Goal: Task Accomplishment & Management: Manage account settings

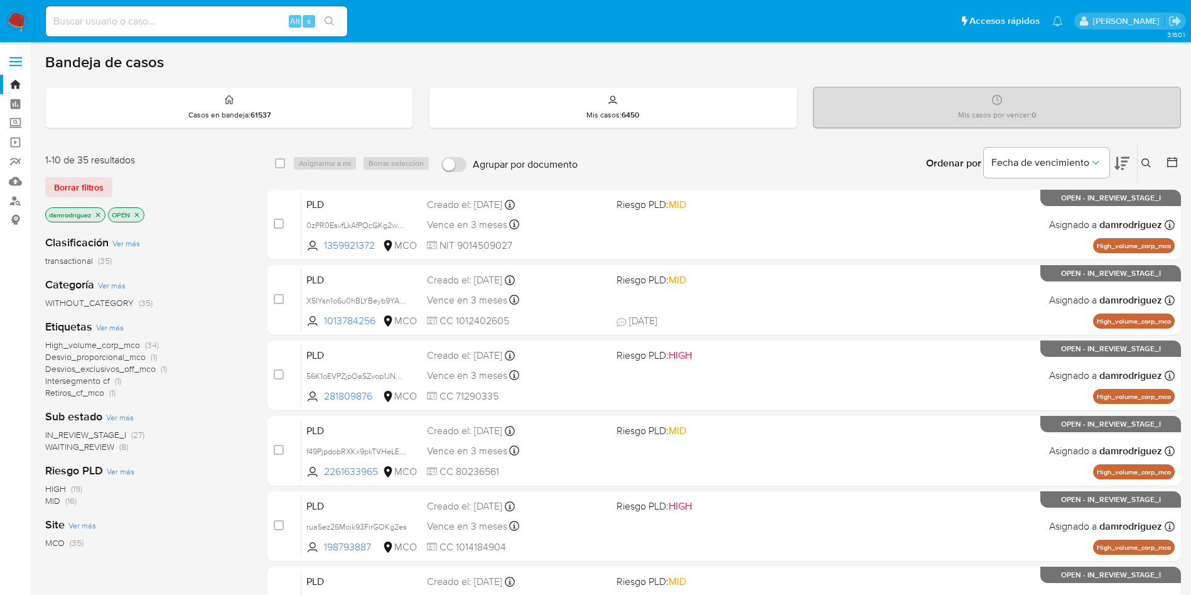
click at [1174, 168] on icon at bounding box center [1172, 162] width 13 height 13
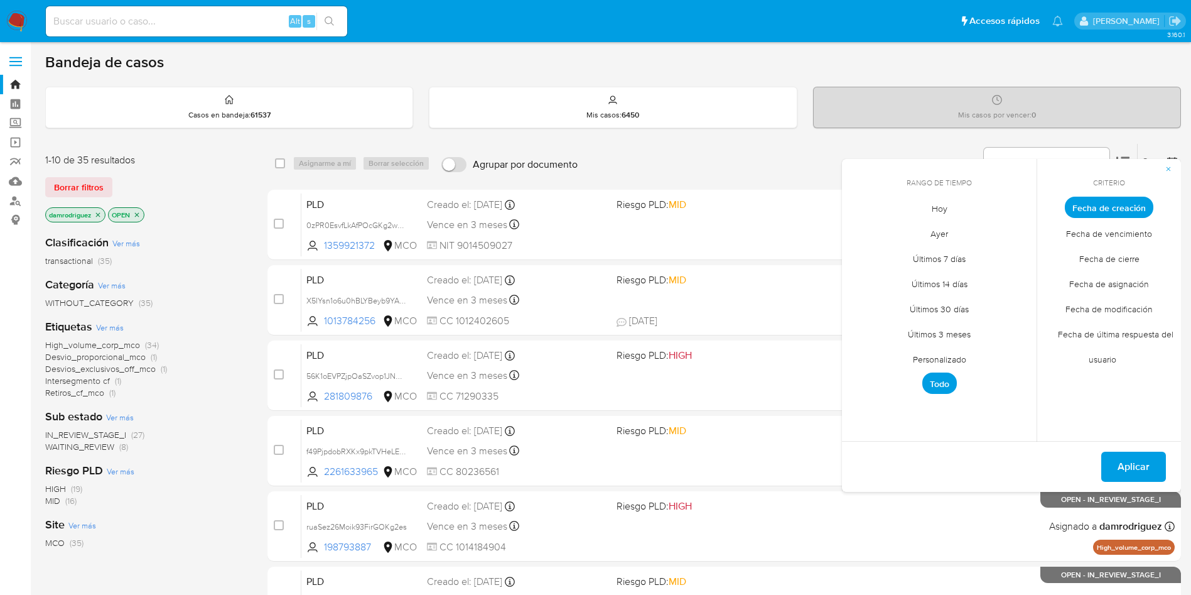
click at [945, 360] on span "Personalizado" at bounding box center [940, 359] width 80 height 26
click at [868, 227] on icon "Mes anterior" at bounding box center [861, 230] width 15 height 15
click at [864, 229] on icon "Mes anterior" at bounding box center [861, 230] width 15 height 15
click at [939, 301] on button "10" at bounding box center [939, 302] width 20 height 20
click at [1023, 304] on button "13" at bounding box center [1014, 302] width 20 height 20
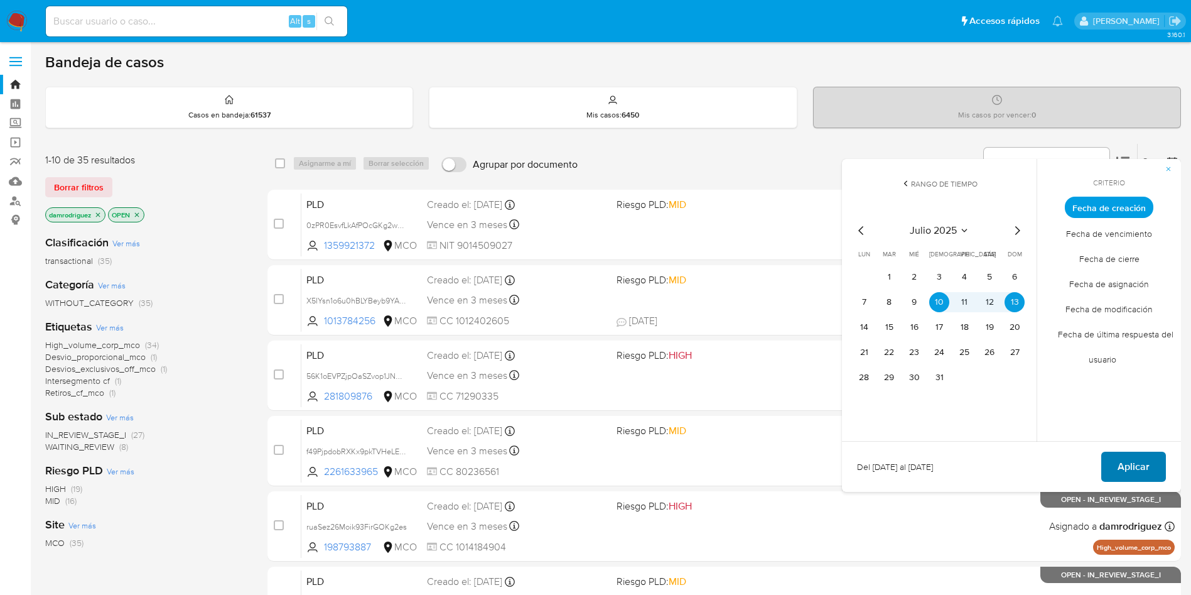
click at [1133, 465] on span "Aplicar" at bounding box center [1133, 467] width 32 height 28
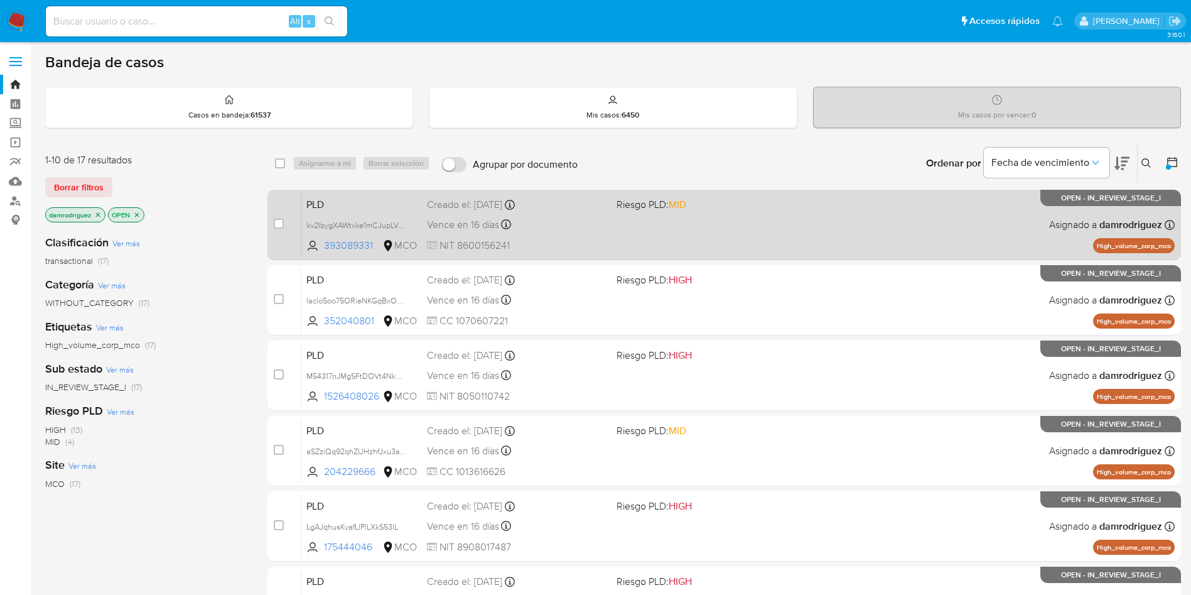
click at [357, 206] on span "PLD" at bounding box center [361, 203] width 110 height 16
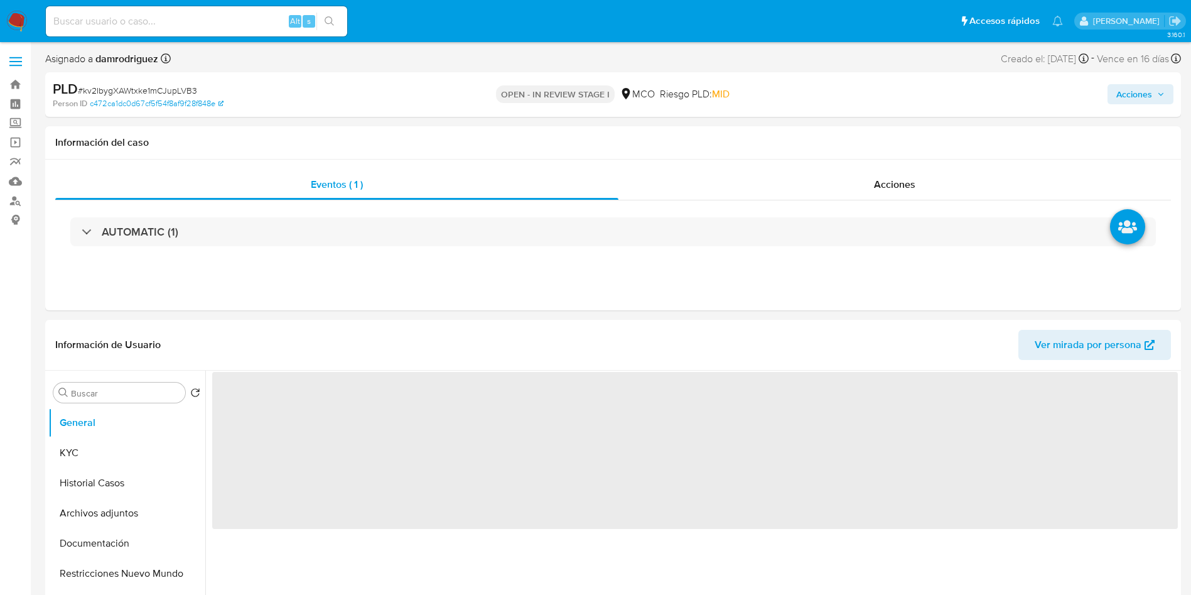
select select "10"
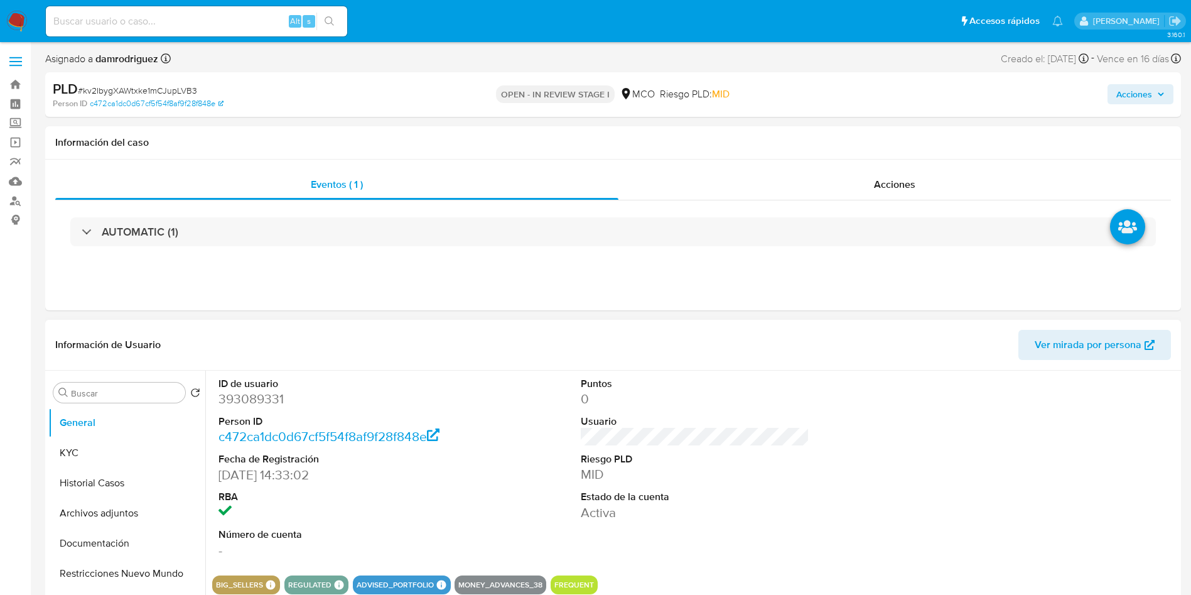
click at [269, 394] on dd "393089331" at bounding box center [332, 399] width 229 height 18
copy dd "393089331"
click at [241, 402] on dd "393089331" at bounding box center [332, 399] width 229 height 18
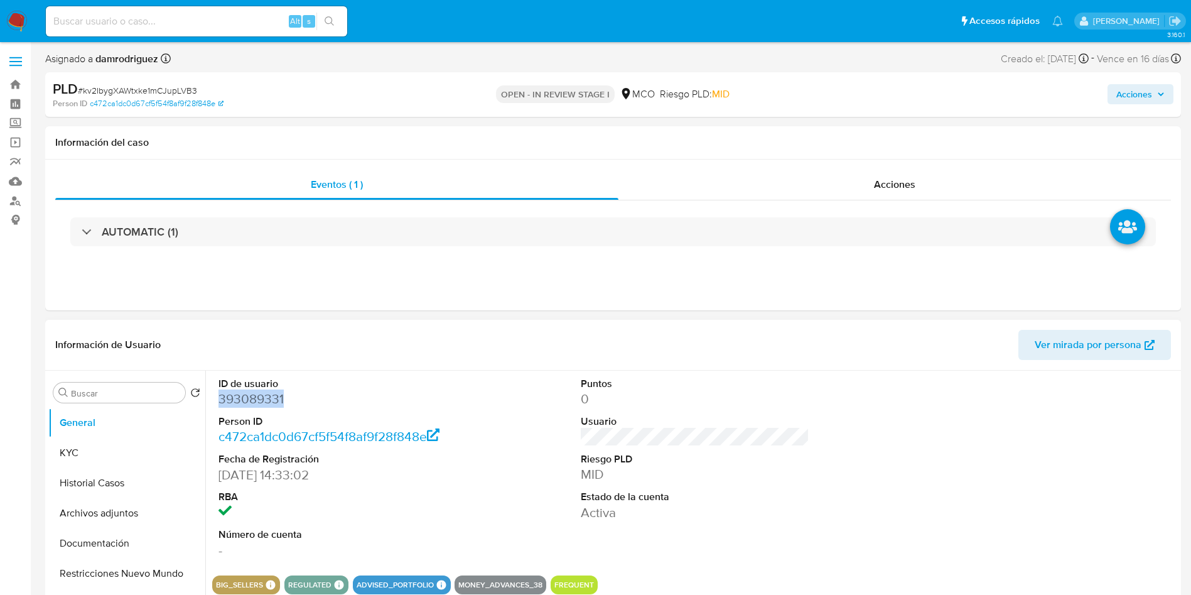
click at [241, 402] on dd "393089331" at bounding box center [332, 399] width 229 height 18
click at [190, 344] on header "Información de Usuario Ver mirada por persona" at bounding box center [613, 345] width 1116 height 30
click at [249, 394] on dd "393089331" at bounding box center [332, 399] width 229 height 18
copy dd "393089331"
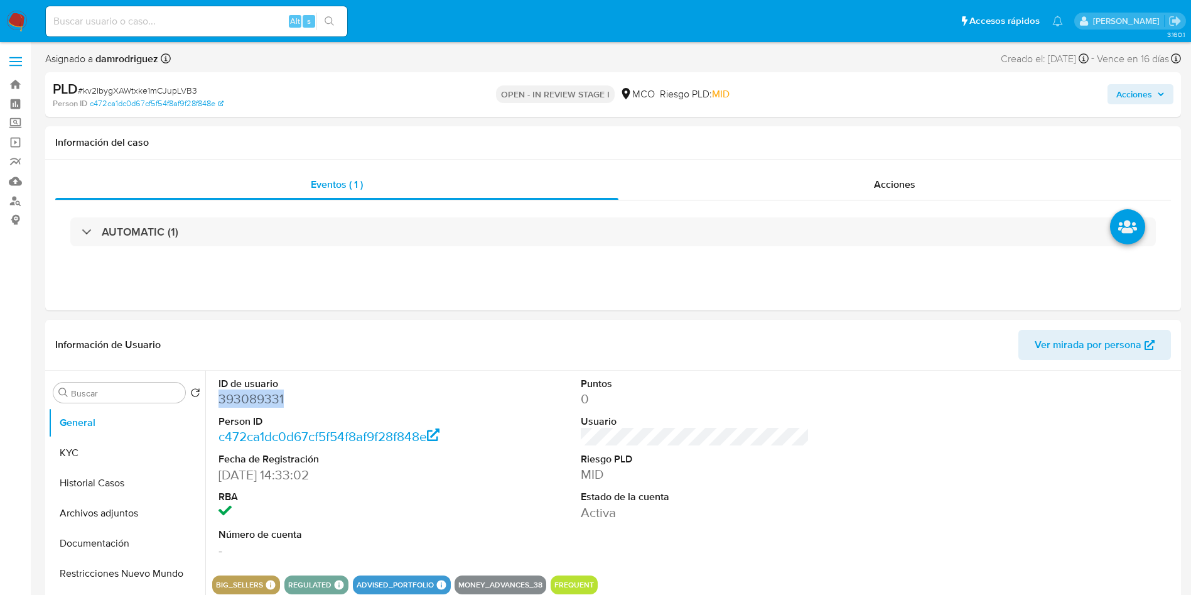
click at [109, 483] on button "Historial Casos" at bounding box center [126, 483] width 157 height 30
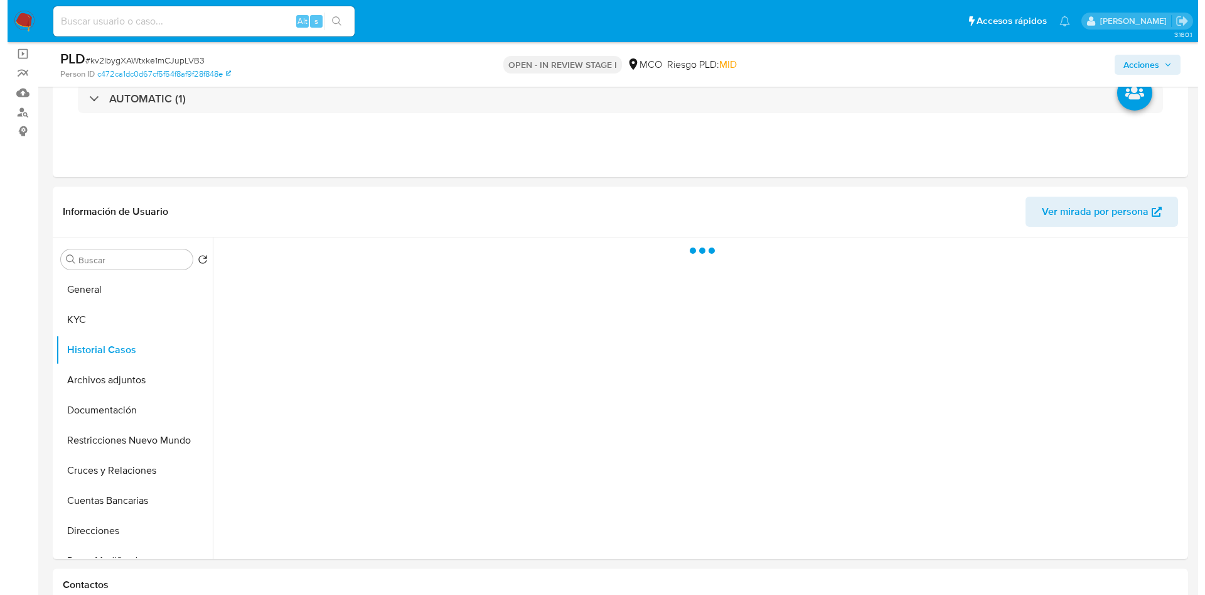
scroll to position [188, 0]
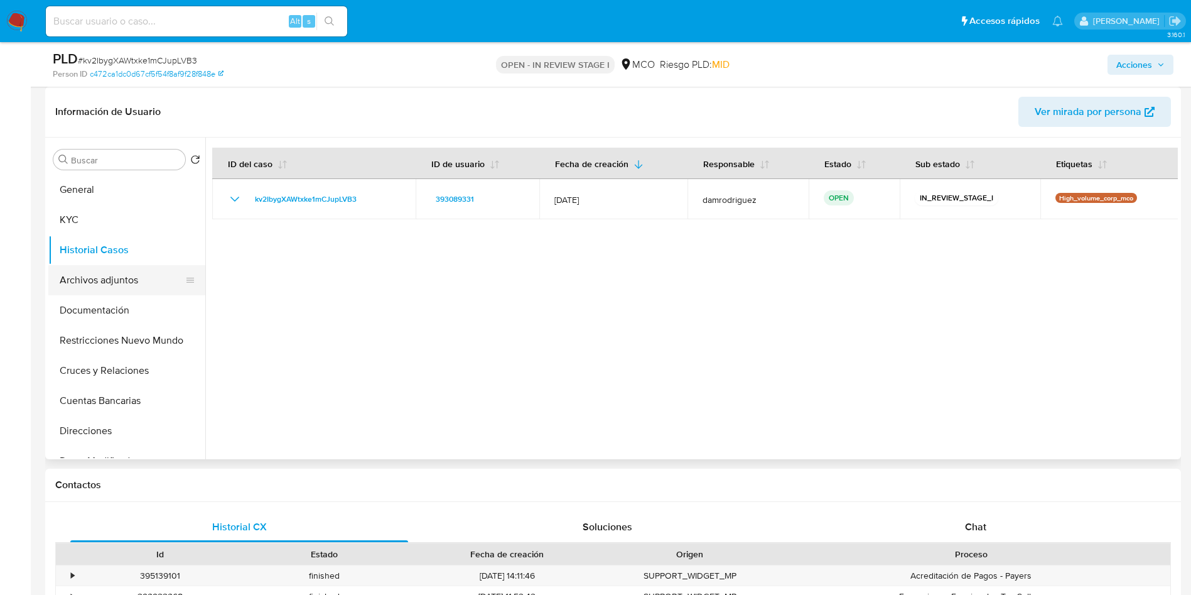
drag, startPoint x: 131, startPoint y: 285, endPoint x: 143, endPoint y: 284, distance: 12.6
click at [131, 284] on button "Archivos adjuntos" at bounding box center [121, 280] width 147 height 30
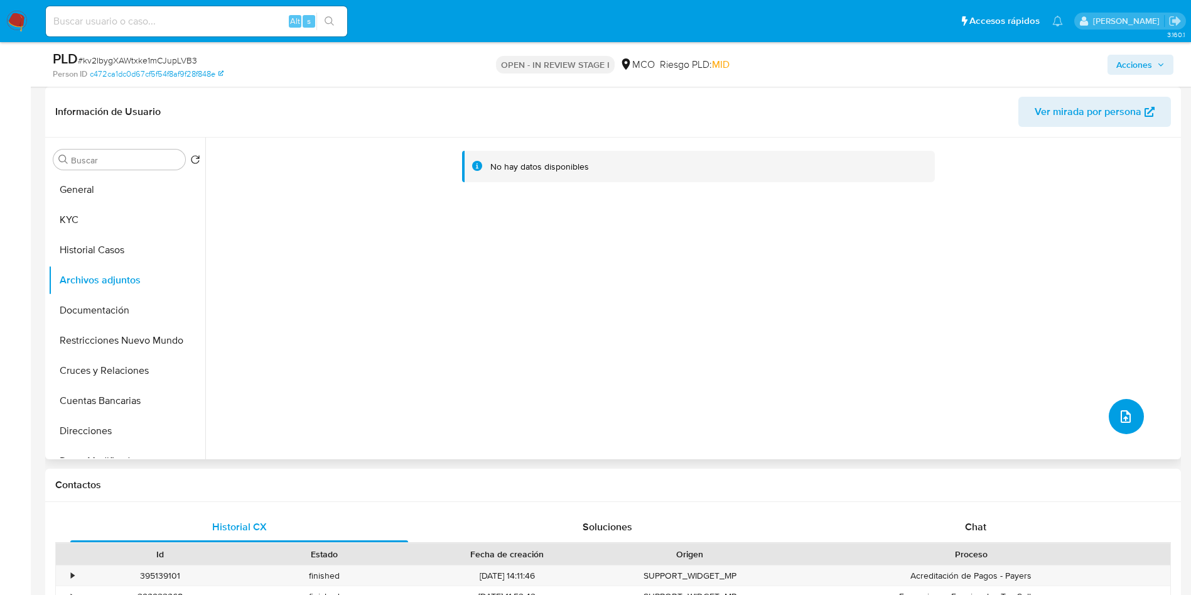
click at [1121, 414] on icon "upload-file" at bounding box center [1126, 416] width 10 height 13
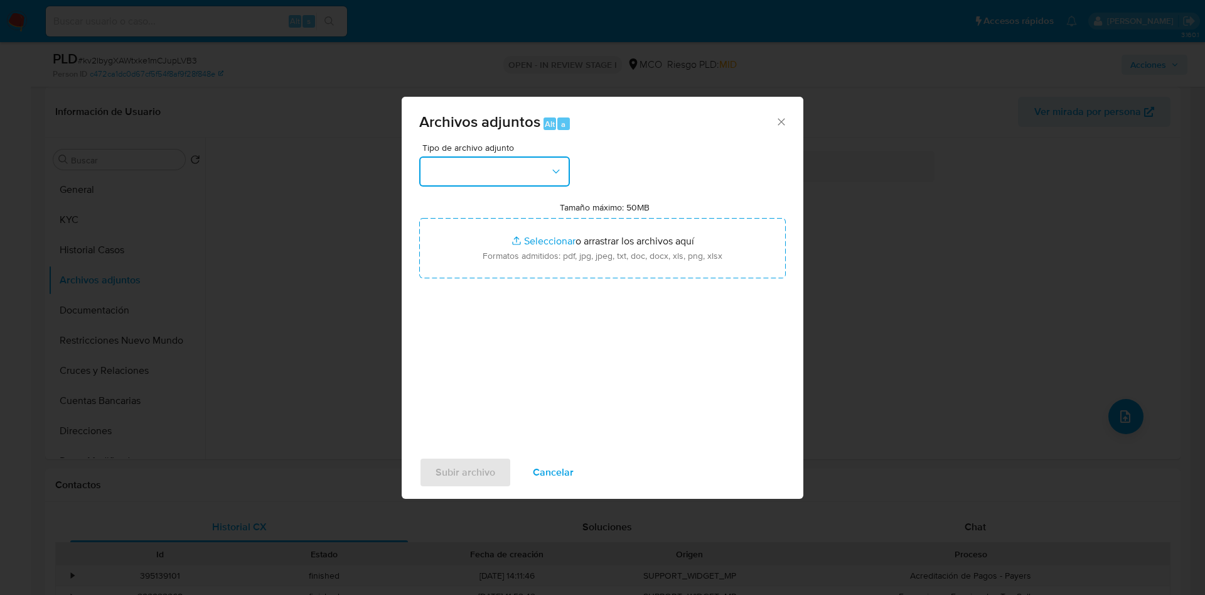
click at [543, 177] on button "button" at bounding box center [494, 171] width 151 height 30
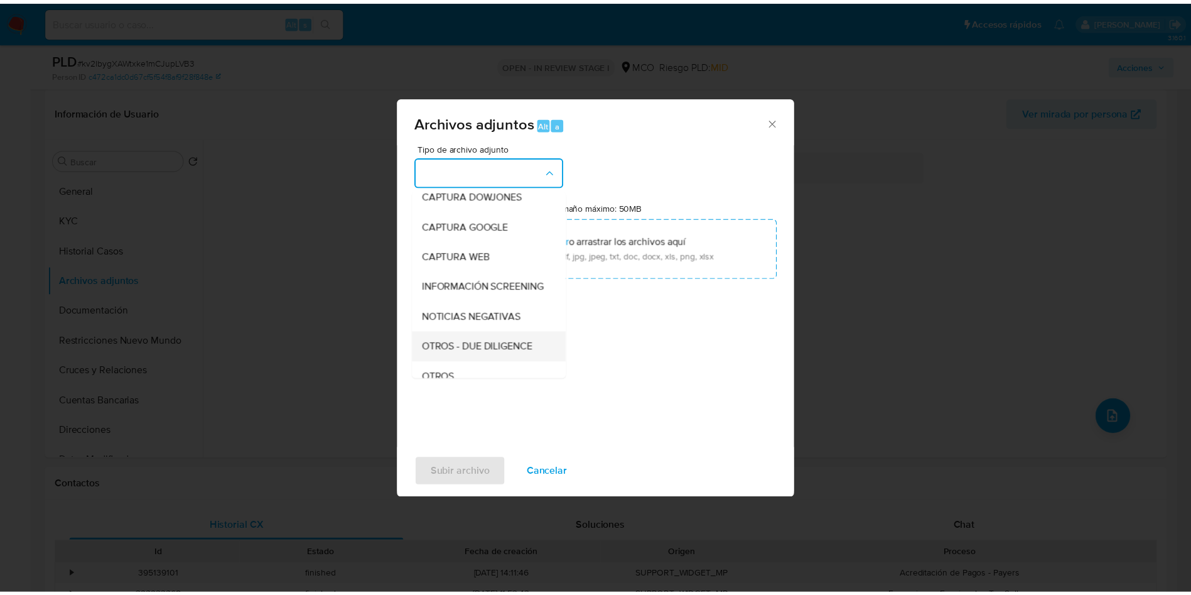
scroll to position [94, 0]
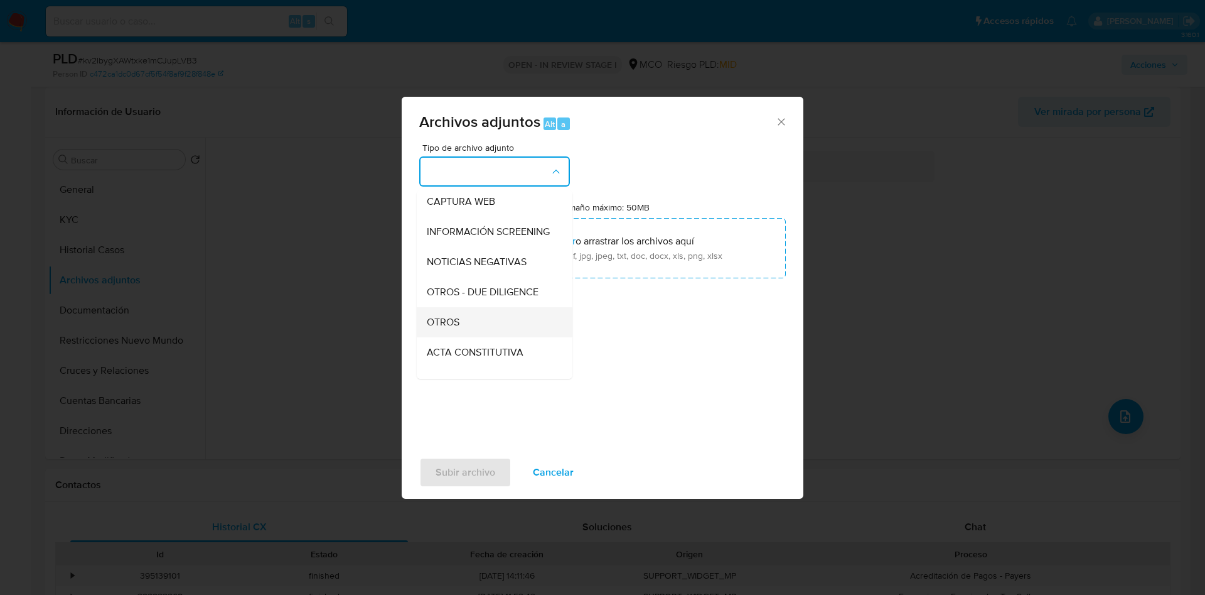
click at [456, 328] on span "OTROS" at bounding box center [443, 322] width 33 height 13
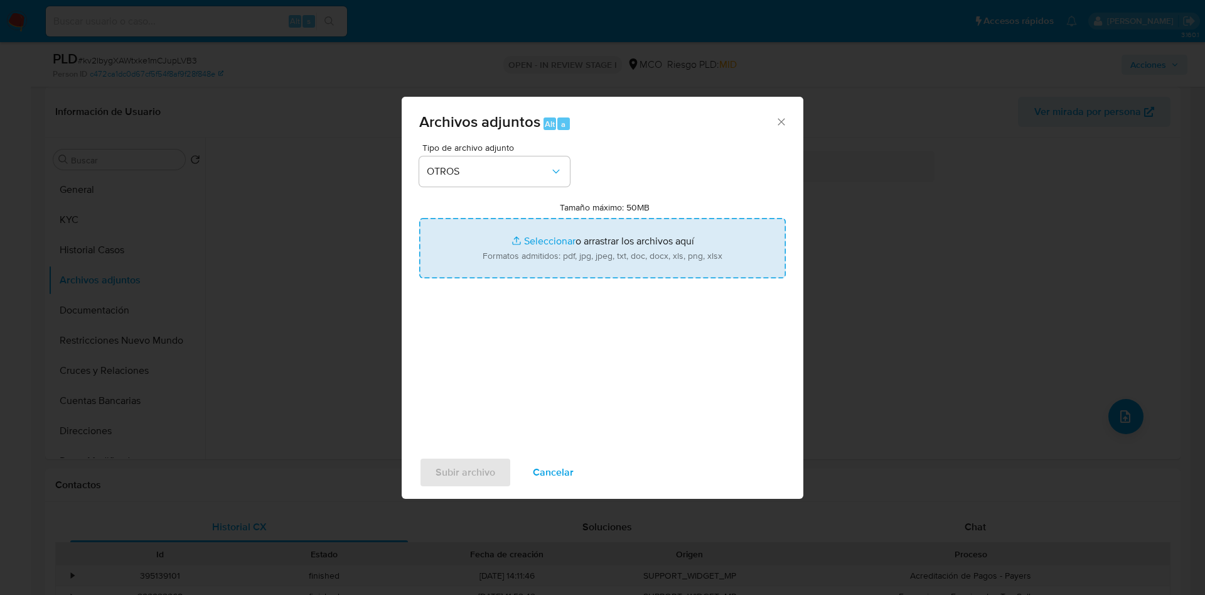
click at [513, 232] on input "Tamaño máximo: 50MB Seleccionar archivos" at bounding box center [602, 248] width 367 height 60
type input "C:\fakepath\393089331 - 24_09_2025.pdf"
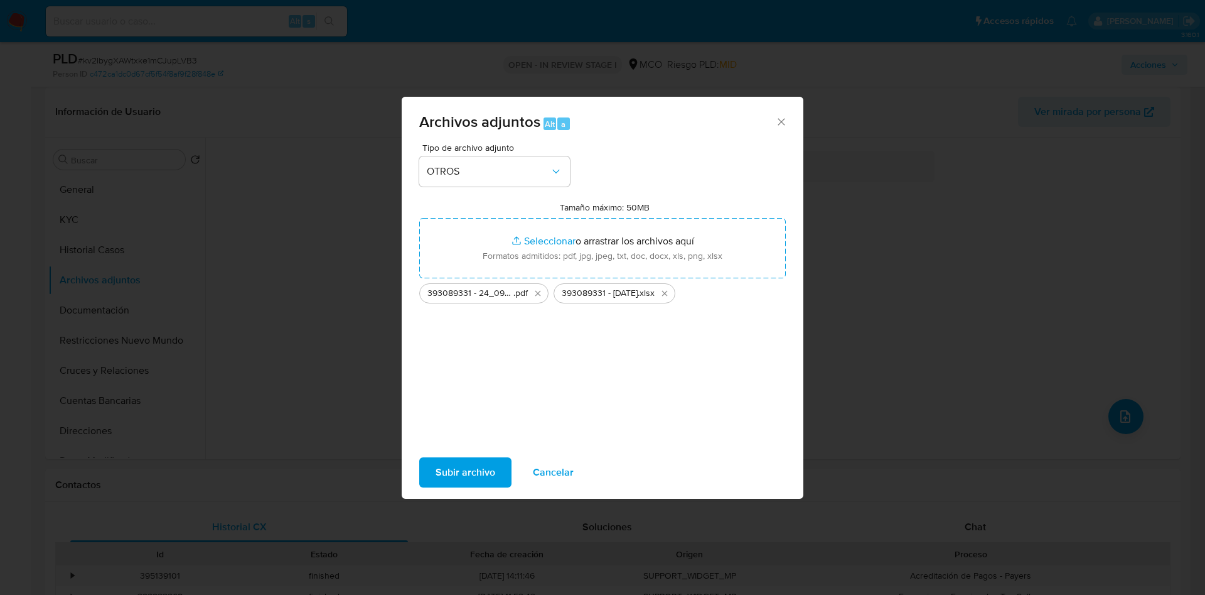
click at [437, 469] on span "Subir archivo" at bounding box center [466, 472] width 60 height 28
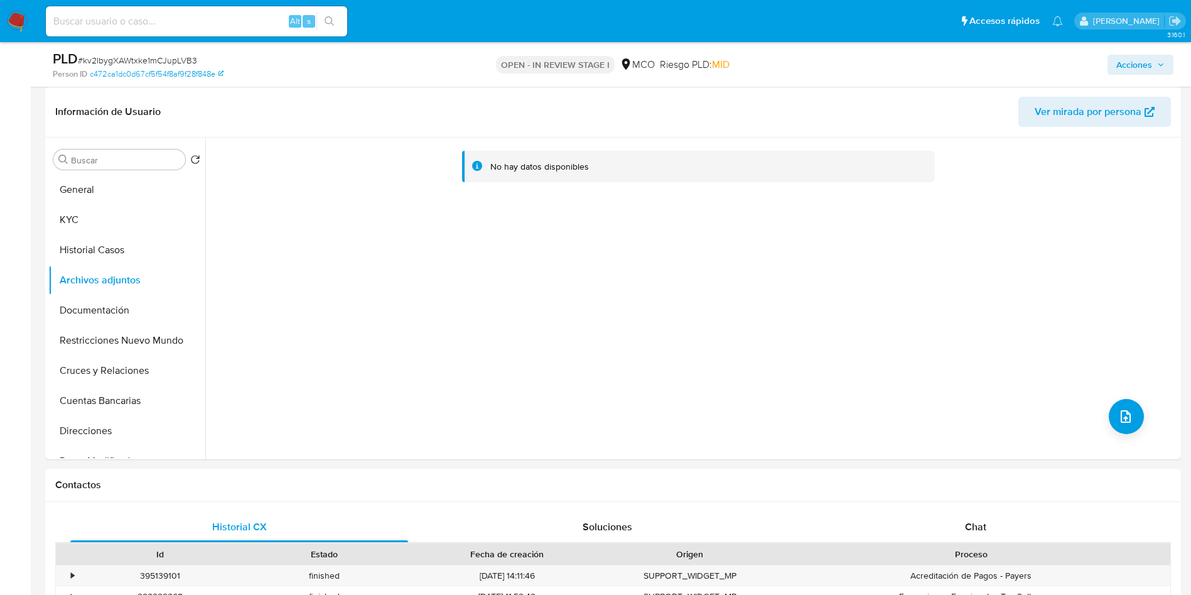
click at [1136, 62] on span "Acciones" at bounding box center [1134, 65] width 36 height 20
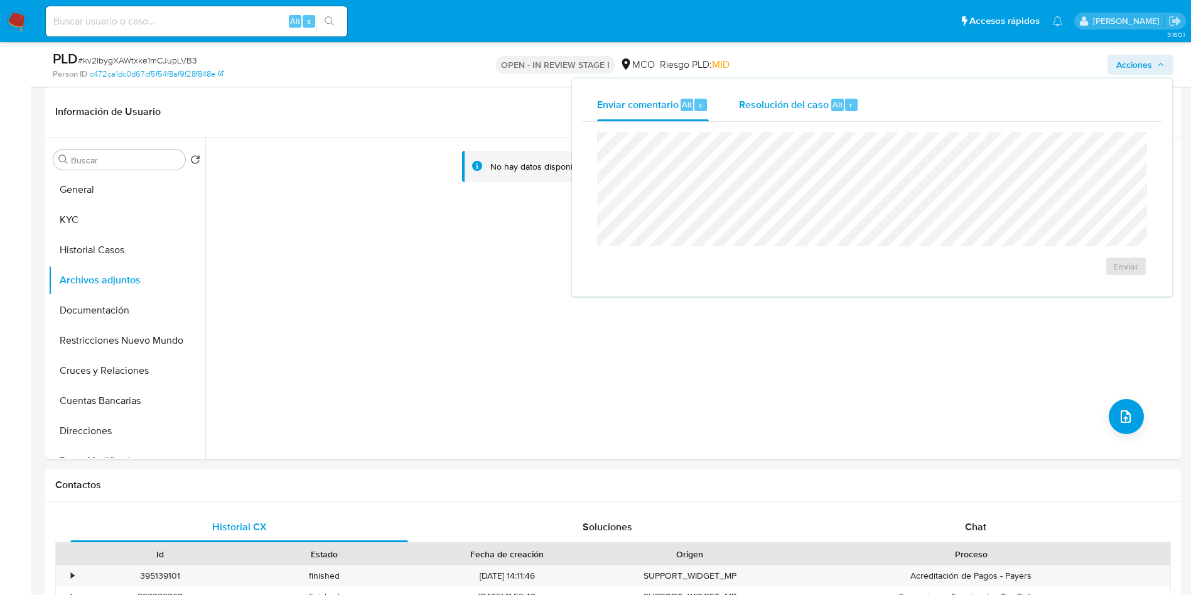
click at [812, 100] on span "Resolución del caso" at bounding box center [784, 104] width 90 height 14
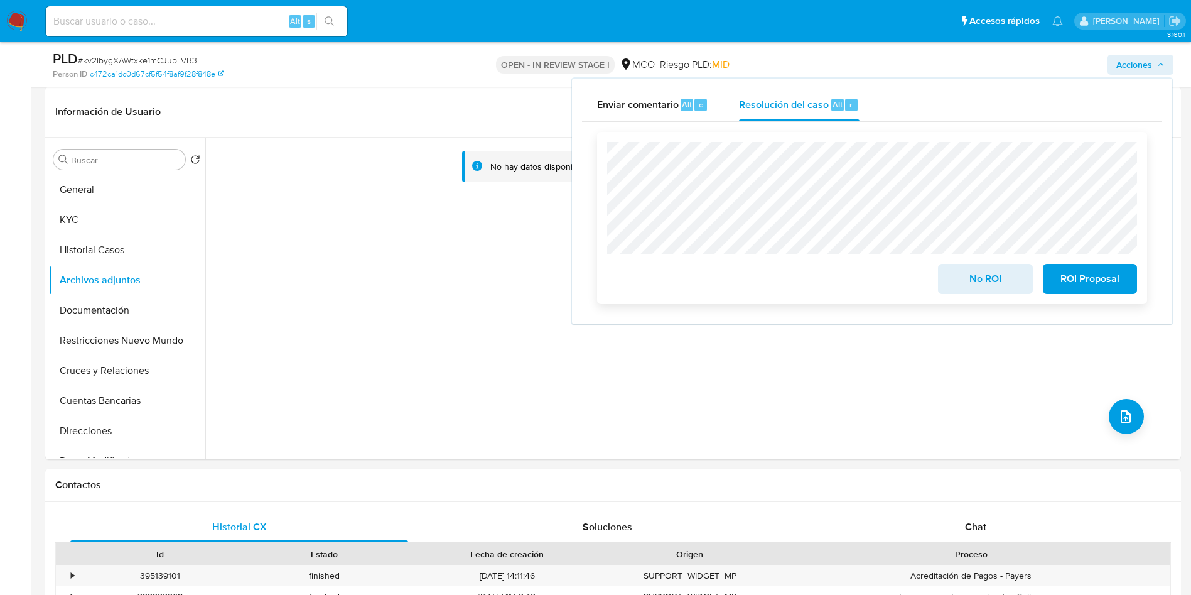
click at [966, 279] on span "No ROI" at bounding box center [985, 279] width 62 height 28
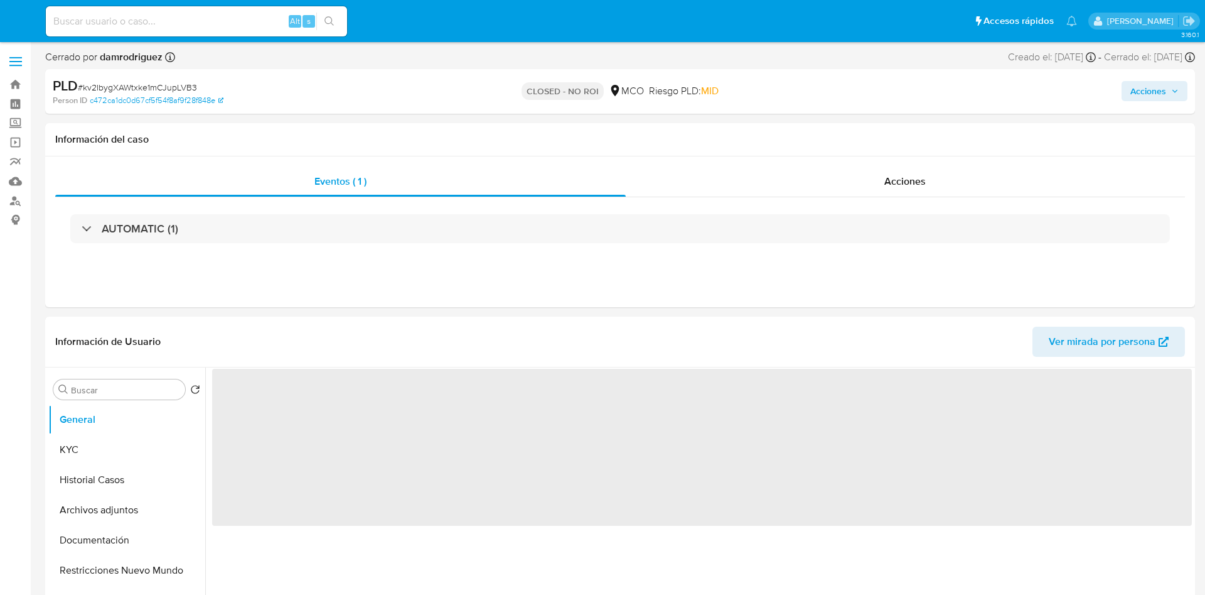
select select "10"
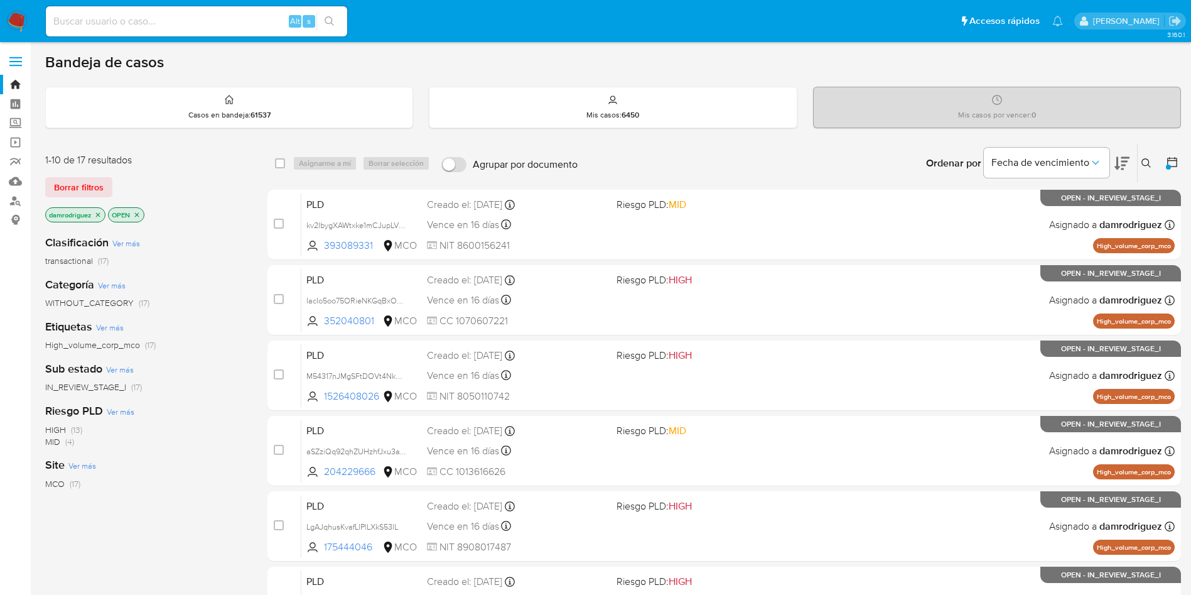
click at [223, 222] on div "damrodriguez OPEN" at bounding box center [145, 216] width 201 height 18
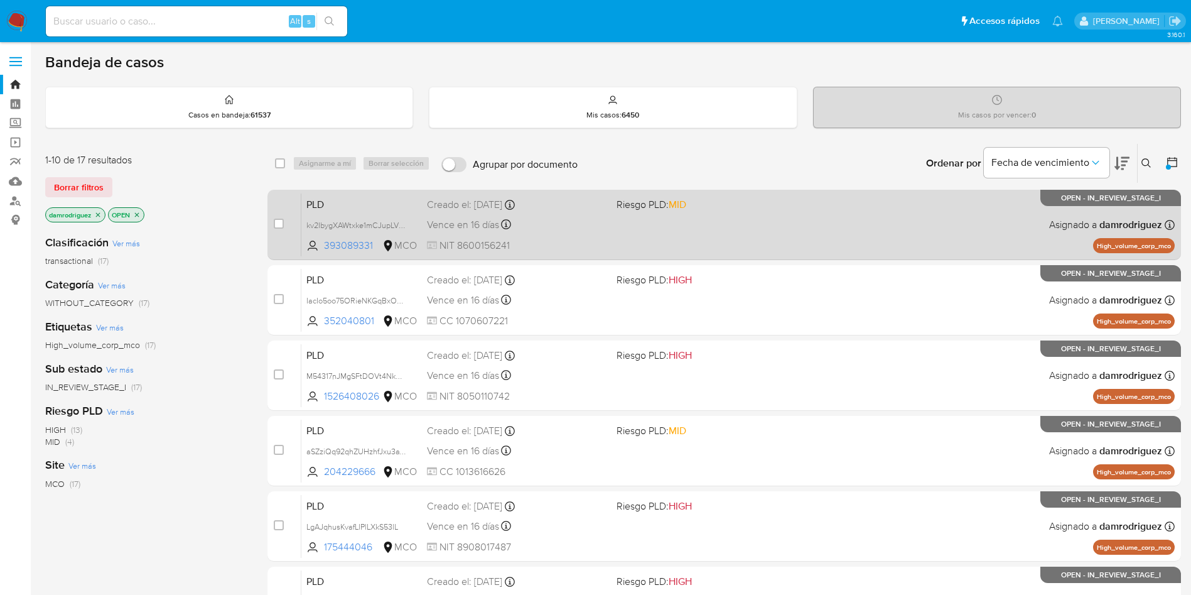
click at [280, 199] on div "case-item-checkbox No es posible asignar el caso" at bounding box center [288, 224] width 28 height 63
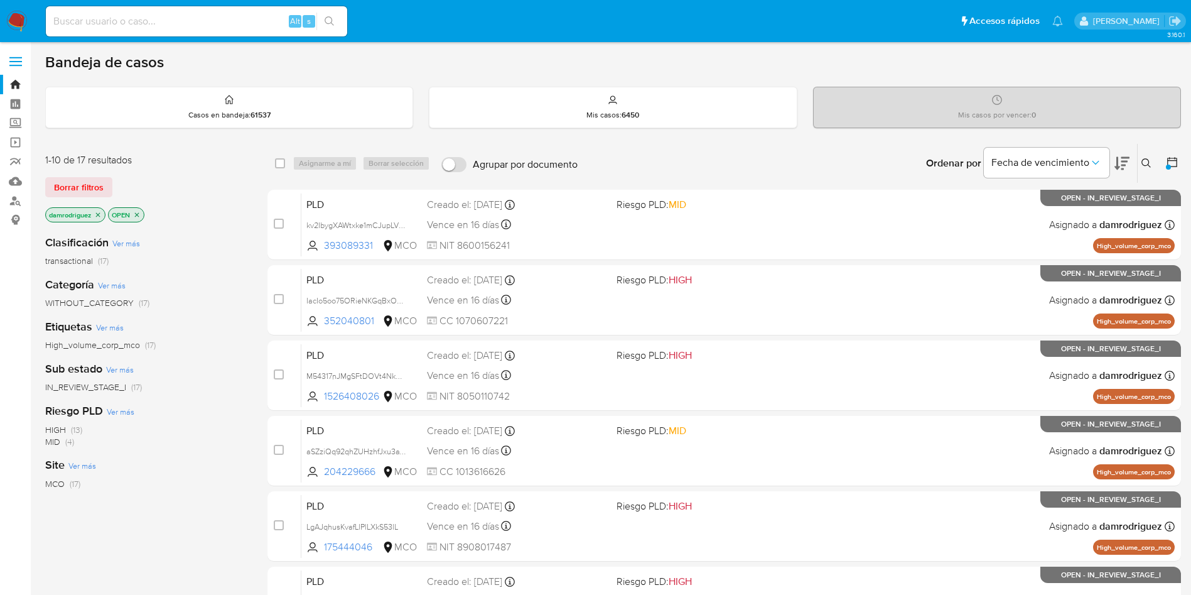
click at [182, 21] on input at bounding box center [196, 21] width 301 height 16
paste input "TECNOOVA_"
type input "TECNOOVA_"
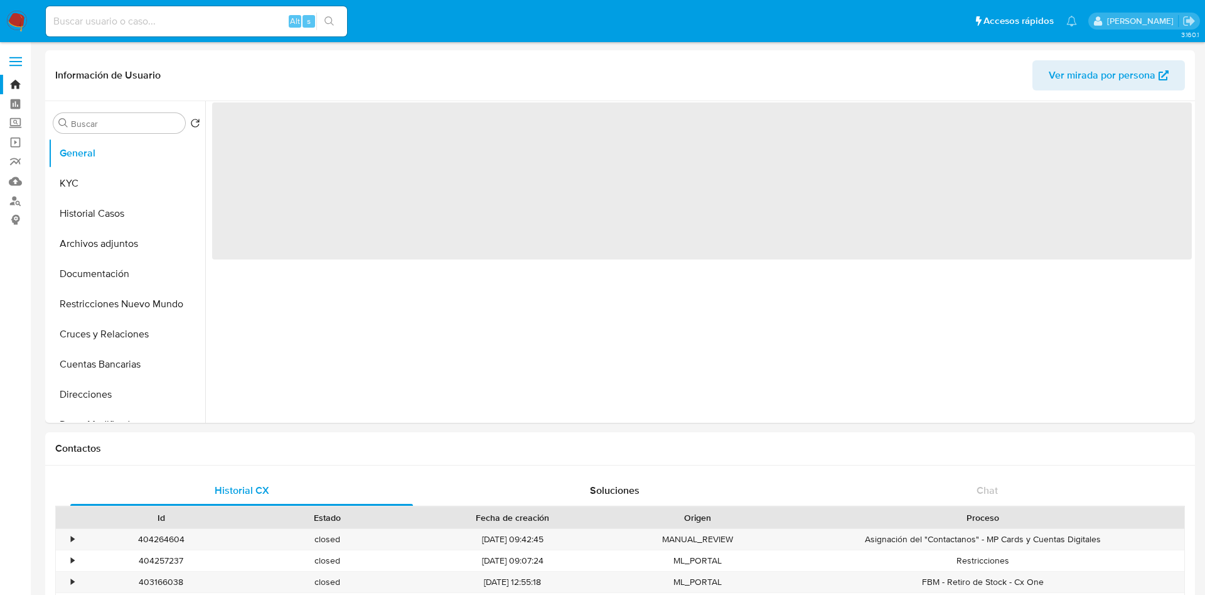
select select "10"
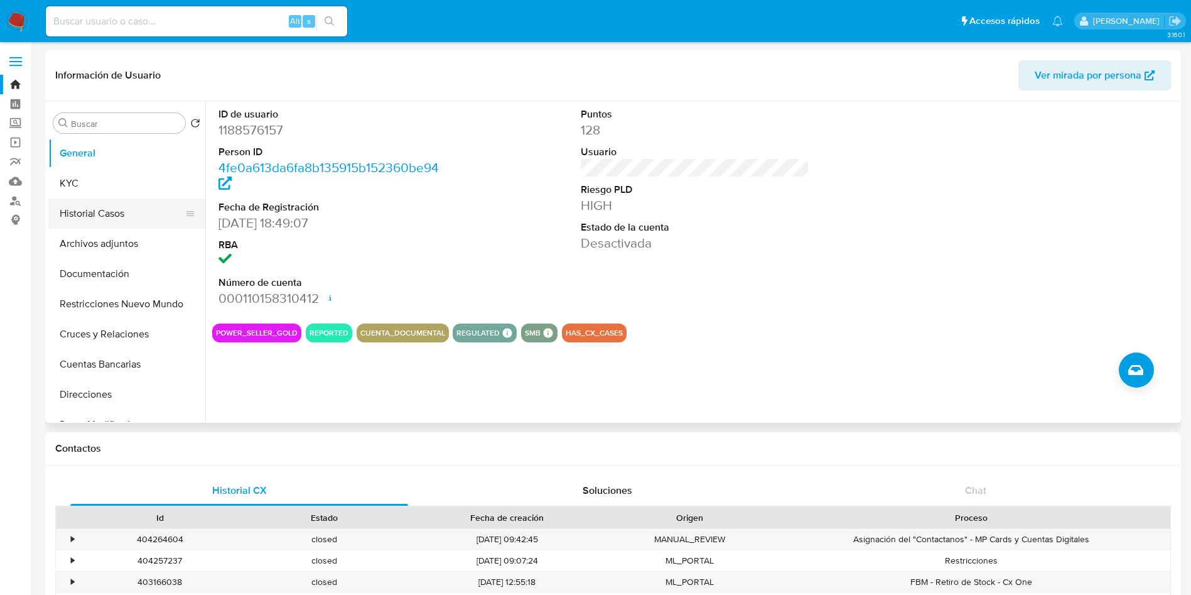
click at [87, 216] on button "Historial Casos" at bounding box center [121, 213] width 147 height 30
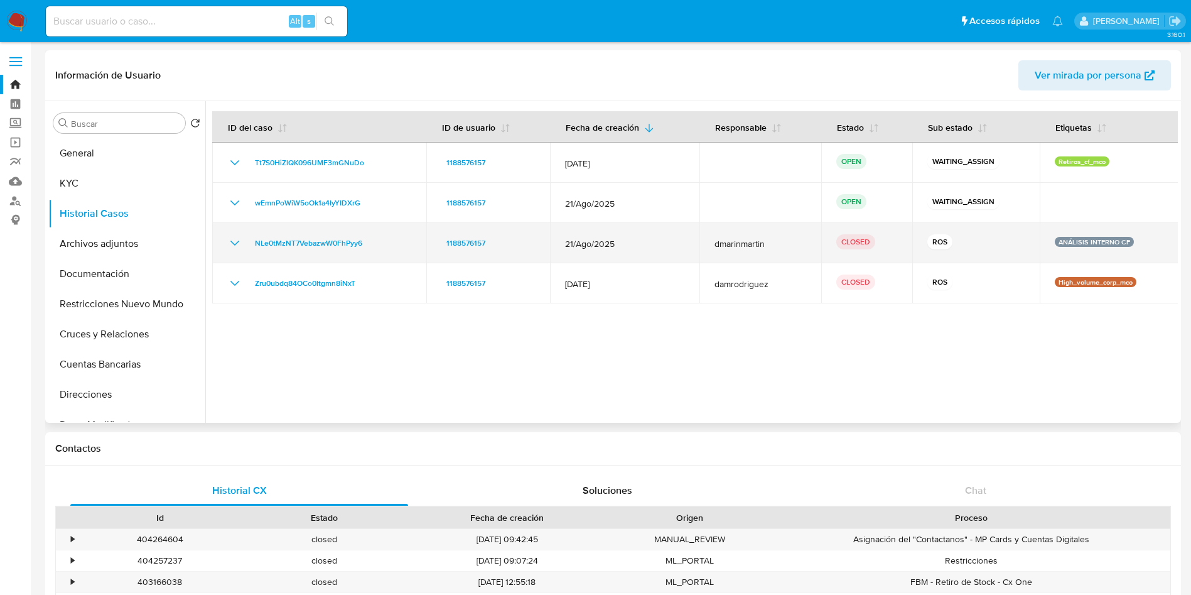
click at [235, 247] on icon "Mostrar/Ocultar" at bounding box center [234, 242] width 15 height 15
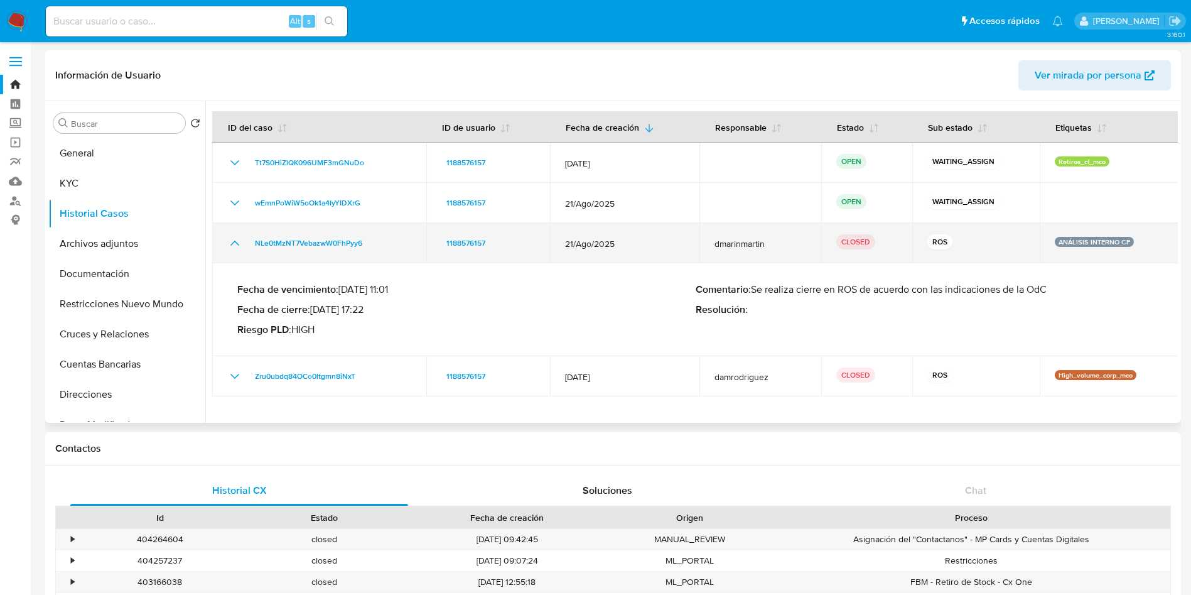
click at [234, 244] on icon "Mostrar/Ocultar" at bounding box center [234, 242] width 15 height 15
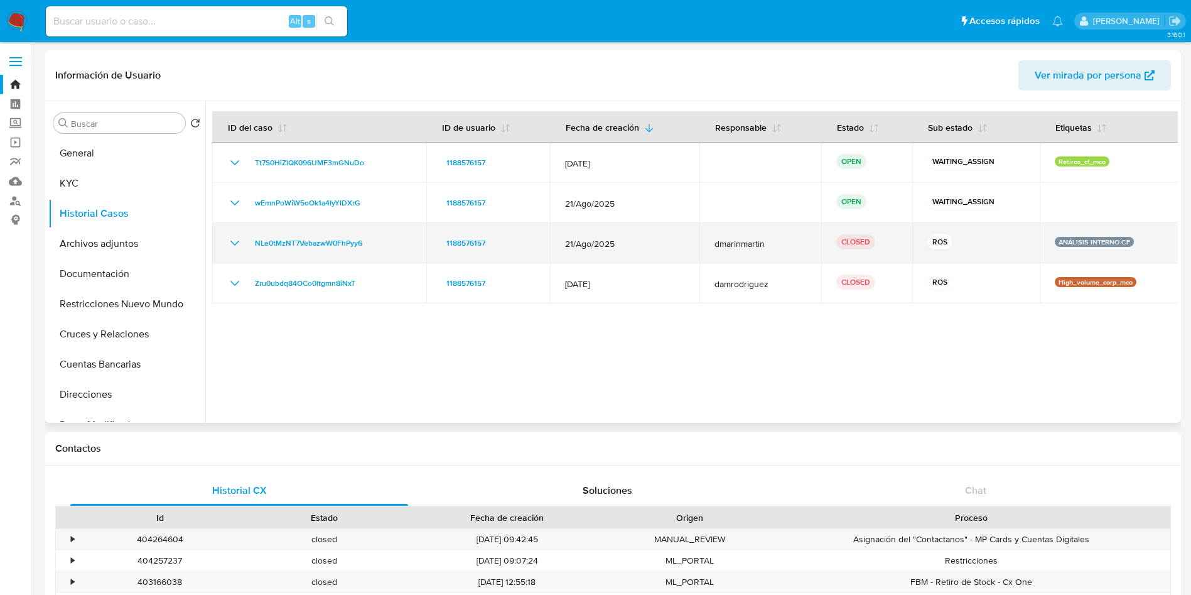
click at [234, 261] on td "NLe0tMzNT7VebazwW0FhPyy6" at bounding box center [319, 243] width 214 height 40
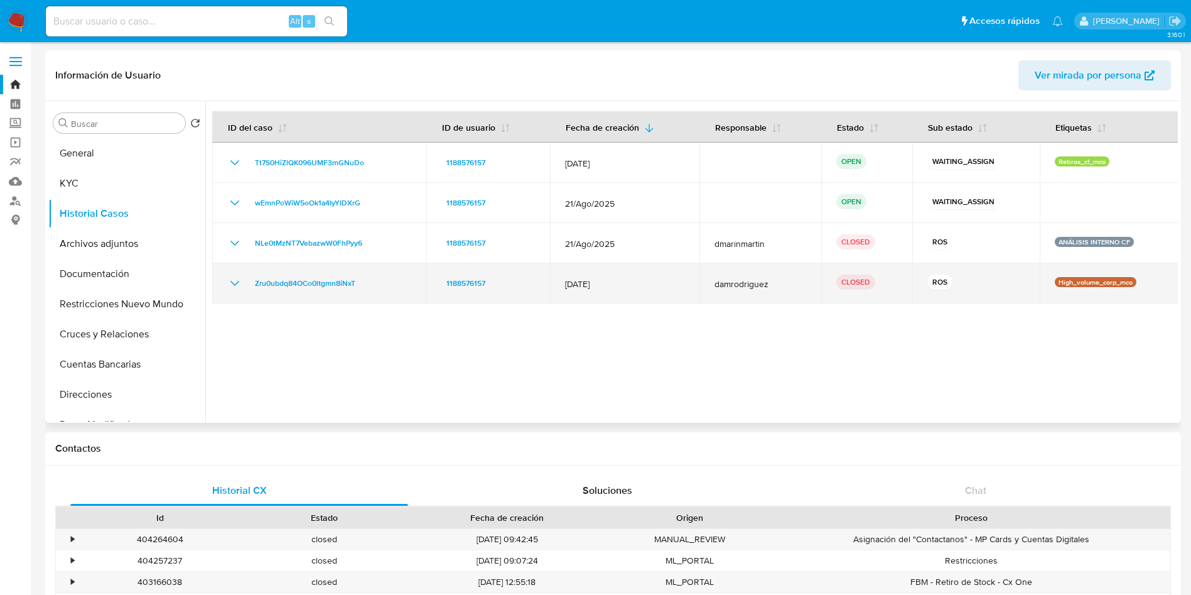
click at [231, 269] on td "Zru0ubdq84OCo0ltgmn8iNxT" at bounding box center [319, 283] width 214 height 40
click at [231, 279] on icon "Mostrar/Ocultar" at bounding box center [234, 283] width 15 height 15
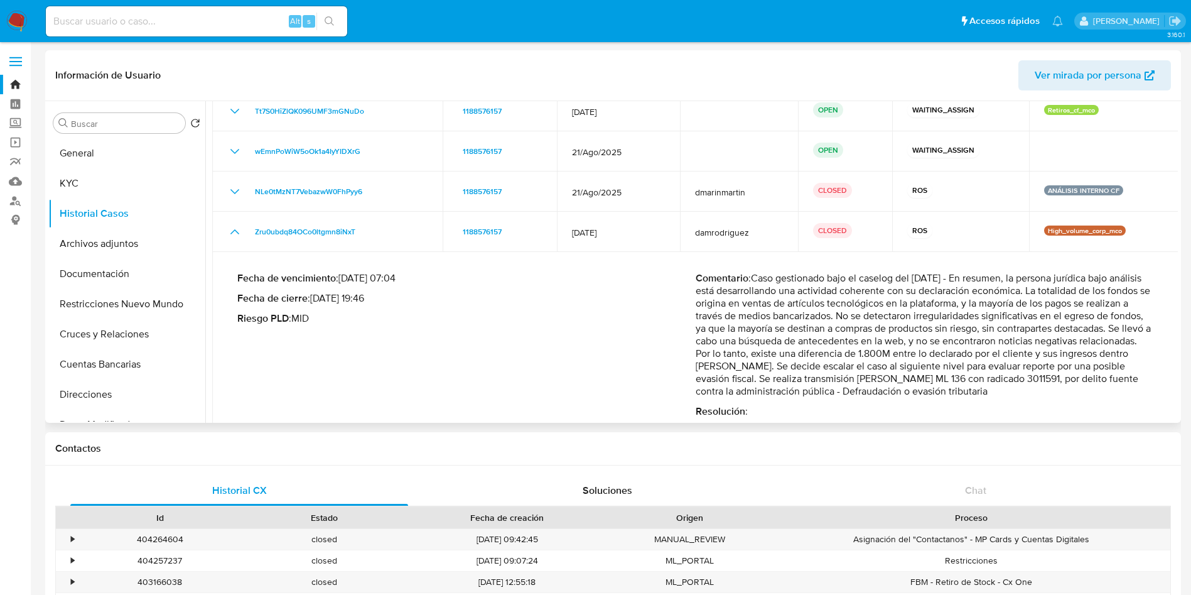
scroll to position [73, 0]
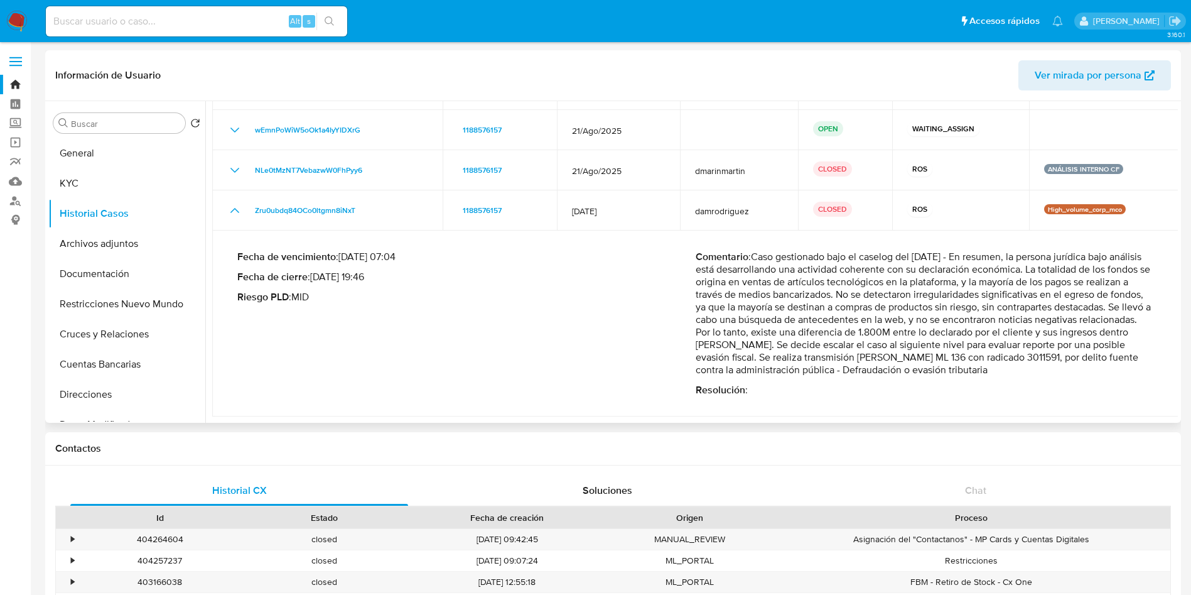
drag, startPoint x: 974, startPoint y: 336, endPoint x: 1053, endPoint y: 353, distance: 80.9
click at [1050, 353] on p "Comentario : Caso gestionado bajo el caselog del 11/08/2025 - En resumen, la pe…" at bounding box center [925, 313] width 458 height 126
drag, startPoint x: 769, startPoint y: 370, endPoint x: 1044, endPoint y: 375, distance: 275.0
click at [979, 371] on p "Comentario : Caso gestionado bajo el caselog del 11/08/2025 - En resumen, la pe…" at bounding box center [925, 313] width 458 height 126
click at [953, 357] on p "Comentario : Caso gestionado bajo el caselog del 11/08/2025 - En resumen, la pe…" at bounding box center [925, 313] width 458 height 126
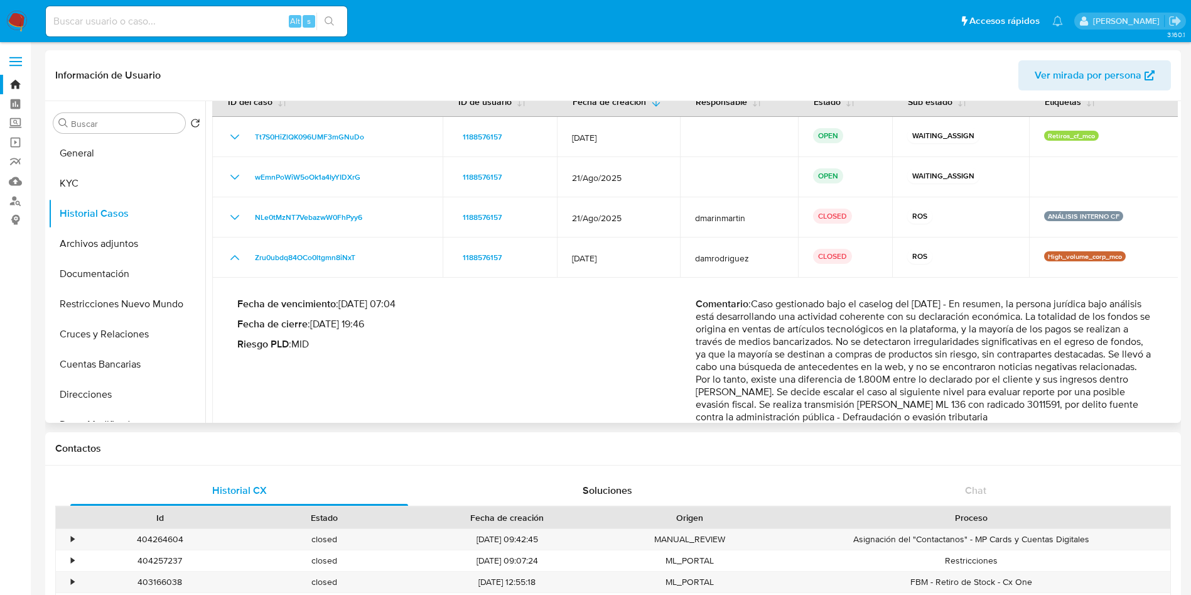
scroll to position [0, 0]
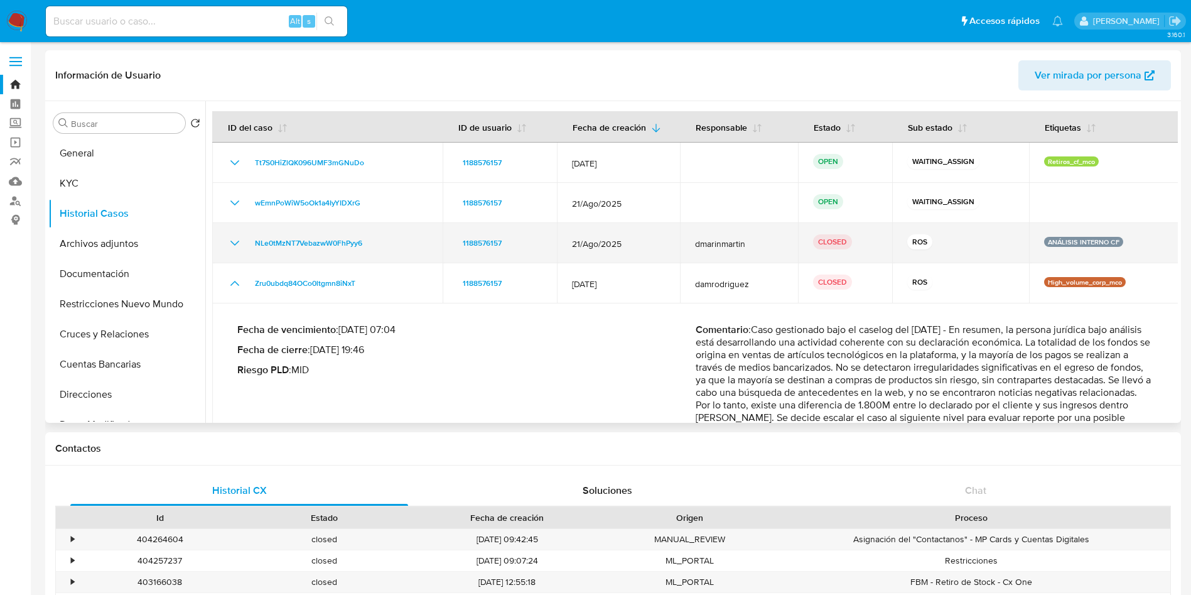
click at [232, 244] on icon "Mostrar/Ocultar" at bounding box center [234, 242] width 15 height 15
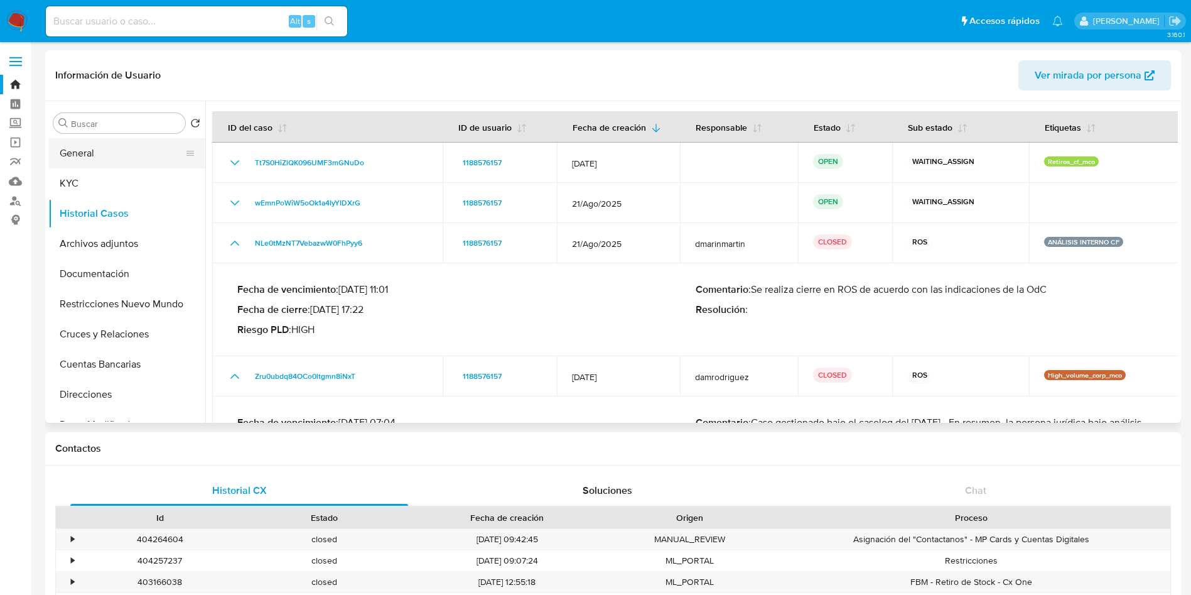
click at [75, 154] on button "General" at bounding box center [121, 153] width 147 height 30
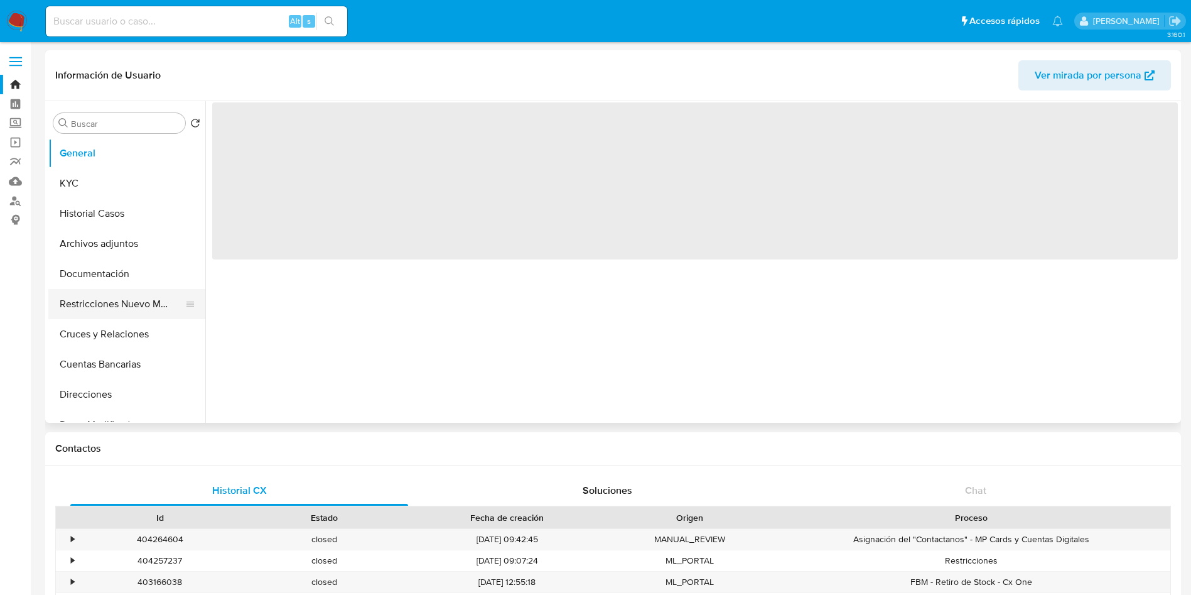
drag, startPoint x: 105, startPoint y: 281, endPoint x: 106, endPoint y: 308, distance: 26.4
click at [105, 283] on button "Documentación" at bounding box center [126, 274] width 157 height 30
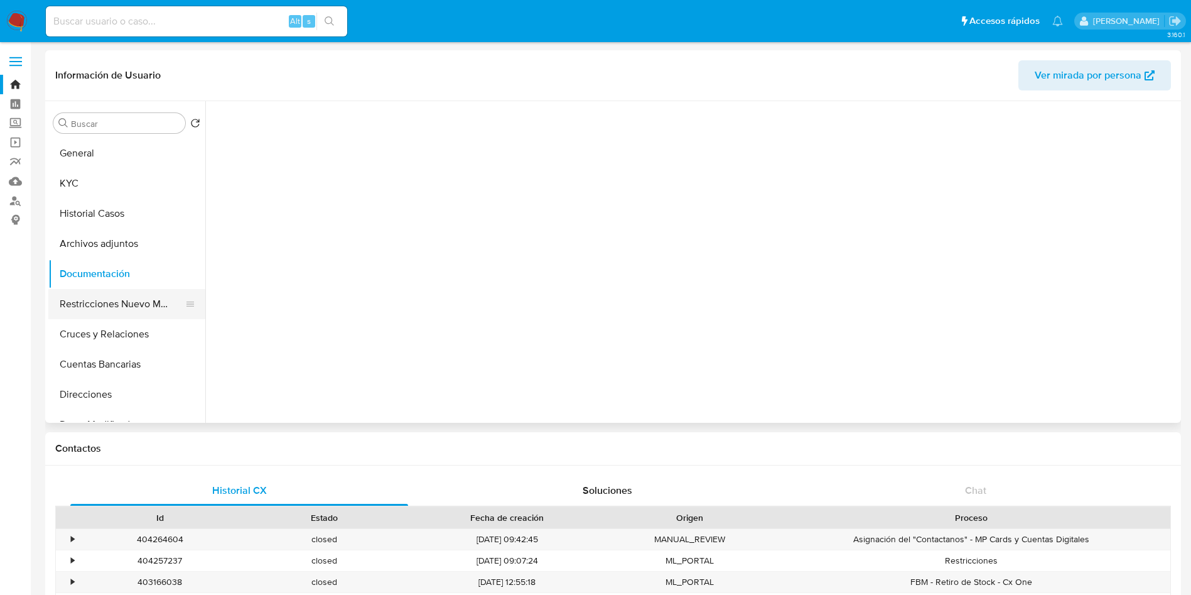
click at [106, 308] on button "Restricciones Nuevo Mundo" at bounding box center [121, 304] width 147 height 30
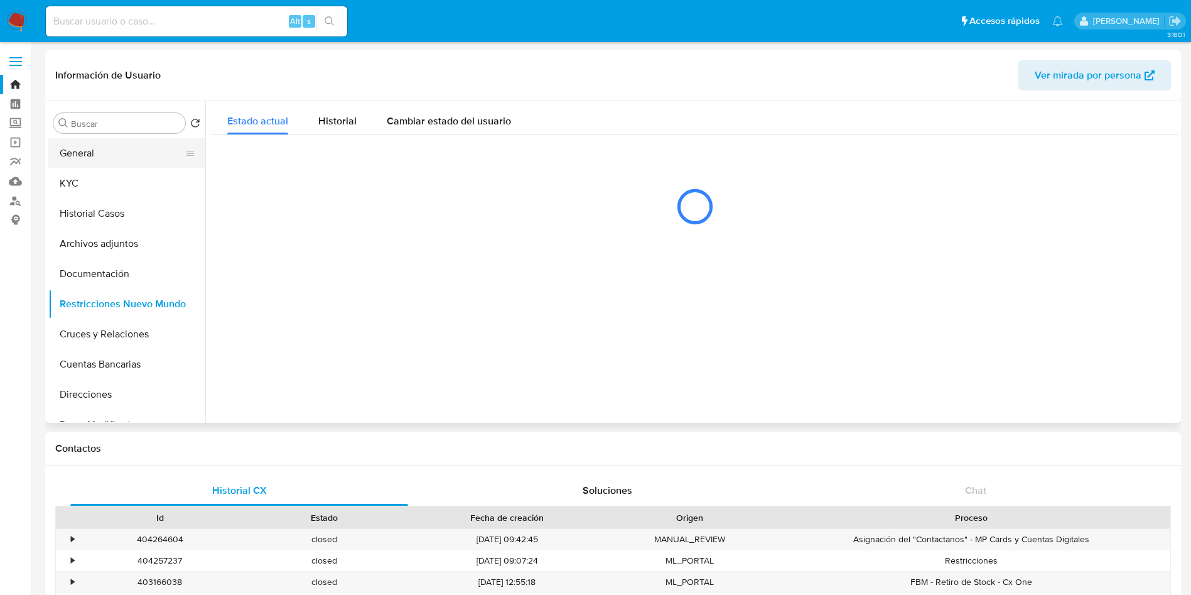
click at [116, 156] on button "General" at bounding box center [121, 153] width 147 height 30
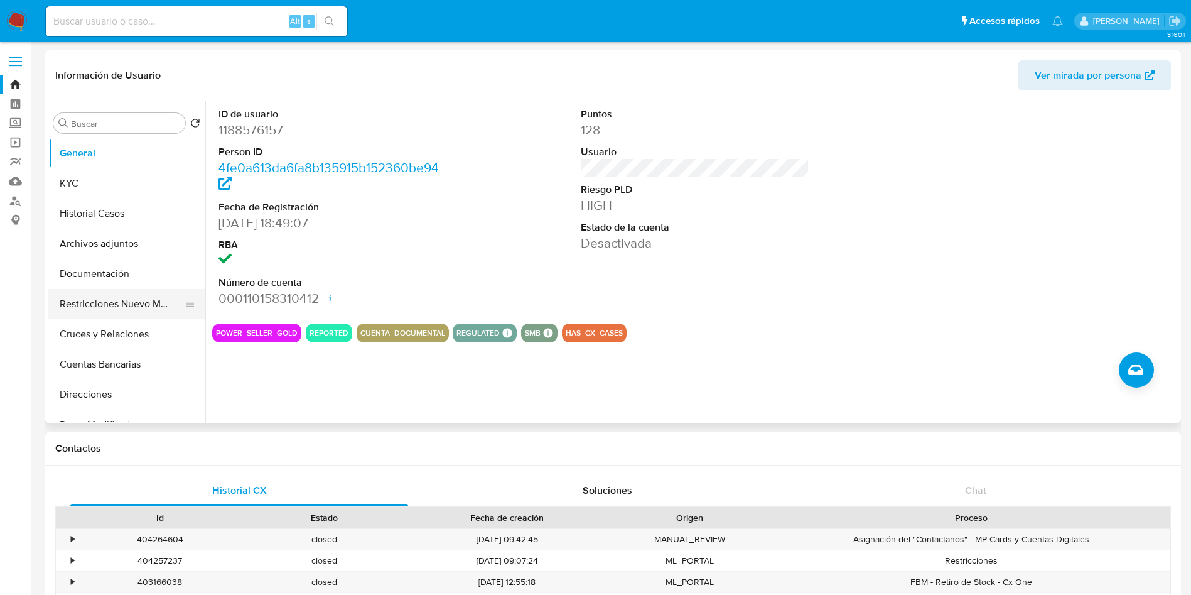
click at [117, 297] on button "Restricciones Nuevo Mundo" at bounding box center [121, 304] width 147 height 30
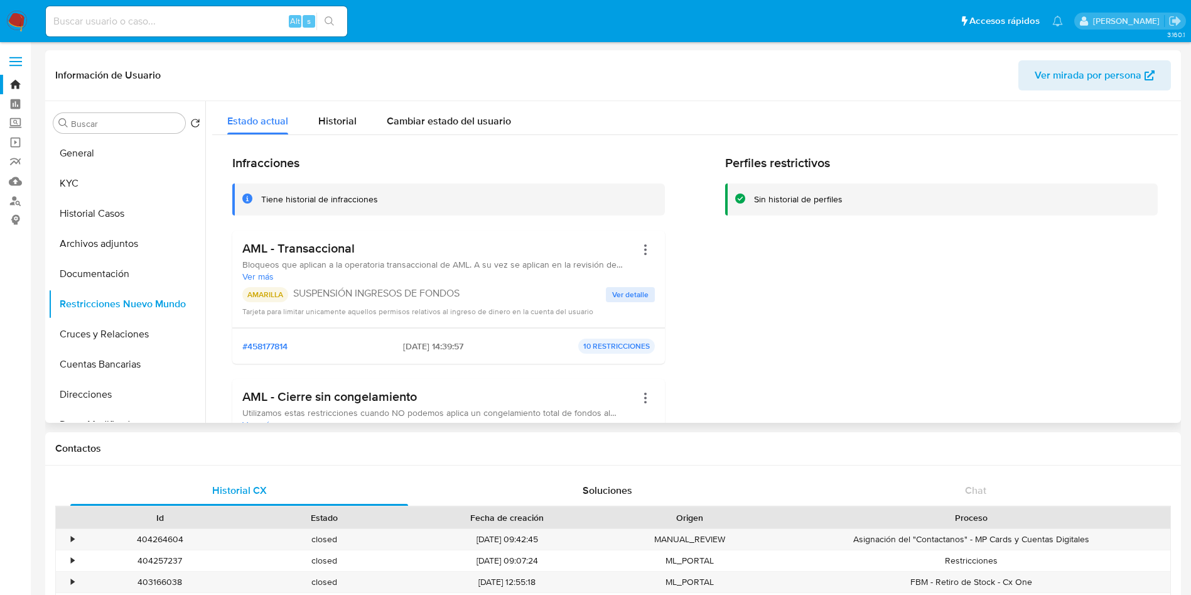
drag, startPoint x: 342, startPoint y: 291, endPoint x: 466, endPoint y: 293, distance: 124.3
click at [455, 294] on p "SUSPENSIÓN INGRESOS DE FONDOS" at bounding box center [449, 293] width 313 height 13
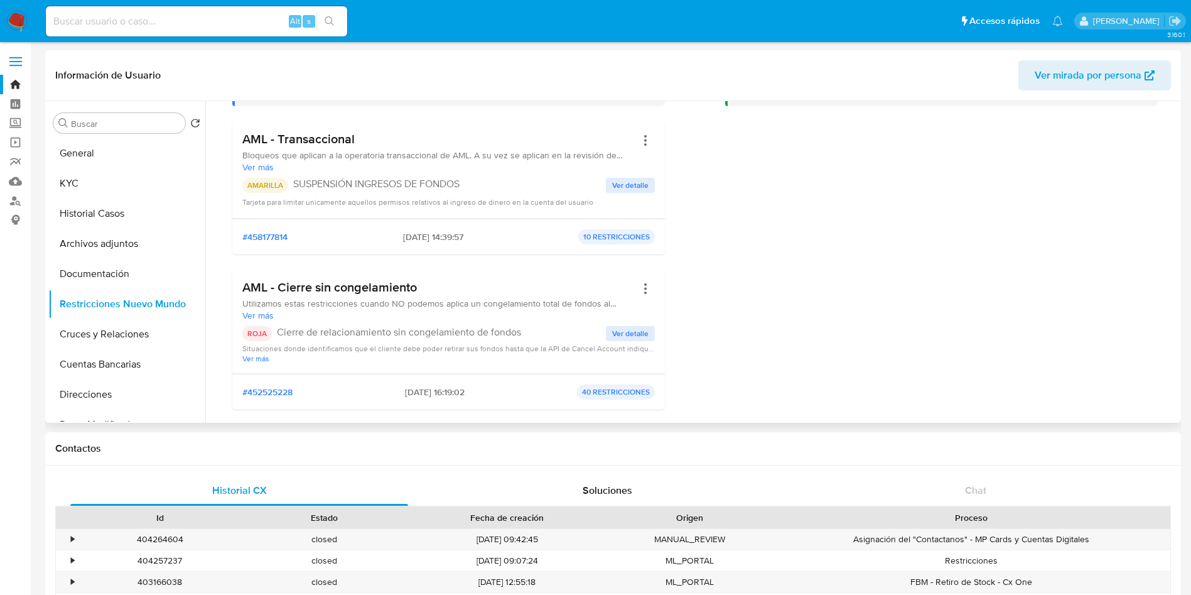
scroll to position [94, 0]
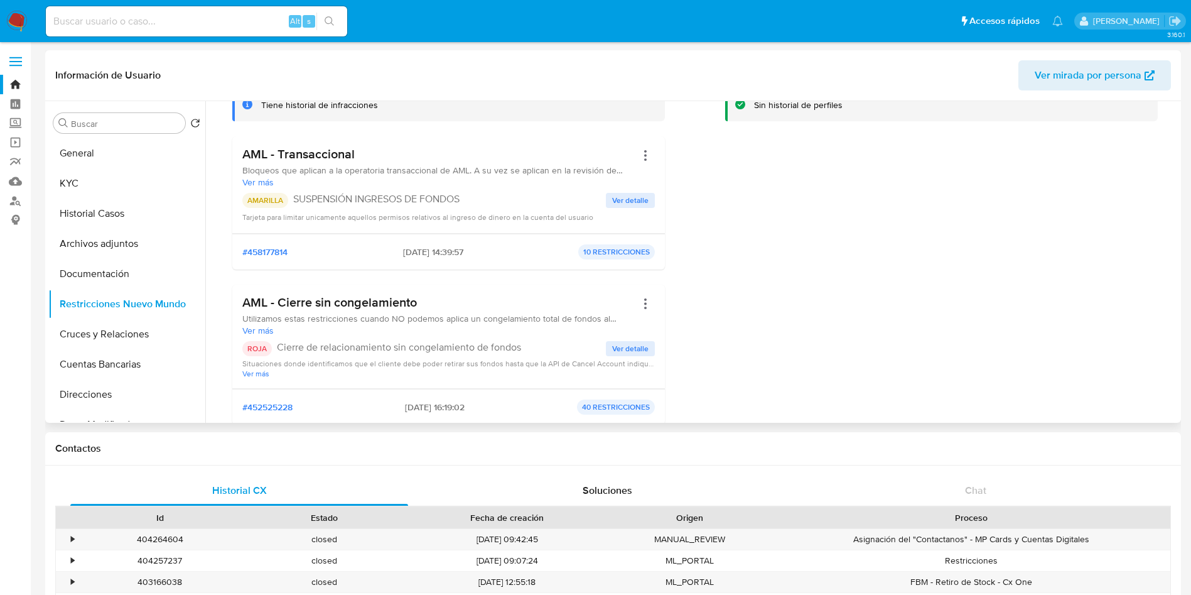
click at [635, 203] on span "Ver detalle" at bounding box center [630, 200] width 36 height 13
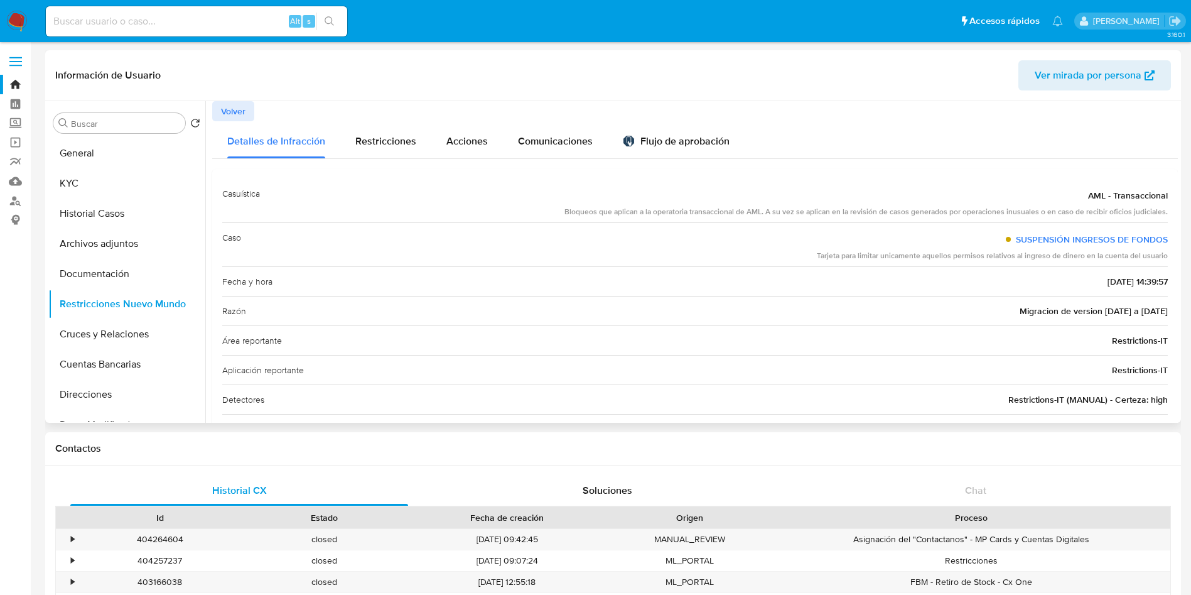
drag, startPoint x: 584, startPoint y: 212, endPoint x: 1170, endPoint y: 218, distance: 585.1
click at [1168, 218] on div "Casuística AML - Transaccional Bloqueos que aplican a la operatoria transaccion…" at bounding box center [695, 326] width 966 height 314
drag, startPoint x: 807, startPoint y: 257, endPoint x: 885, endPoint y: 235, distance: 80.9
click at [966, 252] on div "Caso SUSPENSIÓN INGRESOS DE FONDOS Tarjeta para limitar unicamente aquellos per…" at bounding box center [694, 244] width 945 height 44
click at [630, 144] on img at bounding box center [629, 141] width 12 height 12
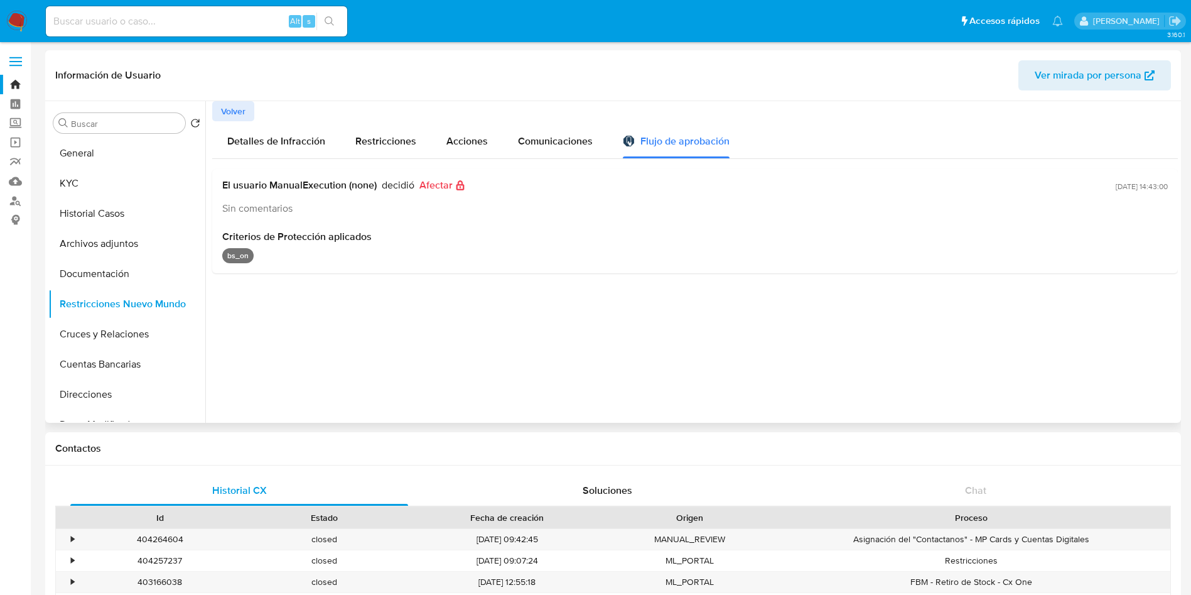
drag, startPoint x: 285, startPoint y: 188, endPoint x: 345, endPoint y: 186, distance: 59.7
click at [343, 187] on span "El usuario ManualExecution (none)" at bounding box center [299, 185] width 154 height 13
click at [232, 107] on span "Volver" at bounding box center [233, 111] width 24 height 18
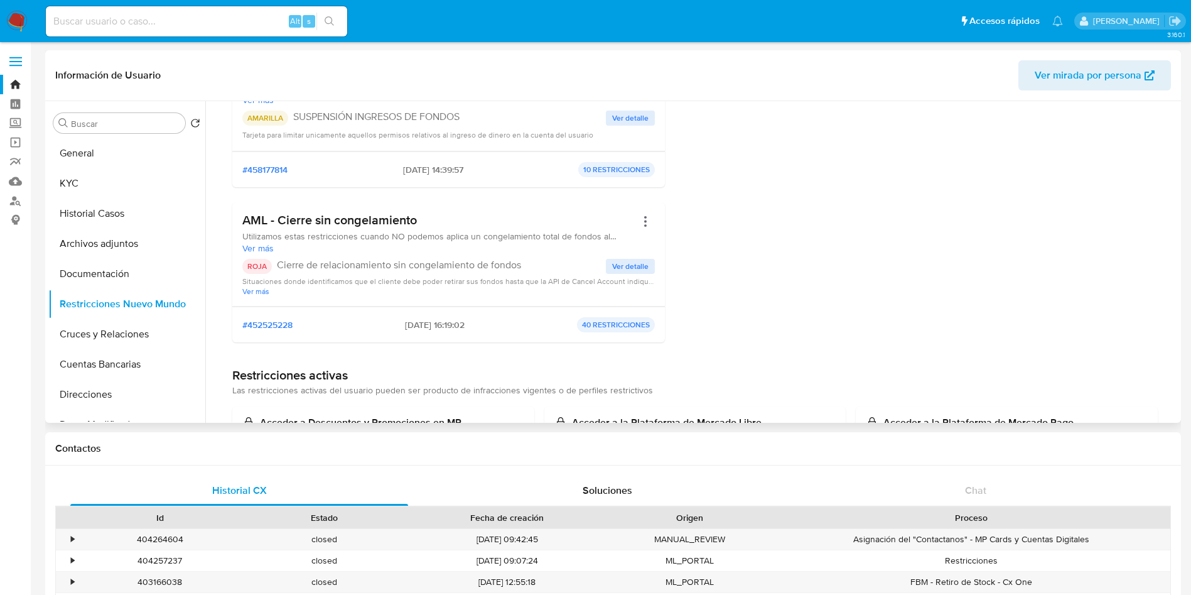
scroll to position [188, 0]
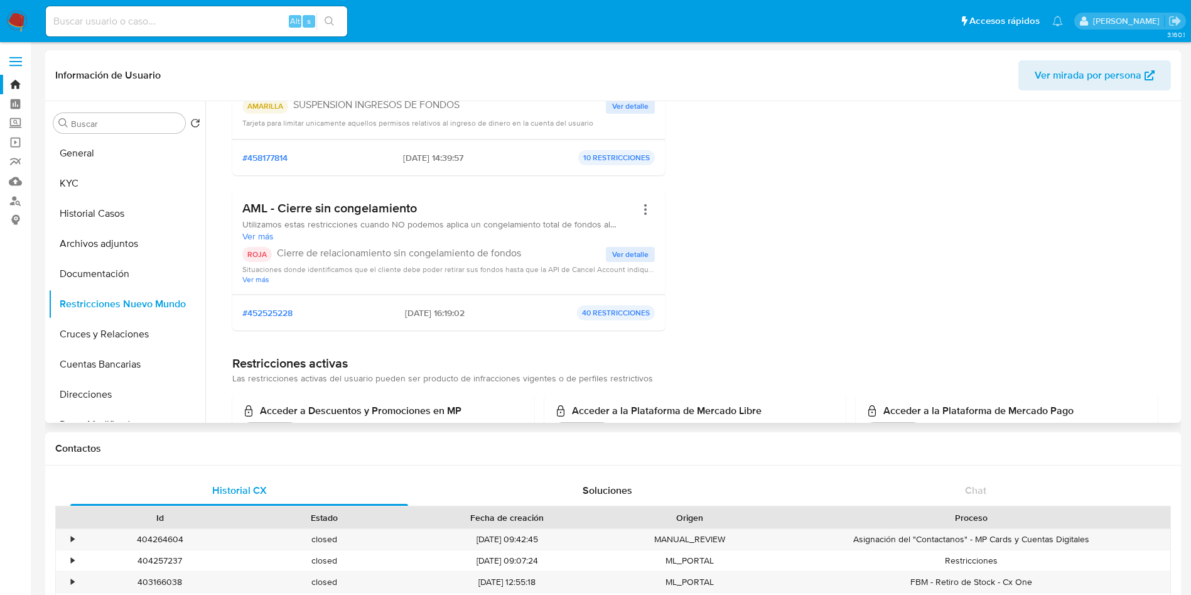
click at [630, 248] on span "Ver detalle" at bounding box center [630, 254] width 36 height 13
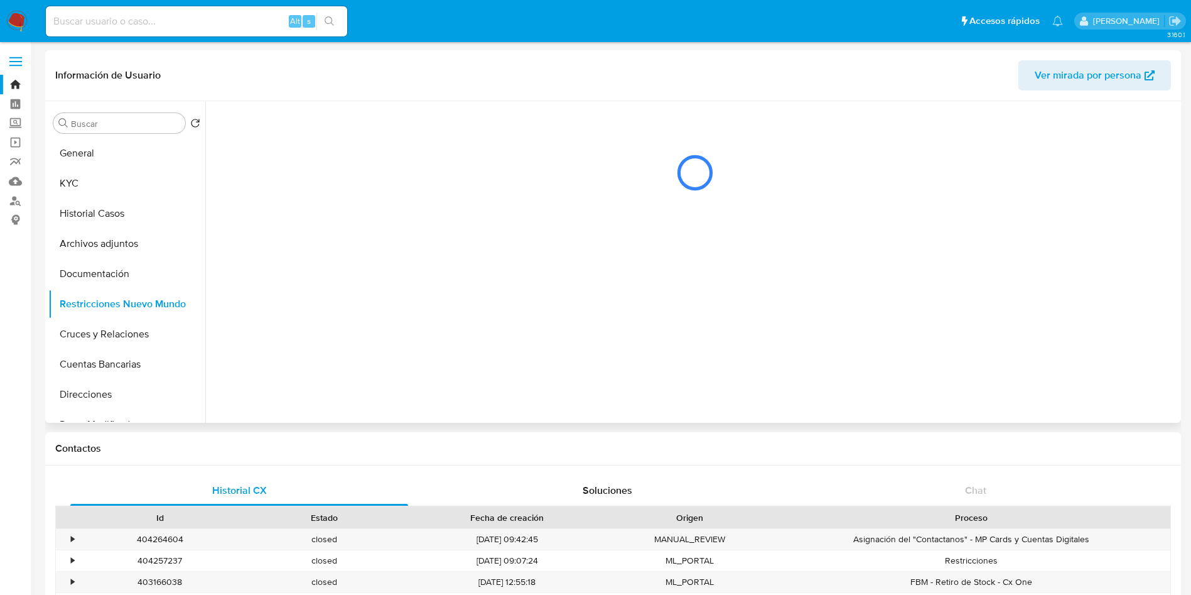
scroll to position [0, 0]
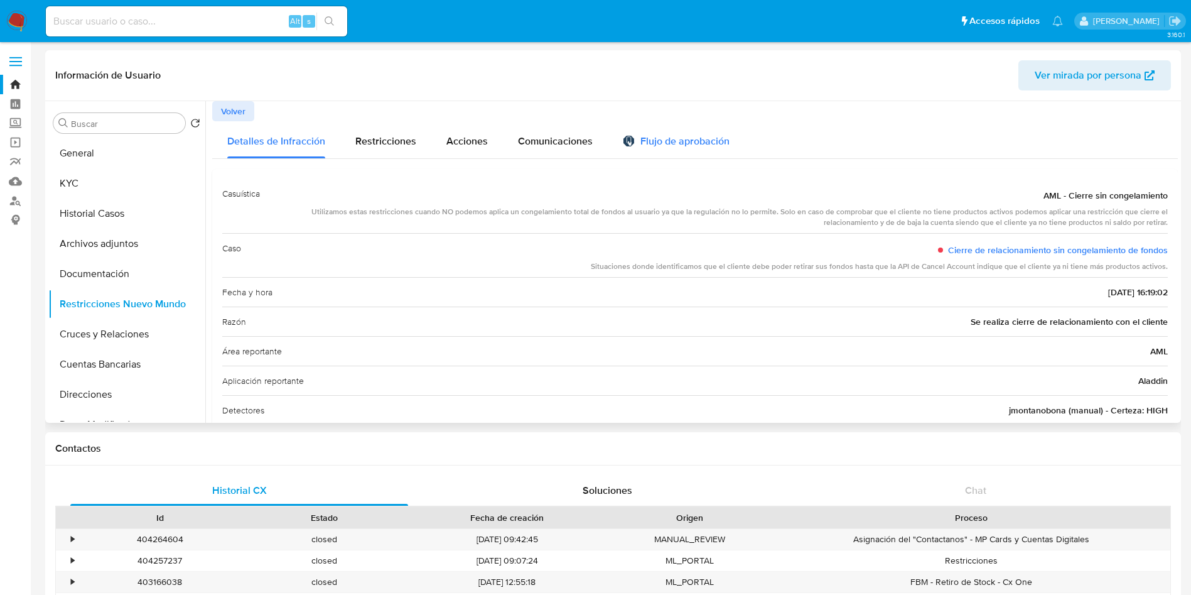
click at [682, 148] on div "Flujo de aprobación" at bounding box center [676, 143] width 107 height 14
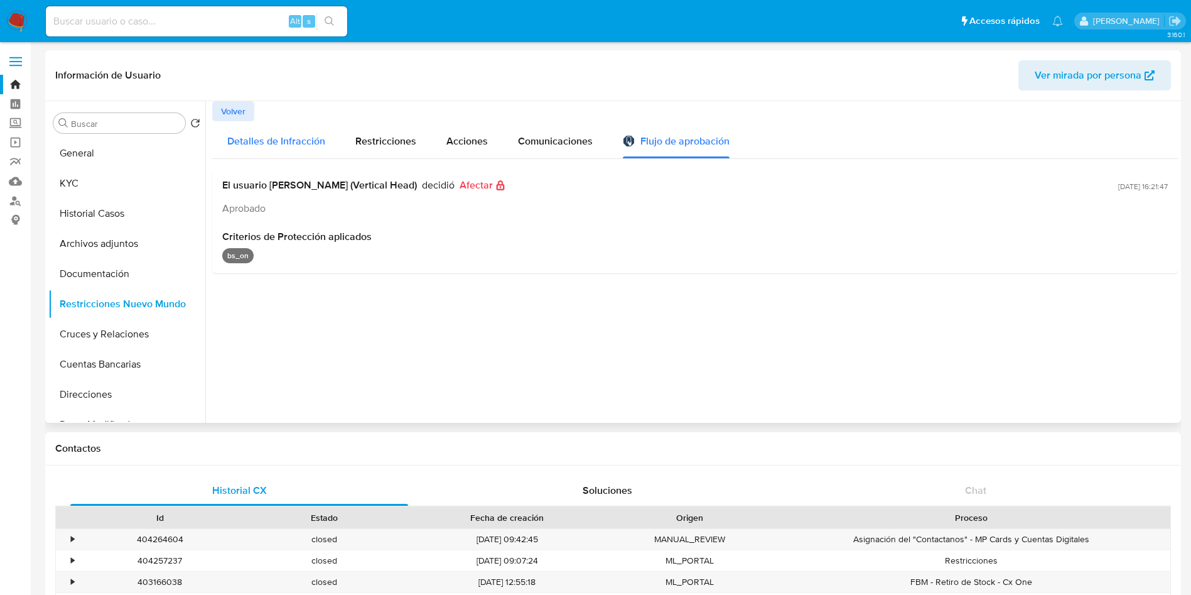
click at [257, 134] on span "Detalles de Infracción" at bounding box center [276, 141] width 98 height 14
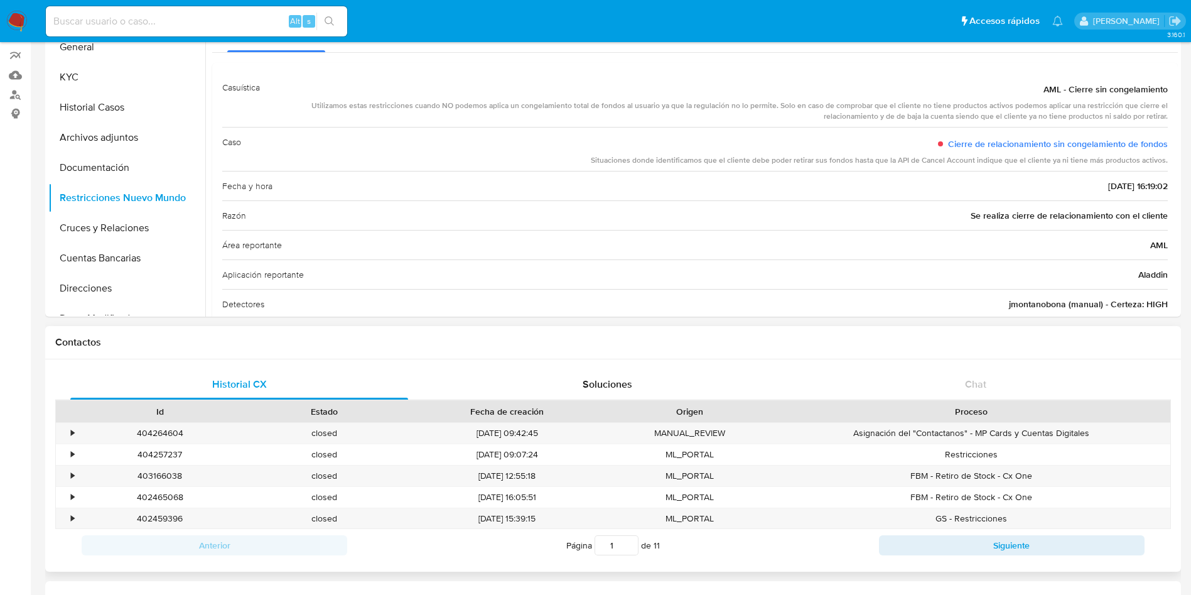
scroll to position [94, 0]
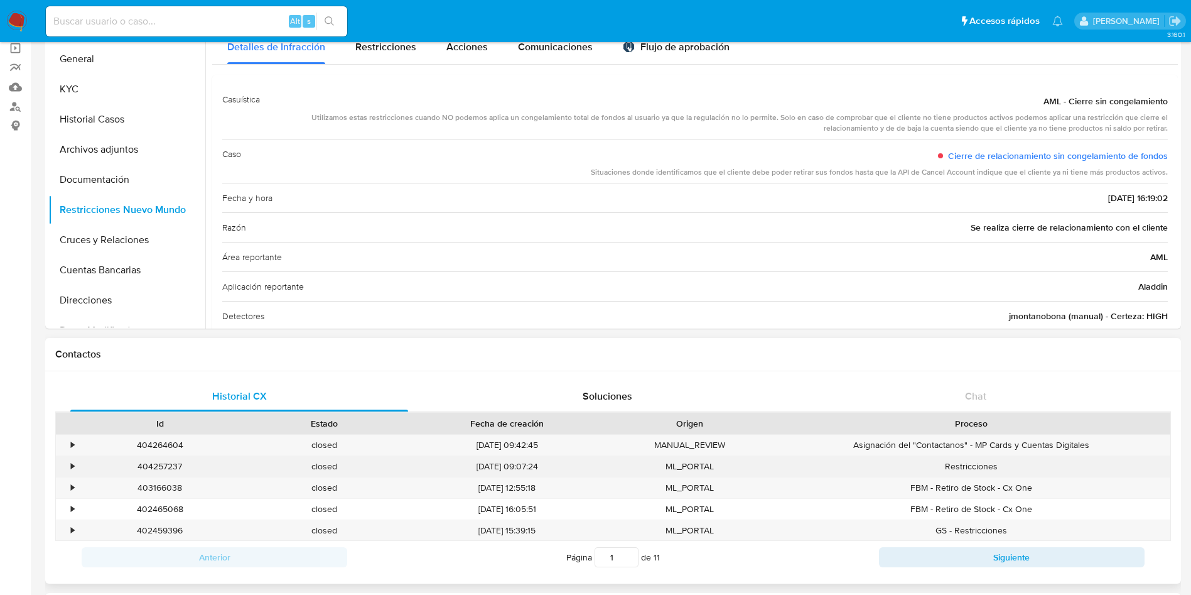
click at [76, 465] on div "•" at bounding box center [67, 466] width 22 height 21
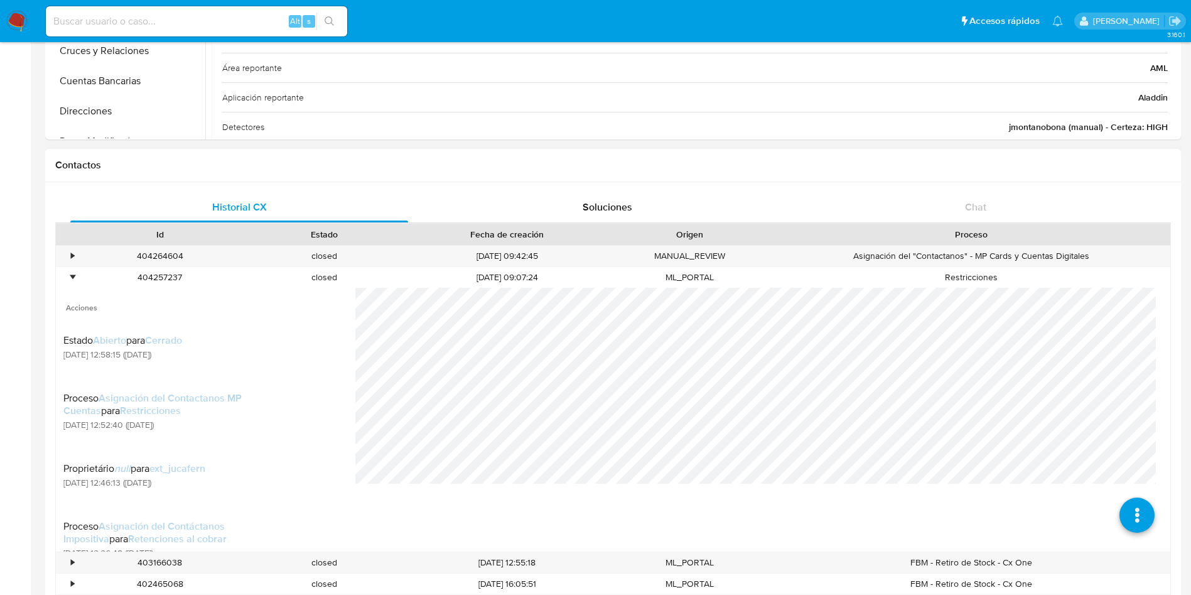
scroll to position [377, 0]
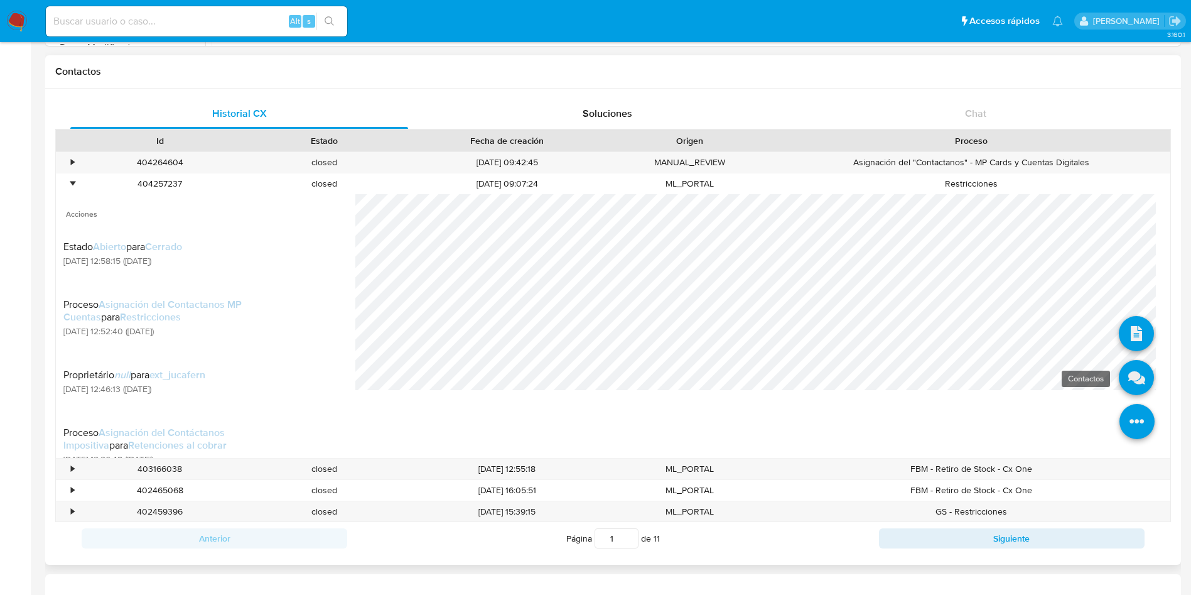
click at [1119, 363] on icon at bounding box center [1136, 377] width 35 height 35
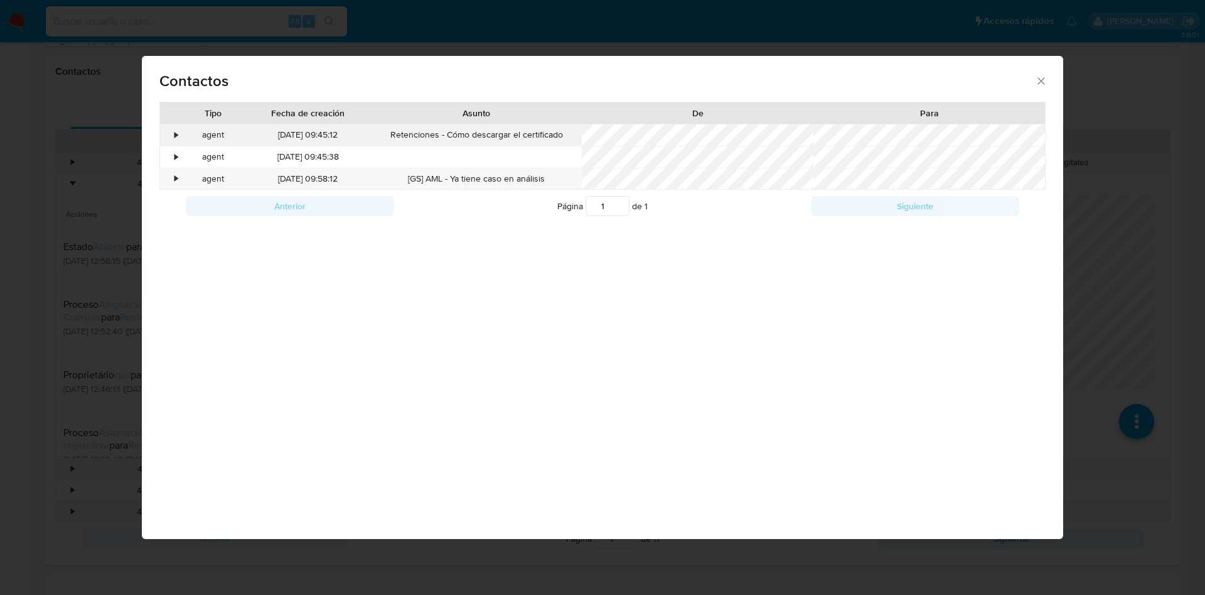
click at [178, 134] on div "•" at bounding box center [176, 135] width 3 height 13
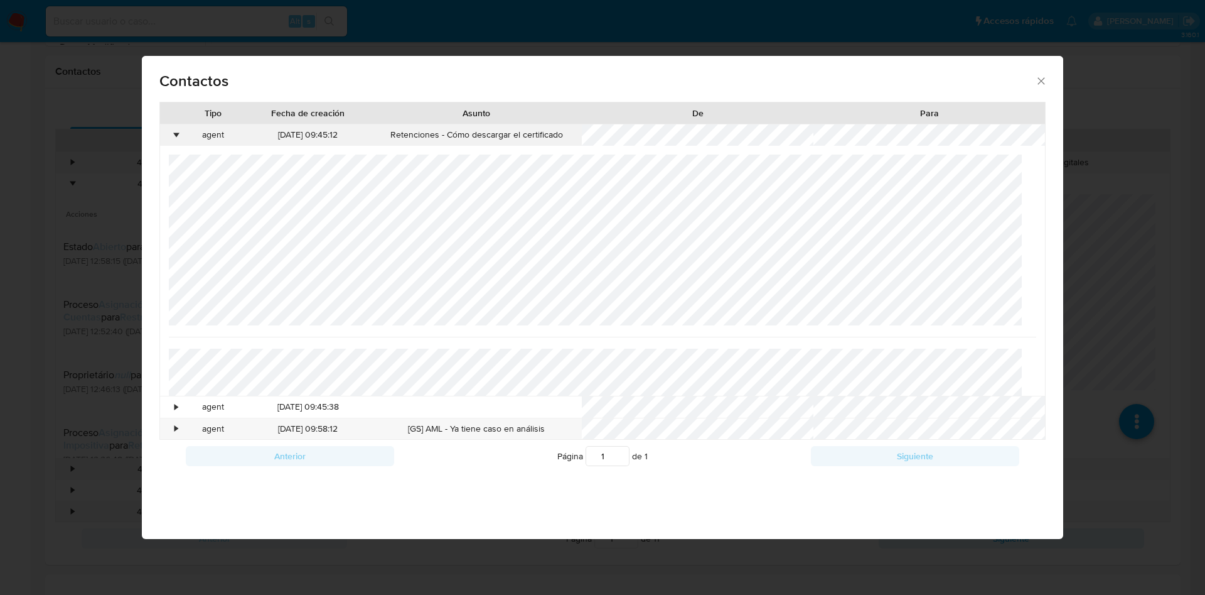
click at [178, 134] on div "•" at bounding box center [176, 135] width 3 height 13
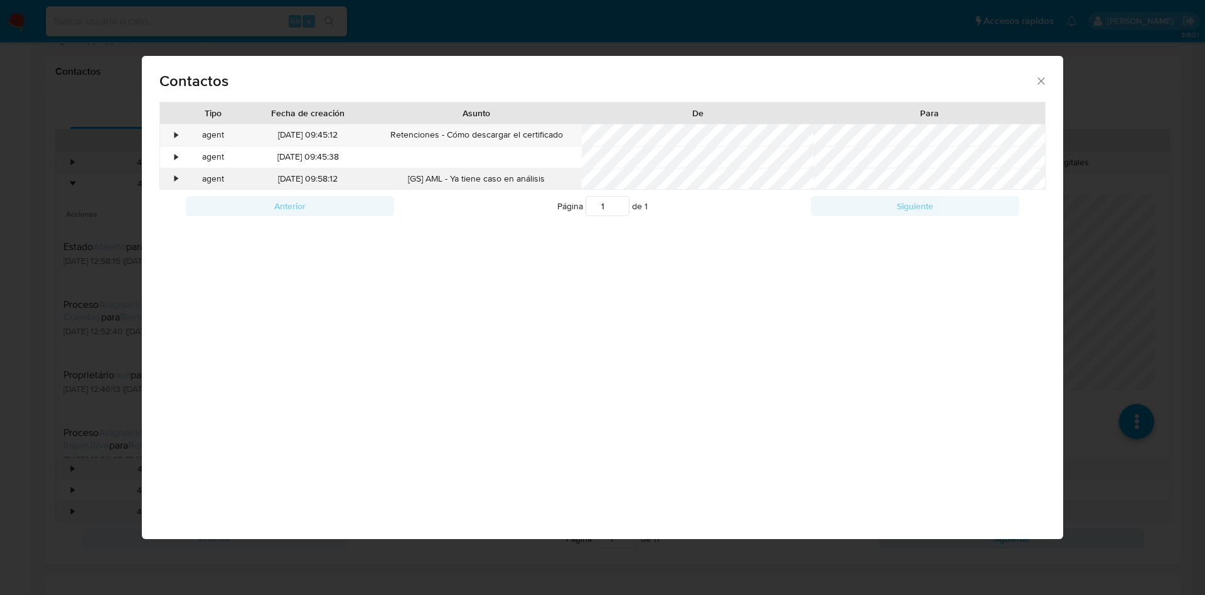
click at [176, 180] on div "•" at bounding box center [176, 179] width 3 height 13
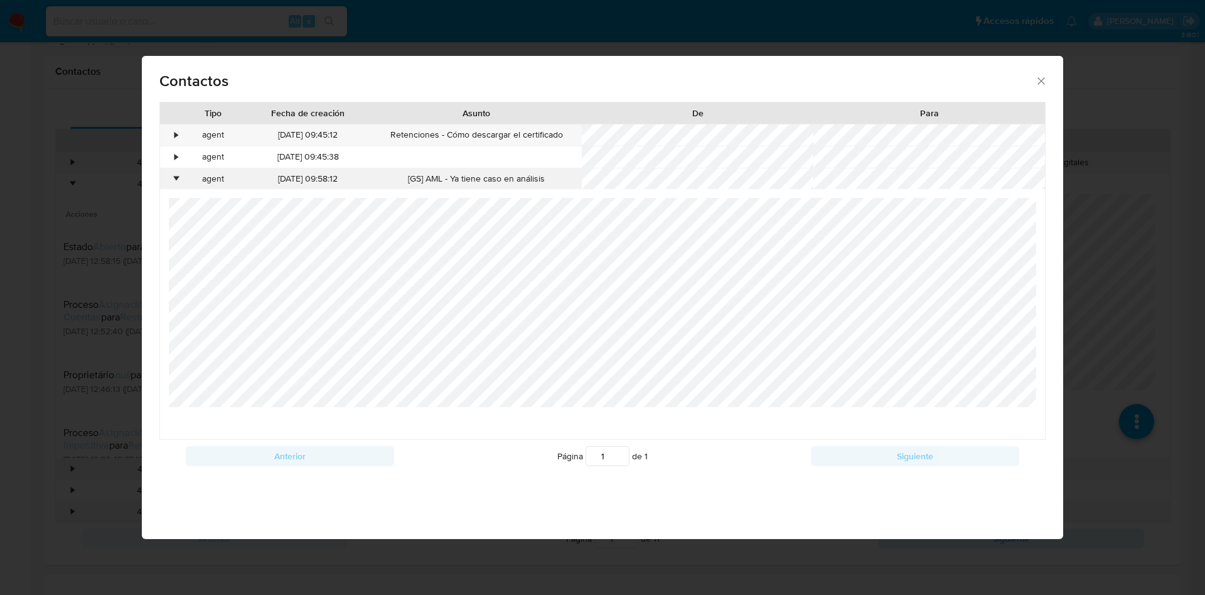
click at [176, 180] on div "•" at bounding box center [176, 179] width 3 height 13
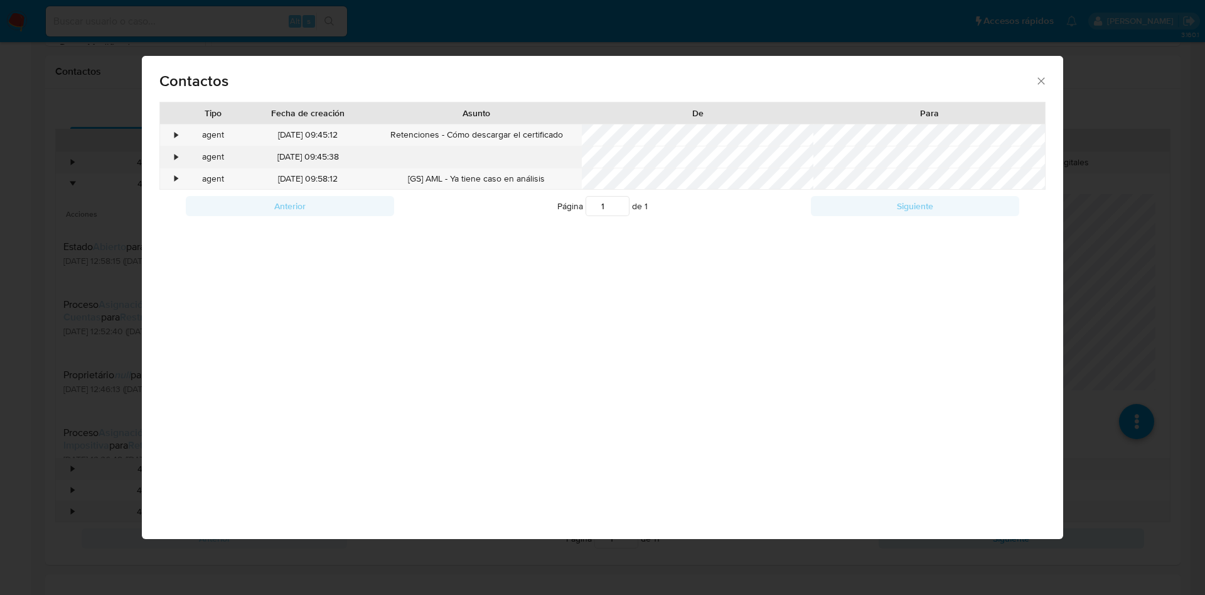
click at [178, 160] on div "•" at bounding box center [176, 157] width 3 height 13
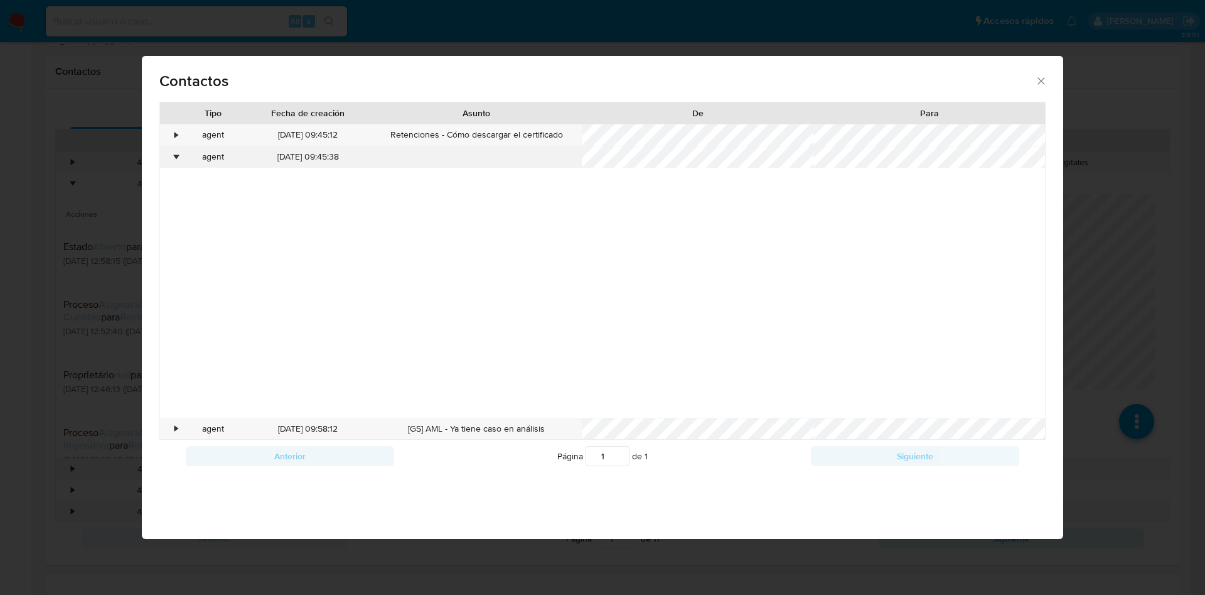
click at [178, 160] on div "•" at bounding box center [176, 157] width 3 height 13
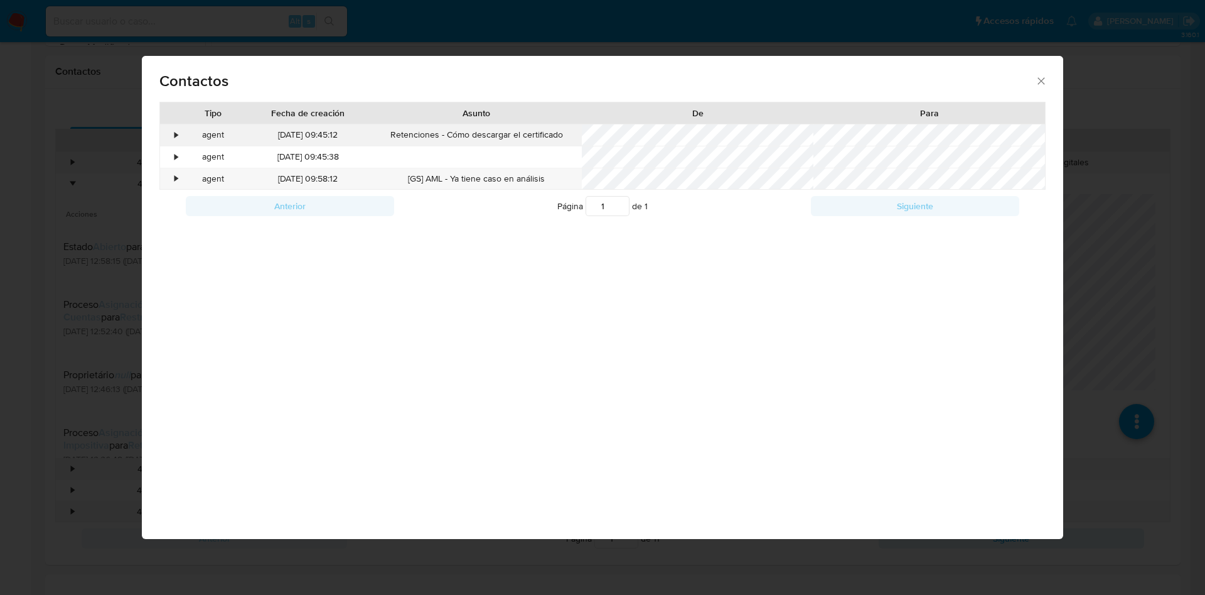
click at [178, 139] on div "•" at bounding box center [176, 135] width 3 height 13
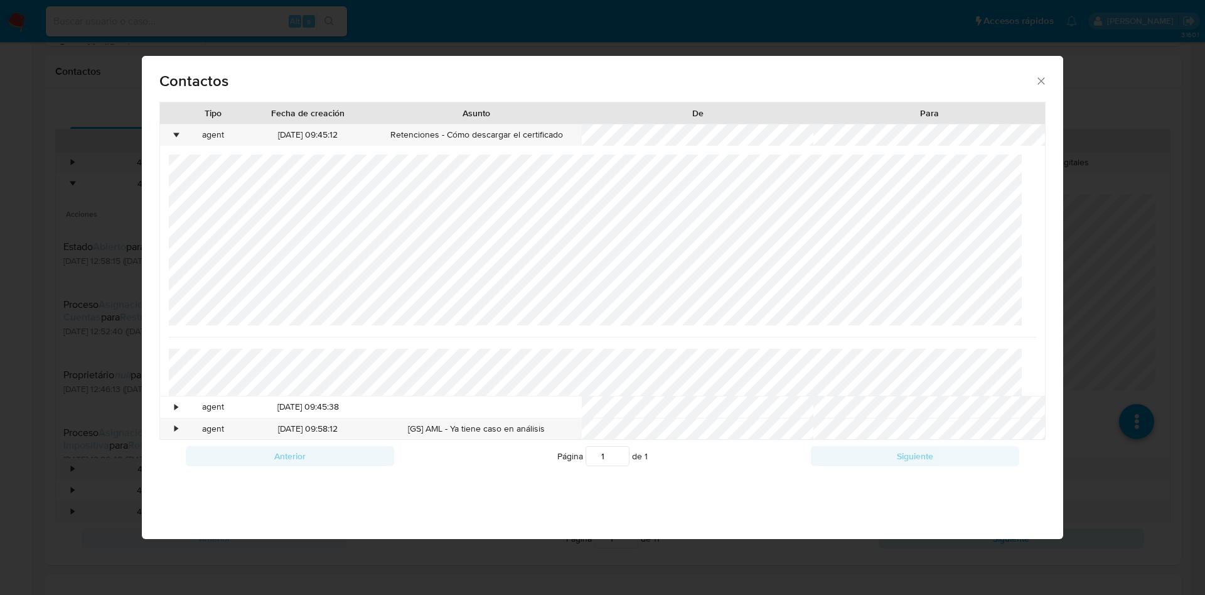
click at [17, 237] on div "Contactos Tipo Fecha de creación Asunto De Para • agent 08/09/2025 09:45:12 Ret…" at bounding box center [602, 297] width 1205 height 595
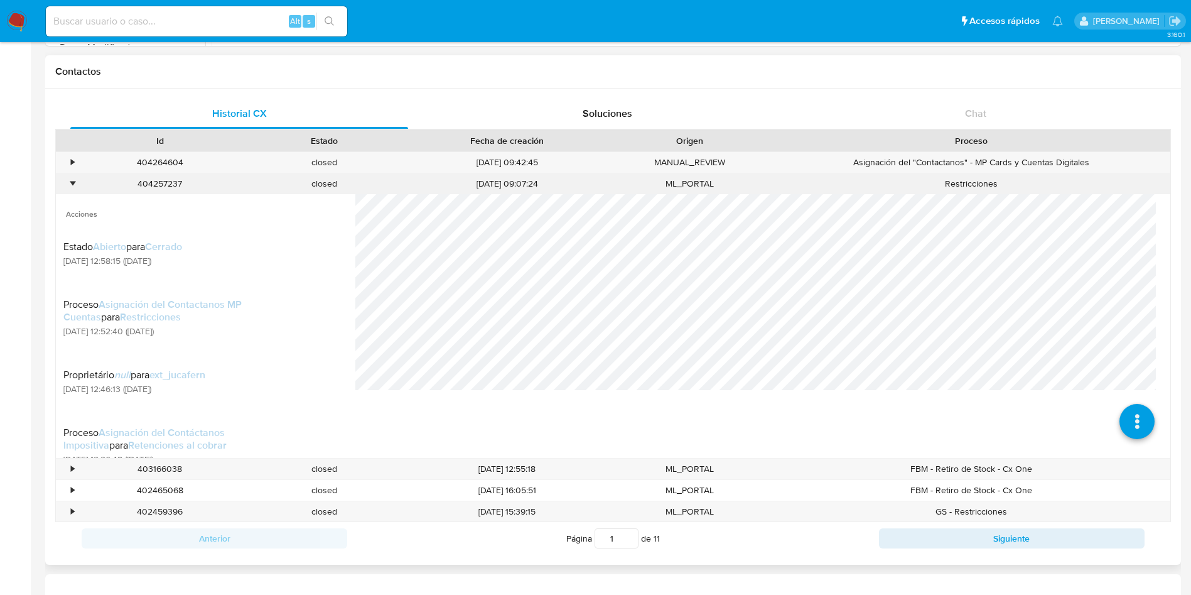
click at [72, 186] on div "•" at bounding box center [72, 184] width 3 height 12
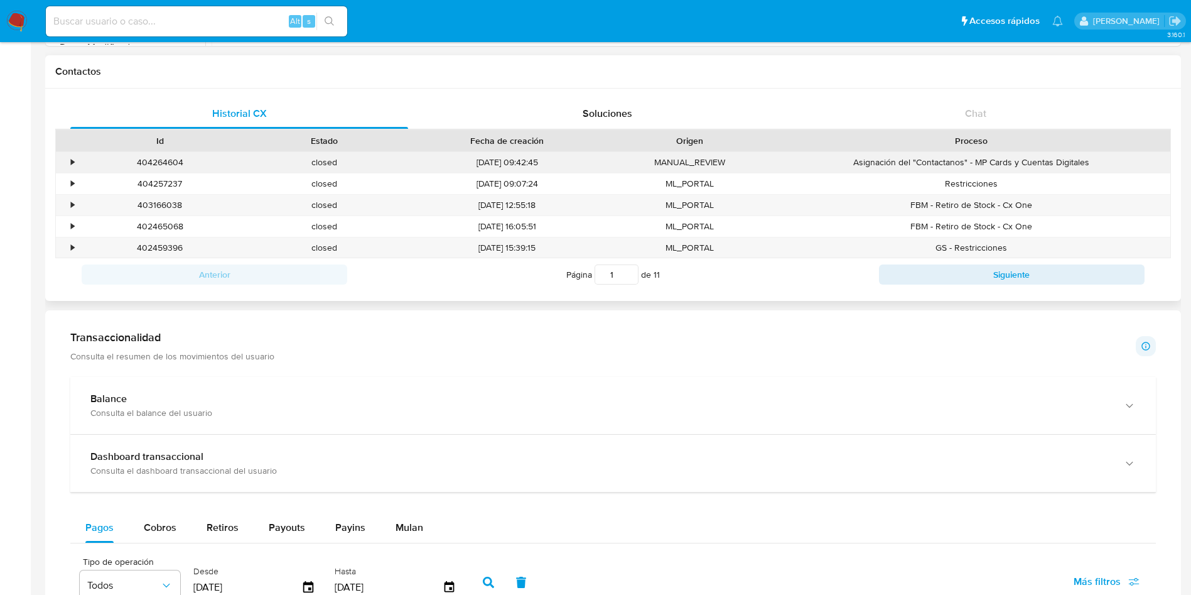
click at [75, 158] on div "•" at bounding box center [67, 162] width 22 height 21
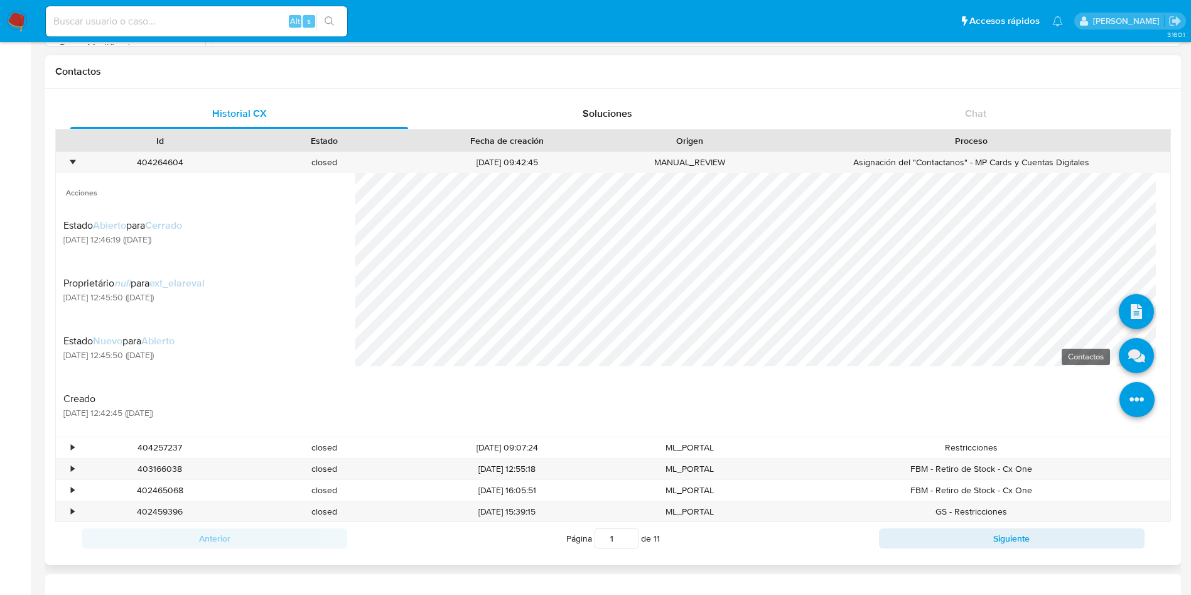
click at [1122, 349] on icon at bounding box center [1136, 355] width 35 height 35
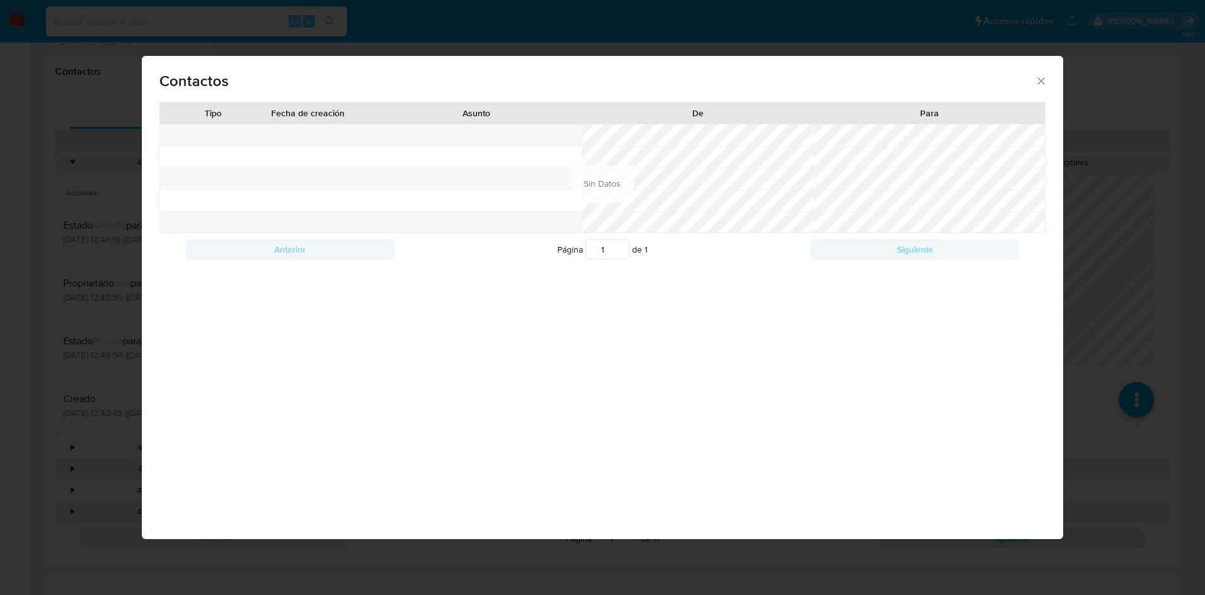
click at [2, 106] on div "Contactos Tipo Fecha de creación Asunto De Para Anterior Página 1 de 1 Siguient…" at bounding box center [602, 297] width 1205 height 595
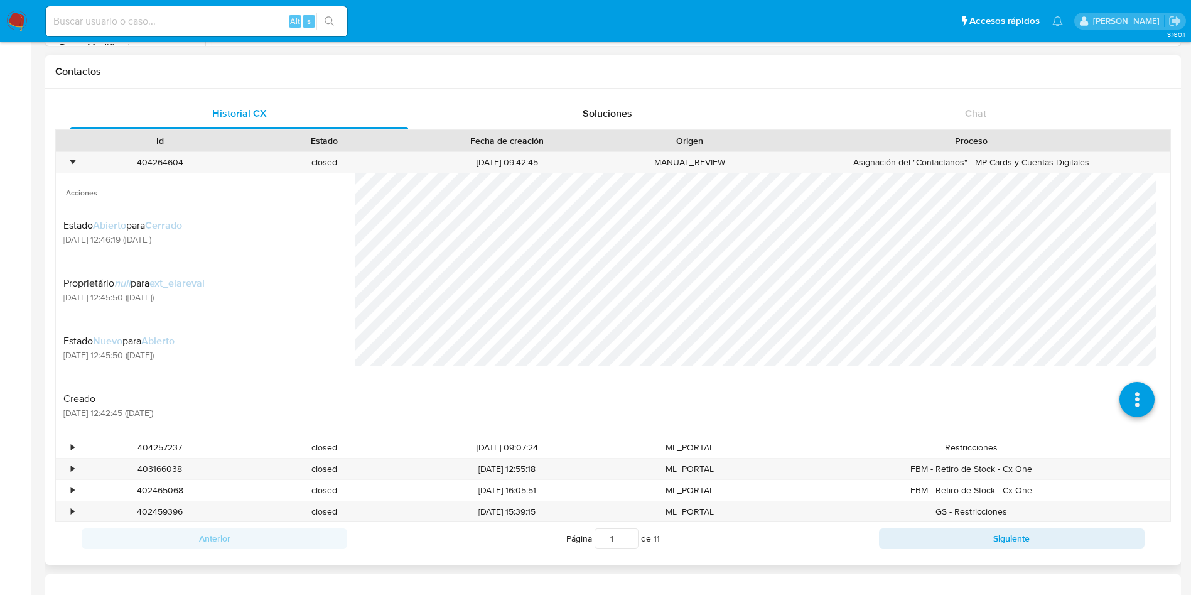
click at [72, 149] on div at bounding box center [67, 140] width 22 height 21
click at [72, 158] on div "•" at bounding box center [72, 162] width 3 height 12
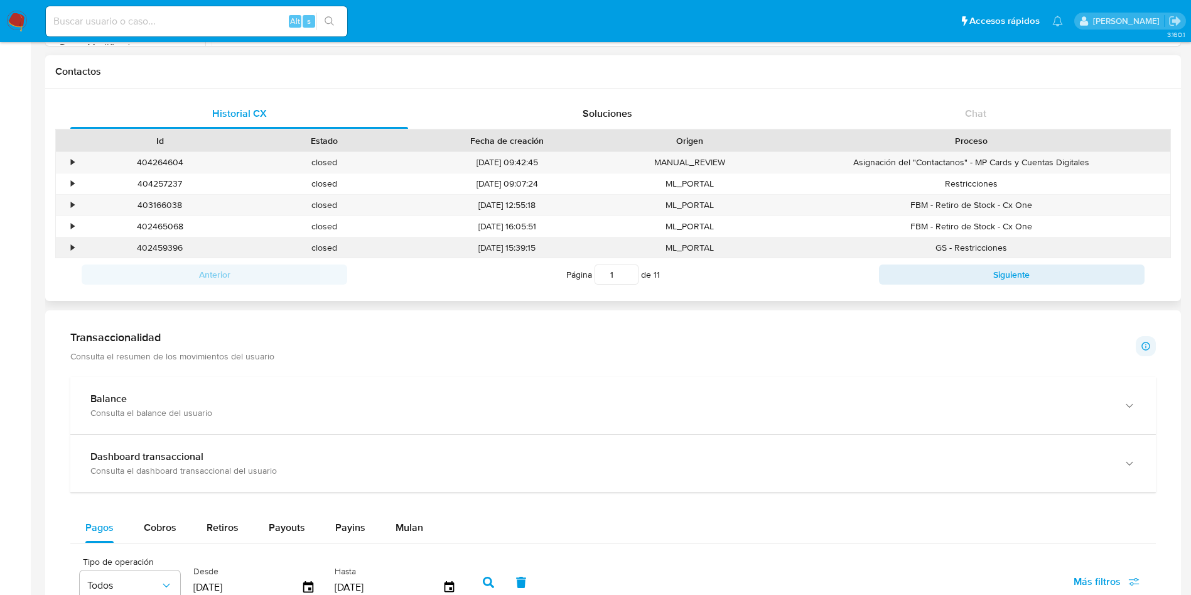
click at [72, 249] on div "•" at bounding box center [72, 248] width 3 height 12
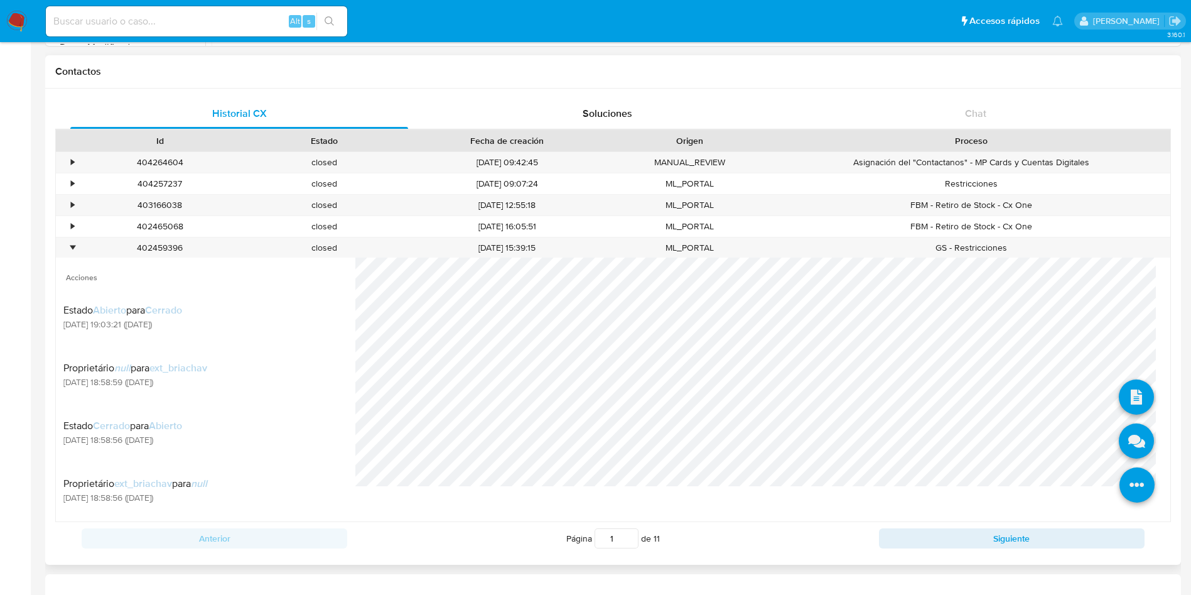
click at [1121, 486] on icon at bounding box center [1136, 485] width 35 height 35
click at [1124, 436] on icon at bounding box center [1136, 441] width 35 height 35
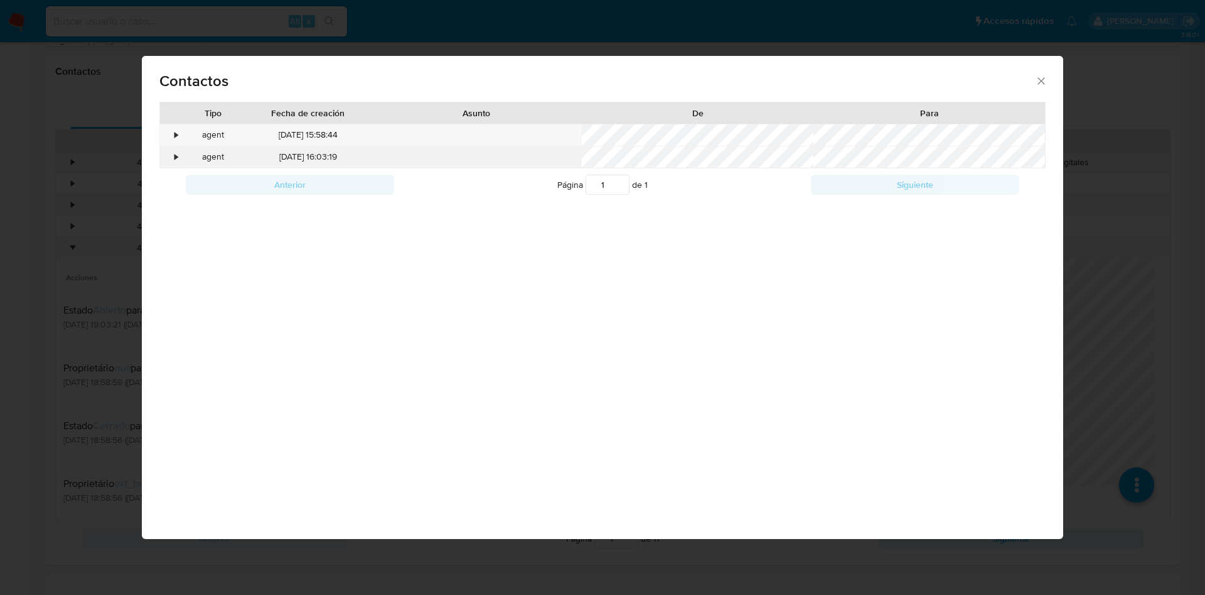
click at [171, 157] on div "•" at bounding box center [171, 156] width 22 height 21
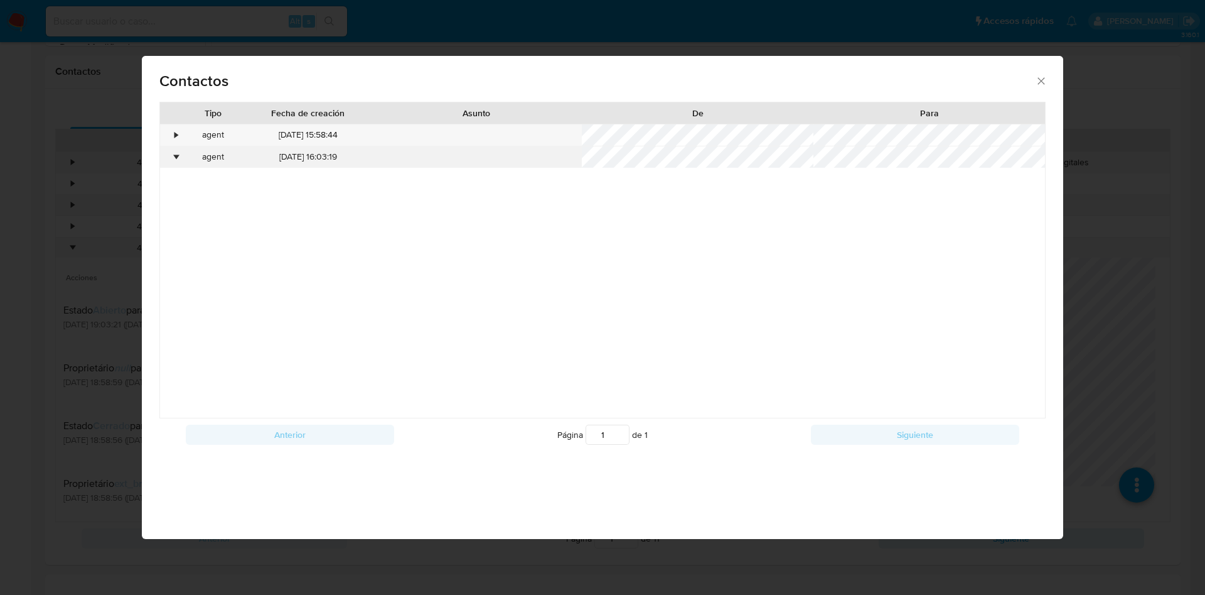
click at [171, 157] on div "•" at bounding box center [171, 156] width 22 height 21
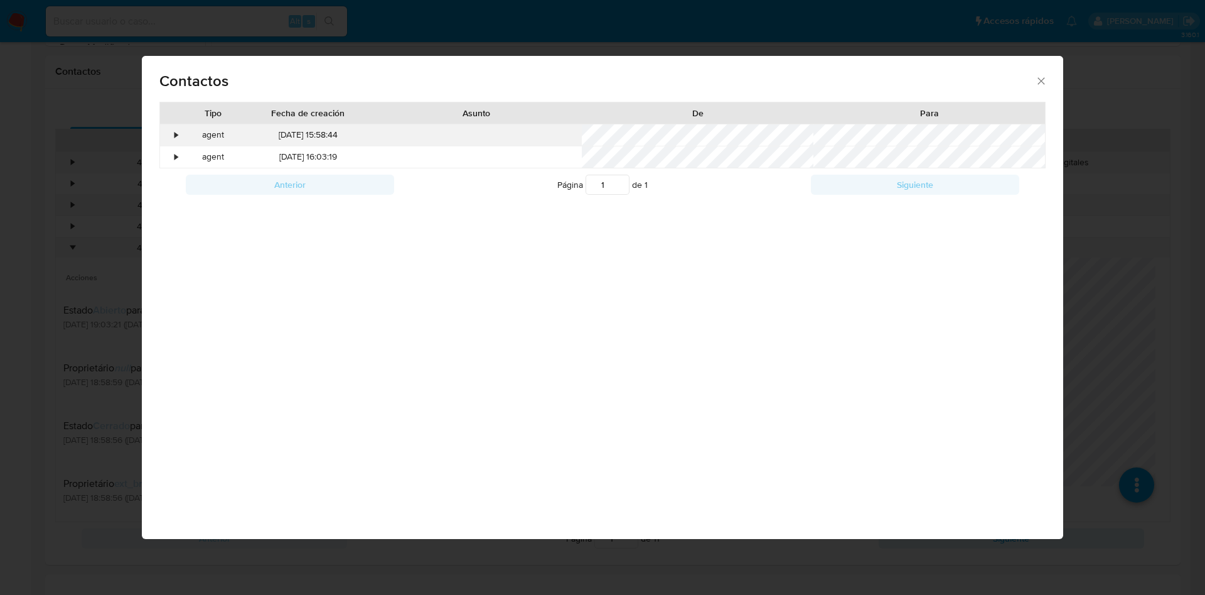
click at [173, 139] on div "•" at bounding box center [171, 134] width 22 height 21
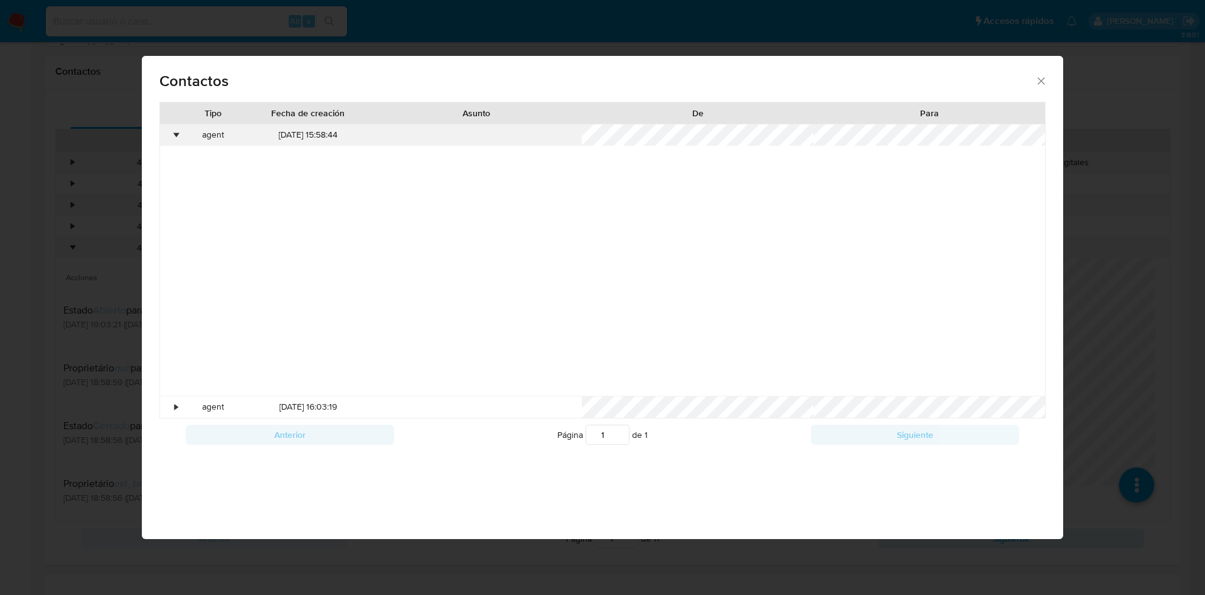
click at [175, 132] on div "•" at bounding box center [176, 135] width 3 height 13
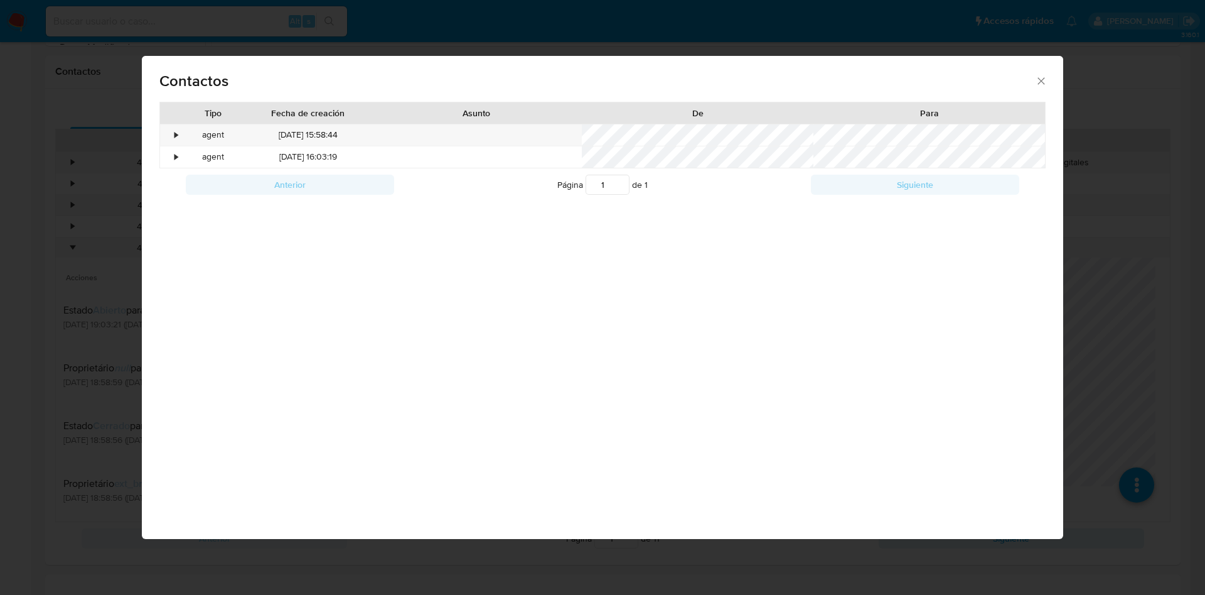
click at [18, 122] on div "Contactos Tipo Fecha de creación Asunto De Para • agent 27/08/2025 15:58:44 • a…" at bounding box center [602, 297] width 1205 height 595
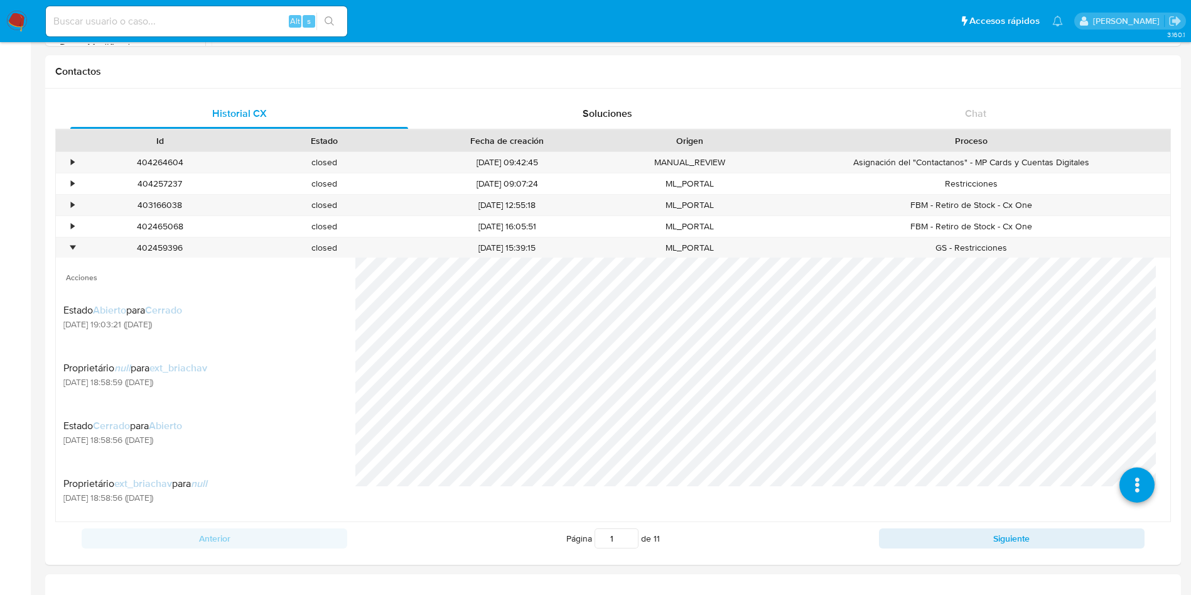
scroll to position [0, 0]
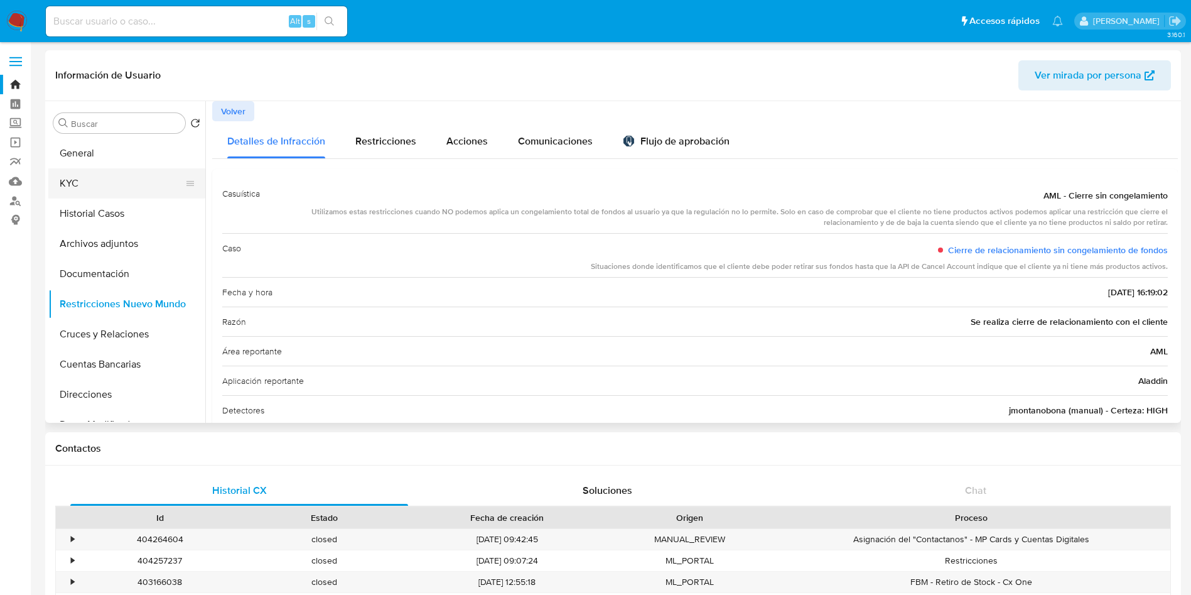
click at [106, 196] on button "KYC" at bounding box center [121, 183] width 147 height 30
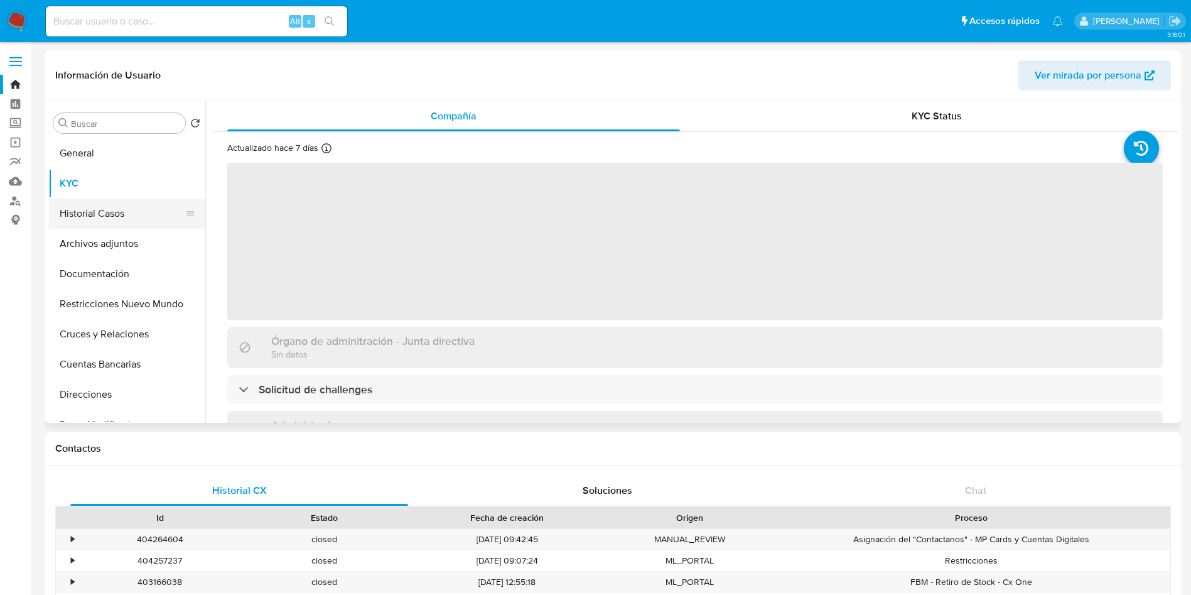
click at [104, 198] on button "Historial Casos" at bounding box center [121, 213] width 147 height 30
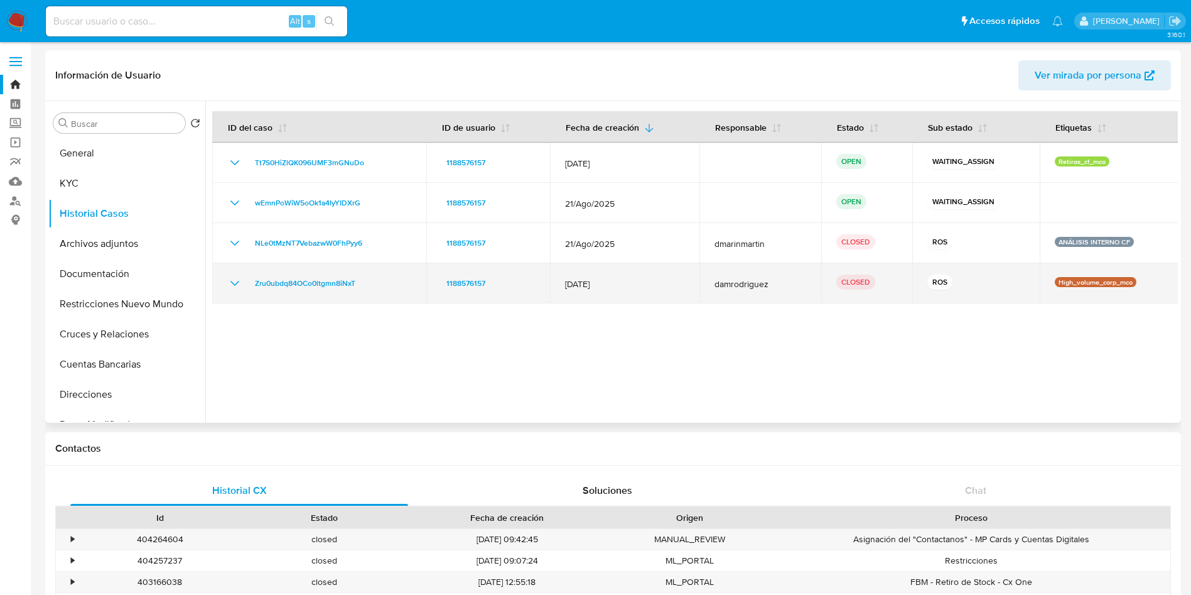
click at [234, 283] on icon "Mostrar/Ocultar" at bounding box center [234, 283] width 15 height 15
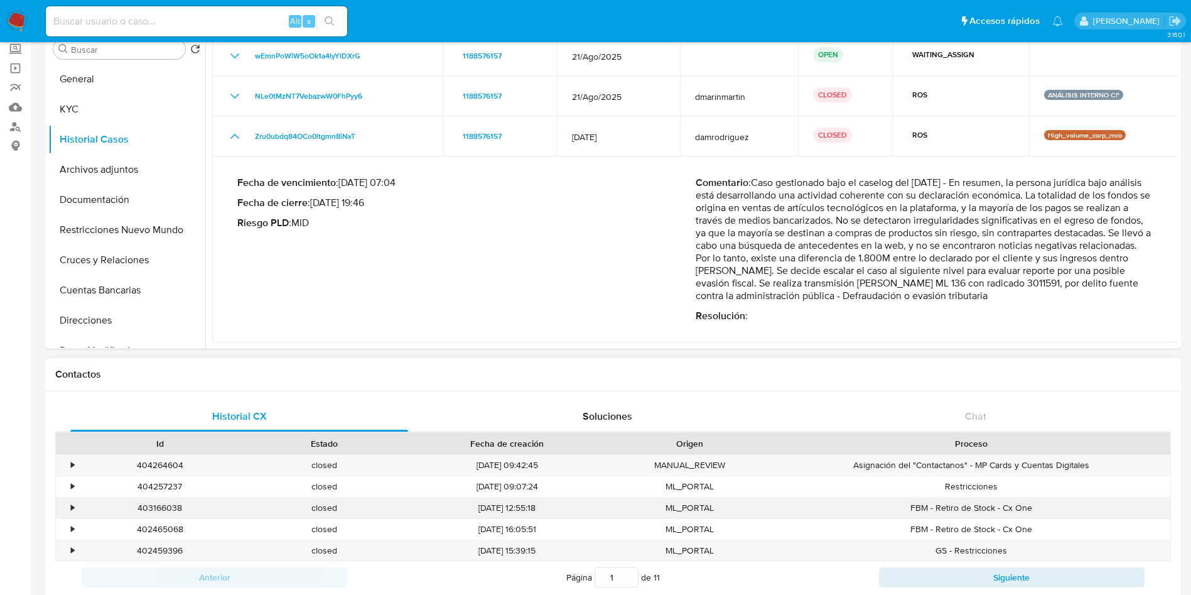
scroll to position [188, 0]
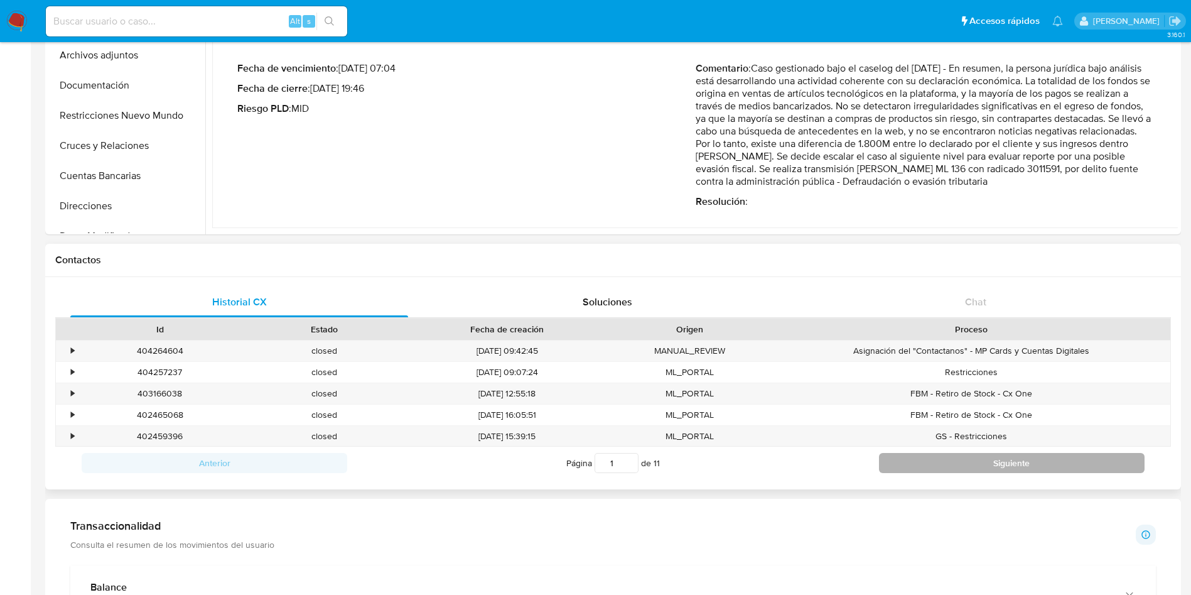
click at [962, 463] on button "Siguiente" at bounding box center [1012, 463] width 266 height 20
type input "2"
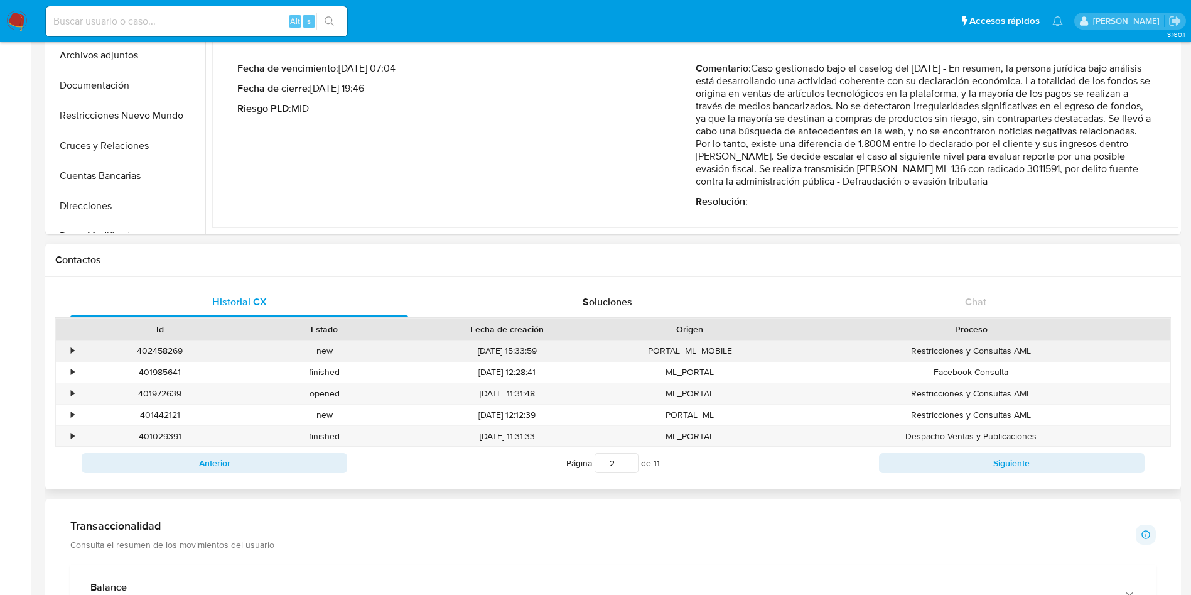
click at [73, 347] on div "•" at bounding box center [72, 351] width 3 height 12
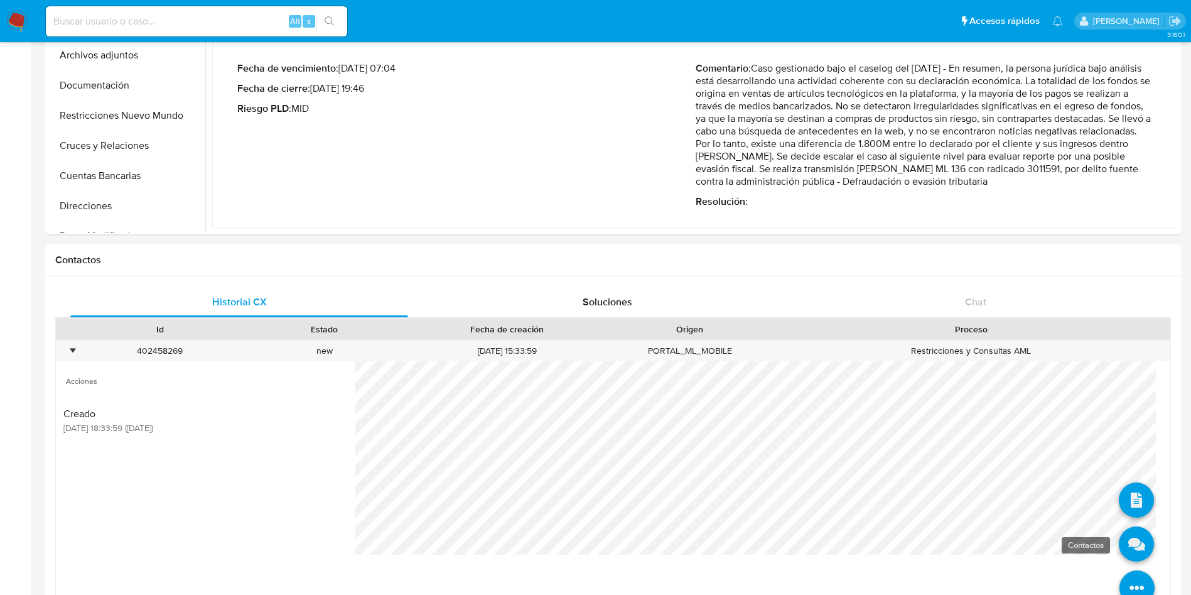
click at [1121, 544] on icon at bounding box center [1136, 543] width 35 height 35
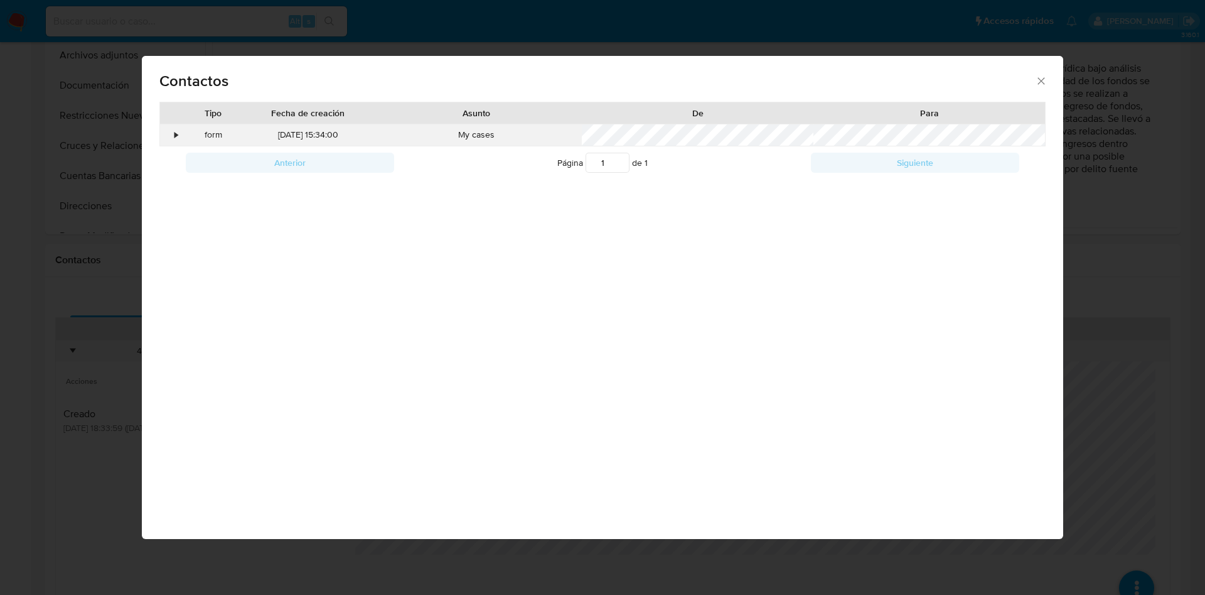
click at [176, 131] on div "•" at bounding box center [176, 135] width 3 height 13
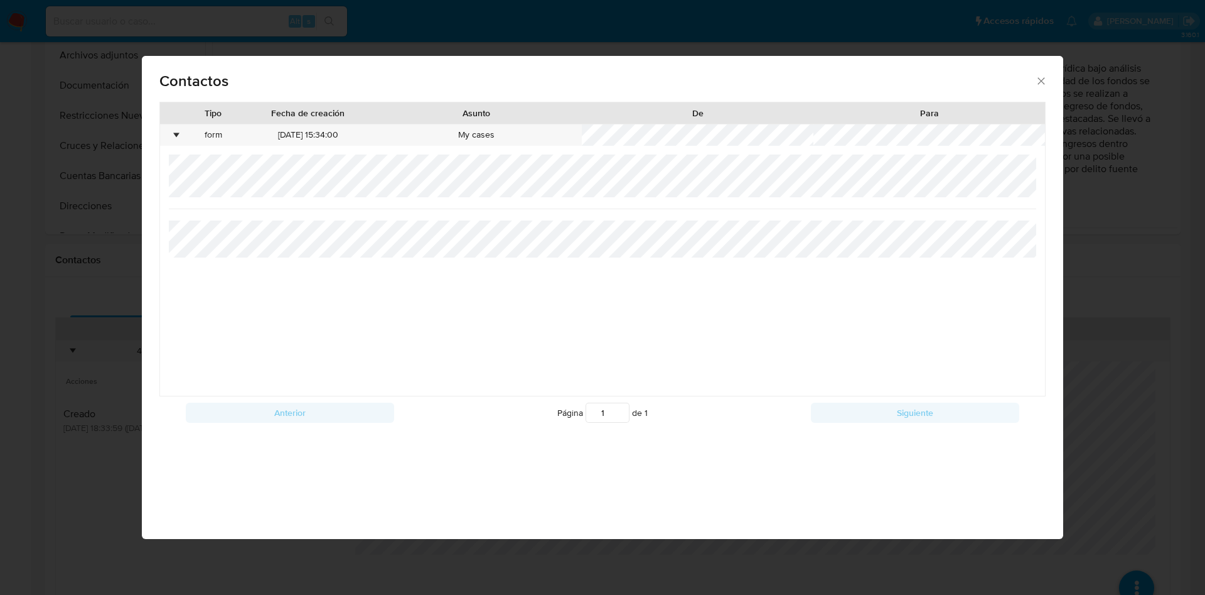
click at [4, 280] on div "Contactos Tipo Fecha de creación Asunto De Para • form 27/08/2025 15:34:00 My c…" at bounding box center [602, 297] width 1205 height 595
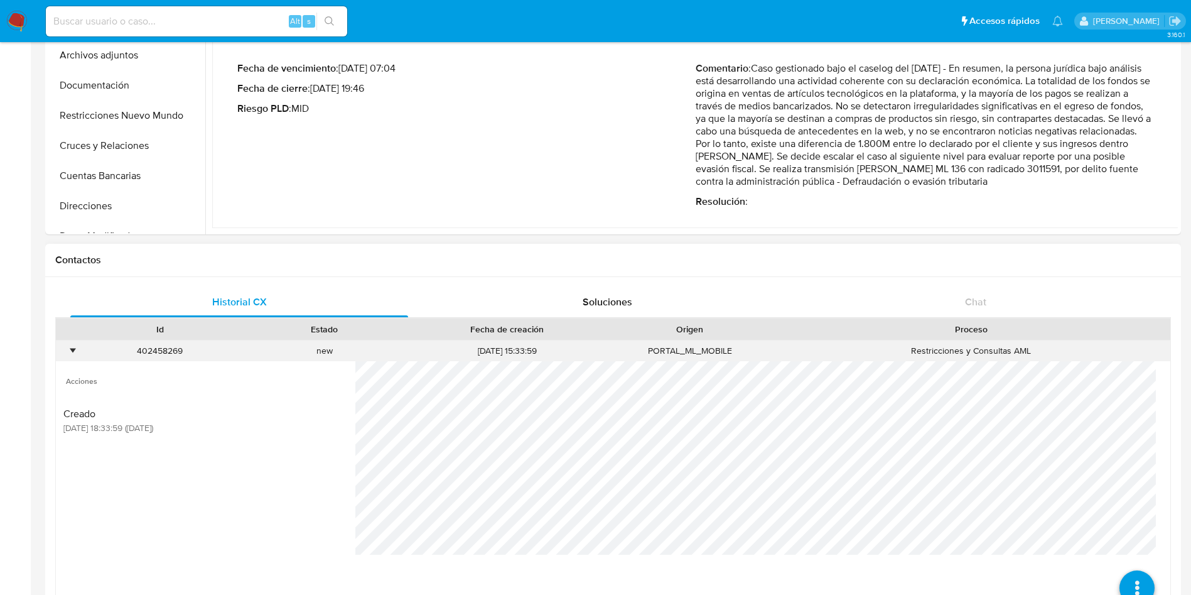
click at [79, 352] on div "402458269 Casos wEmnPoWiW5oOk1a4IyYIDXrG" at bounding box center [160, 350] width 164 height 21
click at [74, 351] on div "•" at bounding box center [72, 351] width 3 height 12
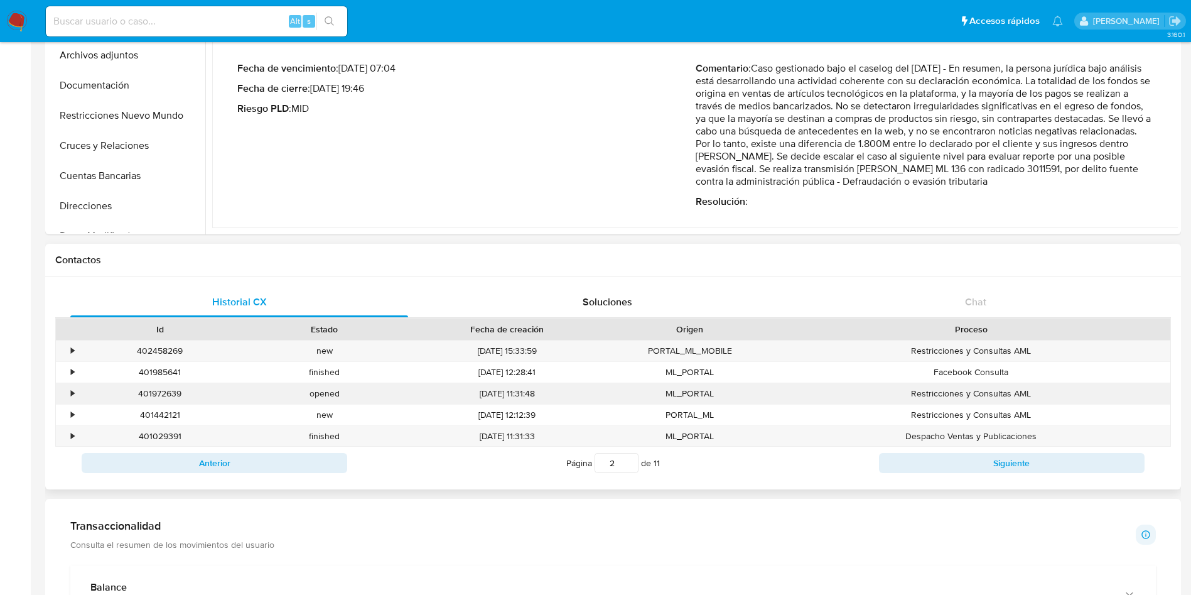
click at [68, 392] on div "•" at bounding box center [67, 393] width 22 height 21
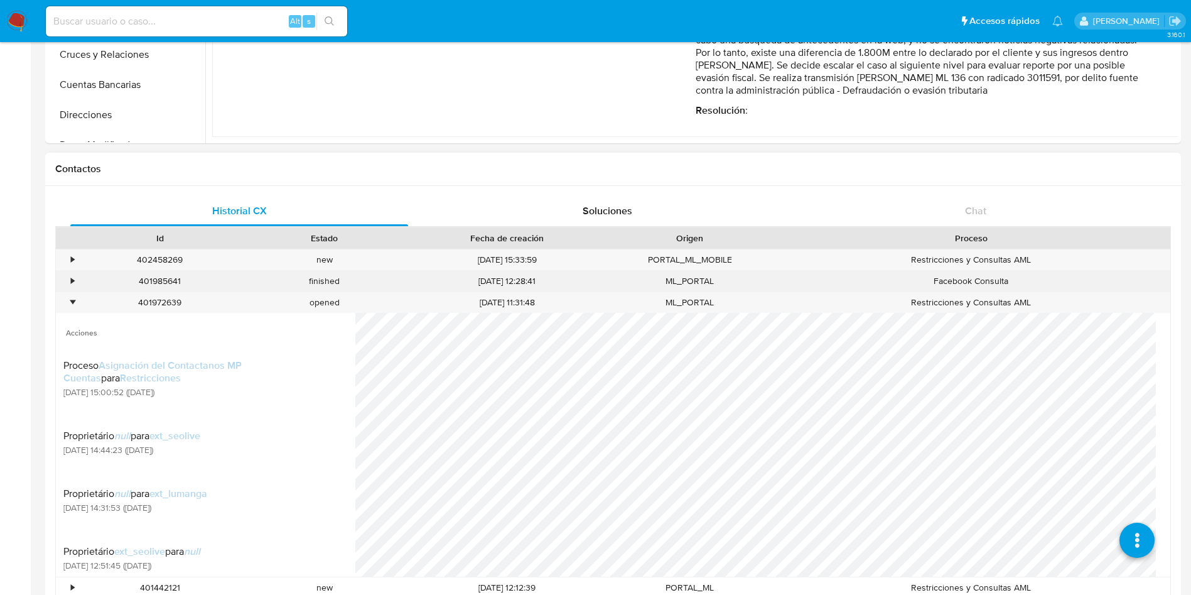
scroll to position [282, 0]
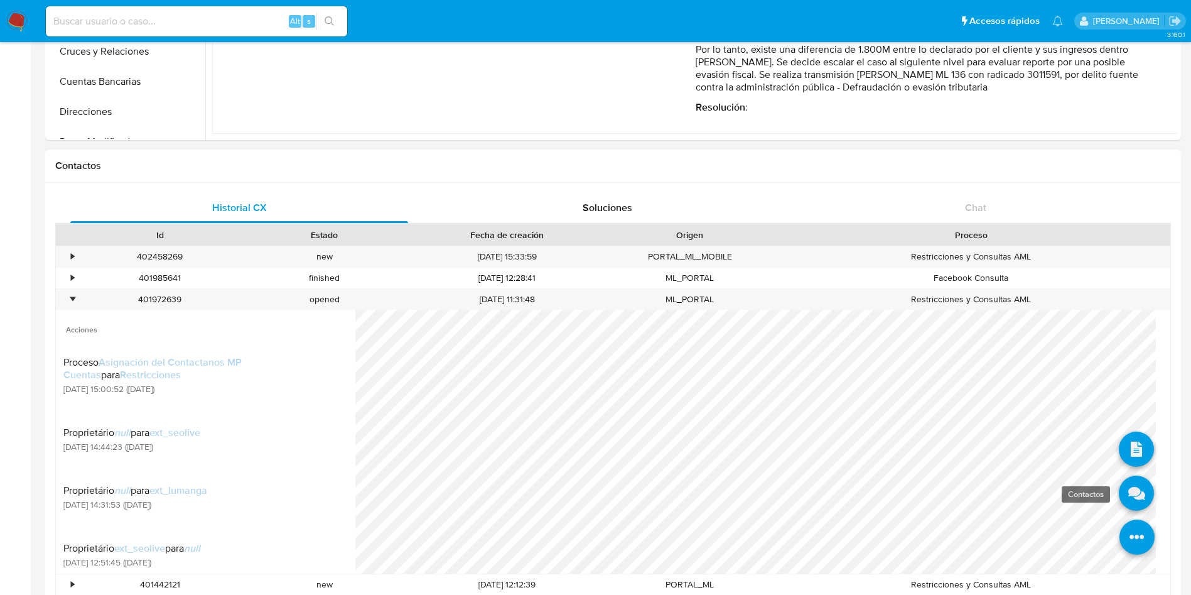
click at [1121, 484] on icon at bounding box center [1136, 492] width 35 height 35
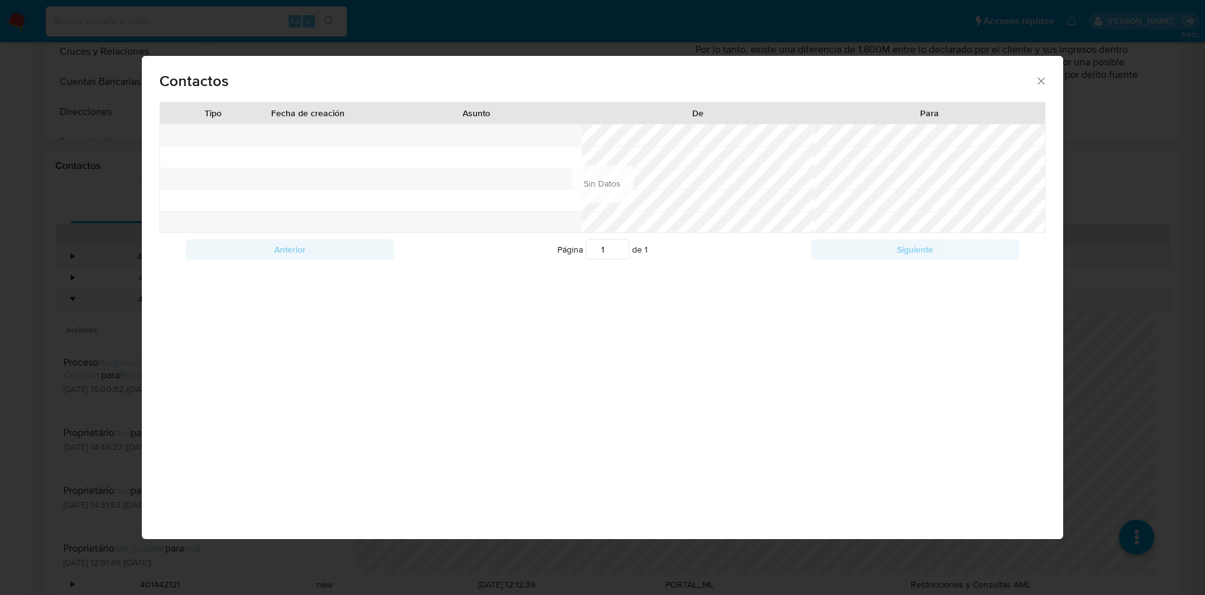
click at [0, 154] on div "Contactos Tipo Fecha de creación Asunto De Para Anterior Página 1 de 1 Siguient…" at bounding box center [602, 297] width 1205 height 595
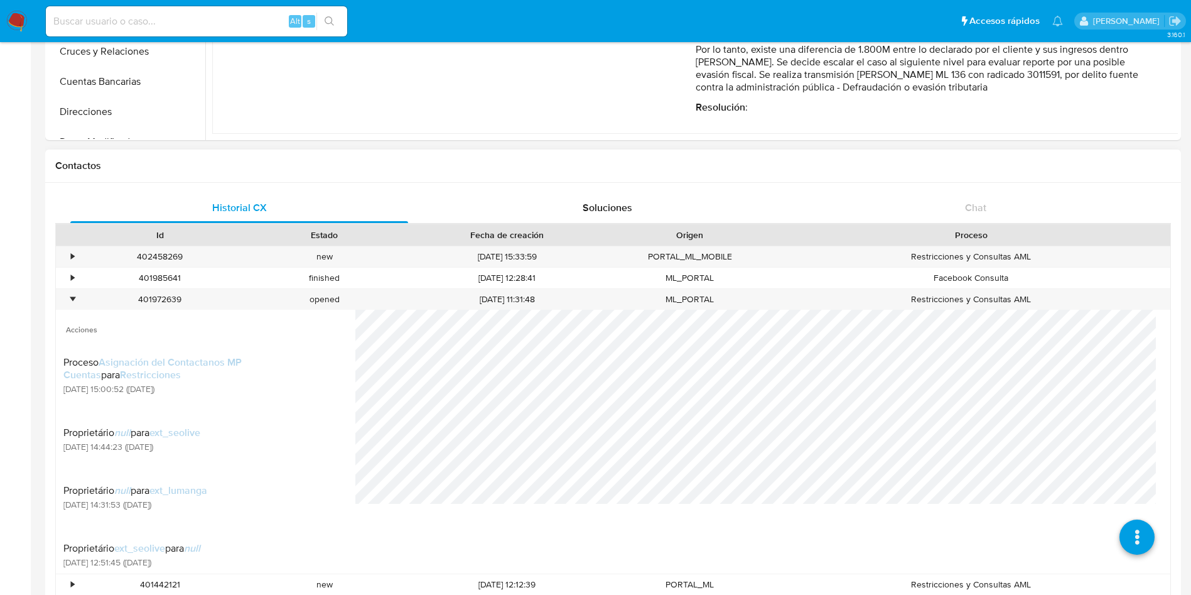
scroll to position [11, 0]
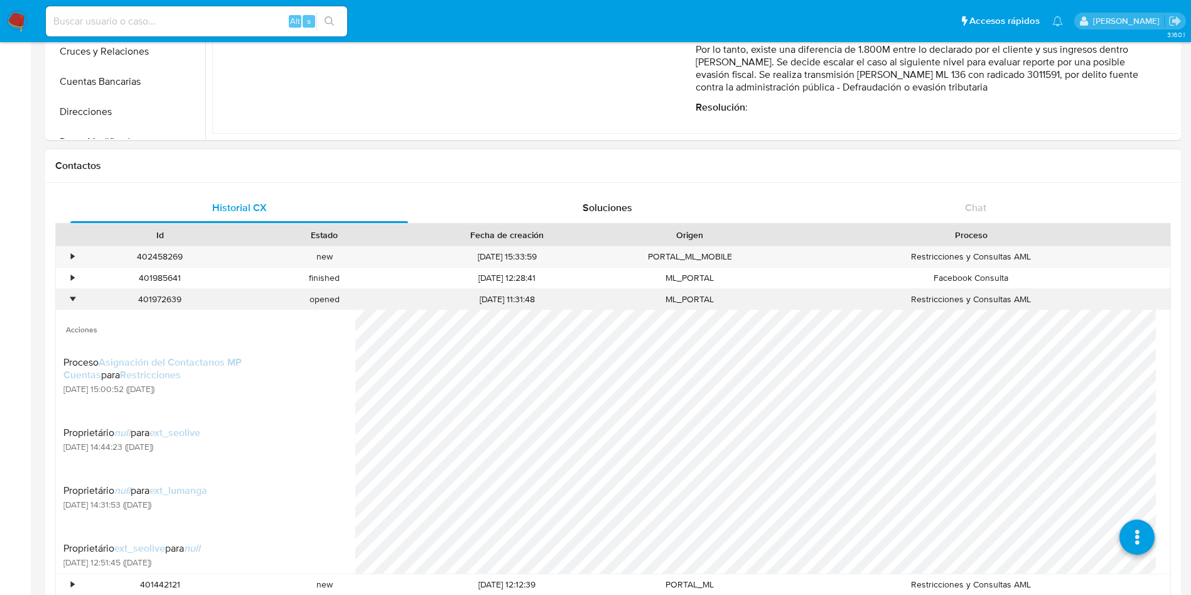
click at [65, 298] on div "•" at bounding box center [67, 299] width 22 height 21
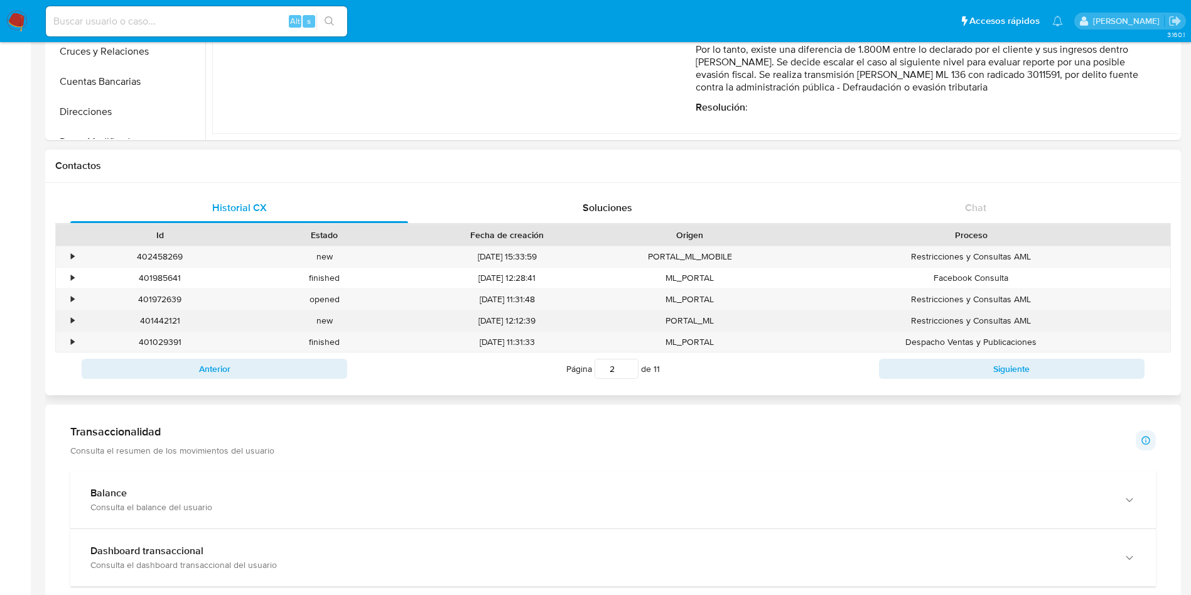
click at [67, 318] on div "•" at bounding box center [67, 320] width 22 height 21
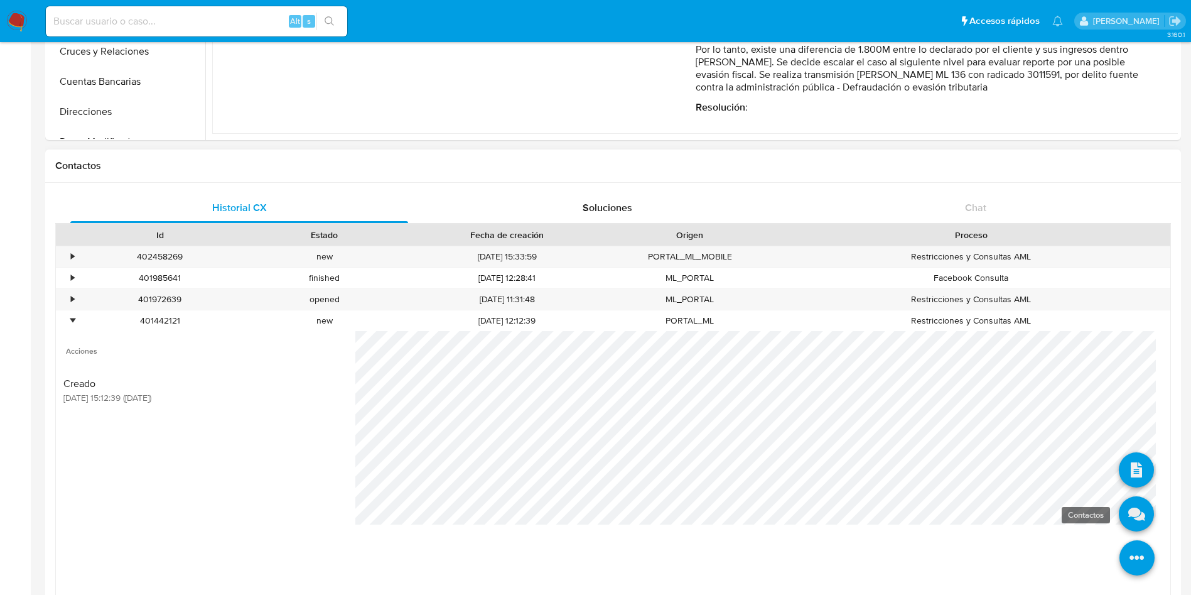
click at [1119, 519] on icon at bounding box center [1136, 513] width 35 height 35
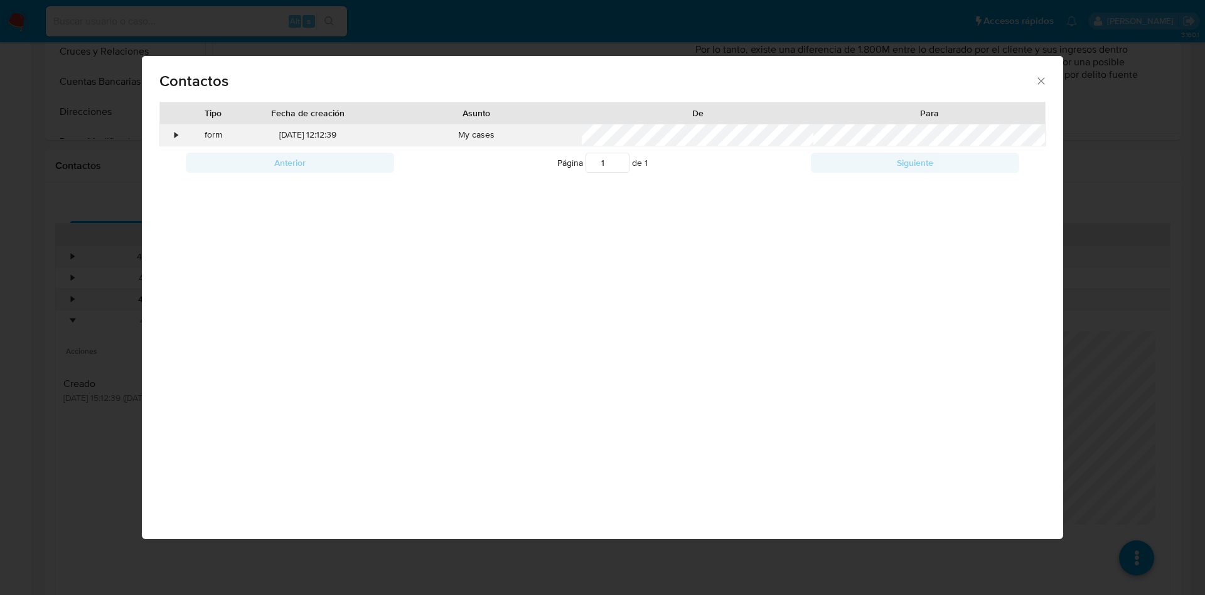
click at [170, 140] on div "•" at bounding box center [171, 134] width 22 height 21
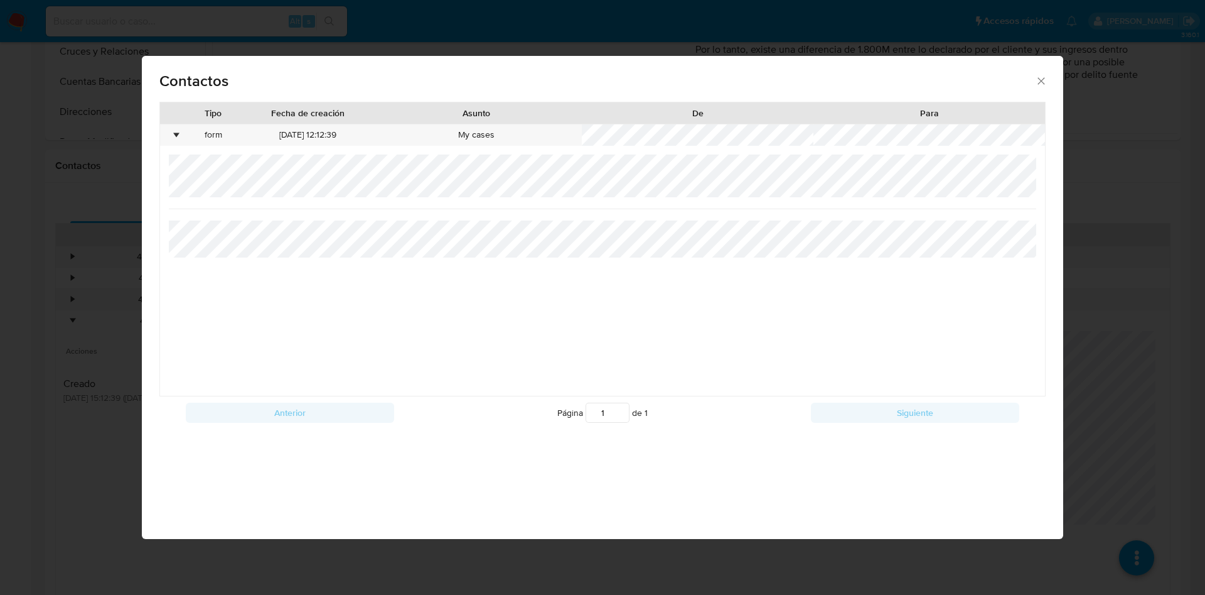
click at [999, 217] on div at bounding box center [603, 274] width 868 height 241
click at [0, 234] on div "Contactos Tipo Fecha de creación Asunto De Para • form 21/08/2025 12:12:39 My c…" at bounding box center [602, 297] width 1205 height 595
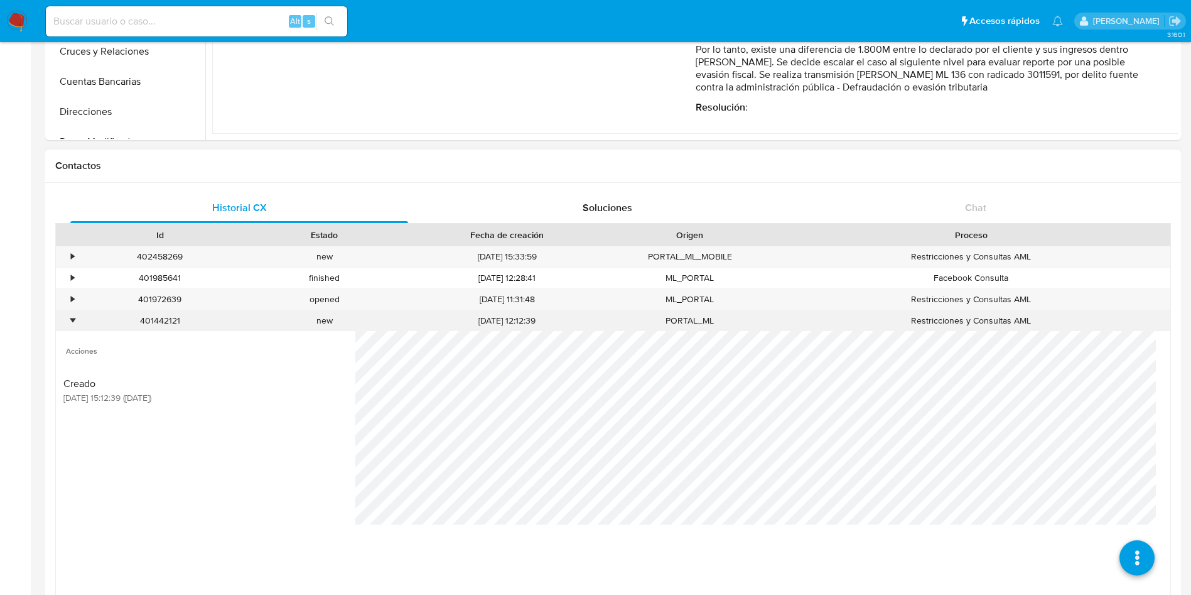
click at [72, 318] on div "•" at bounding box center [72, 321] width 3 height 12
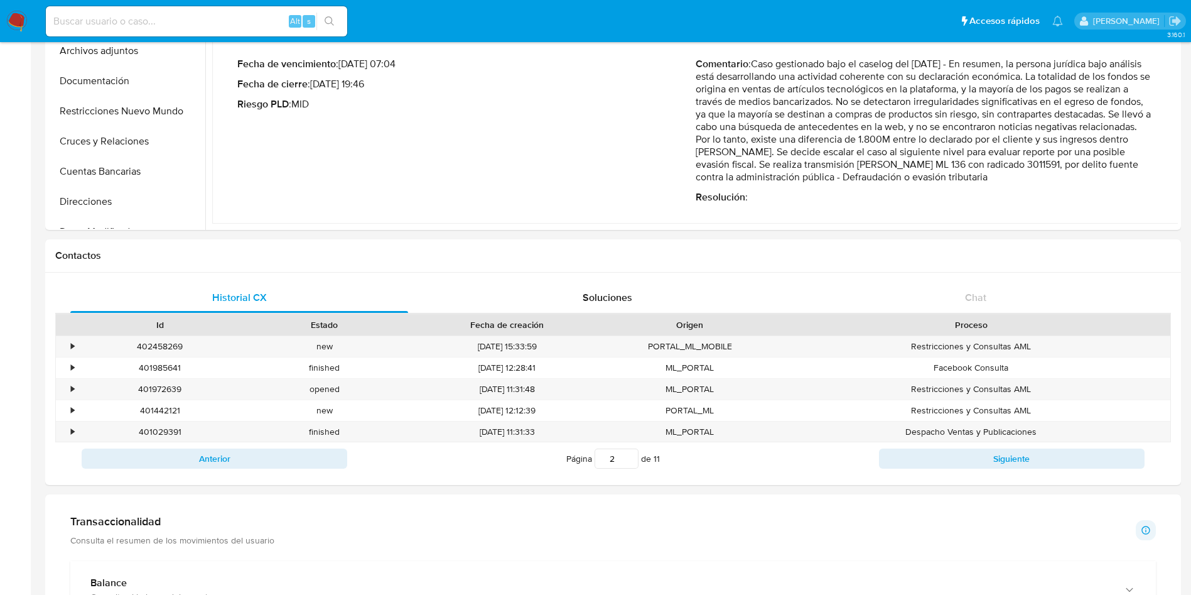
scroll to position [0, 0]
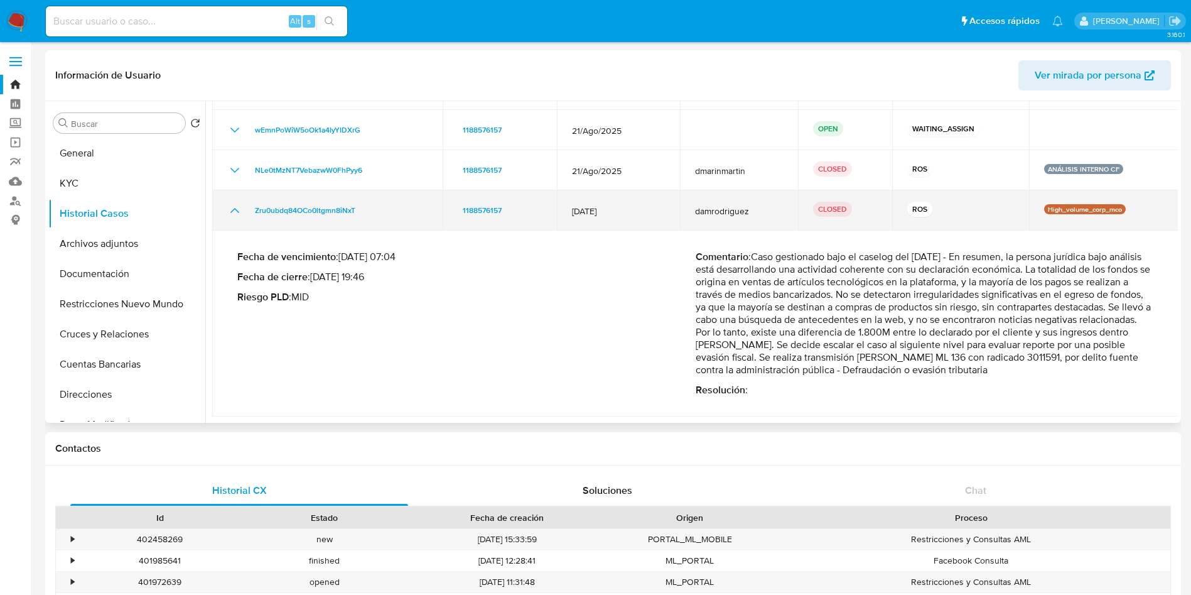
click at [232, 211] on icon "Mostrar/Ocultar" at bounding box center [234, 210] width 9 height 5
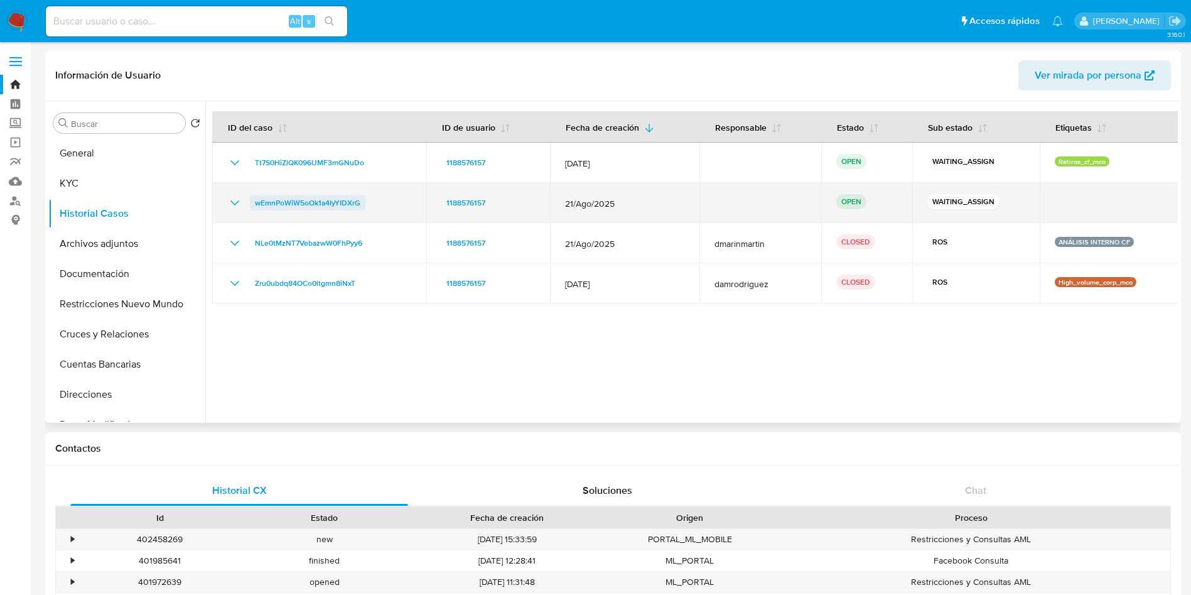
click at [302, 202] on span "wEmnPoWiW5oOk1a4IyYIDXrG" at bounding box center [307, 202] width 105 height 15
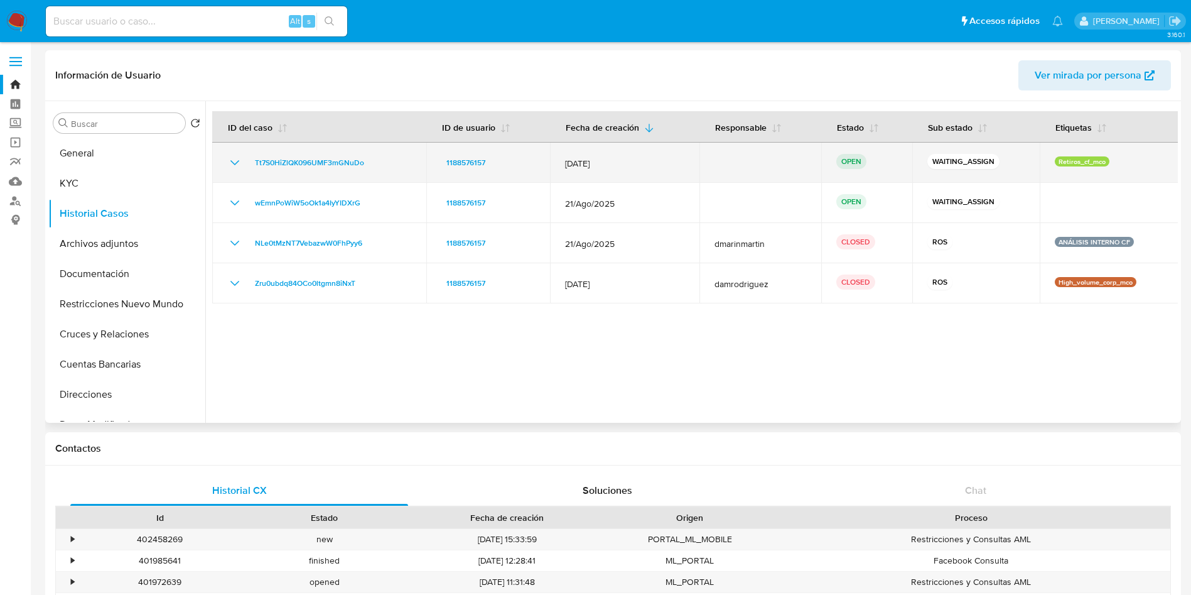
click at [234, 162] on icon "Mostrar/Ocultar" at bounding box center [234, 162] width 15 height 15
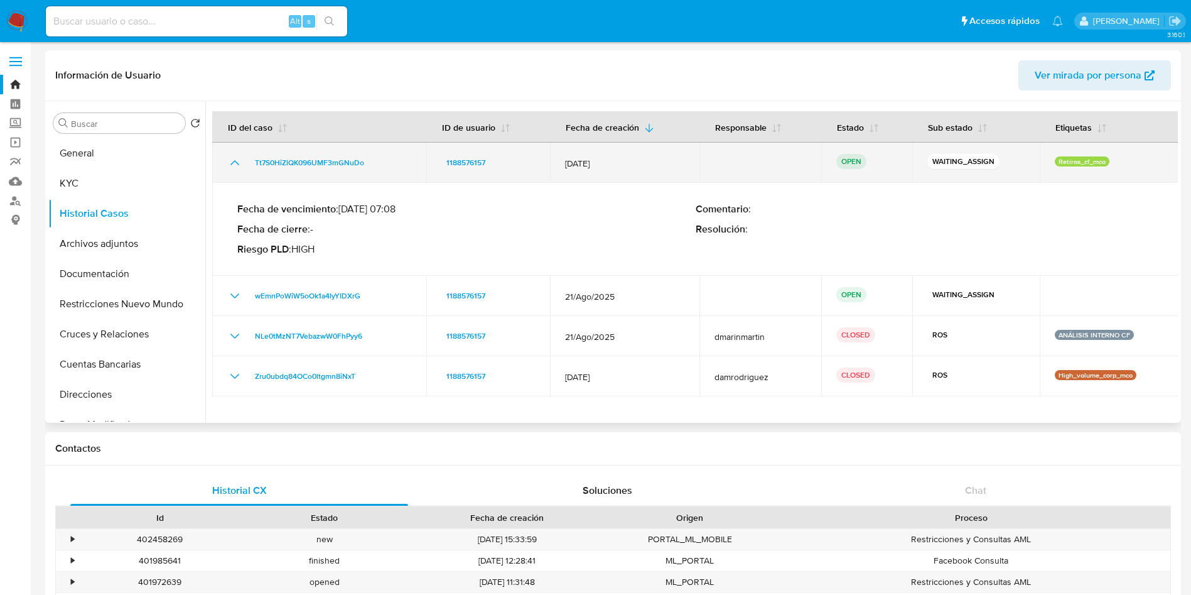
click at [232, 165] on icon "Mostrar/Ocultar" at bounding box center [234, 162] width 15 height 15
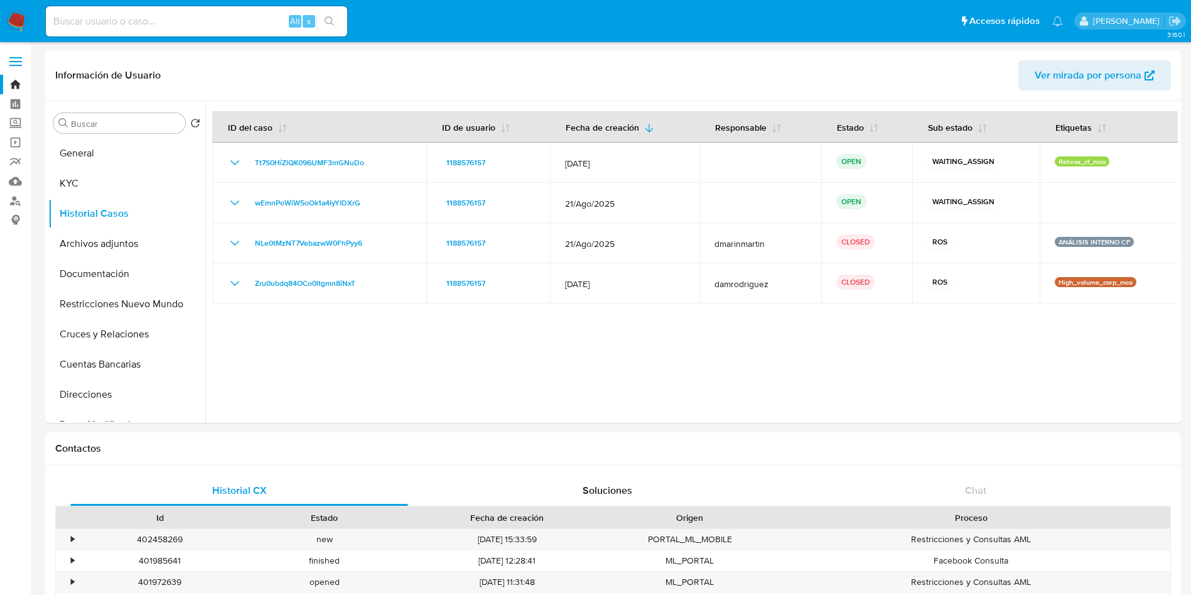
click at [27, 13] on img at bounding box center [16, 21] width 21 height 21
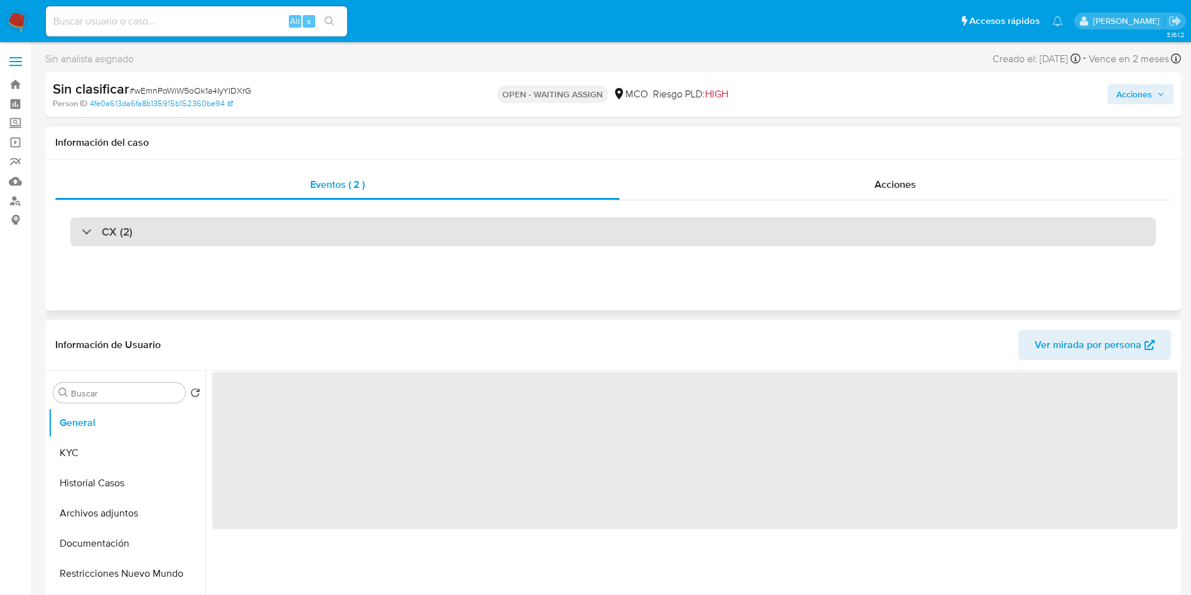
click at [180, 236] on div "CX (2)" at bounding box center [612, 231] width 1085 height 29
select select "10"
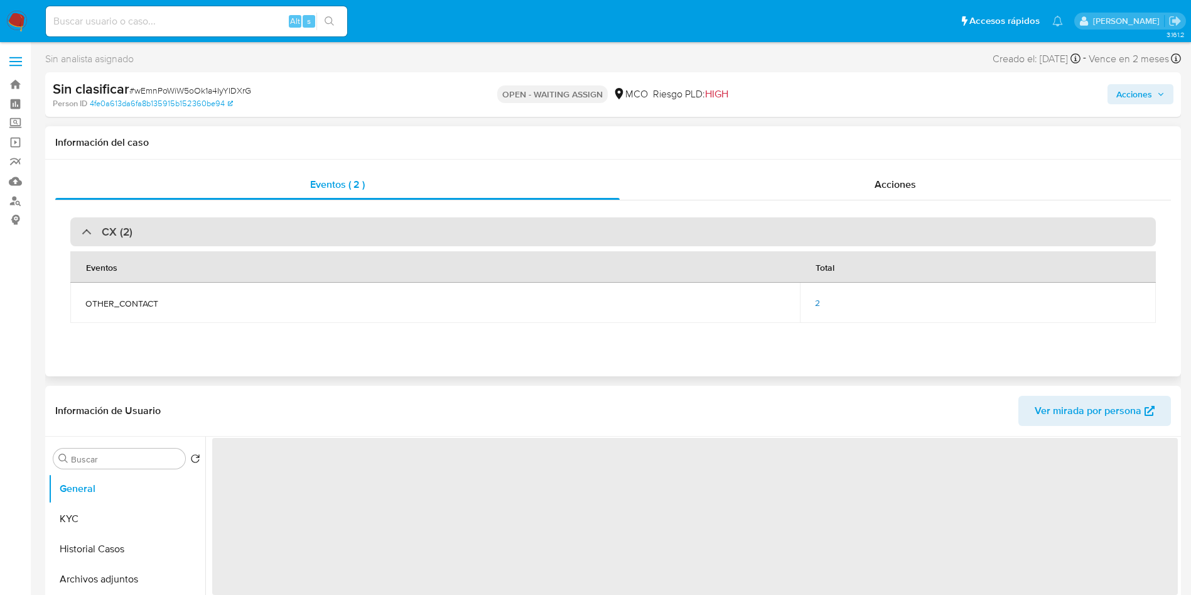
click at [181, 235] on div "CX (2)" at bounding box center [612, 231] width 1085 height 29
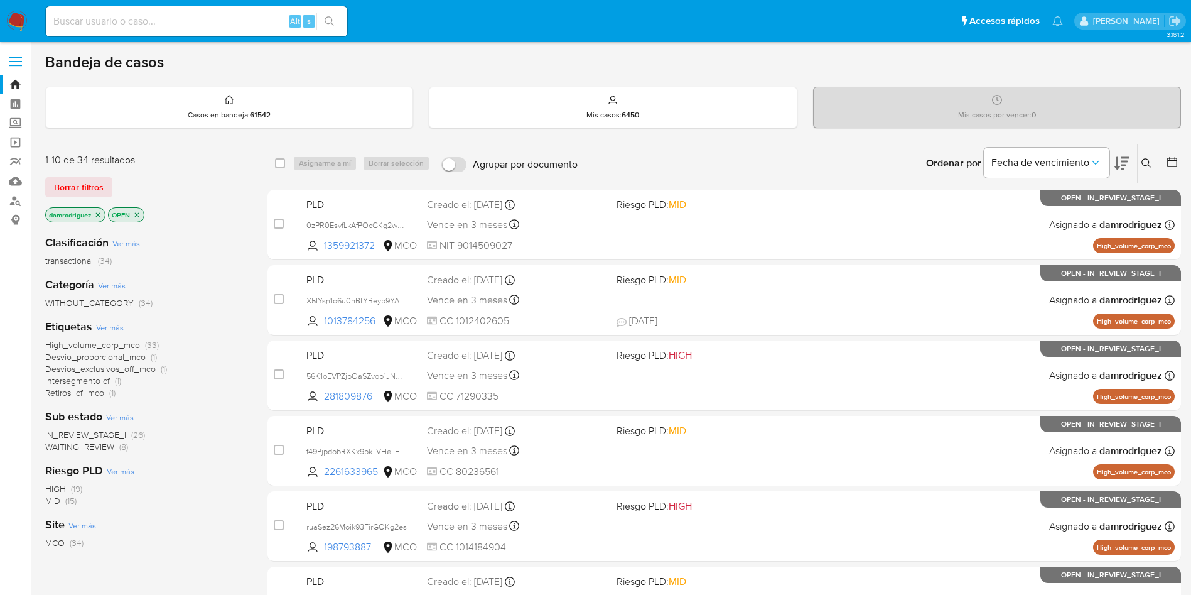
click at [1178, 161] on icon at bounding box center [1172, 162] width 13 height 13
click at [1172, 165] on icon at bounding box center [1172, 162] width 13 height 13
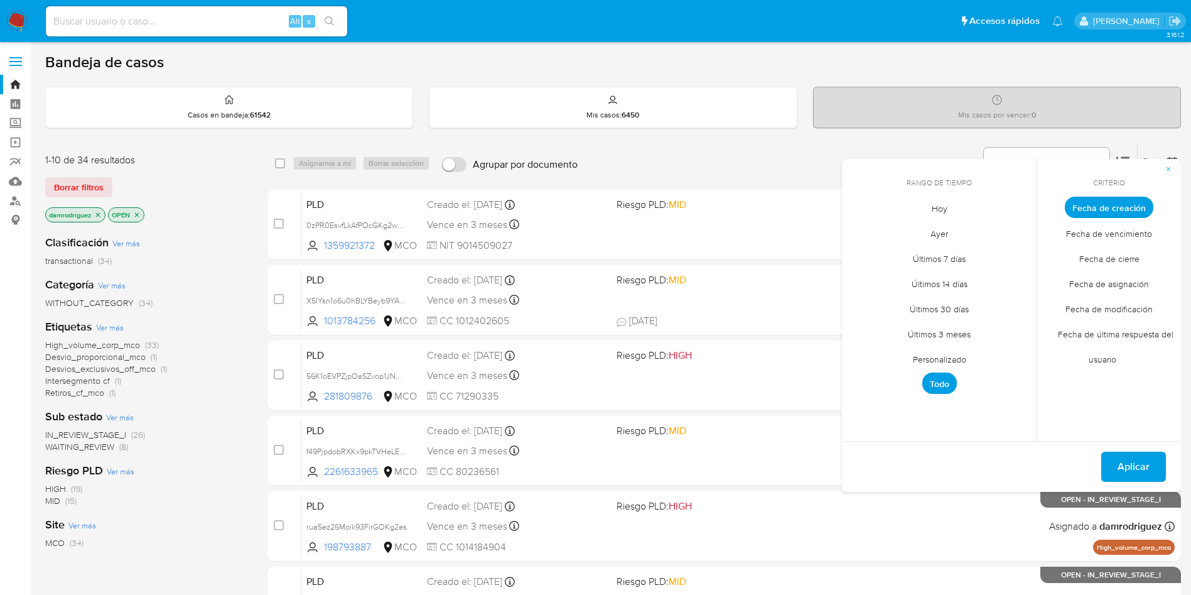
click at [947, 360] on span "Personalizado" at bounding box center [940, 359] width 80 height 26
click at [858, 231] on icon "Mes anterior" at bounding box center [861, 230] width 15 height 15
click at [859, 230] on icon "Mes anterior" at bounding box center [860, 230] width 5 height 9
click at [943, 299] on button "10" at bounding box center [939, 302] width 20 height 20
click at [1017, 296] on button "13" at bounding box center [1014, 302] width 20 height 20
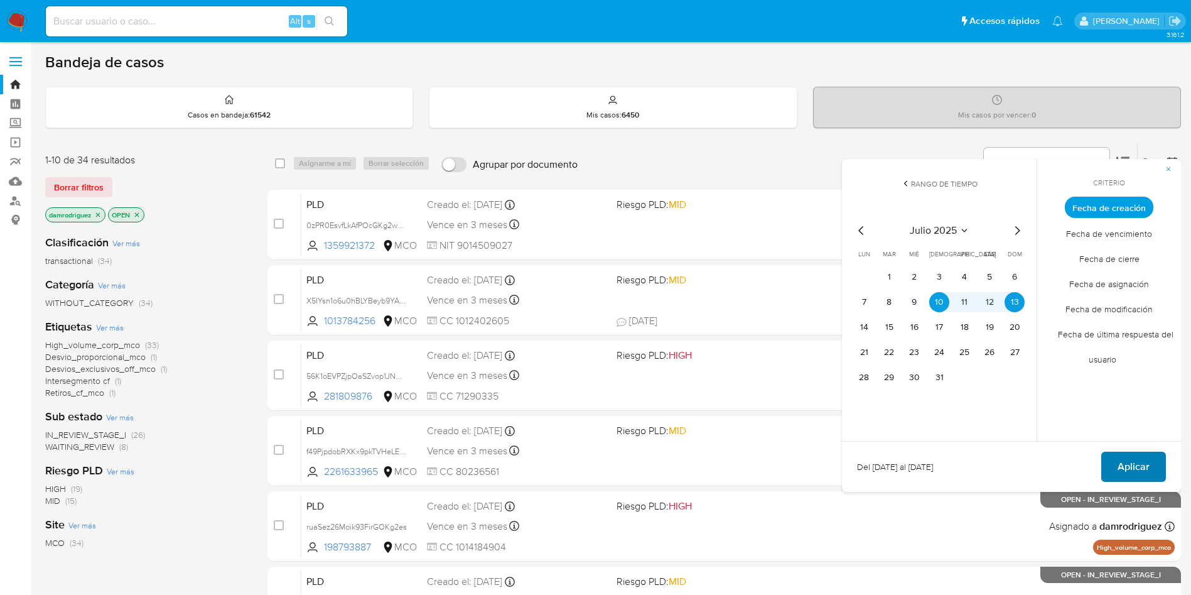
click at [1137, 458] on span "Aplicar" at bounding box center [1133, 467] width 32 height 28
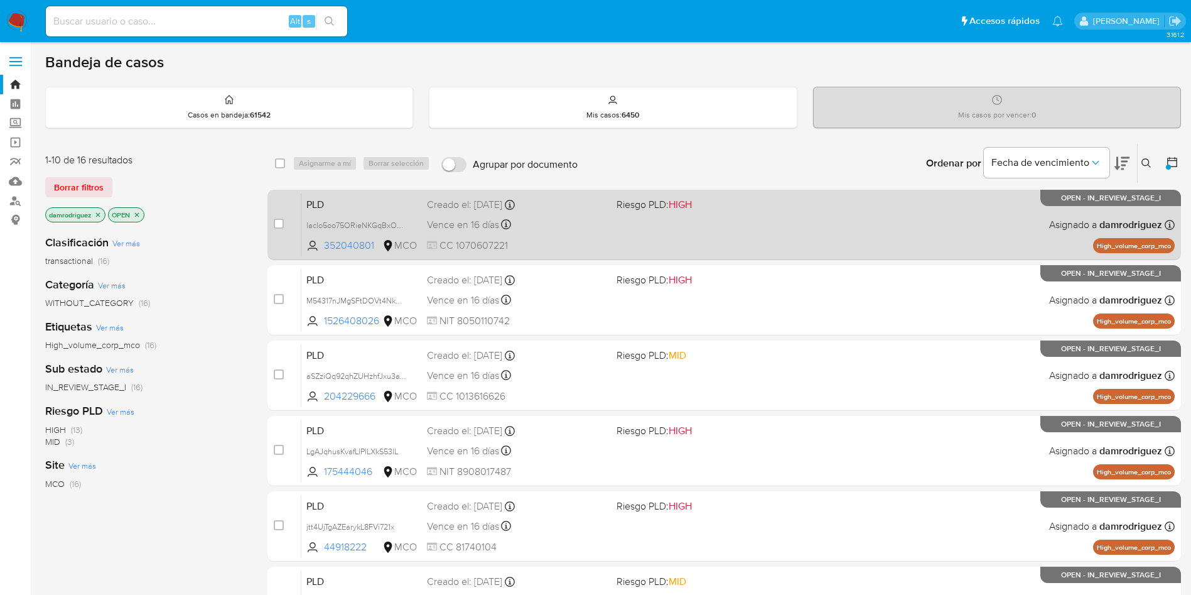
click at [333, 202] on span "PLD" at bounding box center [361, 203] width 110 height 16
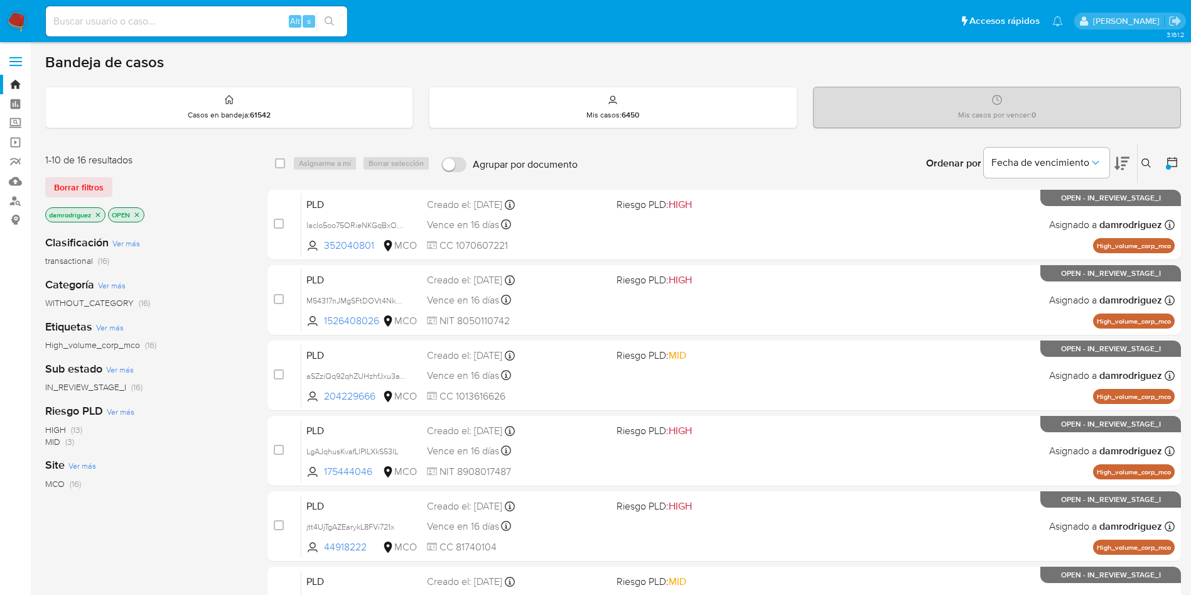
click at [1125, 158] on icon at bounding box center [1121, 163] width 15 height 13
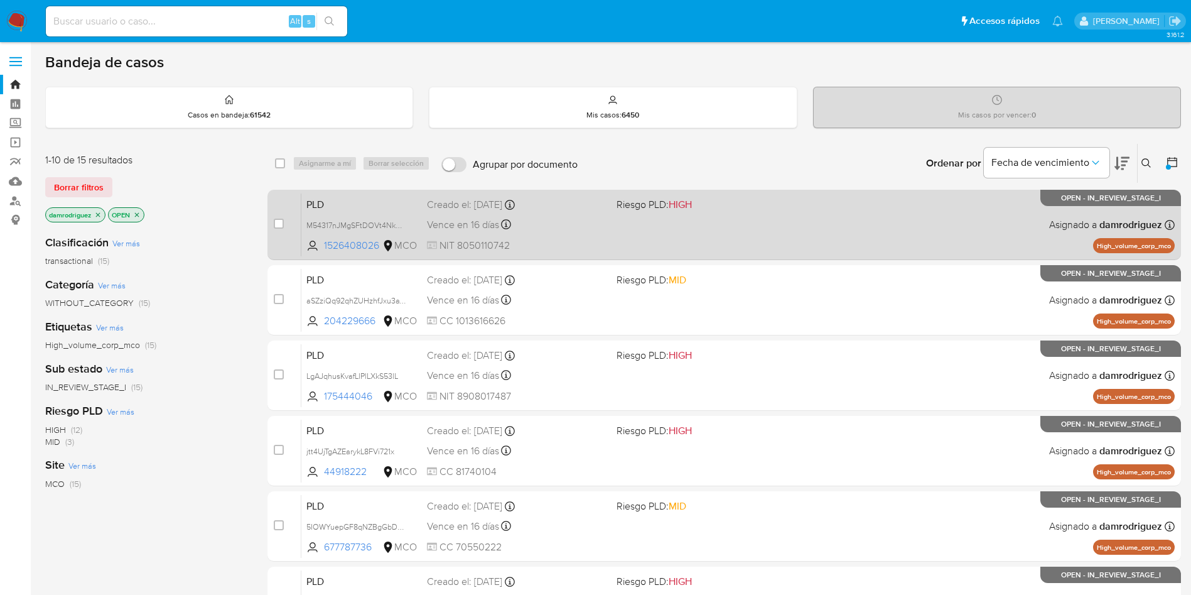
click at [352, 201] on span "PLD" at bounding box center [361, 203] width 110 height 16
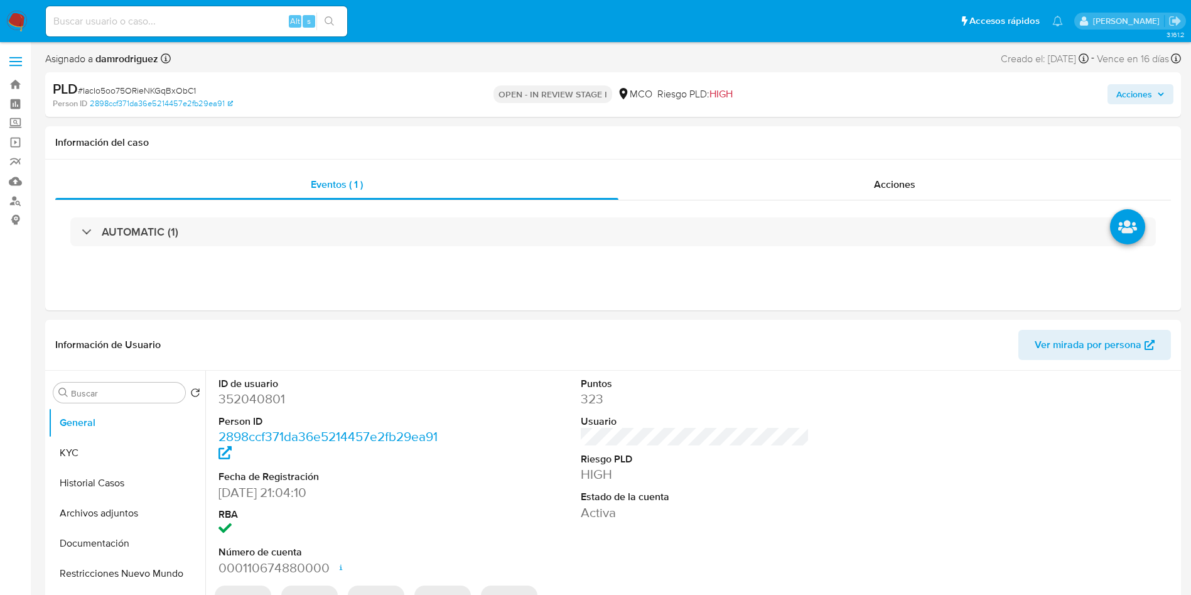
select select "10"
click at [267, 399] on dd "352040801" at bounding box center [332, 399] width 229 height 18
copy dd "352040801"
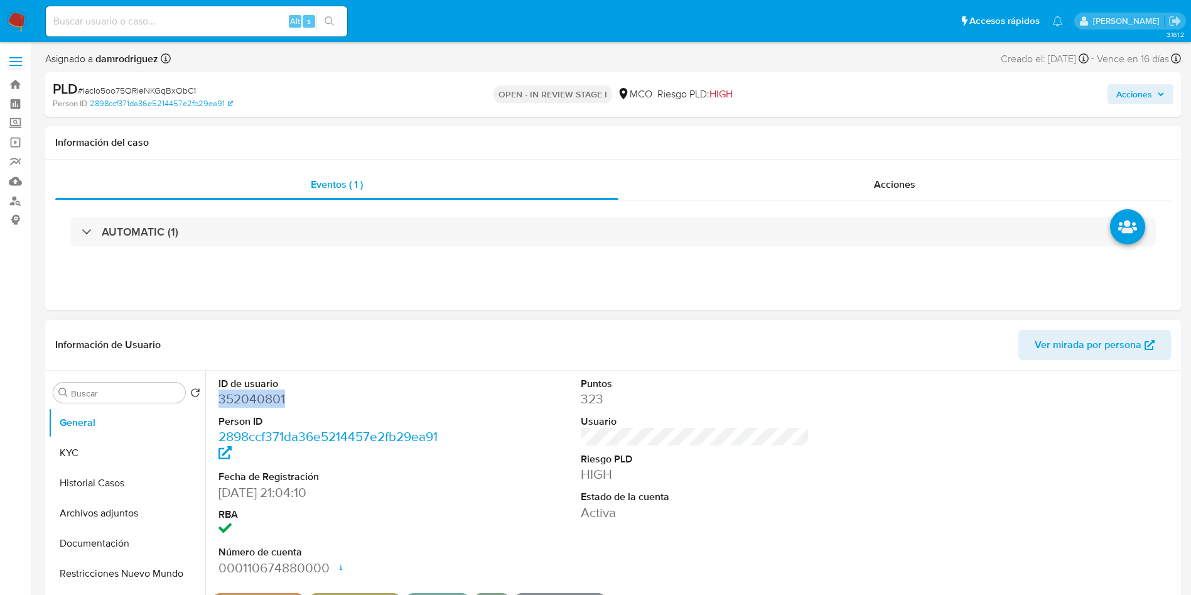
click at [223, 401] on dd "352040801" at bounding box center [332, 399] width 229 height 18
click at [122, 479] on button "Historial Casos" at bounding box center [126, 483] width 157 height 30
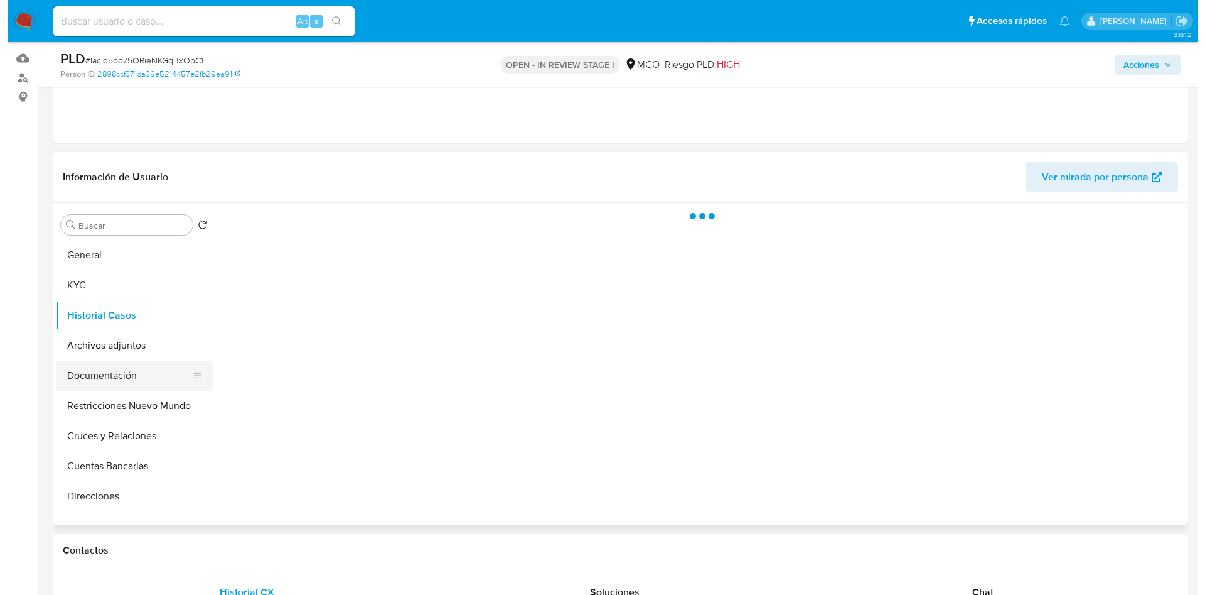
scroll to position [94, 0]
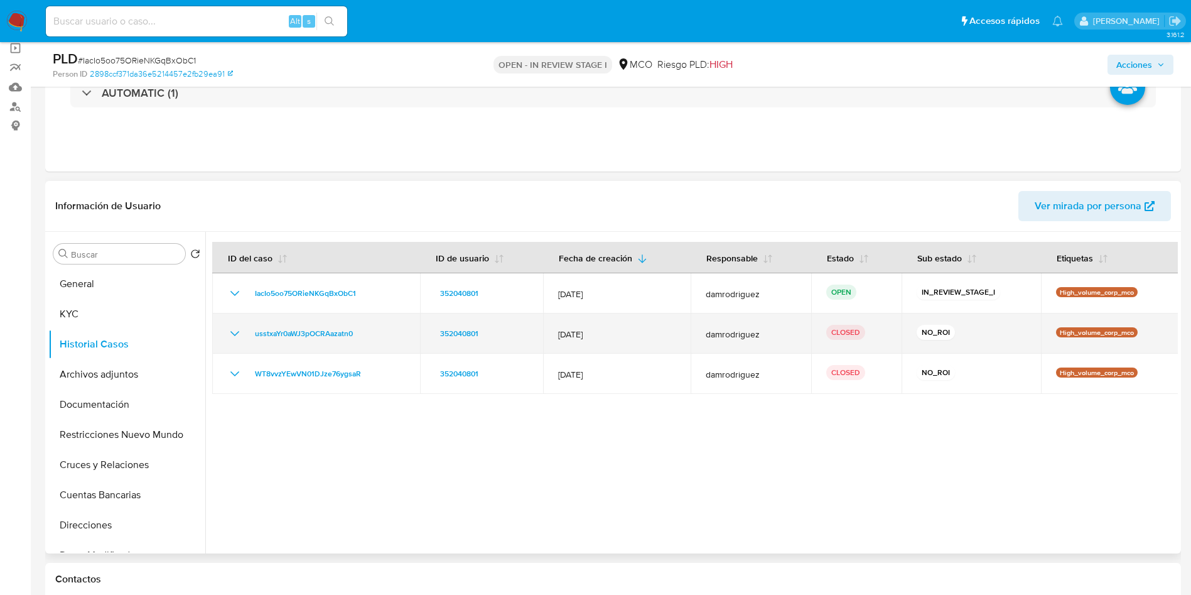
click at [229, 333] on icon "Mostrar/Ocultar" at bounding box center [234, 333] width 15 height 15
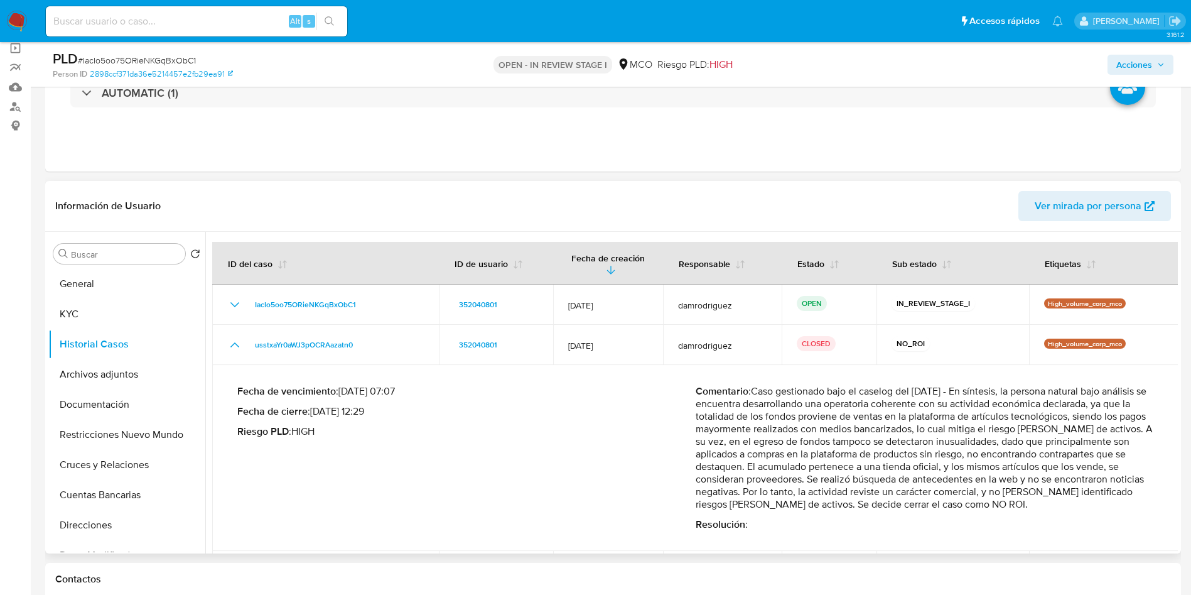
drag, startPoint x: 861, startPoint y: 443, endPoint x: 1084, endPoint y: 473, distance: 225.4
click at [1084, 473] on p "Comentario : Caso gestionado bajo el caselog del [DATE] - En síntesis, la perso…" at bounding box center [925, 448] width 458 height 126
click at [97, 411] on button "Documentación" at bounding box center [121, 404] width 147 height 30
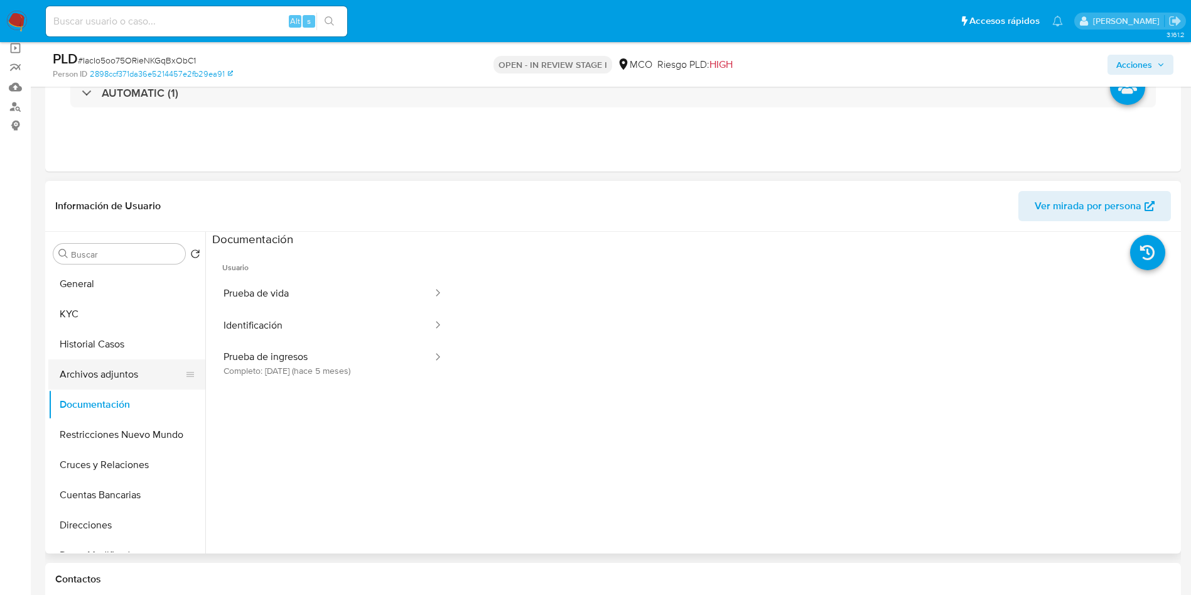
click at [126, 369] on button "Archivos adjuntos" at bounding box center [121, 374] width 147 height 30
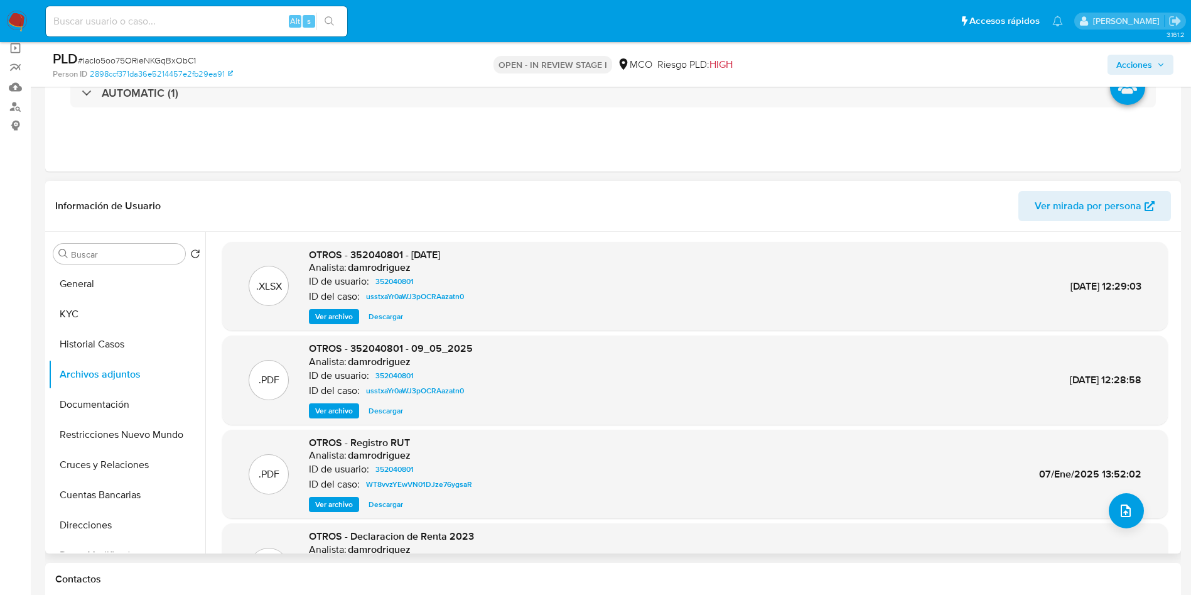
click at [331, 410] on span "Ver archivo" at bounding box center [334, 410] width 38 height 13
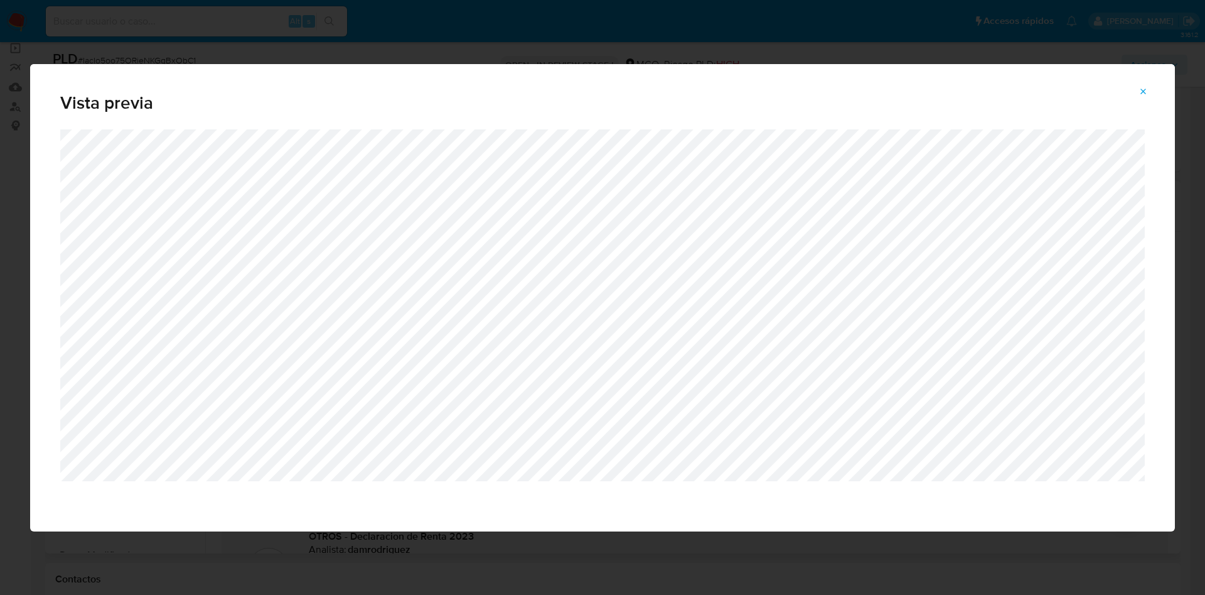
click at [1154, 87] on button "Attachment preview" at bounding box center [1144, 92] width 28 height 20
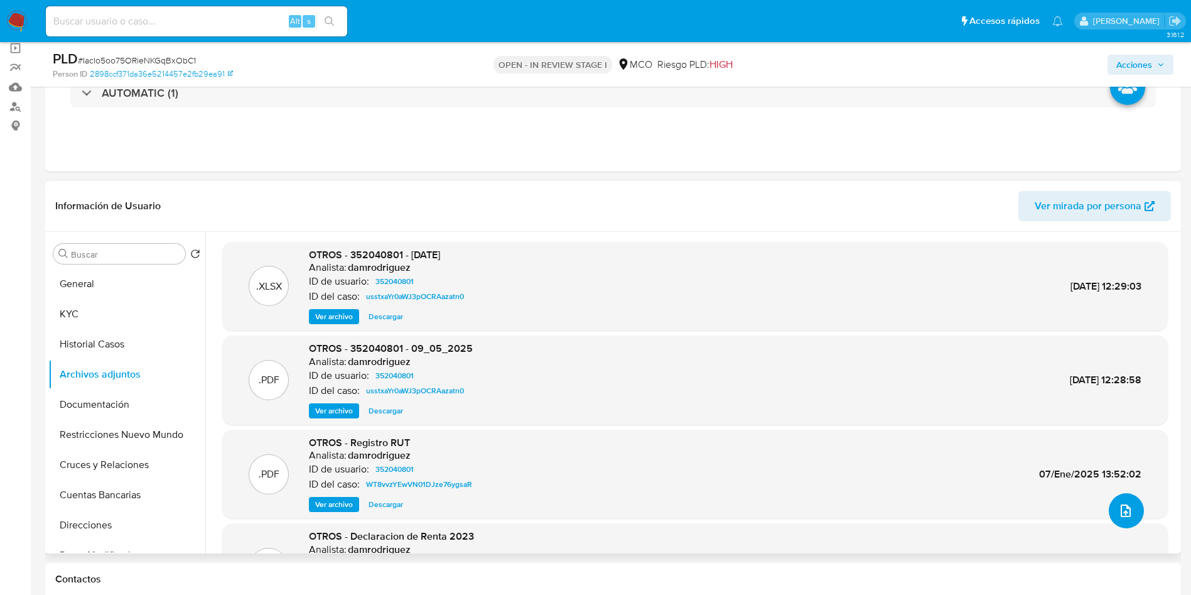
click at [1121, 510] on icon "upload-file" at bounding box center [1126, 510] width 10 height 13
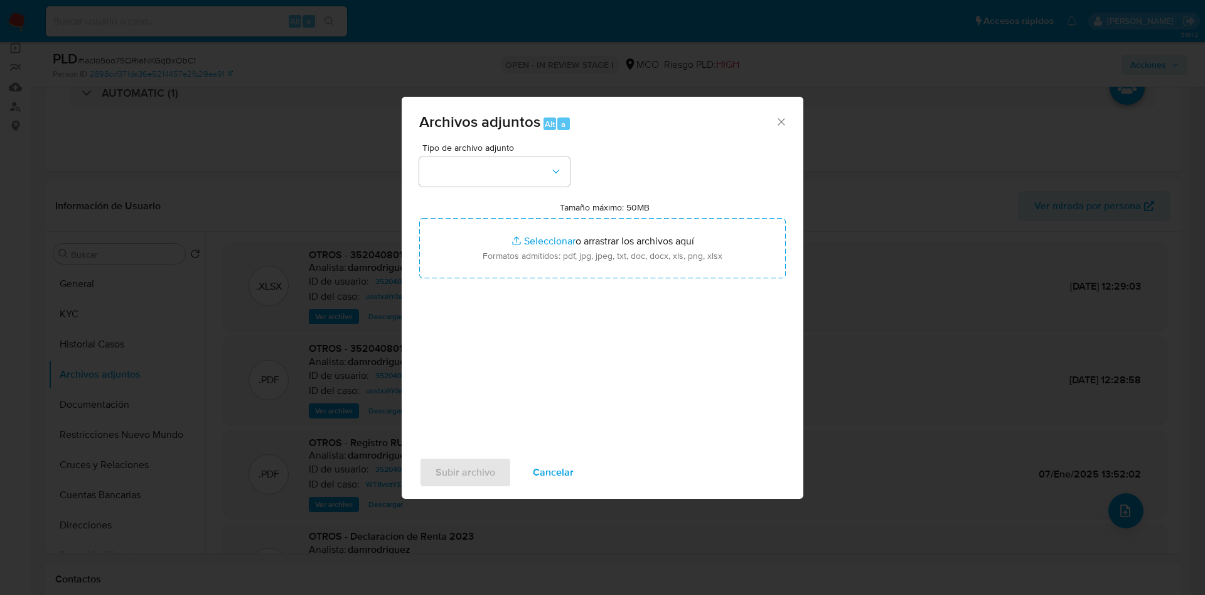
click at [494, 186] on div "Tipo de archivo adjunto Tamaño máximo: 50MB Seleccionar archivos Seleccionar o …" at bounding box center [602, 291] width 367 height 296
click at [492, 177] on button "button" at bounding box center [494, 171] width 151 height 30
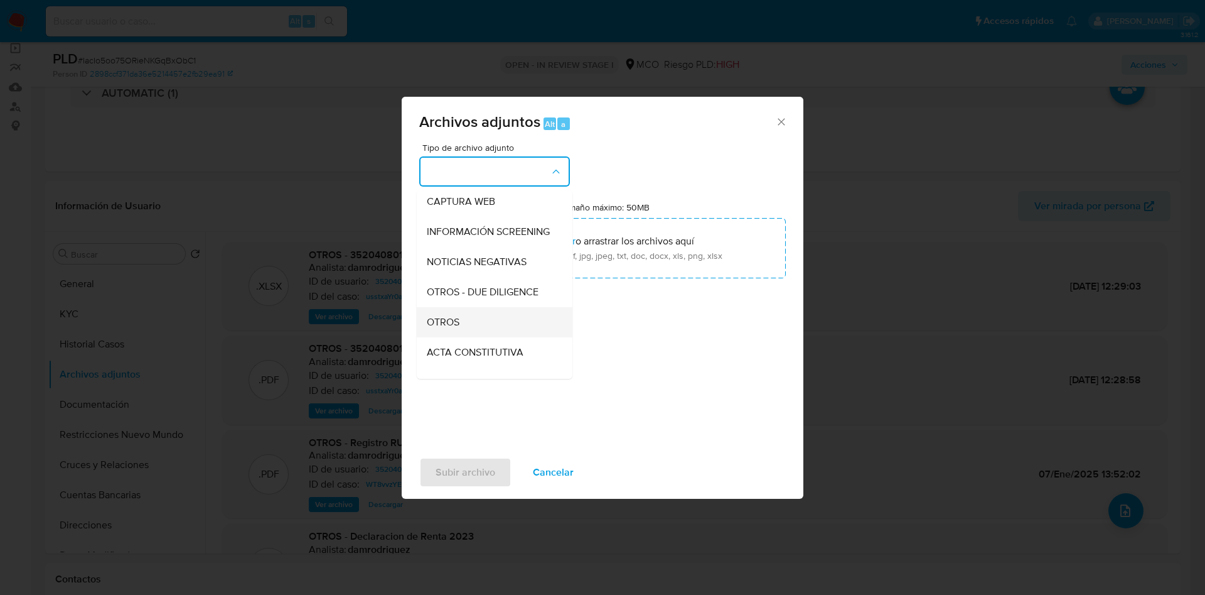
click at [472, 331] on div "OTROS" at bounding box center [491, 322] width 128 height 30
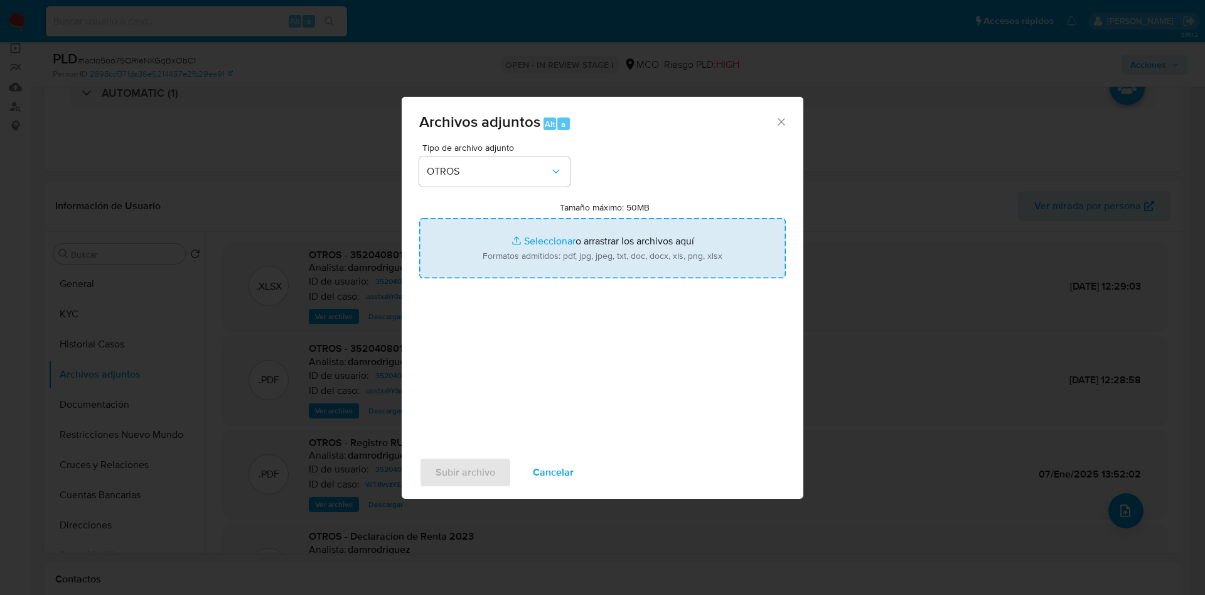
click at [539, 254] on input "Tamaño máximo: 50MB Seleccionar archivos" at bounding box center [602, 248] width 367 height 60
type input "C:\fakepath\352040801 - 24_09_2025.pdf"
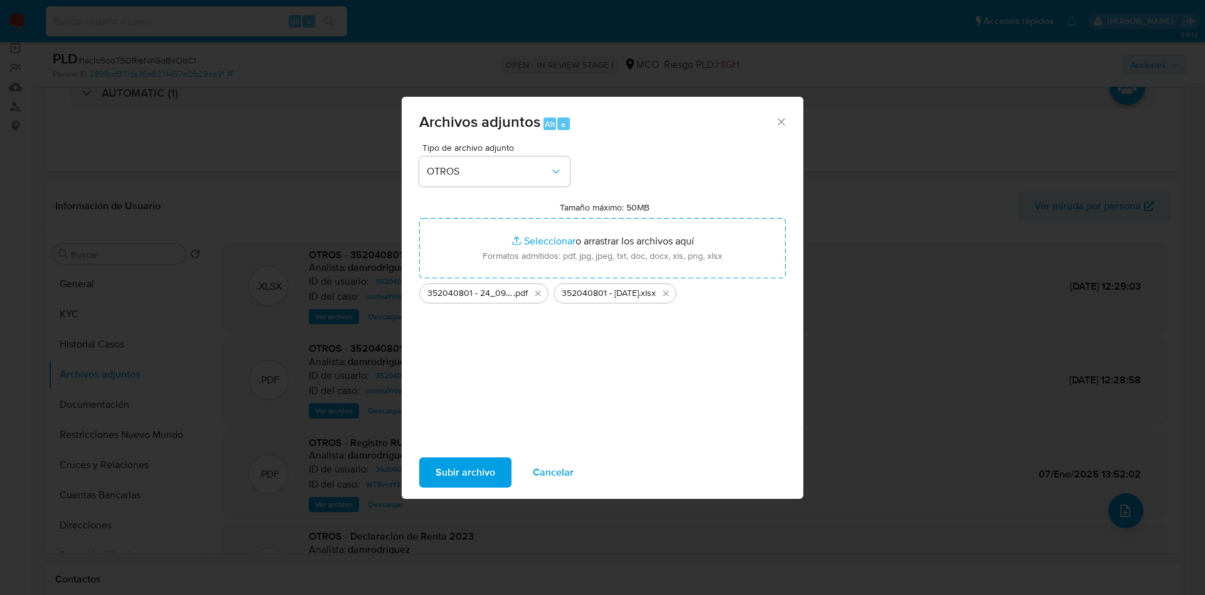
click at [458, 466] on span "Subir archivo" at bounding box center [466, 472] width 60 height 28
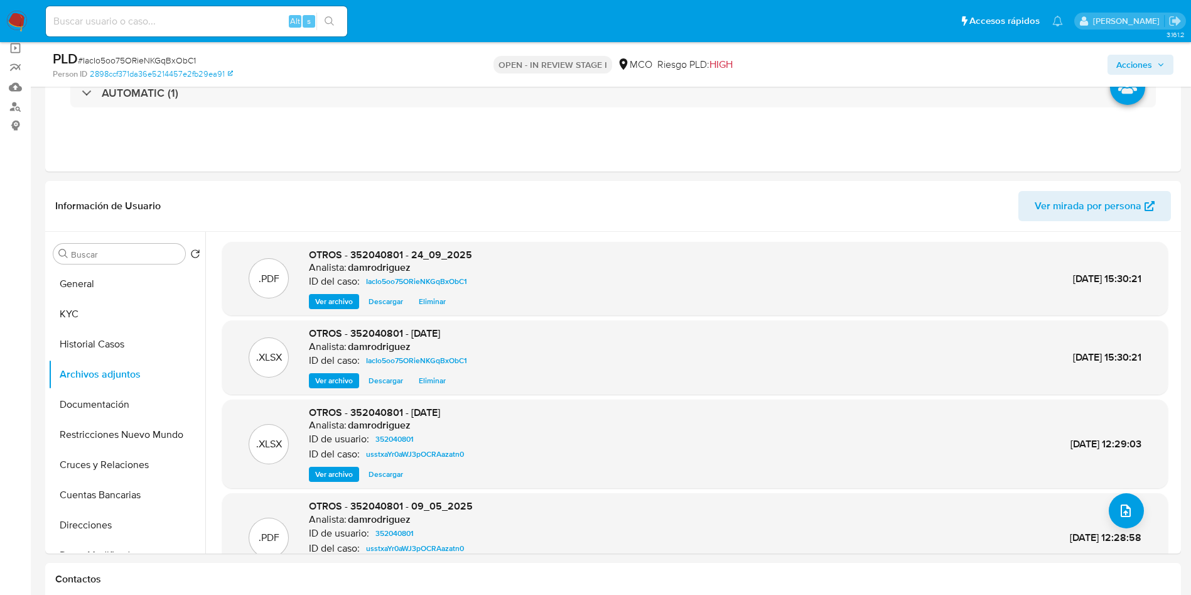
click at [1143, 68] on span "Acciones" at bounding box center [1134, 65] width 36 height 20
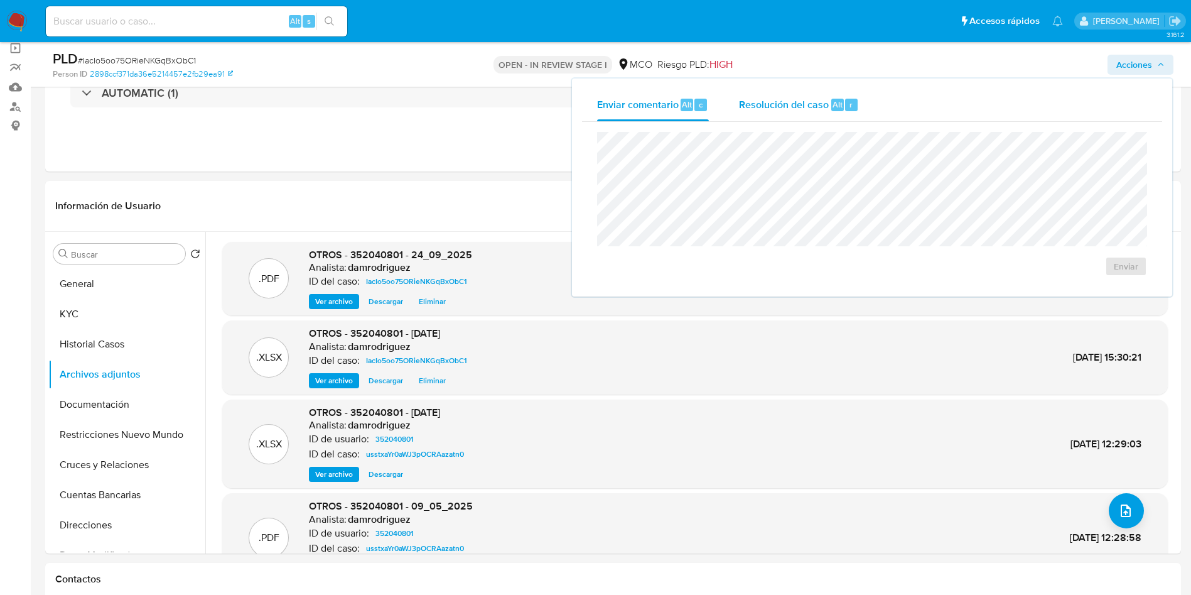
click at [745, 107] on span "Resolución del caso" at bounding box center [784, 104] width 90 height 14
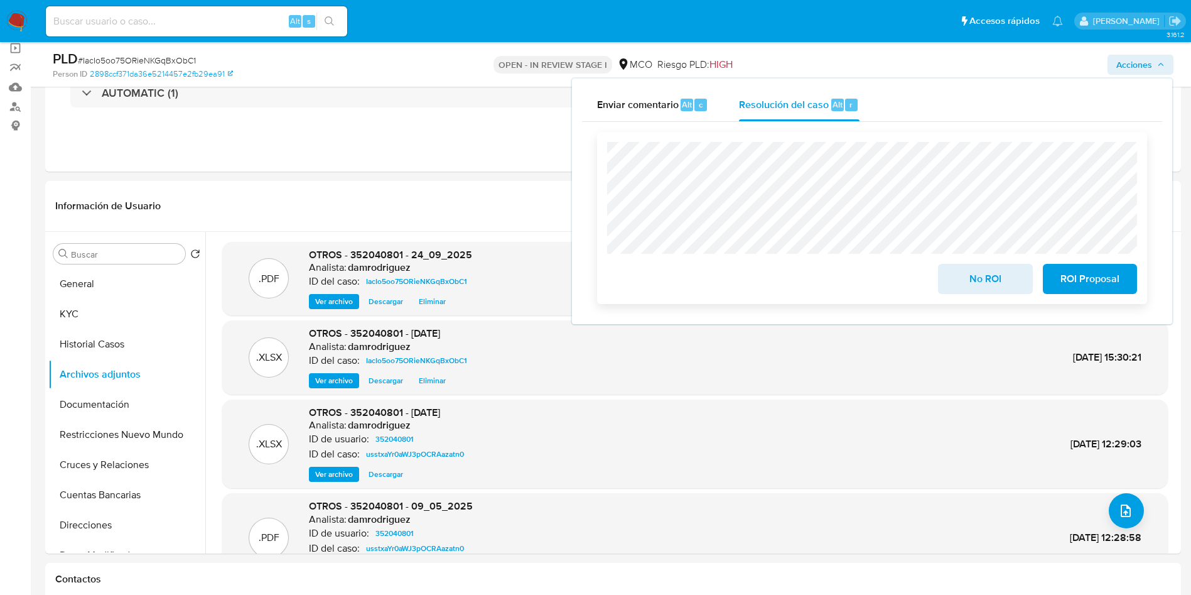
click at [981, 281] on span "No ROI" at bounding box center [985, 279] width 62 height 28
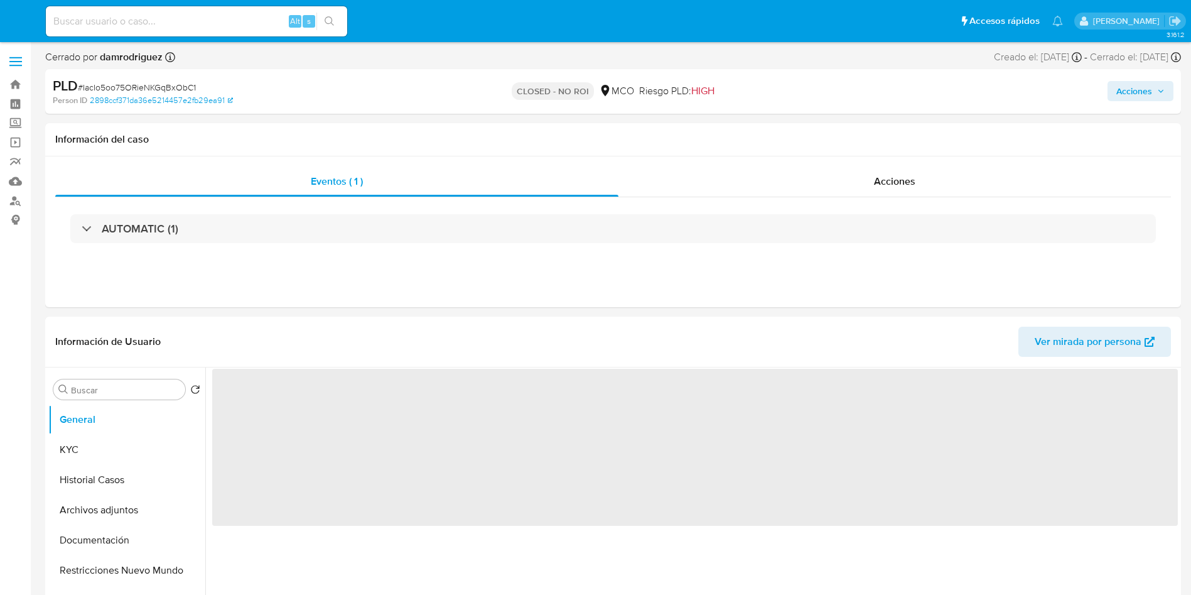
select select "10"
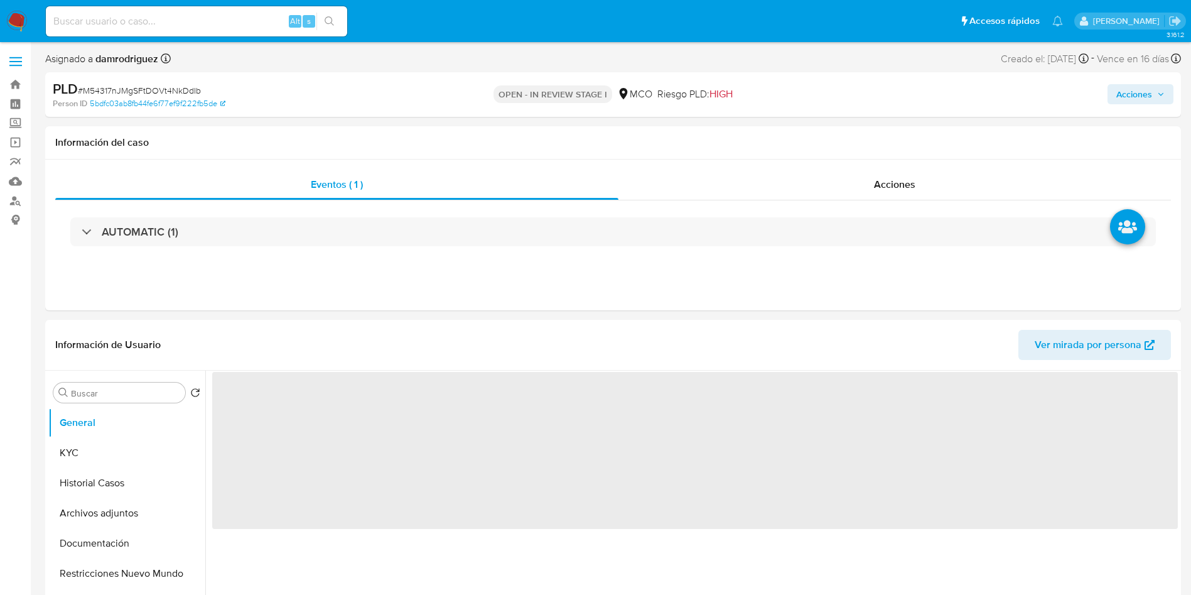
select select "10"
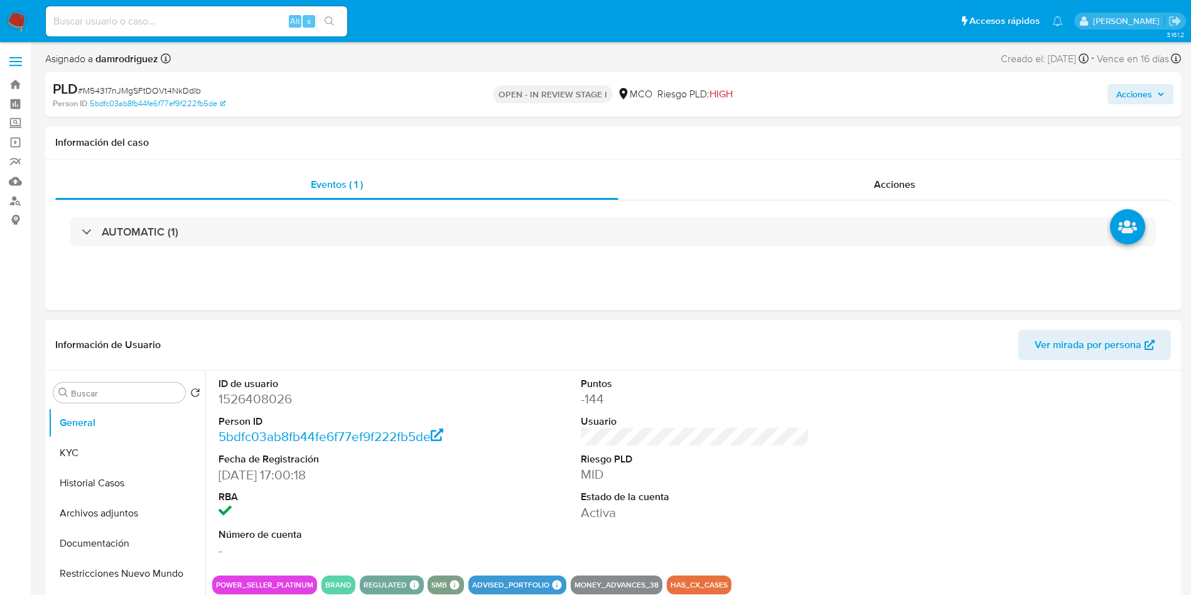
click at [252, 397] on dd "1526408026" at bounding box center [332, 399] width 229 height 18
copy dd "1526408026"
click at [256, 401] on dd "1526408026" at bounding box center [332, 399] width 229 height 18
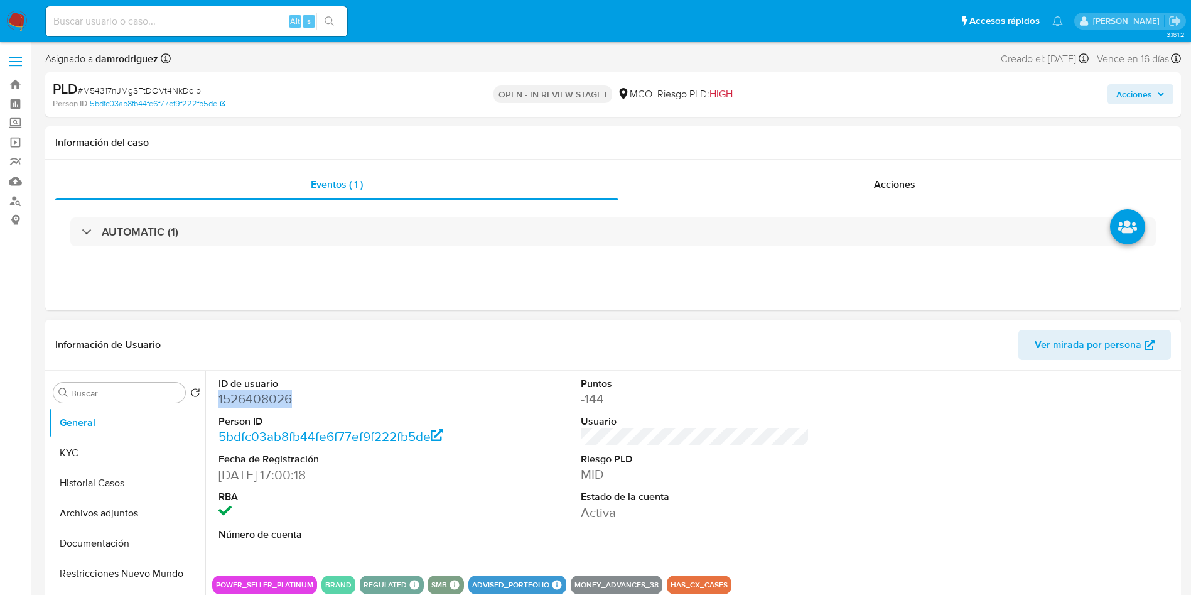
click at [256, 401] on dd "1526408026" at bounding box center [332, 399] width 229 height 18
click at [115, 495] on button "Historial Casos" at bounding box center [121, 483] width 147 height 30
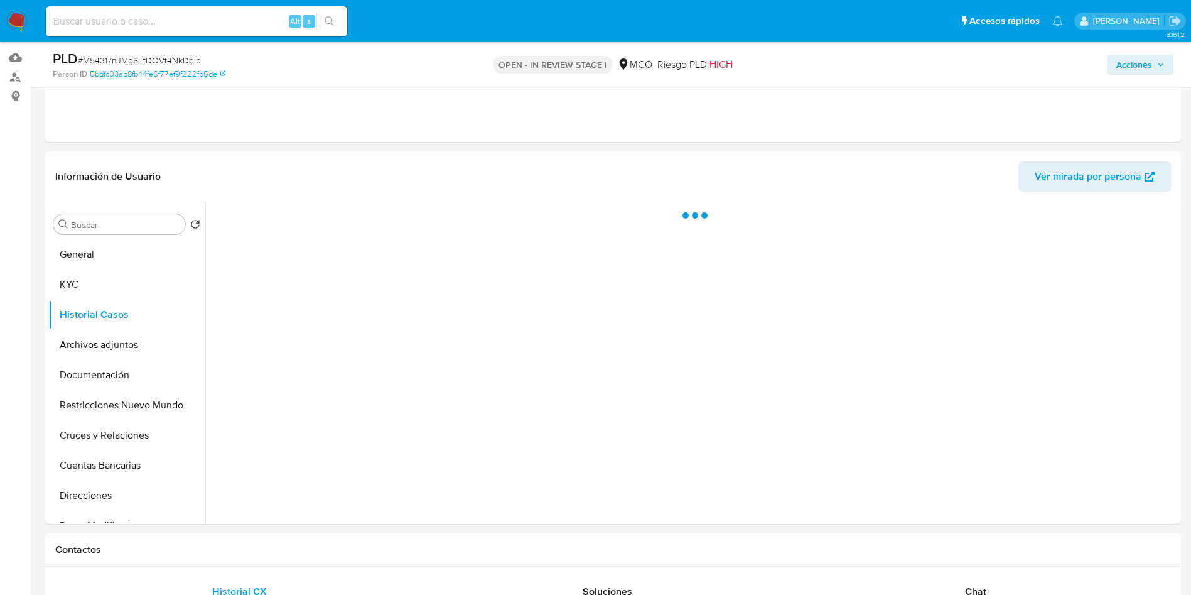
scroll to position [94, 0]
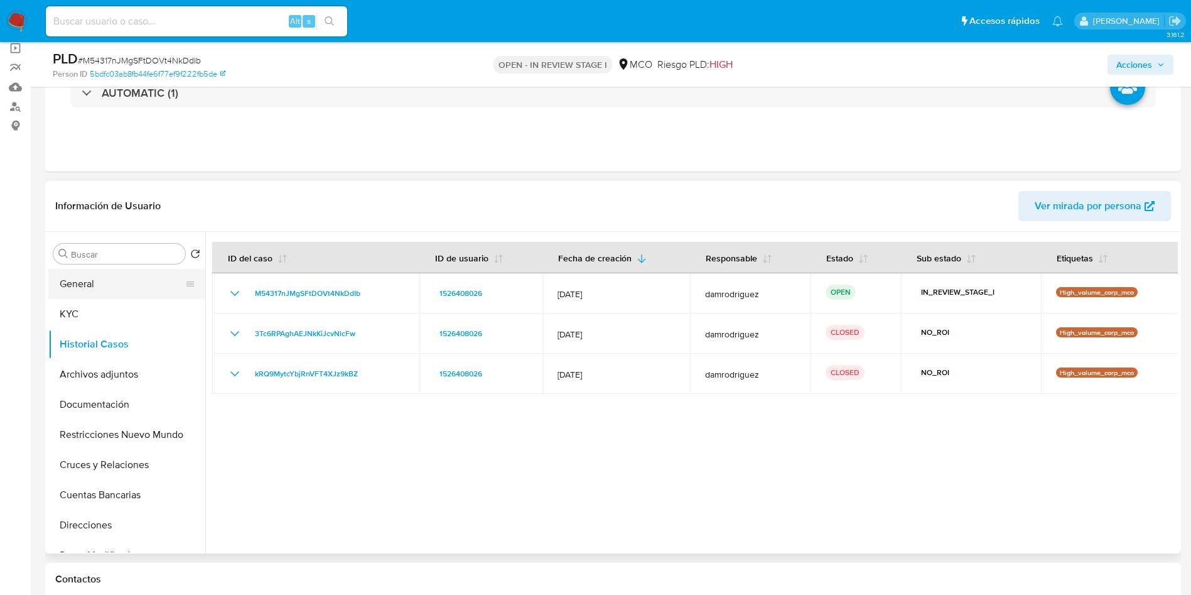
click at [103, 284] on button "General" at bounding box center [121, 284] width 147 height 30
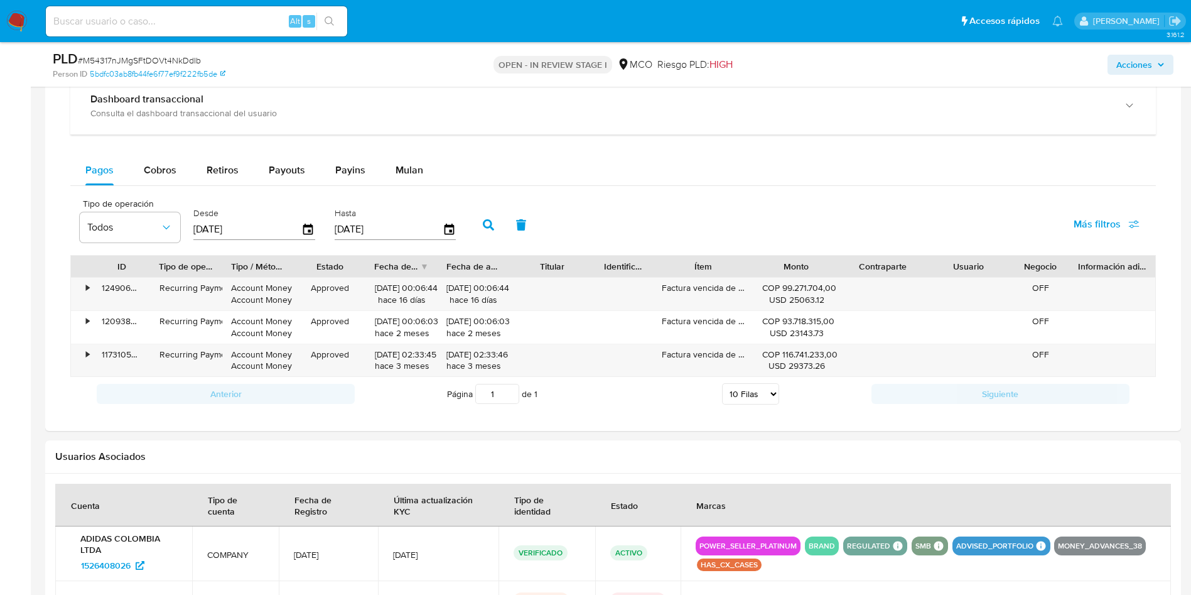
scroll to position [736, 0]
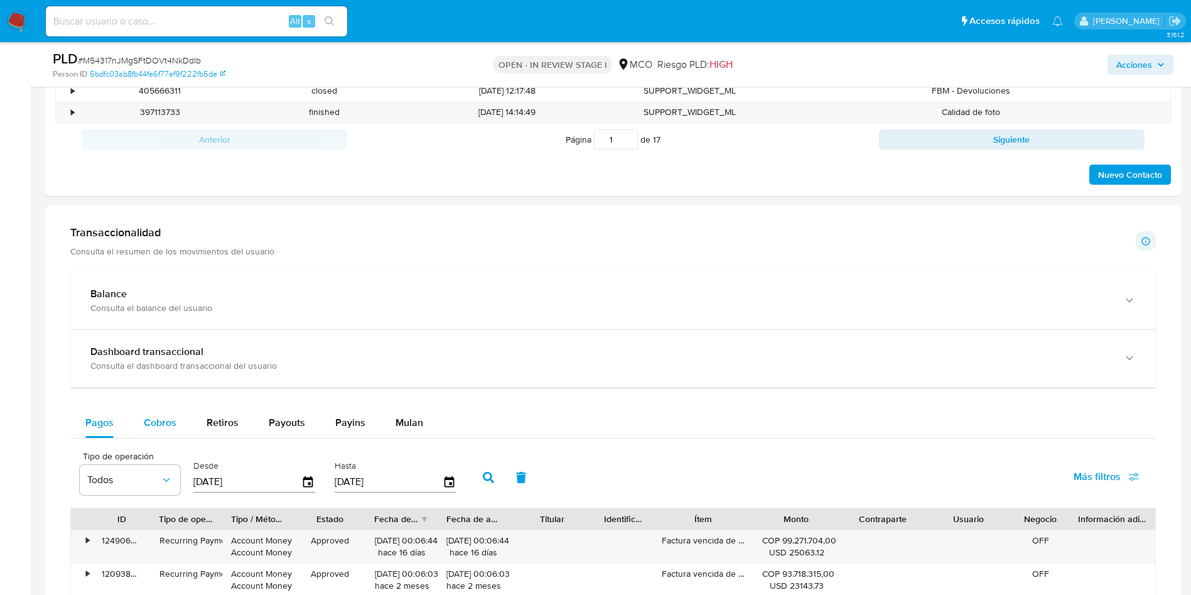
click at [163, 422] on span "Cobros" at bounding box center [160, 422] width 33 height 14
select select "10"
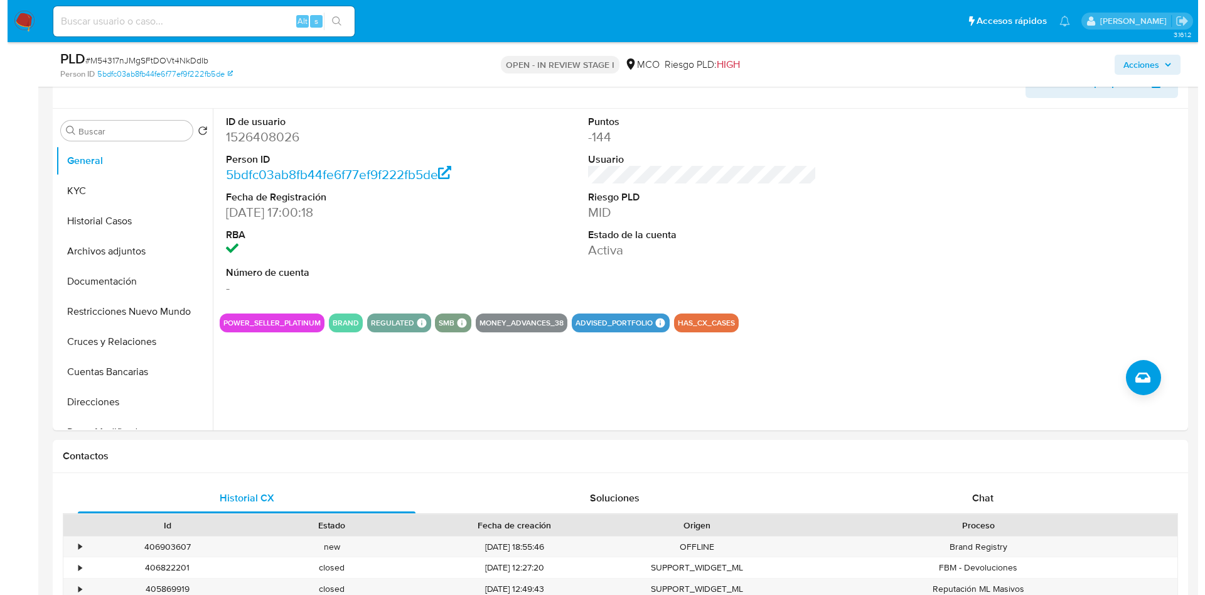
scroll to position [171, 0]
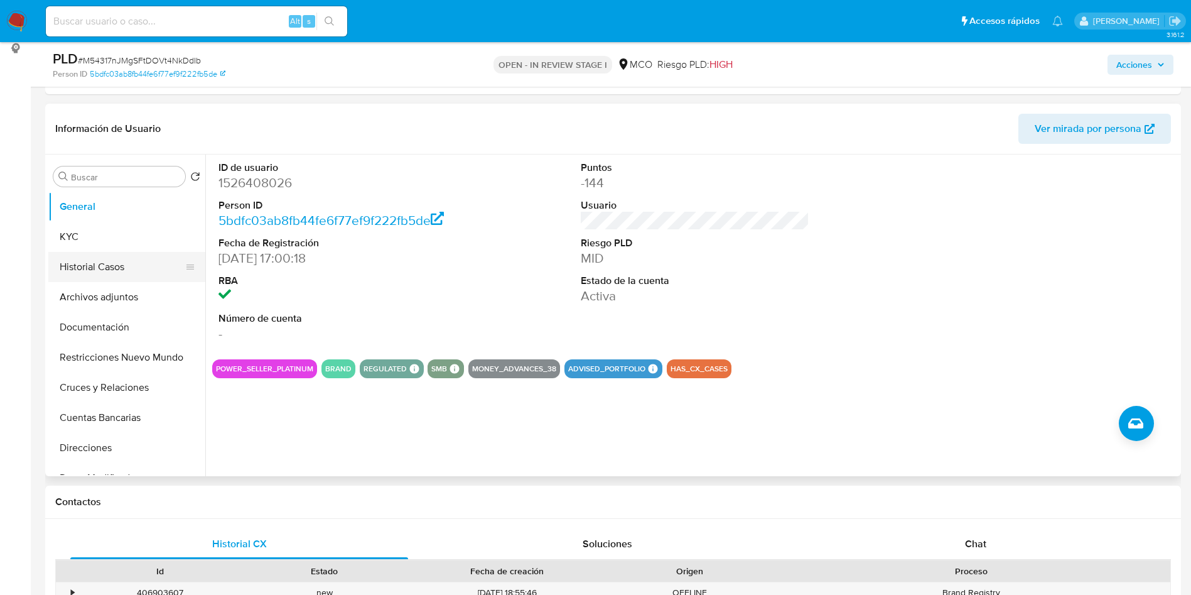
click at [107, 253] on button "Historial Casos" at bounding box center [121, 267] width 147 height 30
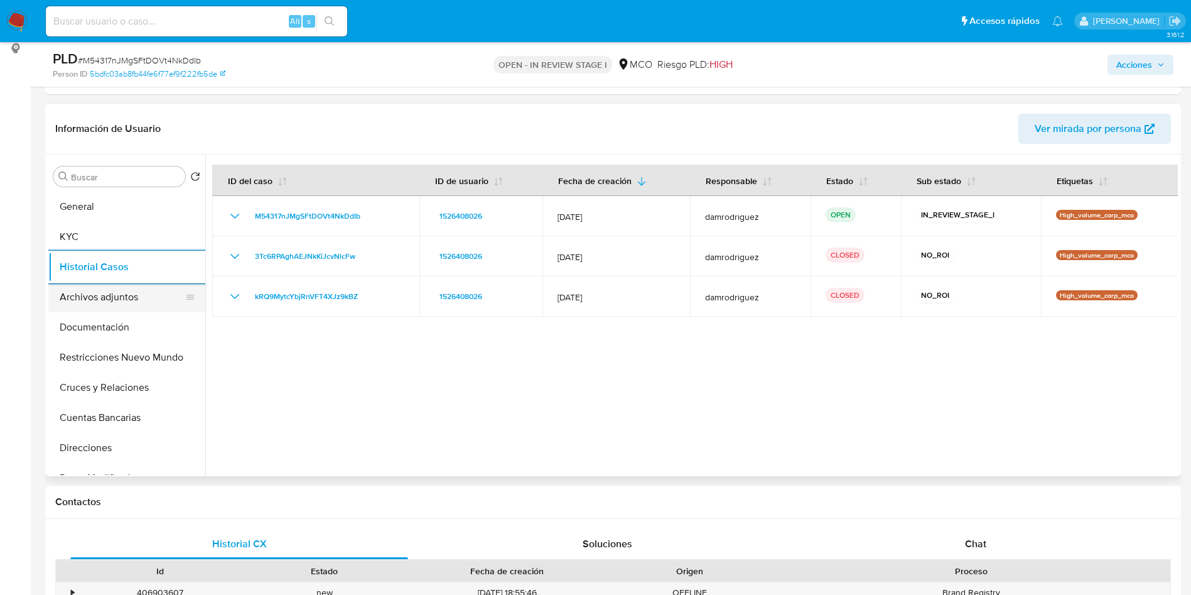
click at [120, 309] on button "Archivos adjuntos" at bounding box center [121, 297] width 147 height 30
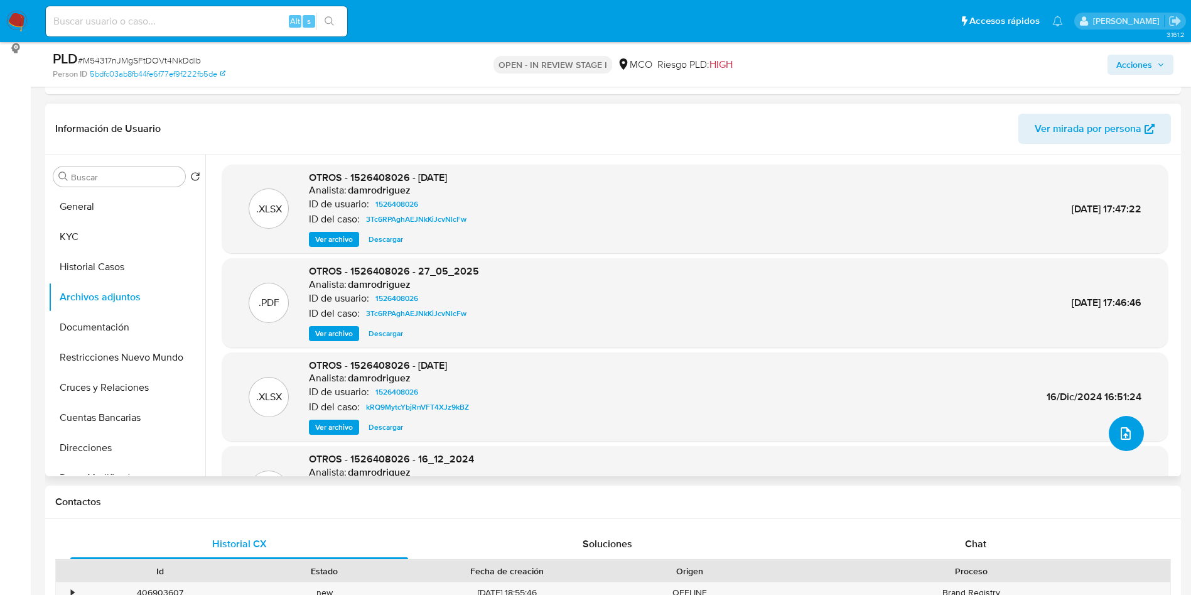
click at [1133, 435] on button "upload-file" at bounding box center [1126, 433] width 35 height 35
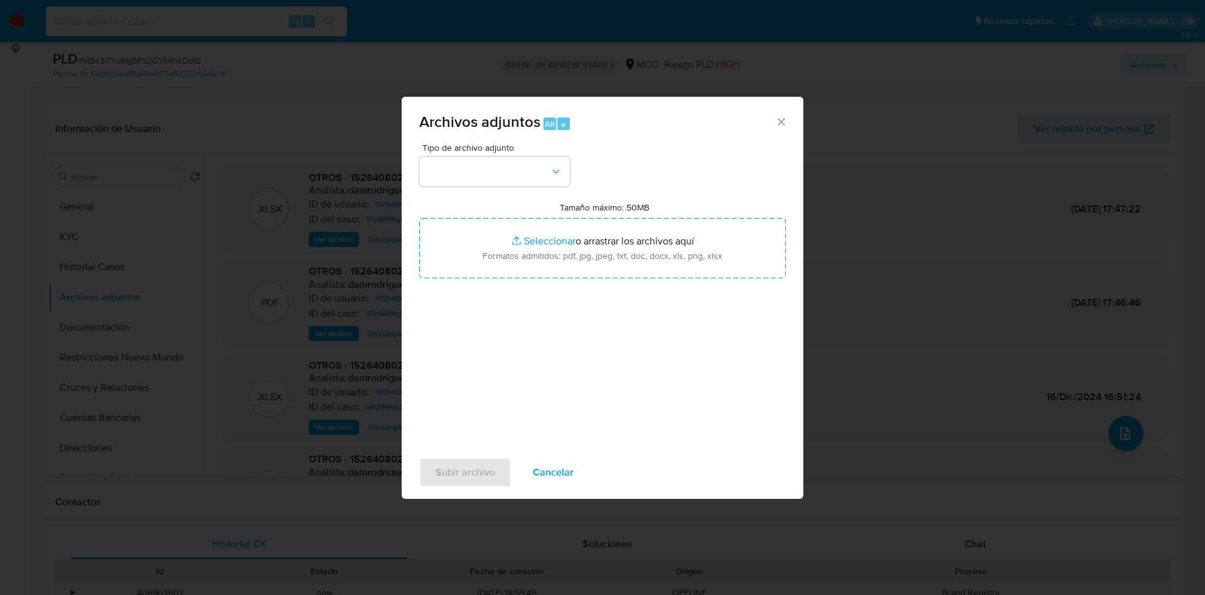
click at [478, 188] on div "Tipo de archivo adjunto Tamaño máximo: 50MB Seleccionar archivos Seleccionar o …" at bounding box center [602, 291] width 367 height 296
click at [482, 180] on button "button" at bounding box center [494, 171] width 151 height 30
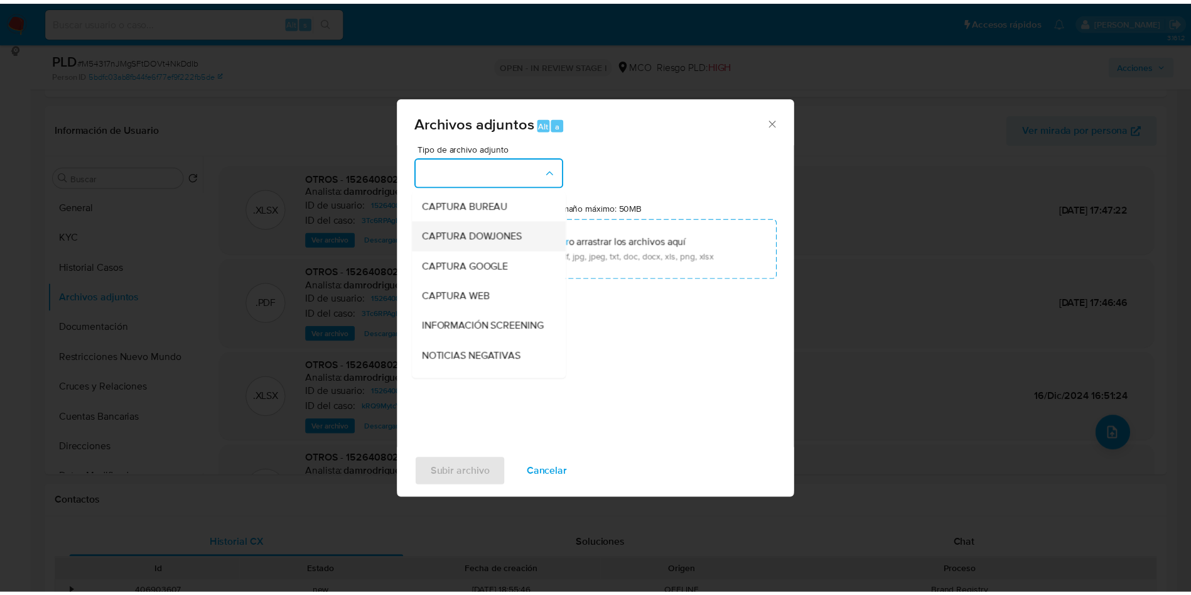
scroll to position [94, 0]
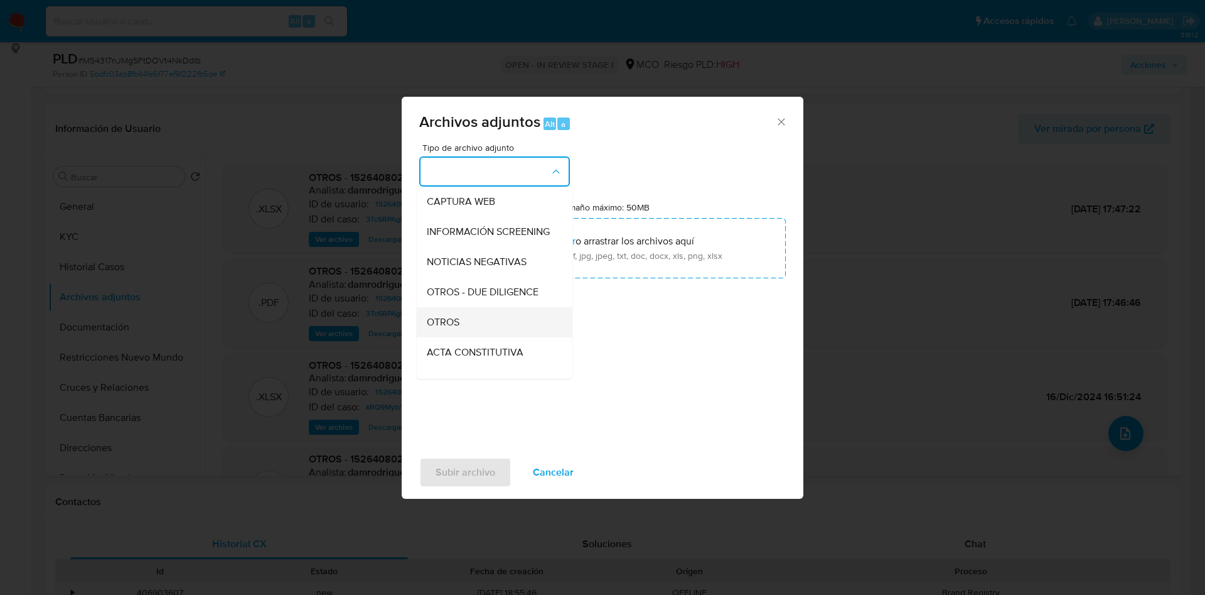
click at [480, 337] on div "OTROS" at bounding box center [491, 322] width 128 height 30
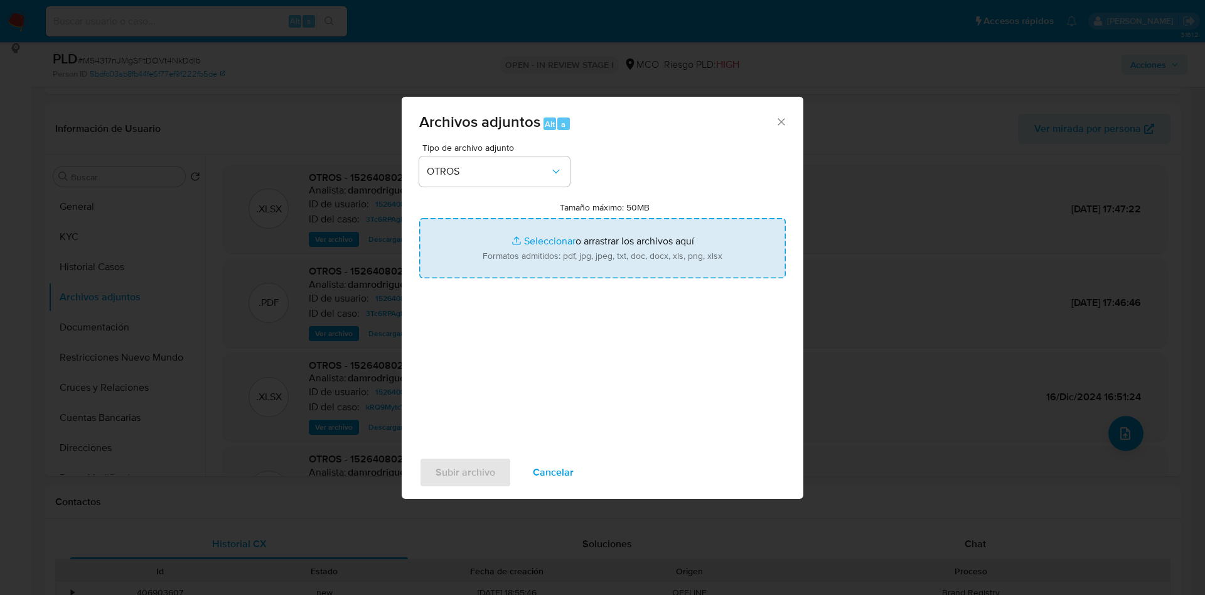
click at [558, 247] on input "Tamaño máximo: 50MB Seleccionar archivos" at bounding box center [602, 248] width 367 height 60
type input "C:\fakepath\1526408026 - 24_09_2025.pdf"
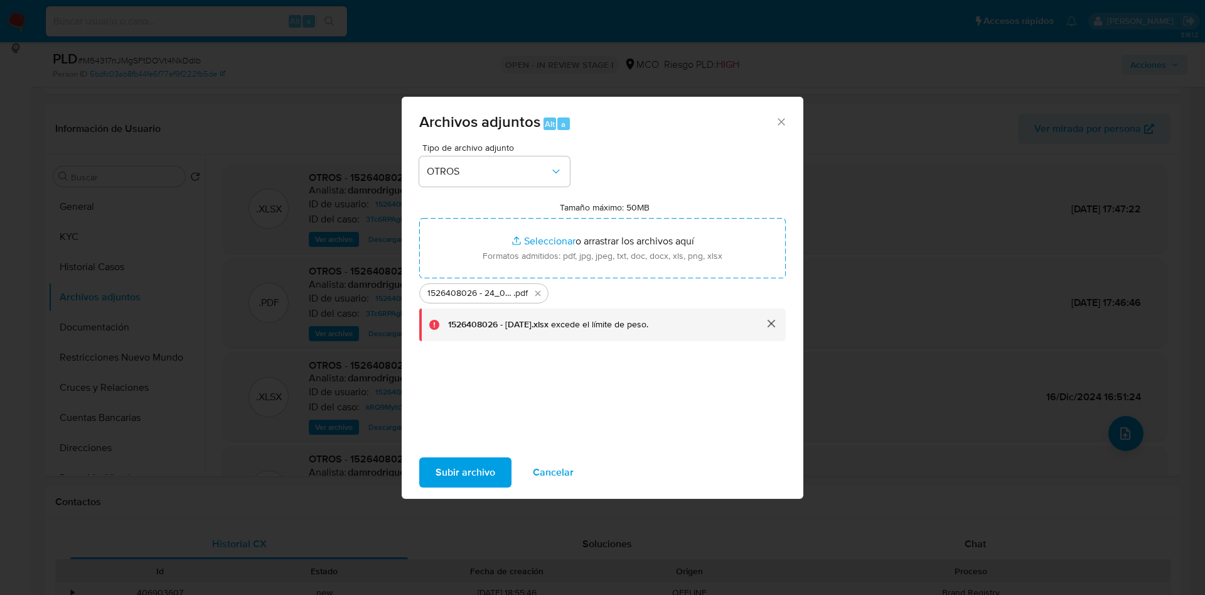
click at [454, 478] on span "Subir archivo" at bounding box center [466, 472] width 60 height 28
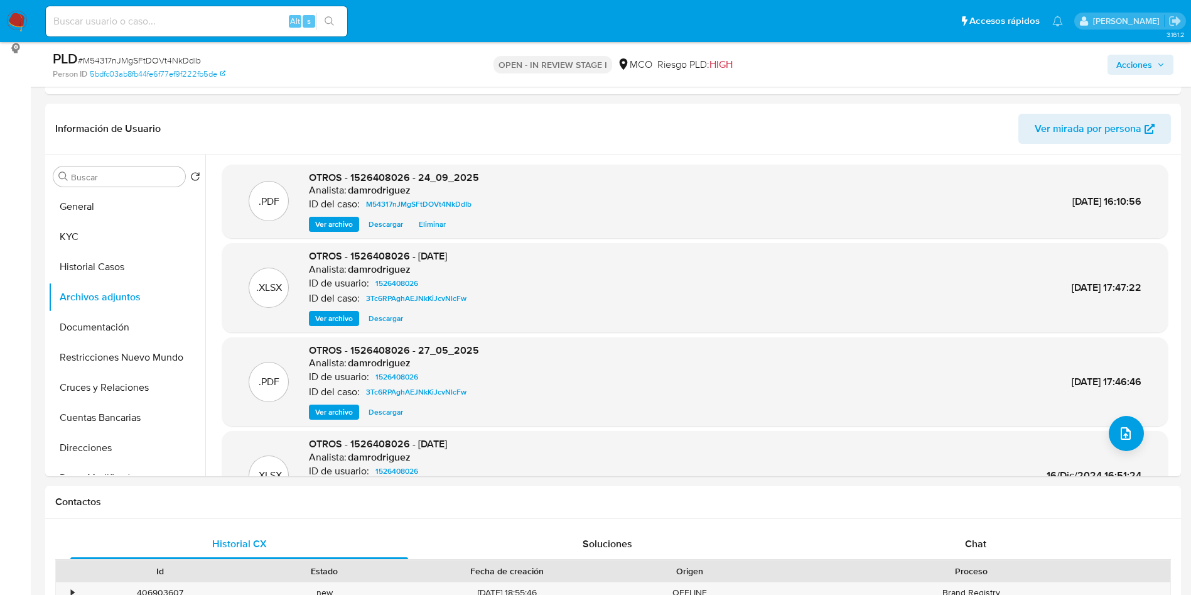
drag, startPoint x: 1144, startPoint y: 55, endPoint x: 1023, endPoint y: 65, distance: 121.0
click at [1143, 55] on span "Acciones" at bounding box center [1134, 65] width 36 height 20
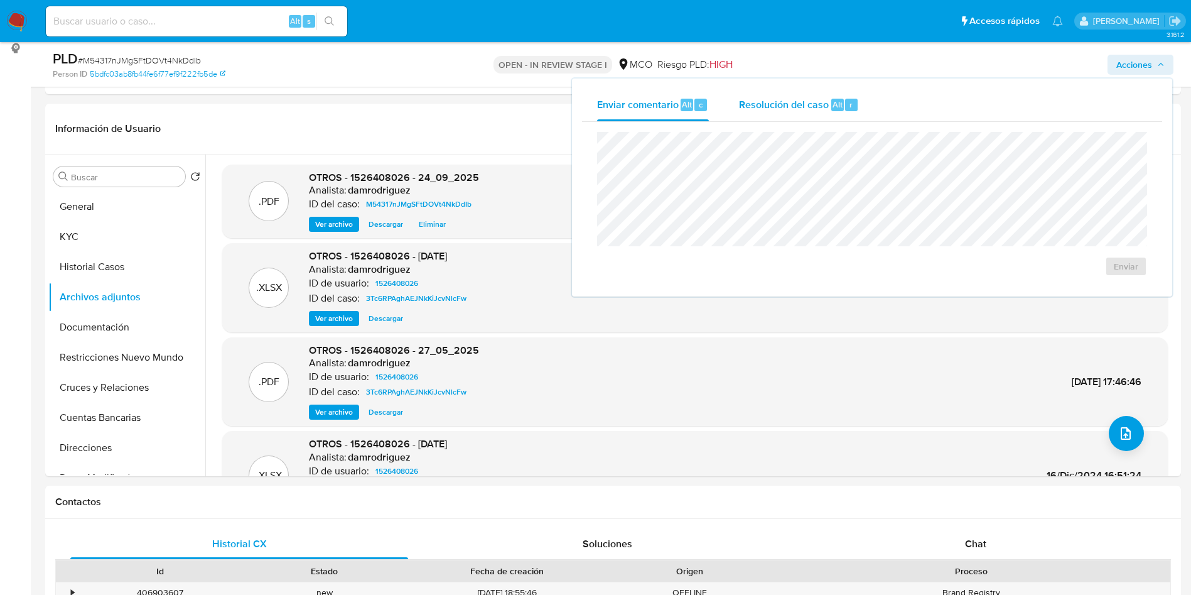
click at [819, 102] on span "Resolución del caso" at bounding box center [784, 104] width 90 height 14
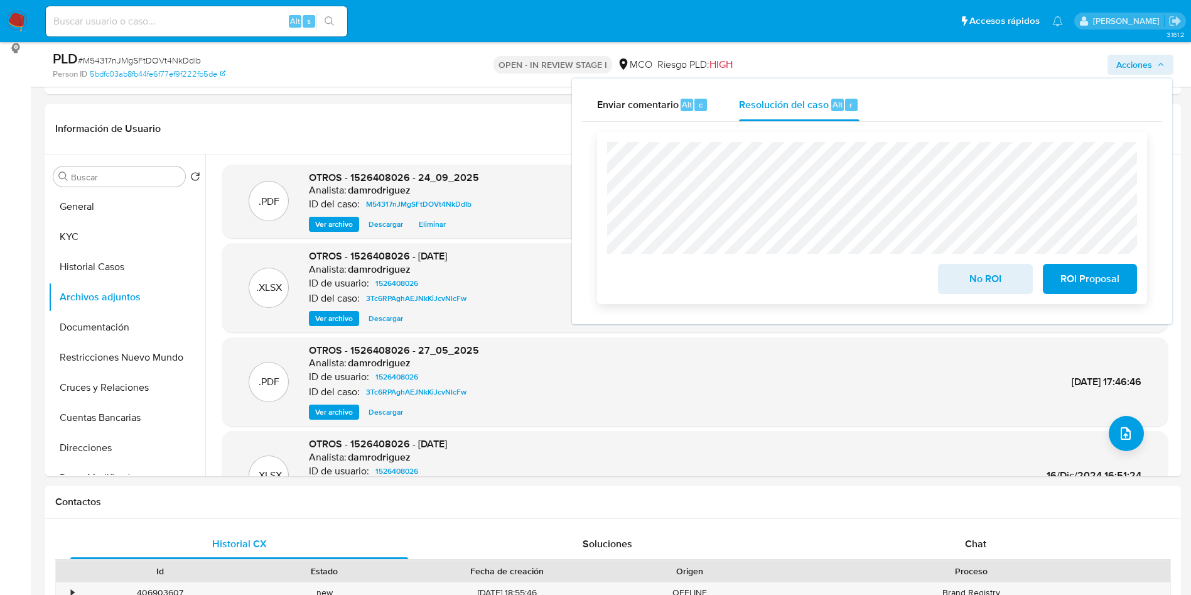
click at [977, 276] on span "No ROI" at bounding box center [985, 279] width 62 height 28
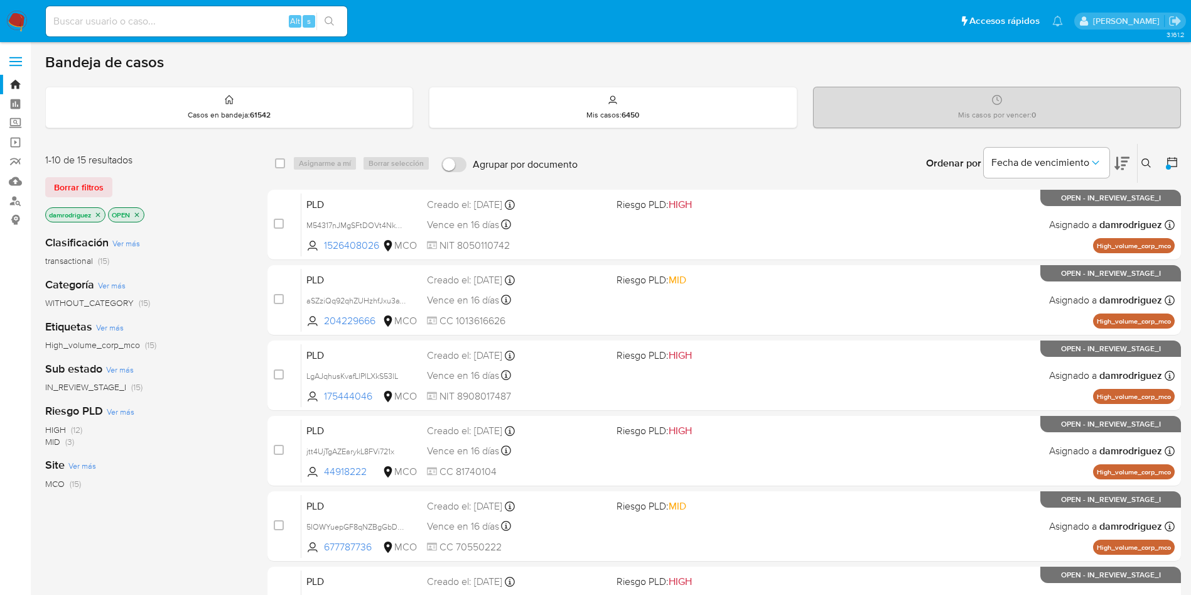
click at [1116, 156] on icon at bounding box center [1121, 163] width 15 height 15
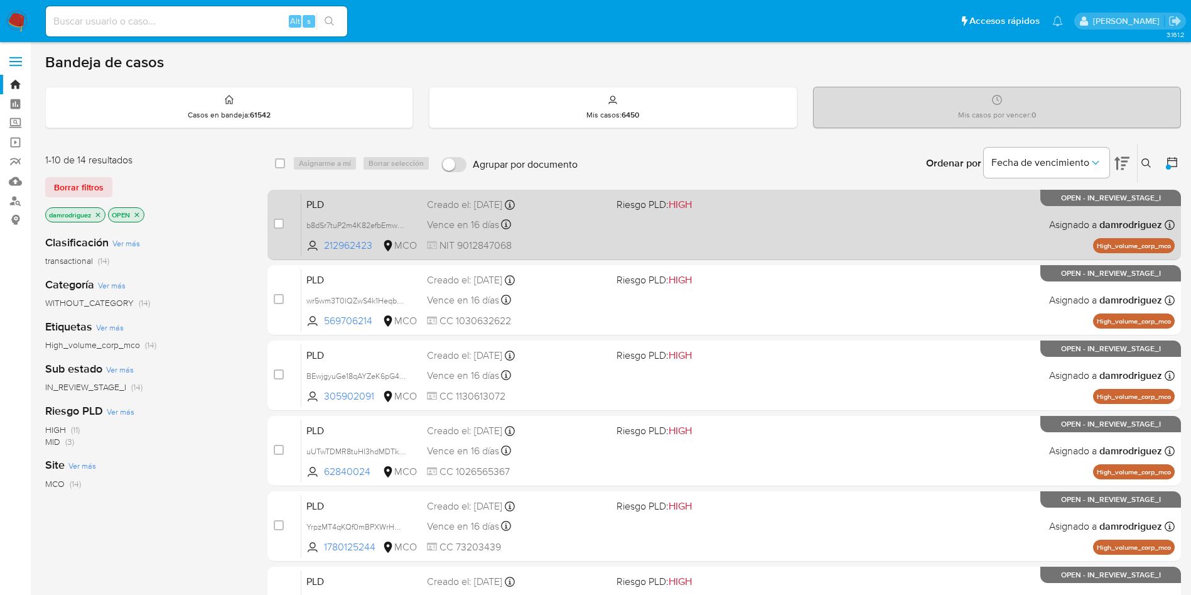
click at [350, 200] on span "PLD" at bounding box center [361, 203] width 110 height 16
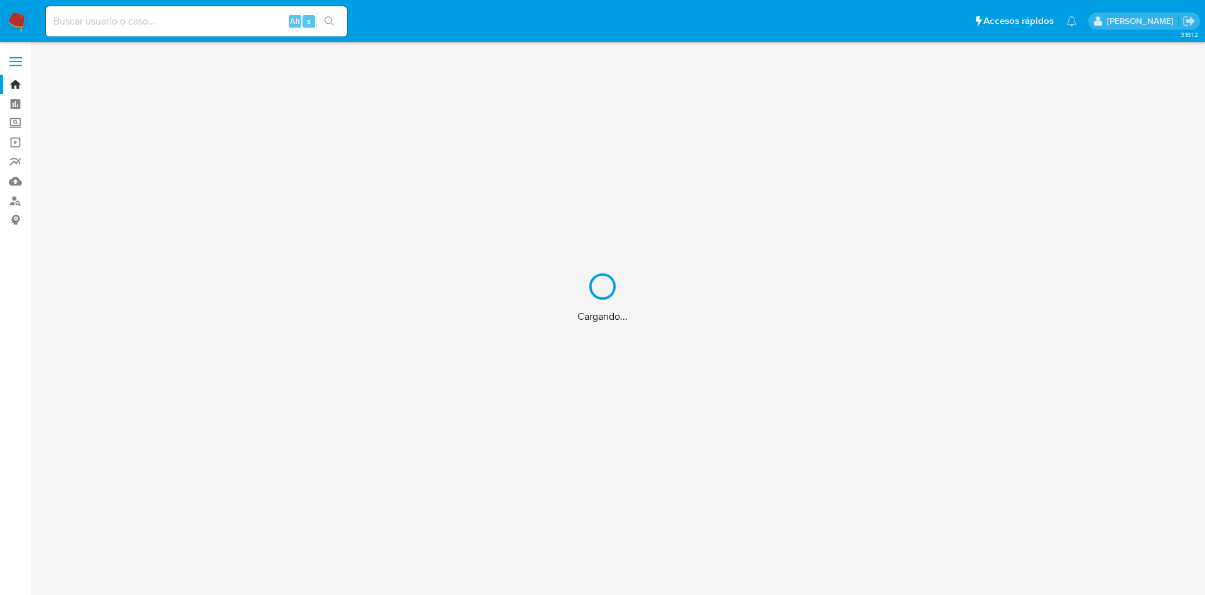
click at [18, 15] on div "Cargando..." at bounding box center [602, 297] width 1205 height 595
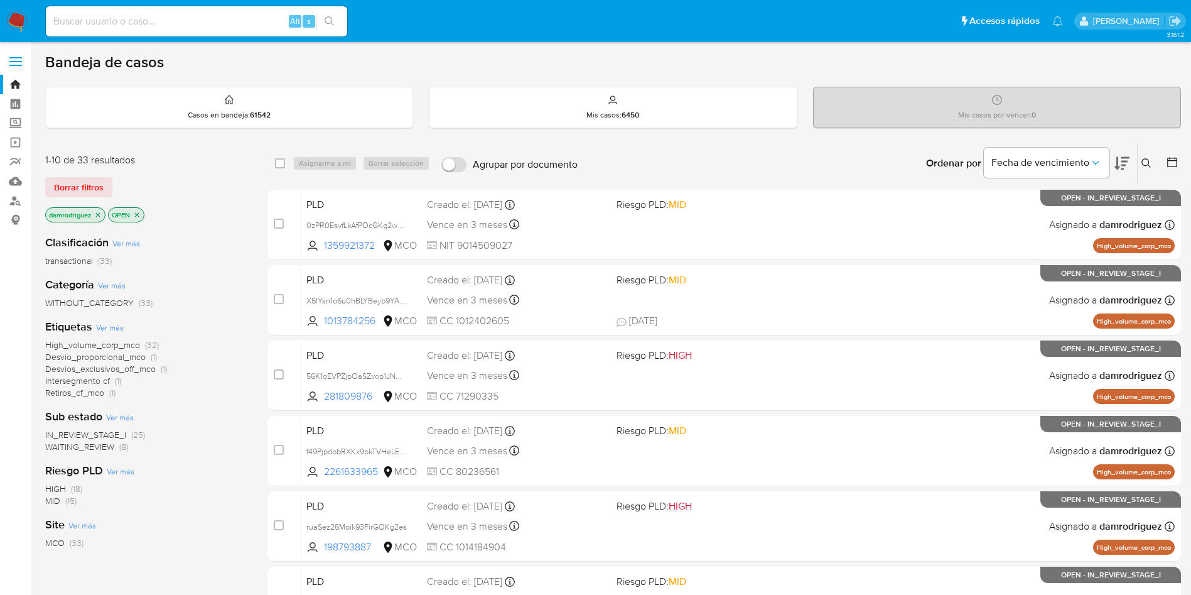
click at [100, 215] on icon "close-filter" at bounding box center [98, 215] width 8 height 8
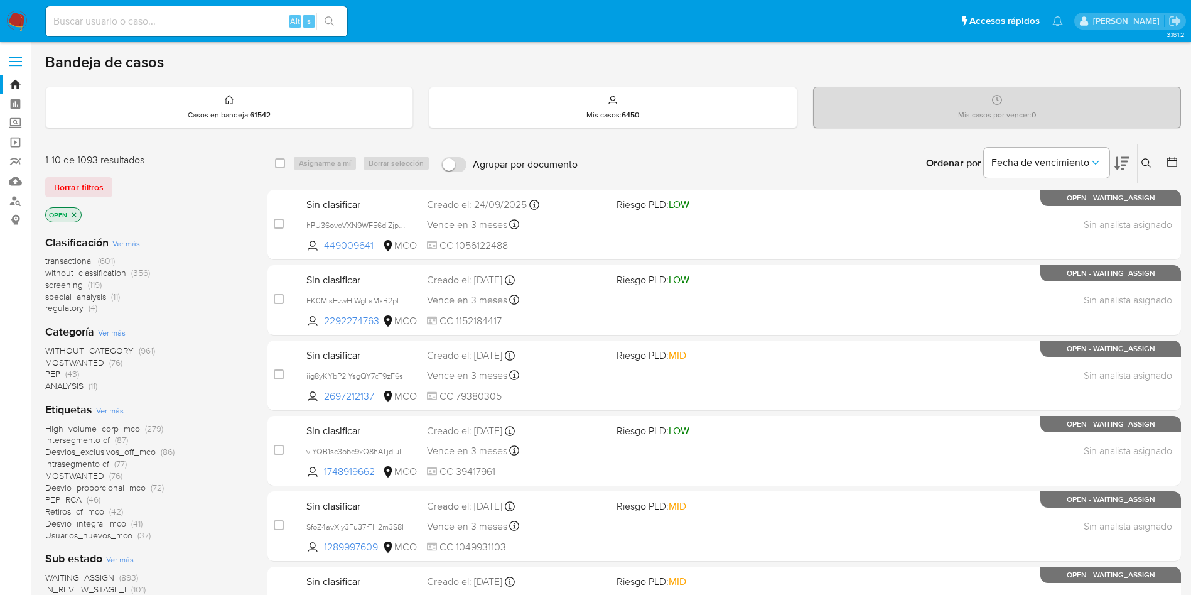
click at [75, 282] on span "screening" at bounding box center [64, 284] width 38 height 13
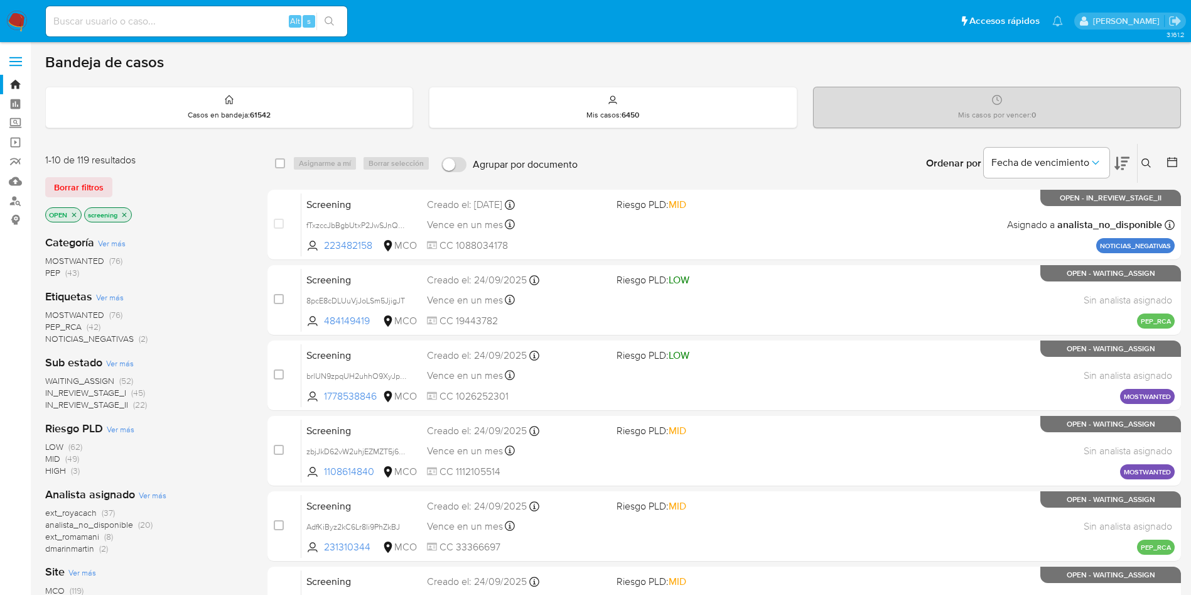
click at [1125, 157] on icon at bounding box center [1121, 163] width 15 height 13
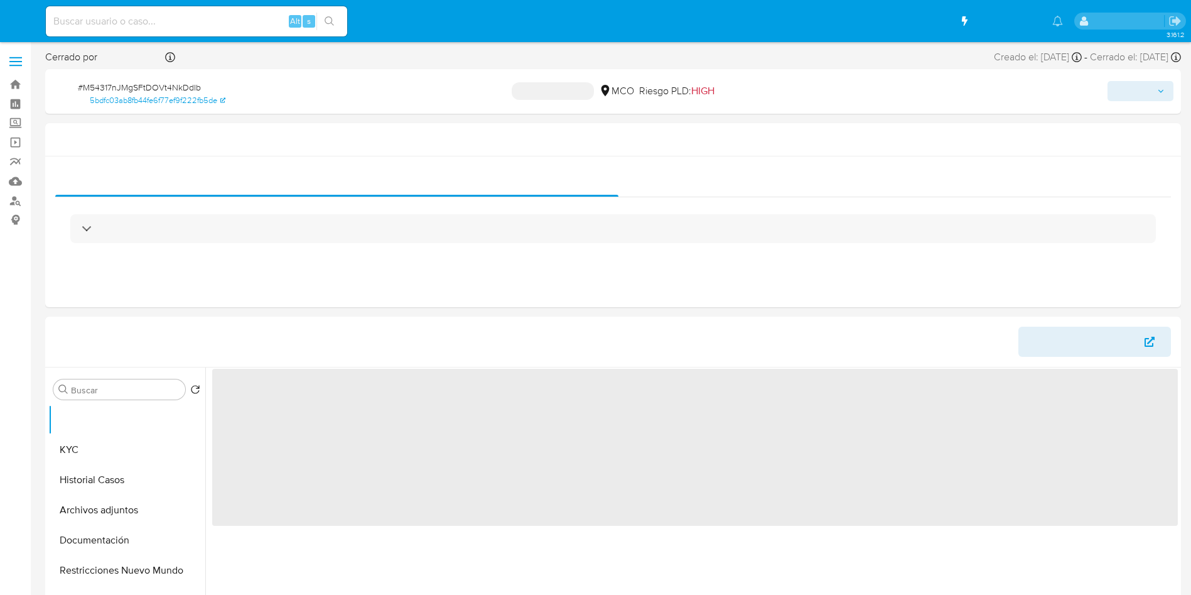
select select "10"
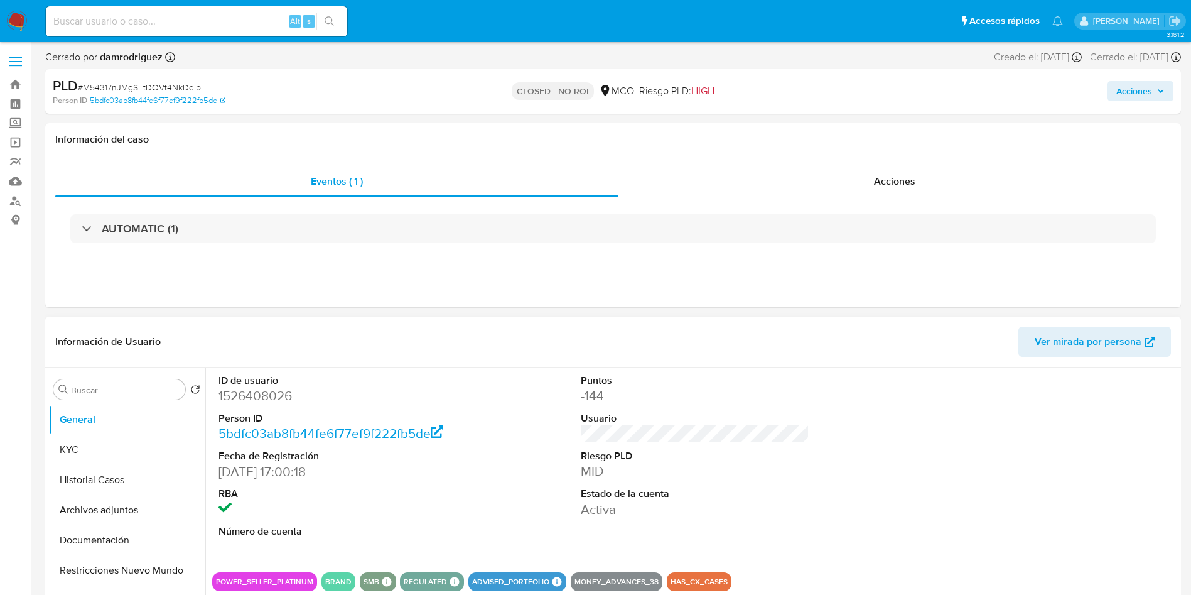
click at [245, 394] on dd "1526408026" at bounding box center [332, 396] width 229 height 18
copy dd "1526408026"
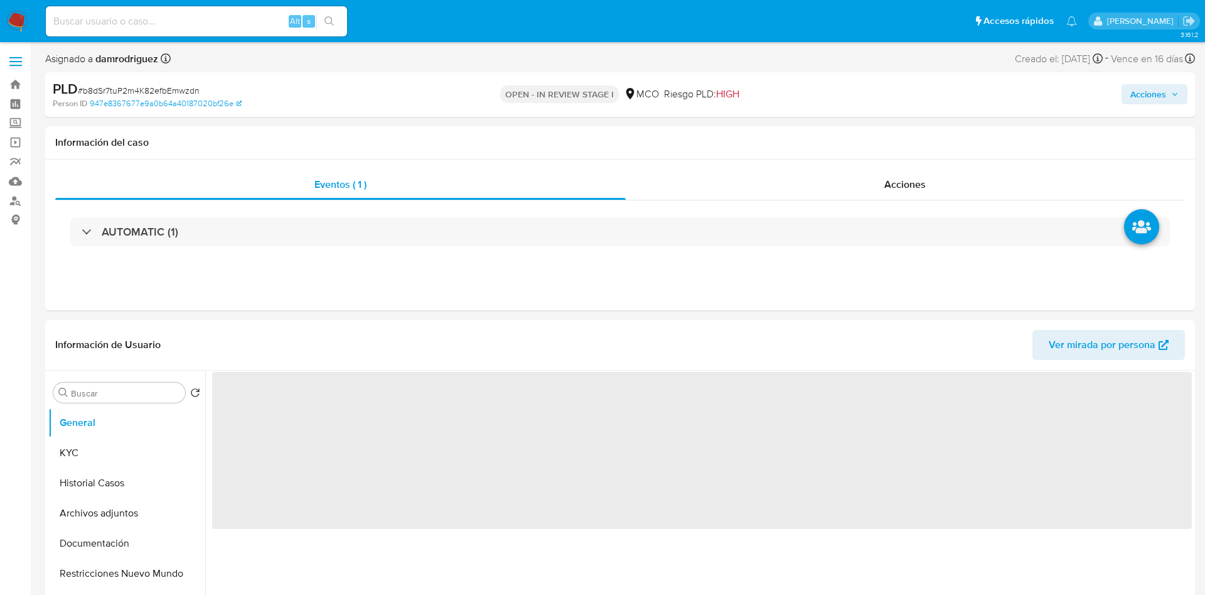
select select "10"
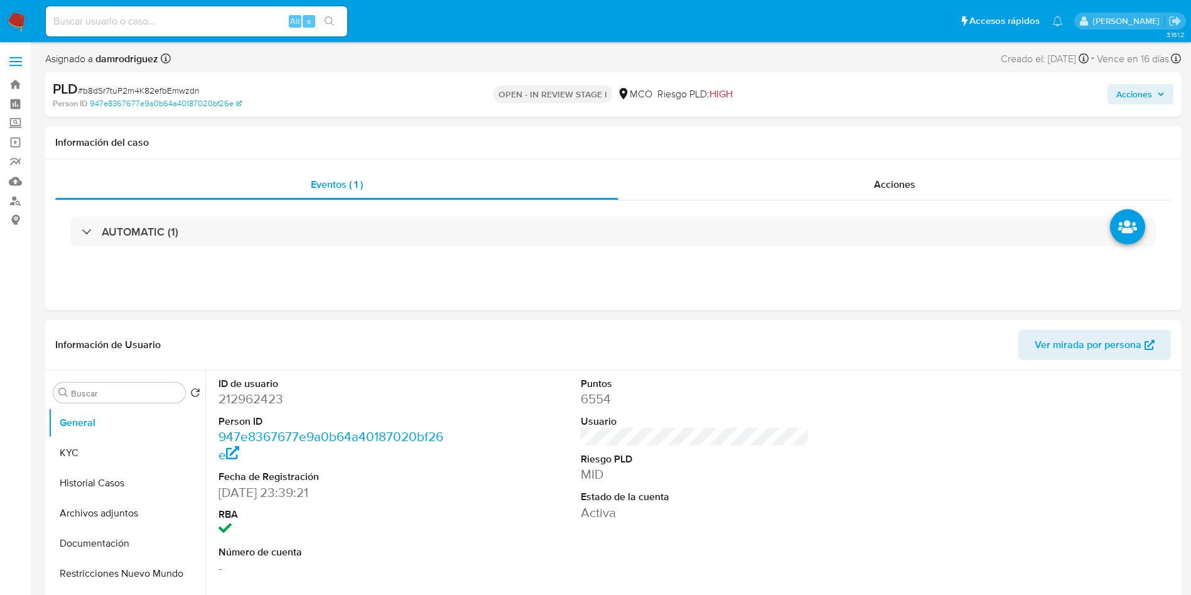
click at [246, 397] on dd "212962423" at bounding box center [332, 399] width 229 height 18
copy dd "212962423"
click at [242, 394] on dd "212962423" at bounding box center [332, 399] width 229 height 18
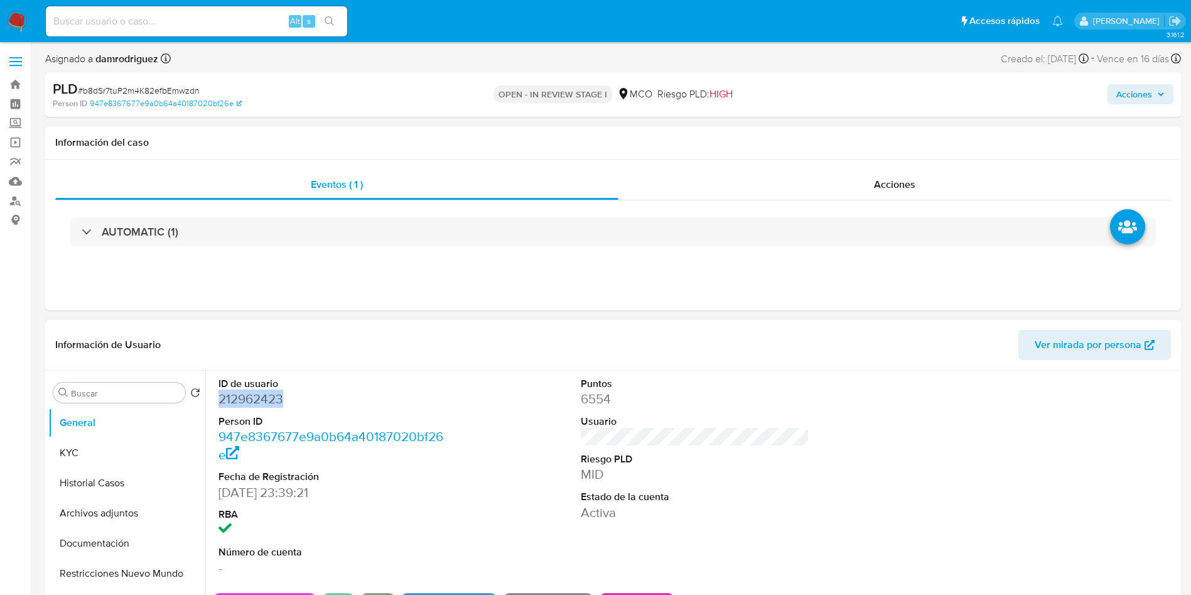
click at [242, 394] on dd "212962423" at bounding box center [332, 399] width 229 height 18
click at [247, 404] on dd "212962423" at bounding box center [332, 399] width 229 height 18
click at [83, 488] on button "Historial Casos" at bounding box center [121, 483] width 147 height 30
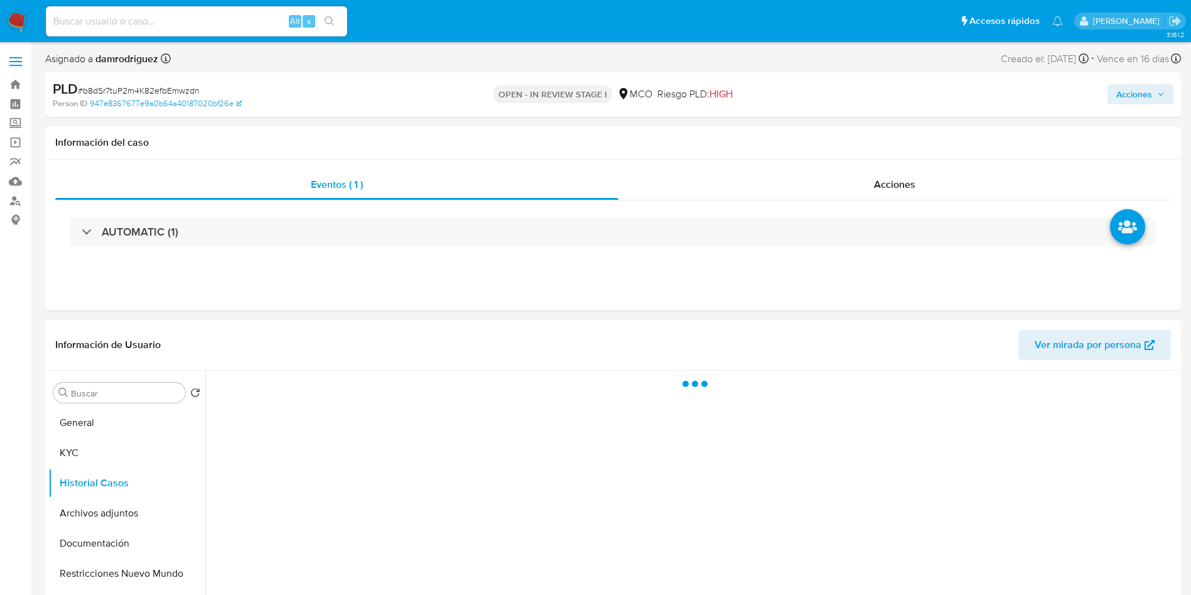
scroll to position [94, 0]
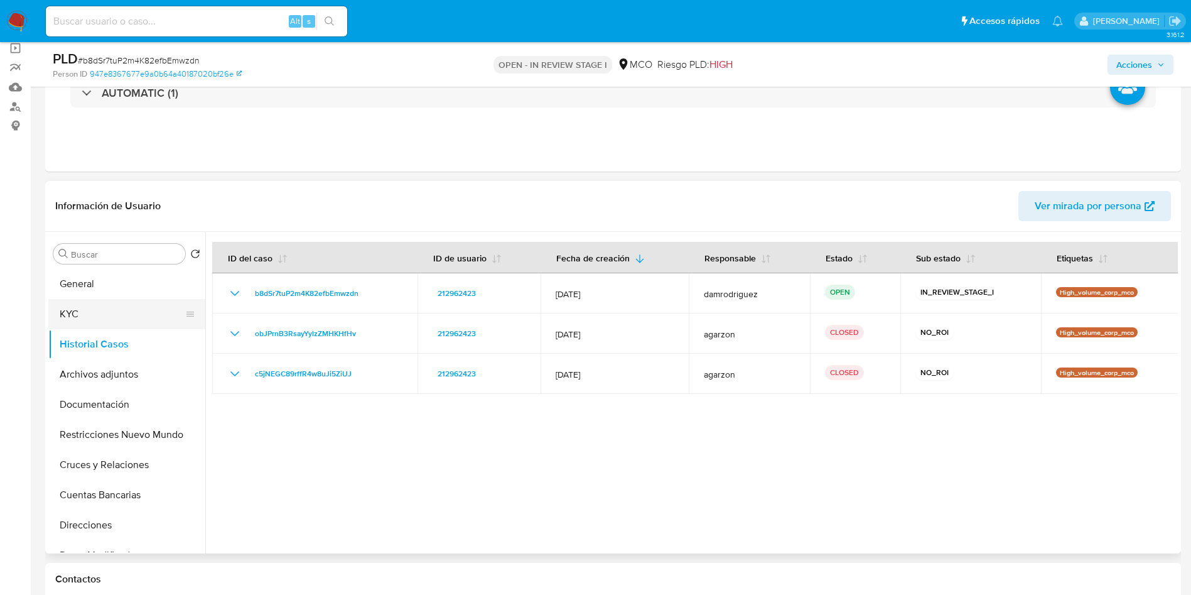
click at [70, 304] on button "KYC" at bounding box center [121, 314] width 147 height 30
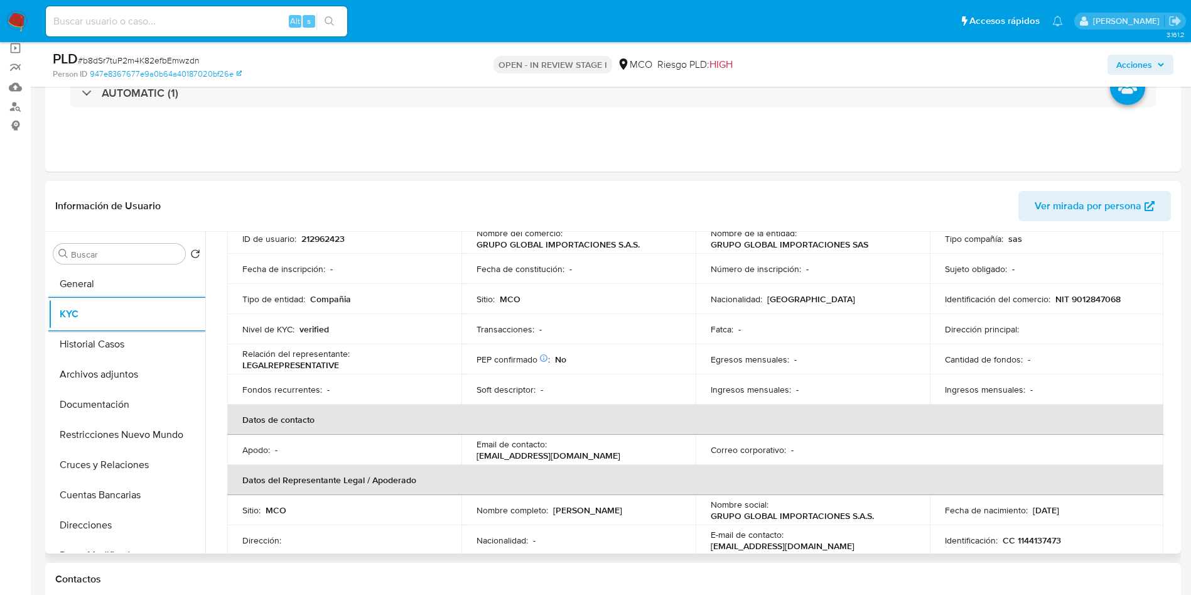
scroll to position [0, 0]
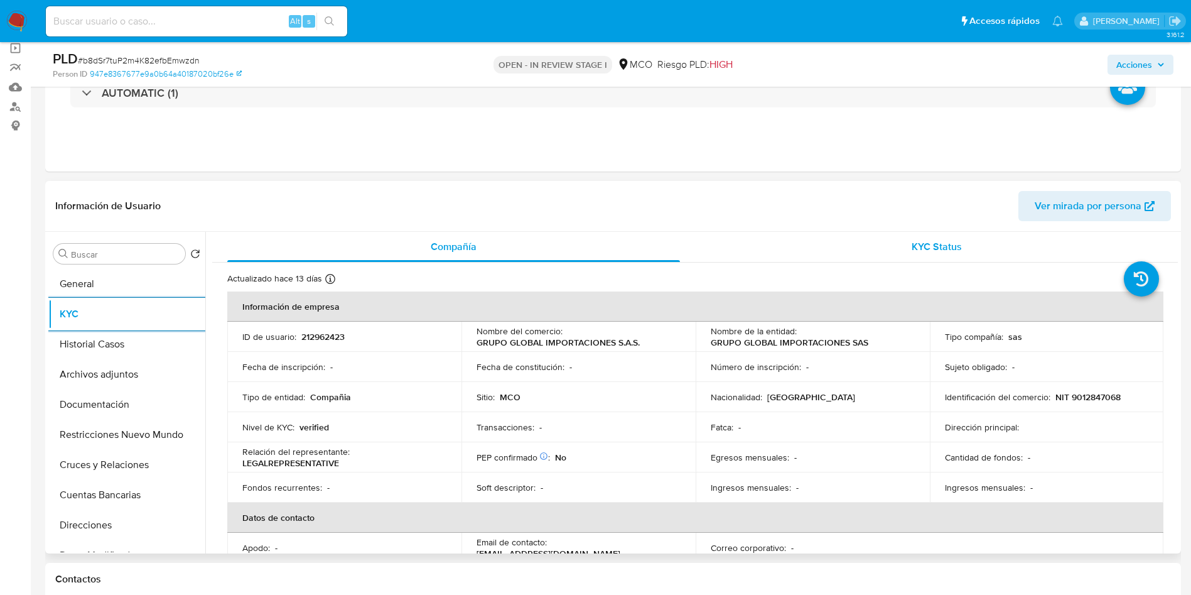
click at [881, 249] on div "KYC Status" at bounding box center [936, 247] width 453 height 30
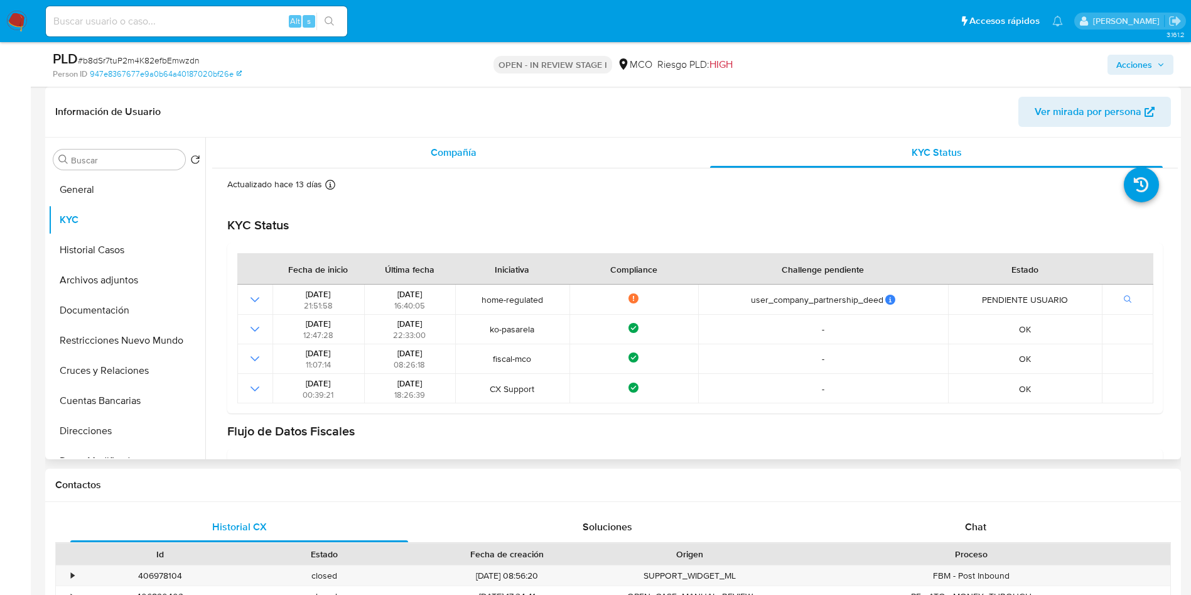
click at [399, 158] on div "Compañía" at bounding box center [453, 152] width 453 height 30
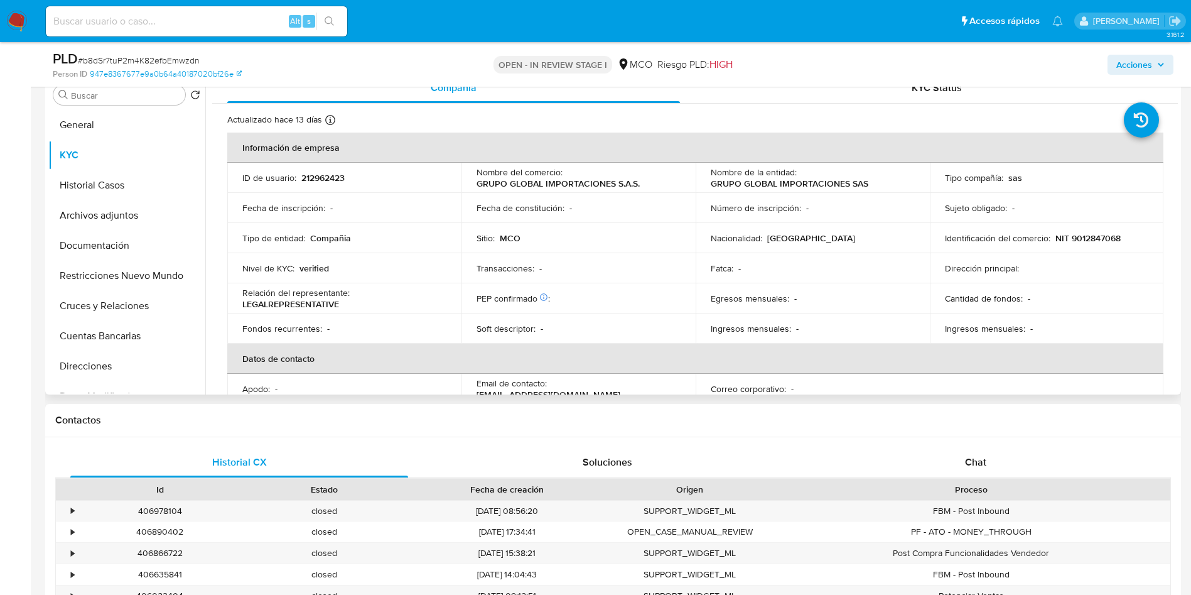
scroll to position [282, 0]
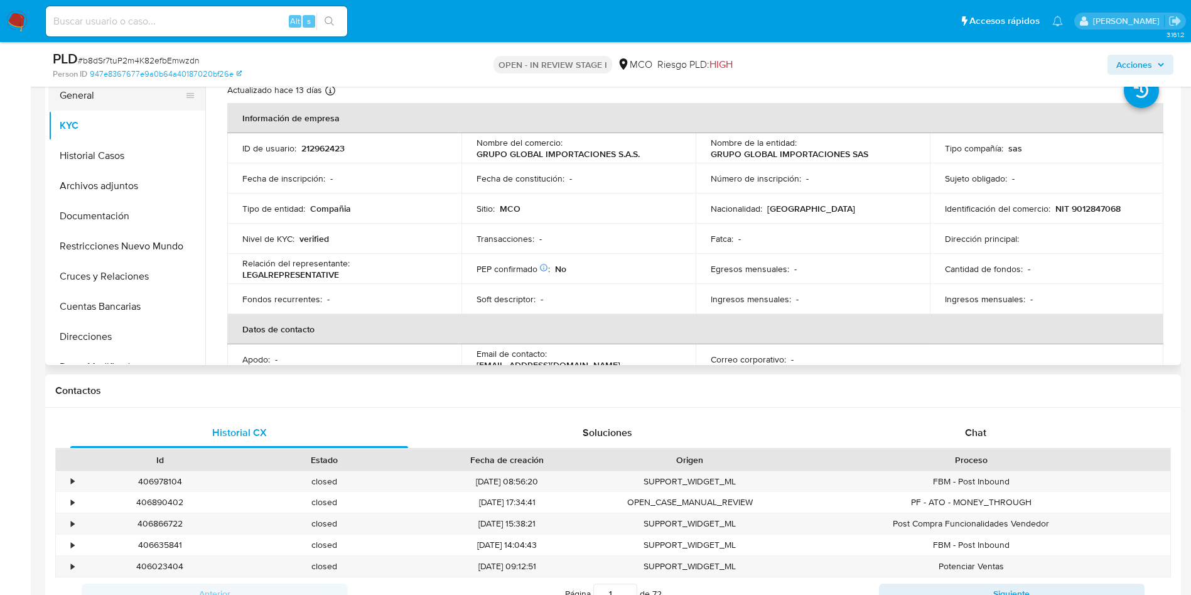
click at [90, 93] on button "General" at bounding box center [121, 95] width 147 height 30
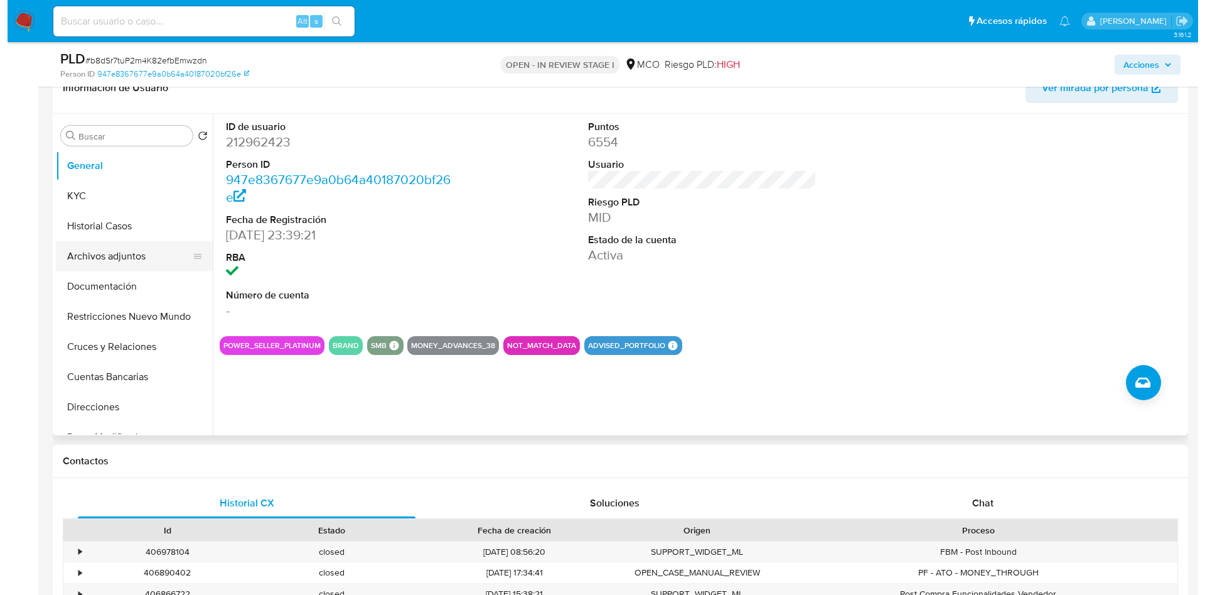
scroll to position [188, 0]
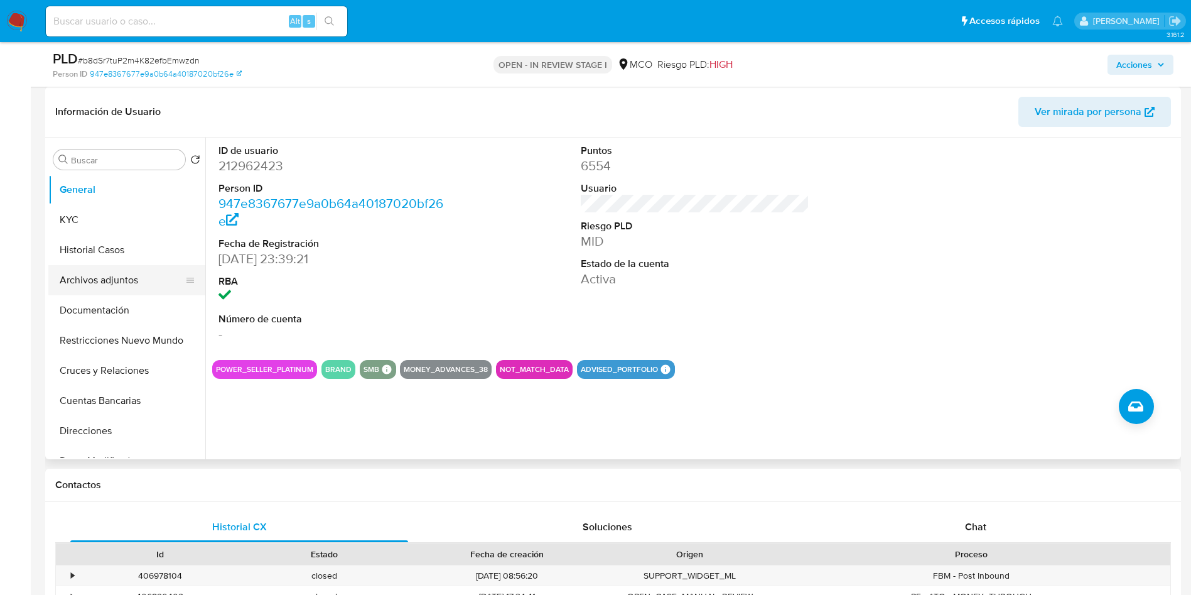
click at [122, 276] on button "Archivos adjuntos" at bounding box center [121, 280] width 147 height 30
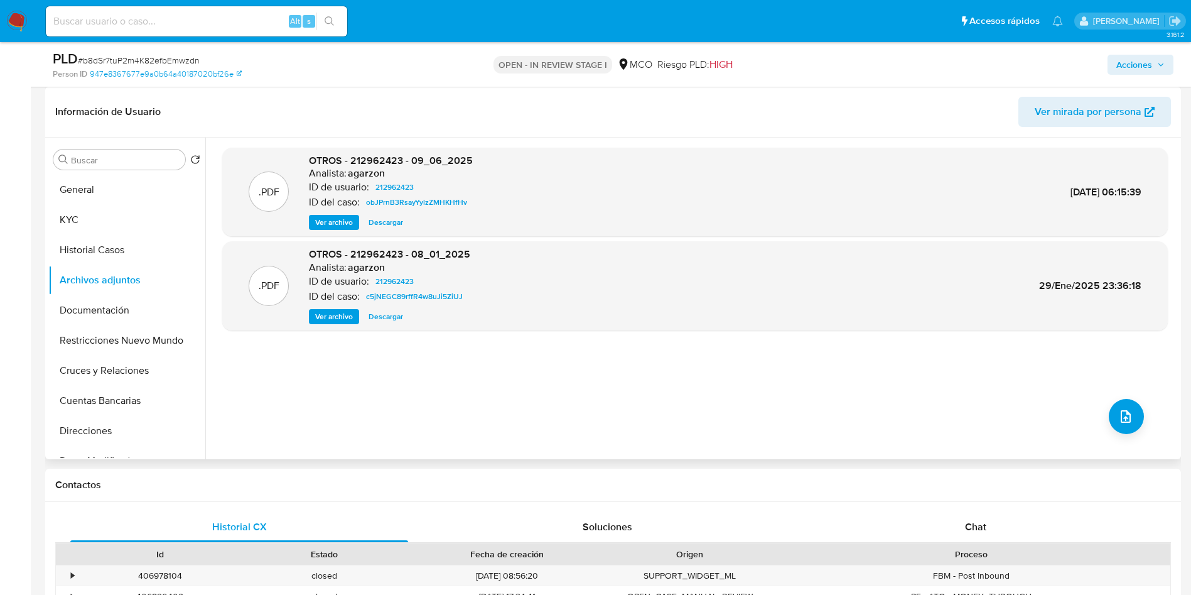
click at [340, 221] on span "Ver archivo" at bounding box center [334, 222] width 38 height 13
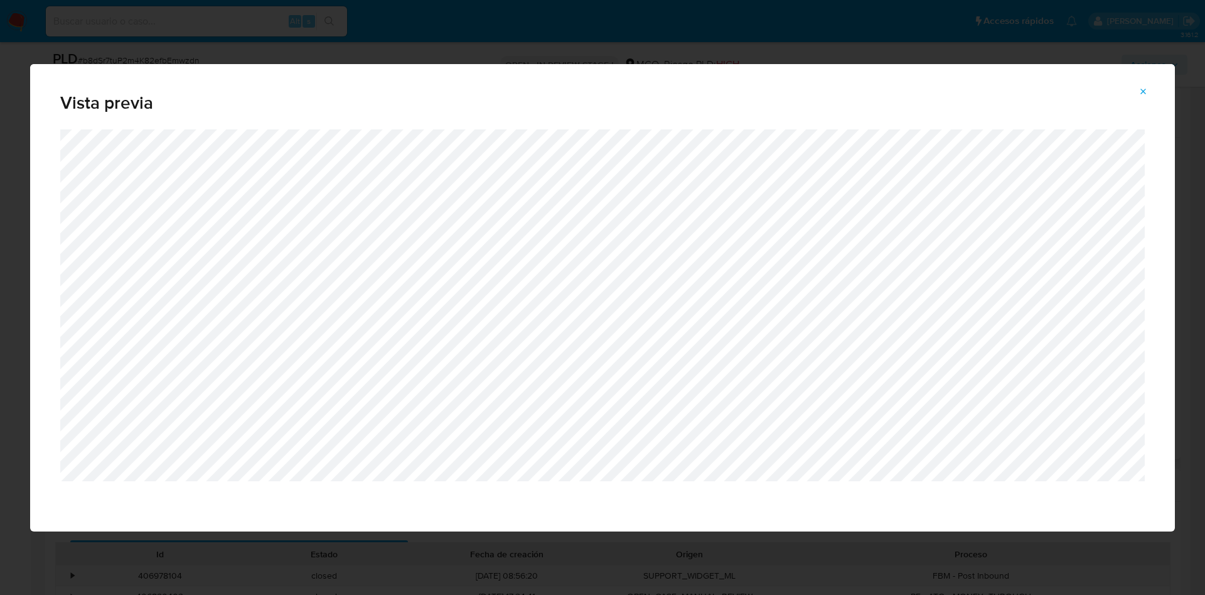
click at [857, 550] on div "Vista previa" at bounding box center [602, 297] width 1205 height 595
click at [1146, 99] on span "Attachment preview" at bounding box center [1144, 92] width 10 height 18
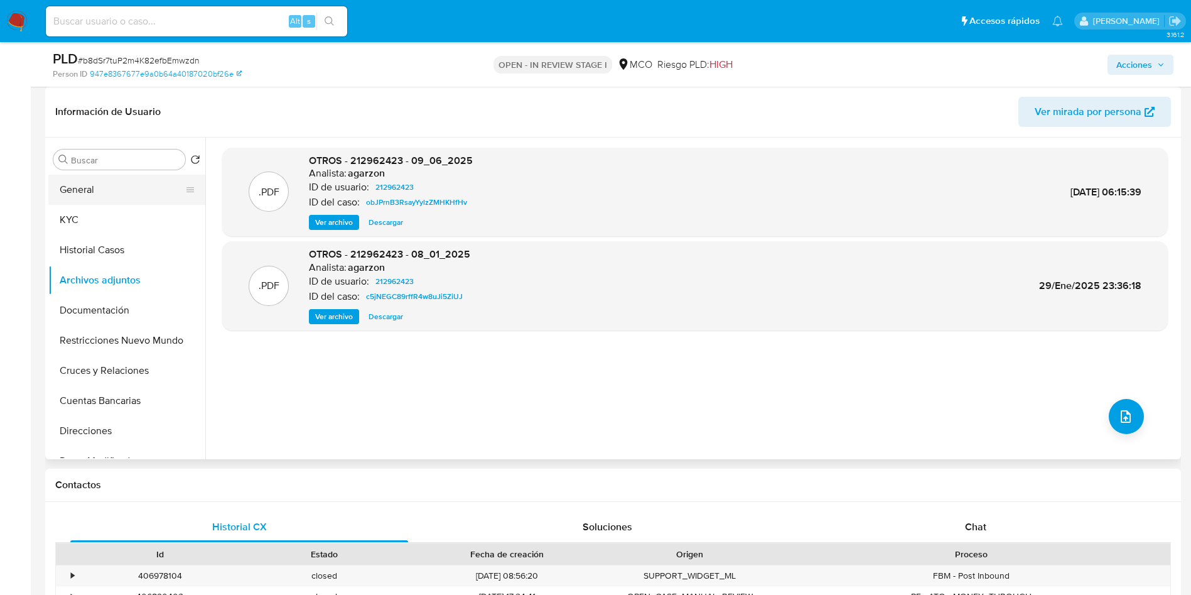
click at [106, 192] on button "General" at bounding box center [121, 190] width 147 height 30
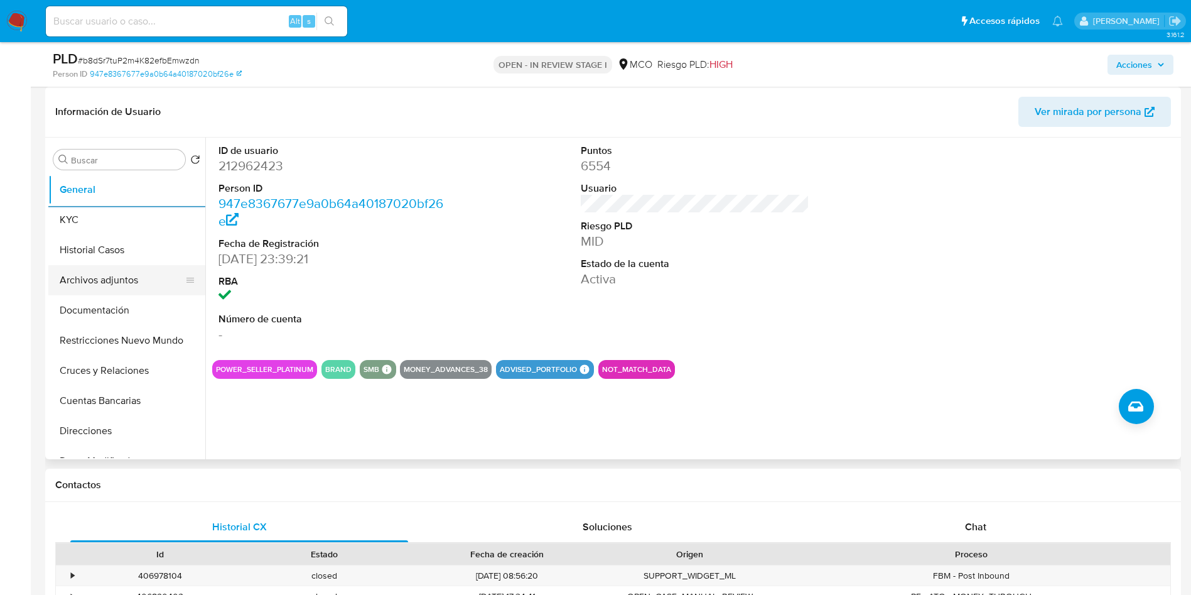
click at [128, 271] on button "Archivos adjuntos" at bounding box center [121, 280] width 147 height 30
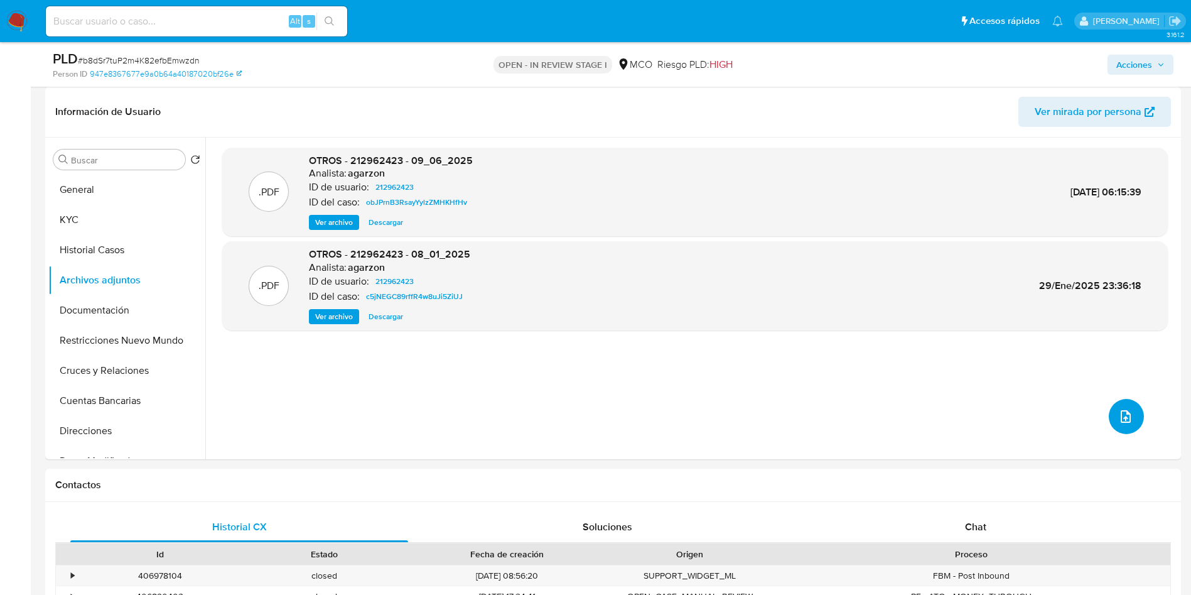
click at [1122, 420] on icon "upload-file" at bounding box center [1125, 416] width 15 height 15
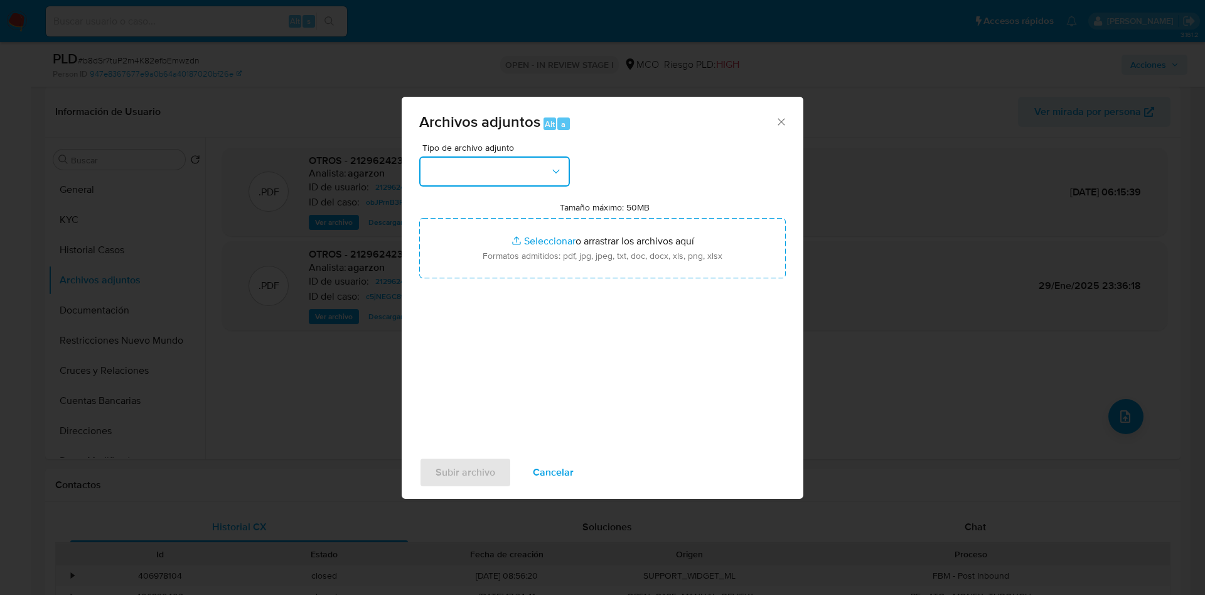
drag, startPoint x: 535, startPoint y: 168, endPoint x: 532, endPoint y: 176, distance: 9.3
click at [534, 168] on button "button" at bounding box center [494, 171] width 151 height 30
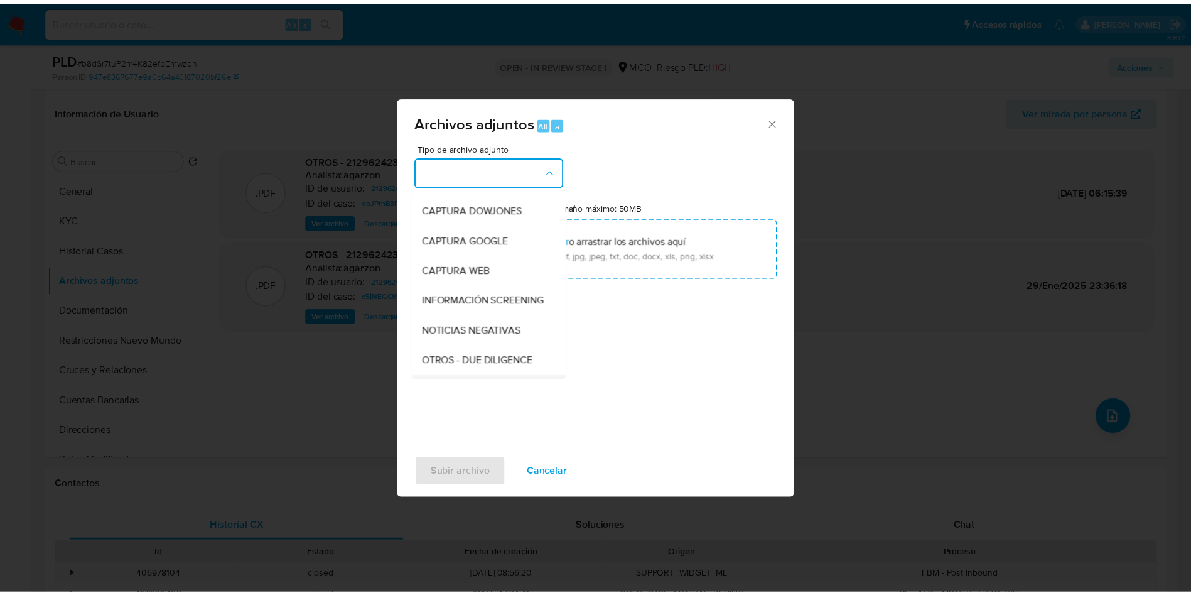
scroll to position [94, 0]
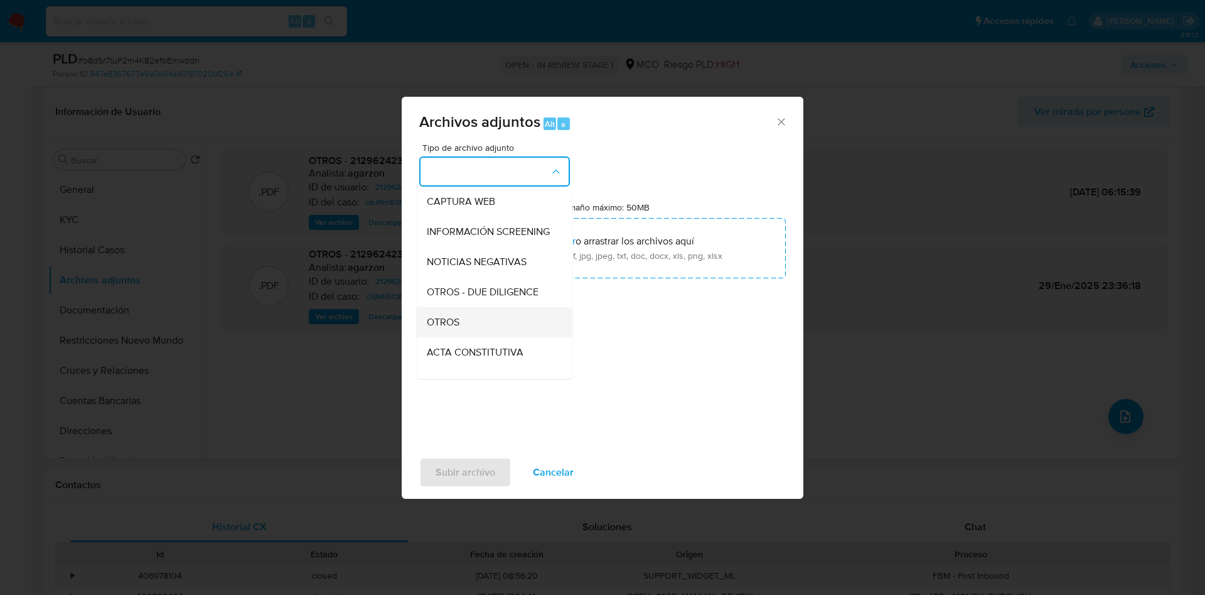
click at [465, 337] on div "OTROS" at bounding box center [491, 322] width 128 height 30
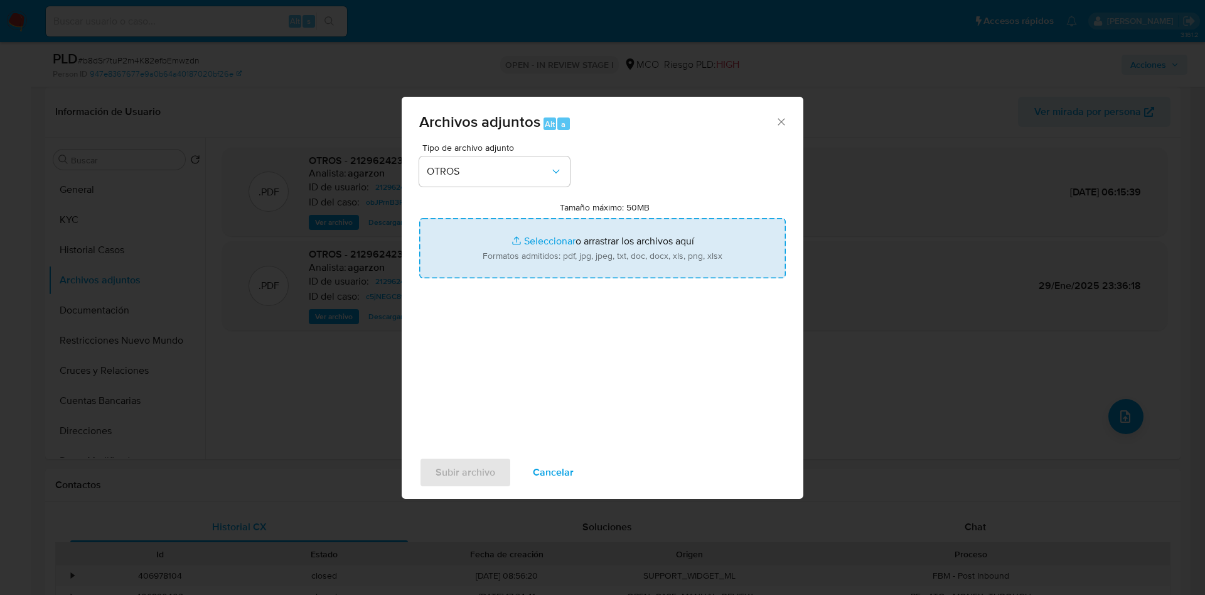
click at [519, 252] on input "Tamaño máximo: 50MB Seleccionar archivos" at bounding box center [602, 248] width 367 height 60
type input "C:\fakepath\212962423 - 24_09_2025.pdf"
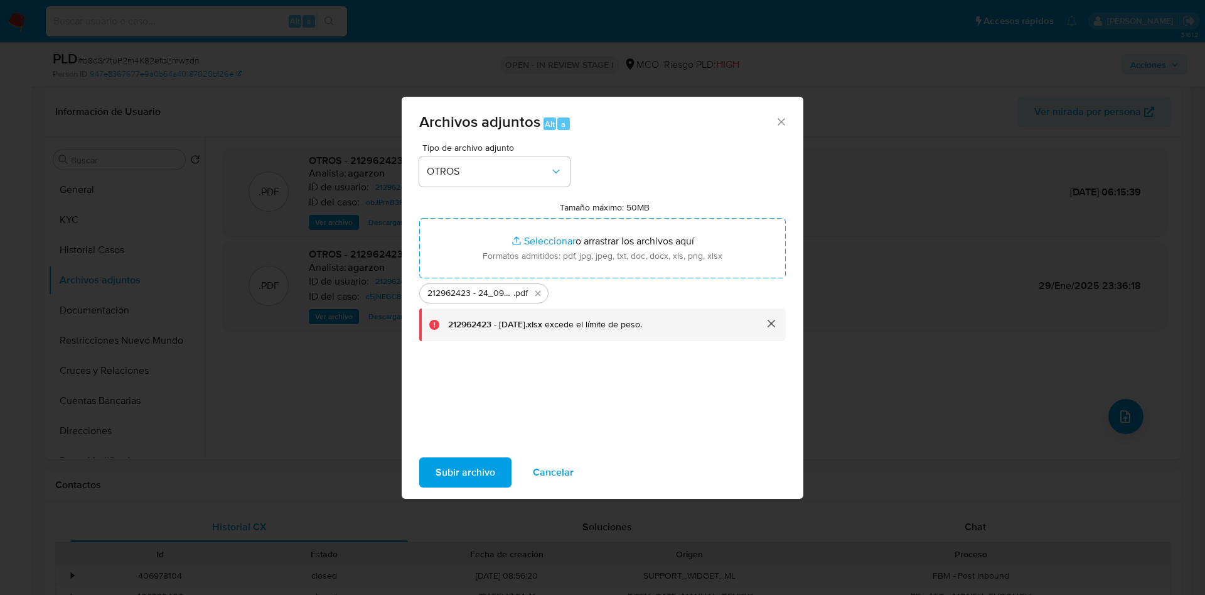
click at [440, 473] on span "Subir archivo" at bounding box center [466, 472] width 60 height 28
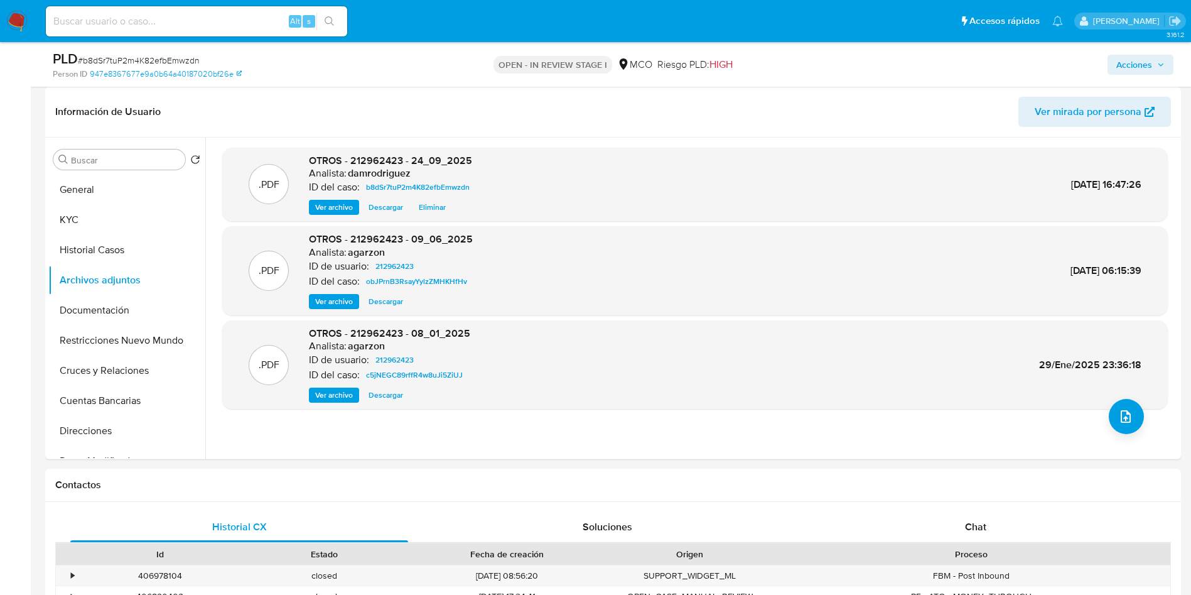
click at [1146, 62] on span "Acciones" at bounding box center [1134, 65] width 36 height 20
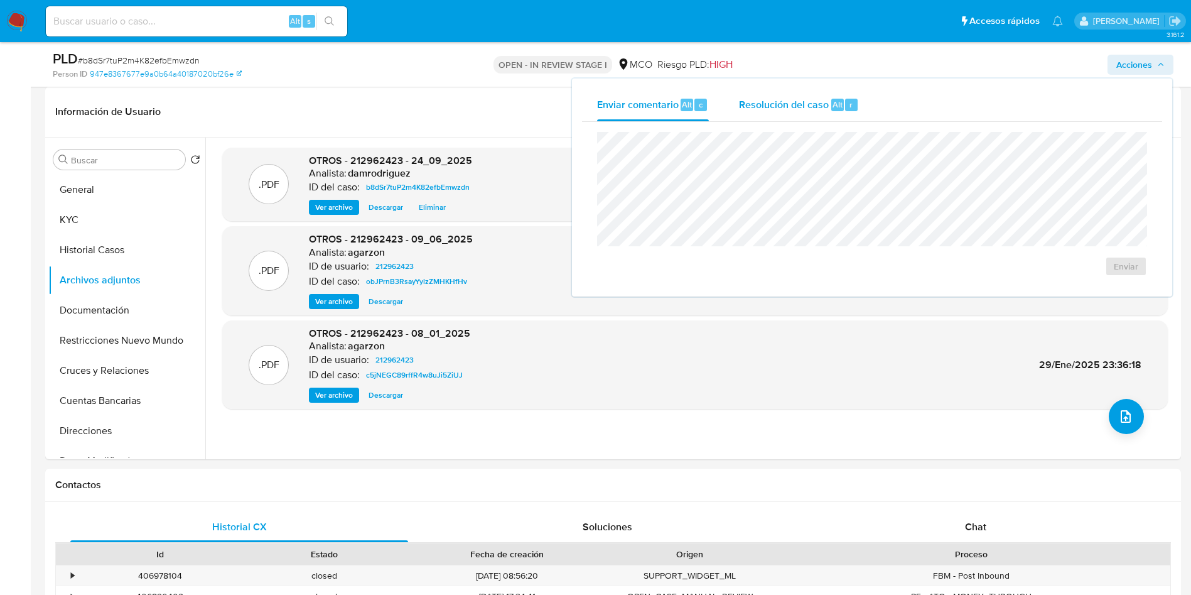
click at [822, 108] on span "Resolución del caso" at bounding box center [784, 104] width 90 height 14
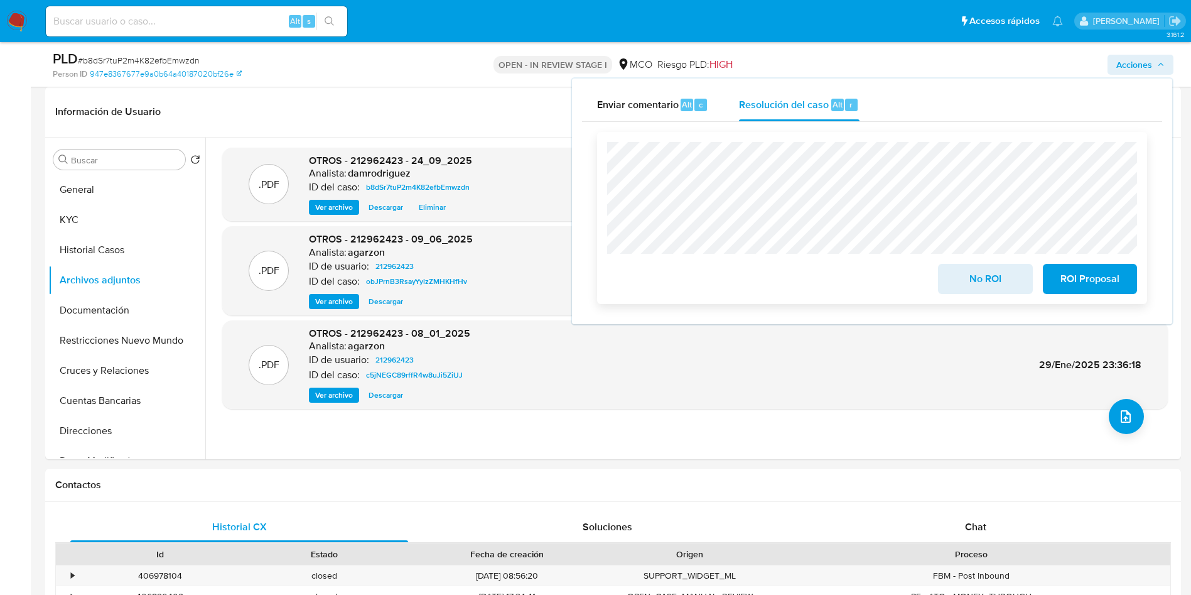
click at [988, 278] on span "No ROI" at bounding box center [985, 279] width 62 height 28
drag, startPoint x: 797, startPoint y: 276, endPoint x: 804, endPoint y: 276, distance: 7.6
click at [797, 276] on div "No ROI ROI Proposal" at bounding box center [872, 276] width 530 height 35
click at [968, 281] on span "No ROI" at bounding box center [985, 279] width 62 height 28
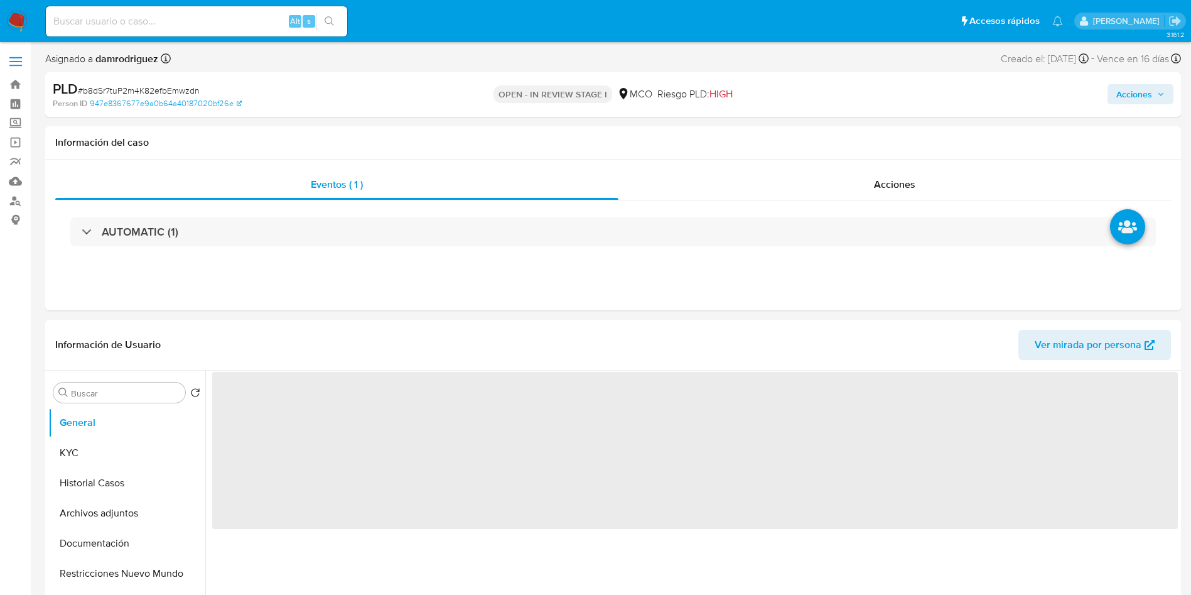
select select "10"
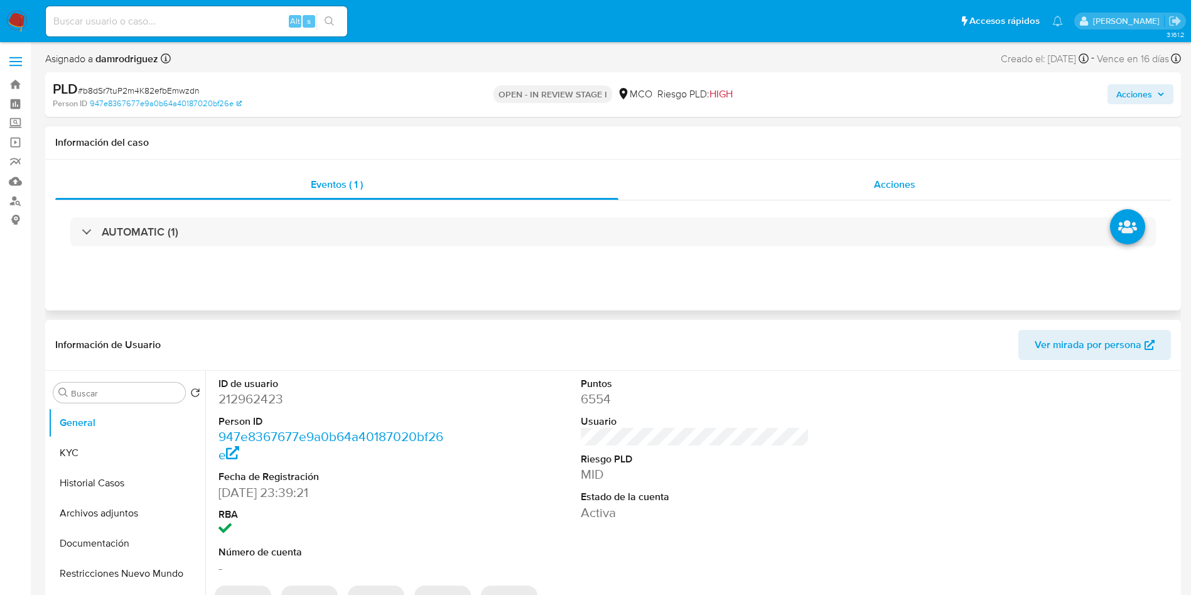
click at [847, 186] on div "Acciones" at bounding box center [894, 184] width 552 height 30
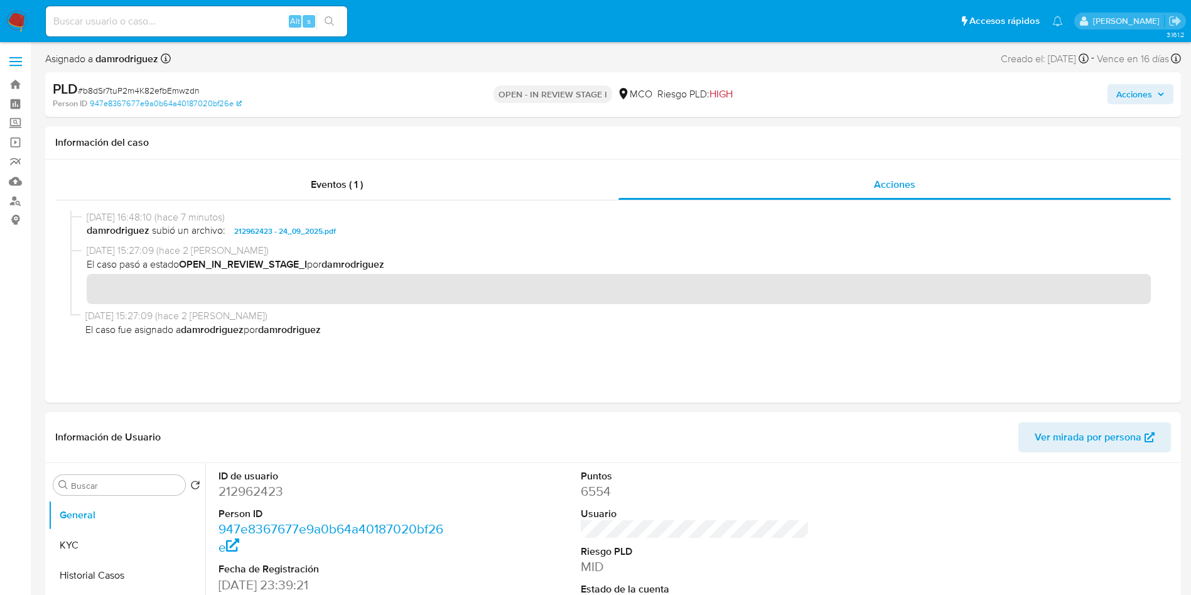
click at [1156, 90] on span "Acciones" at bounding box center [1140, 94] width 48 height 18
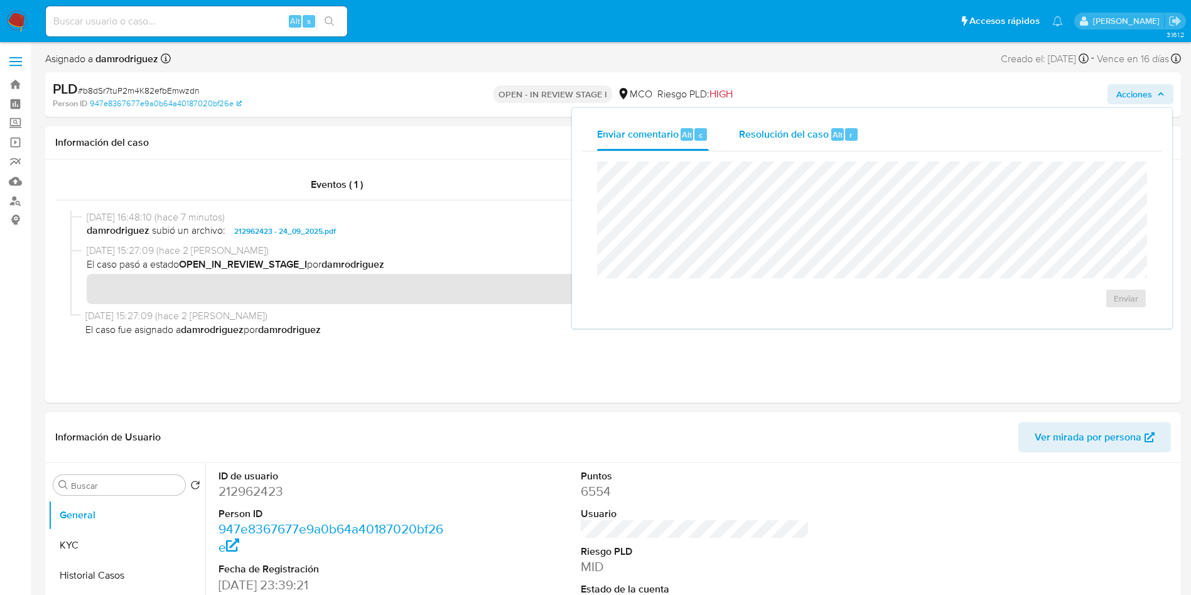
click at [775, 144] on div "Resolución del caso Alt r" at bounding box center [799, 134] width 120 height 33
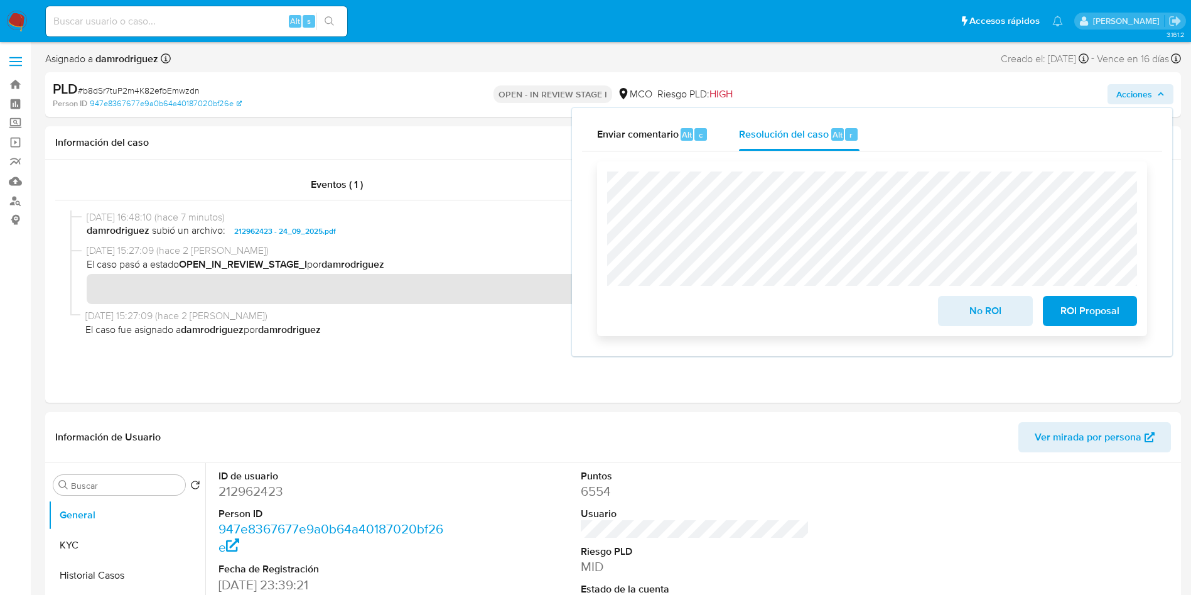
click at [976, 317] on span "No ROI" at bounding box center [985, 311] width 62 height 28
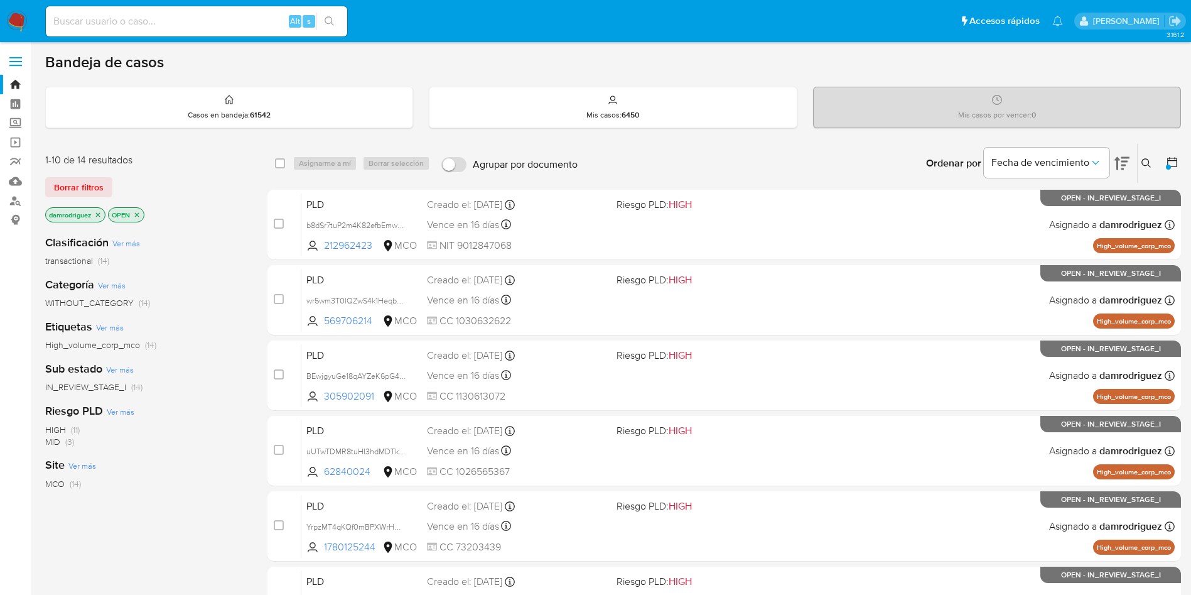
click at [1119, 163] on icon at bounding box center [1121, 163] width 15 height 15
click at [1119, 162] on icon at bounding box center [1121, 163] width 15 height 15
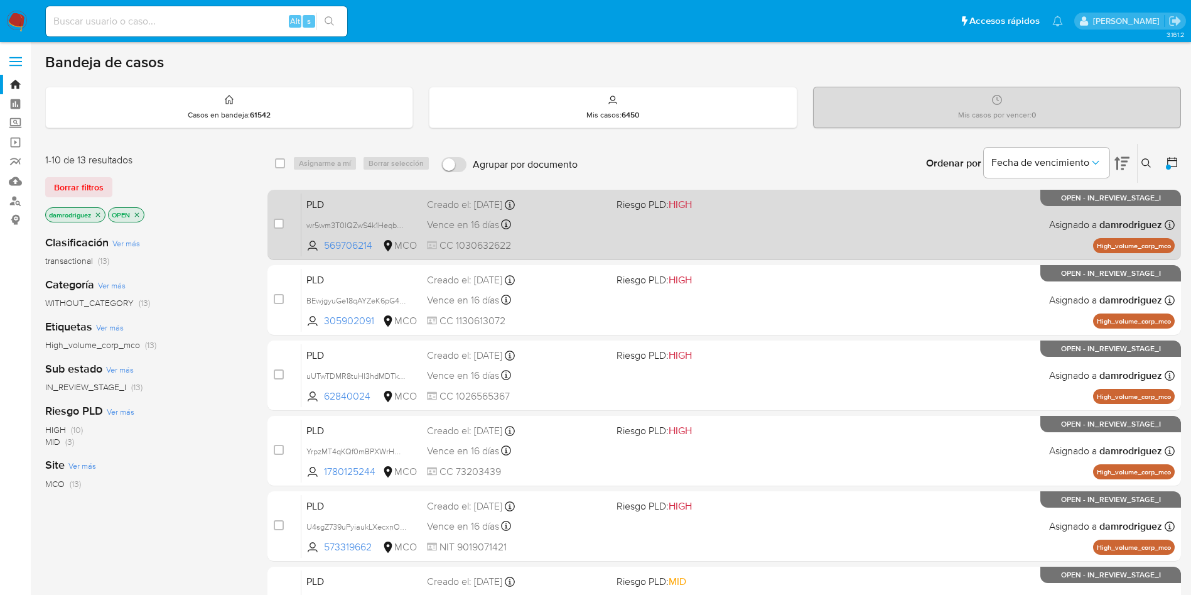
click at [325, 200] on span "PLD" at bounding box center [361, 203] width 110 height 16
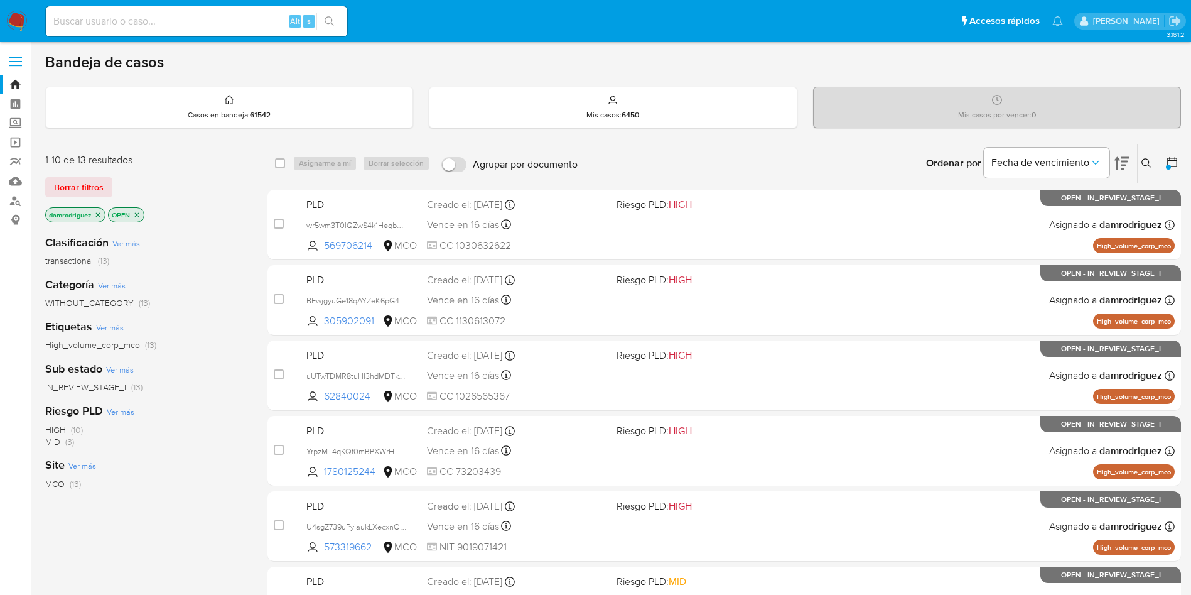
click at [17, 16] on img at bounding box center [16, 21] width 21 height 21
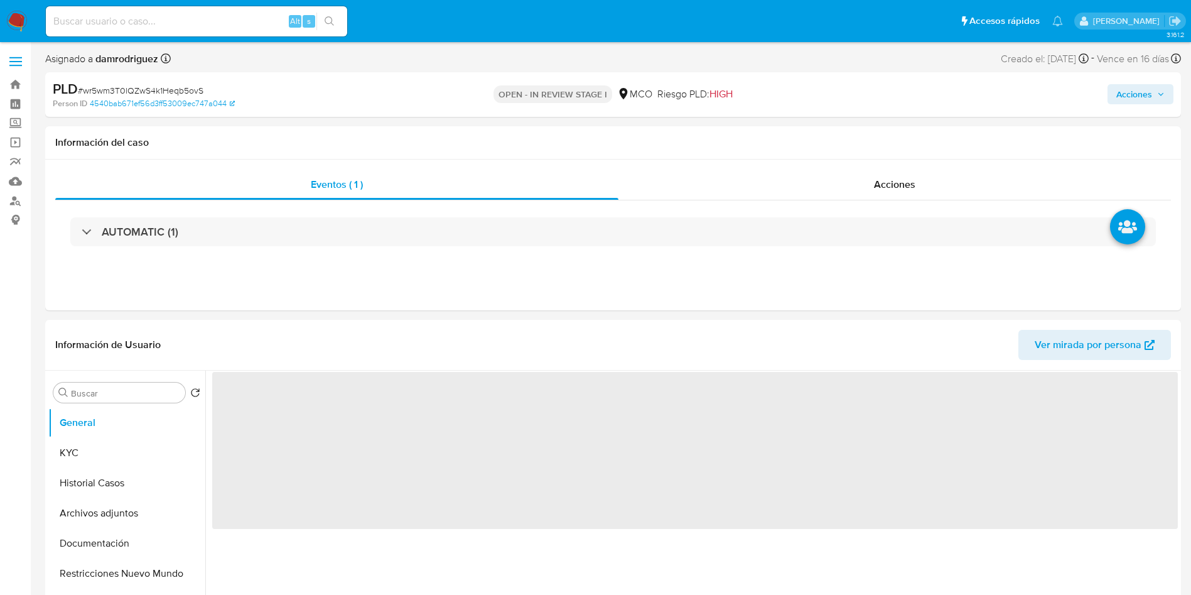
select select "10"
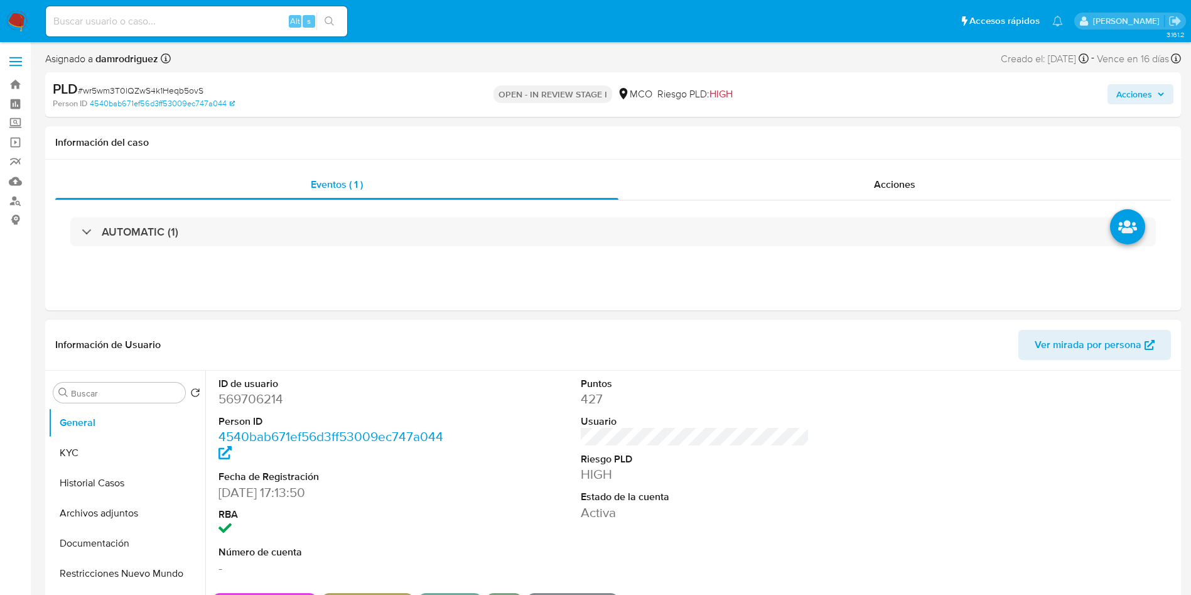
click at [266, 397] on dd "569706214" at bounding box center [332, 399] width 229 height 18
copy dd "569706214"
click at [248, 397] on dd "569706214" at bounding box center [332, 399] width 229 height 18
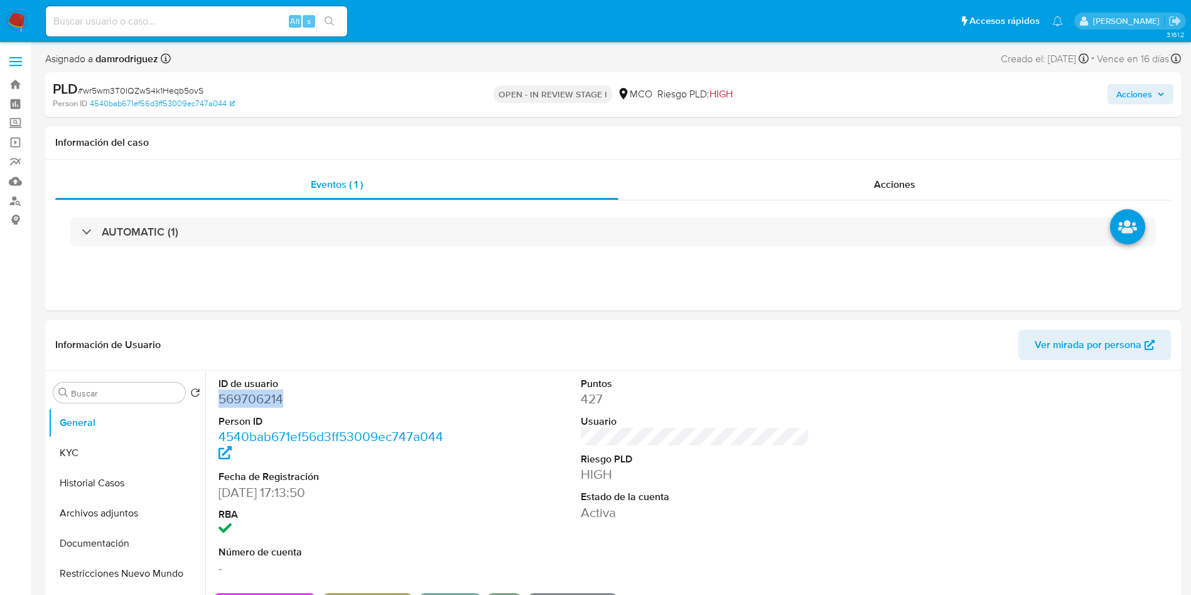
click at [248, 397] on dd "569706214" at bounding box center [332, 399] width 229 height 18
click at [102, 487] on button "Historial Casos" at bounding box center [121, 483] width 147 height 30
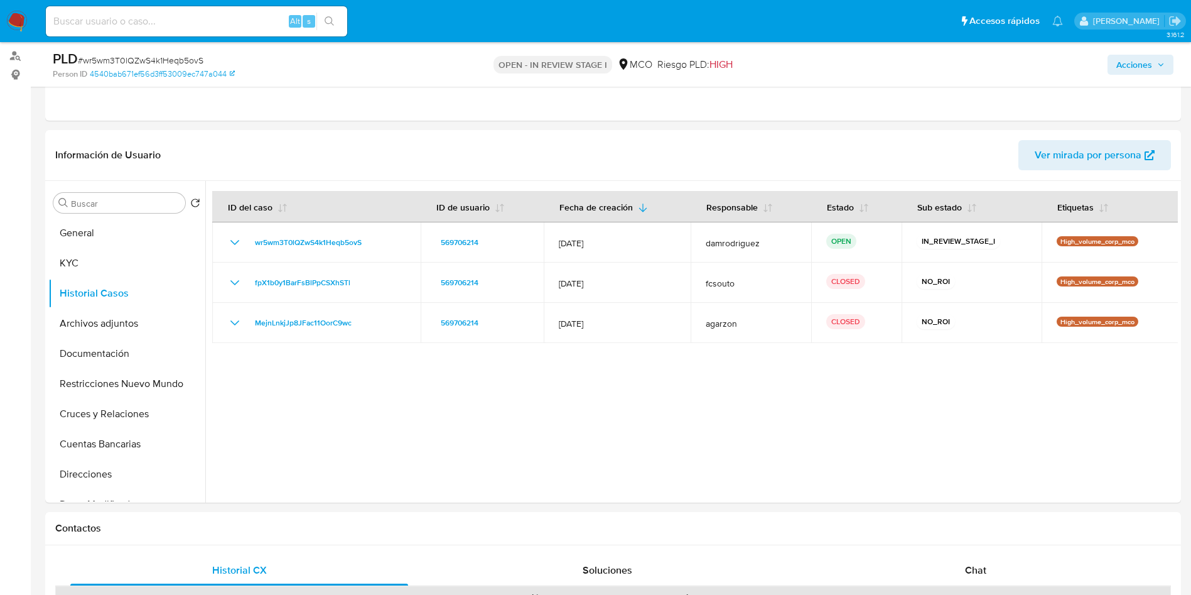
scroll to position [188, 0]
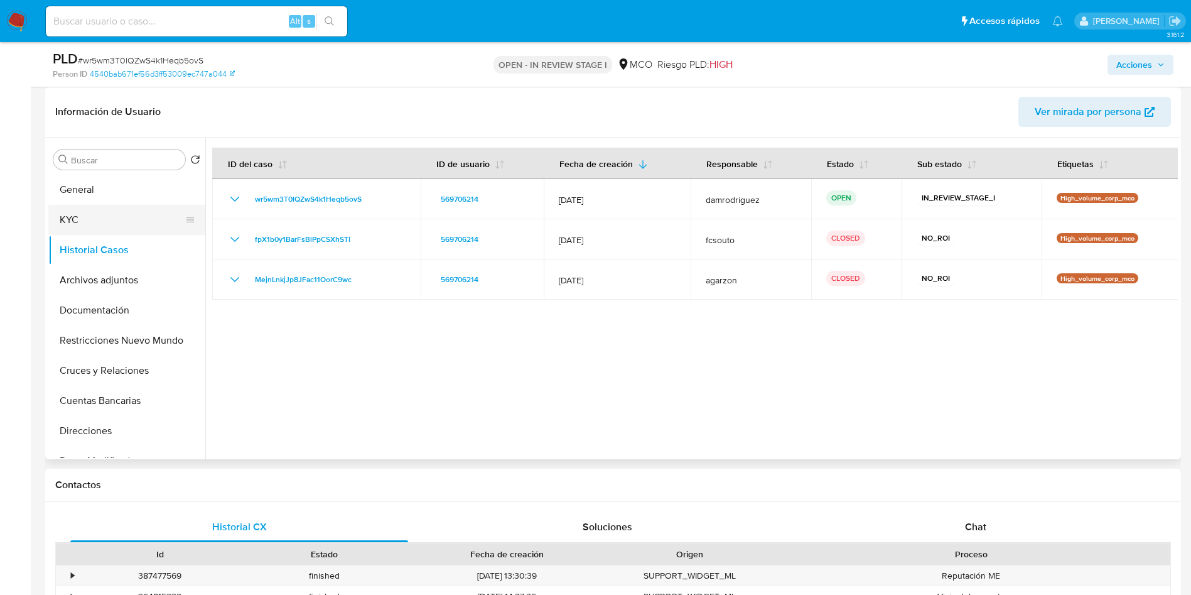
click at [95, 220] on button "KYC" at bounding box center [121, 220] width 147 height 30
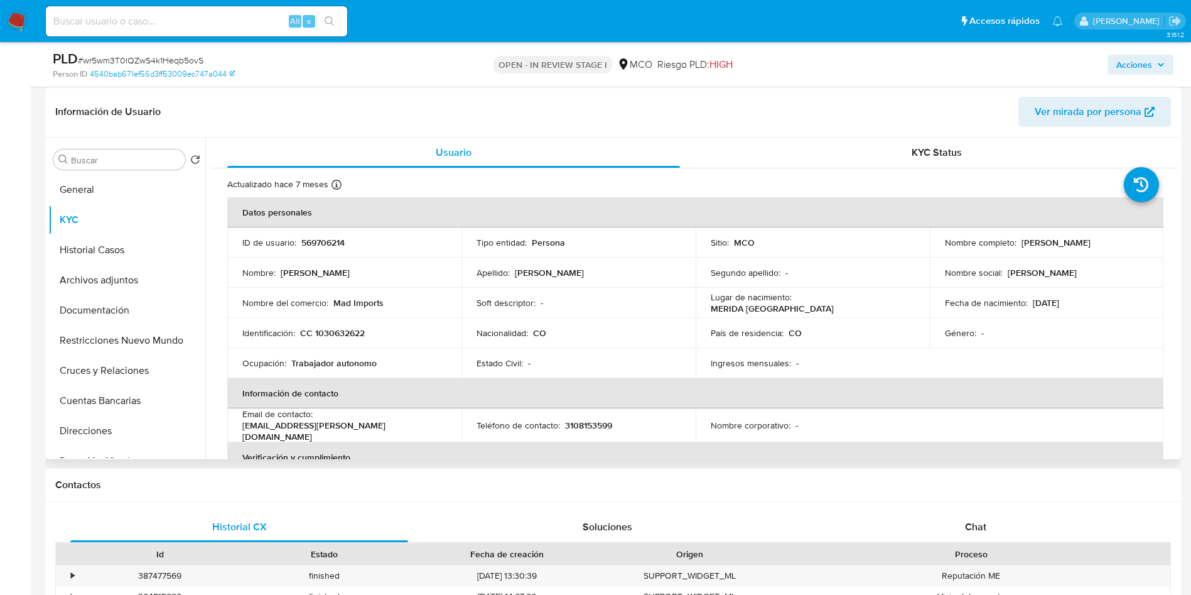
drag, startPoint x: 1141, startPoint y: 242, endPoint x: 1018, endPoint y: 245, distance: 123.1
click at [1018, 245] on div "Nombre completo : Luis David Hernandez Doncel" at bounding box center [1047, 242] width 204 height 11
copy p "Luis David Hernandez Doncel"
click at [99, 236] on button "Historial Casos" at bounding box center [121, 250] width 147 height 30
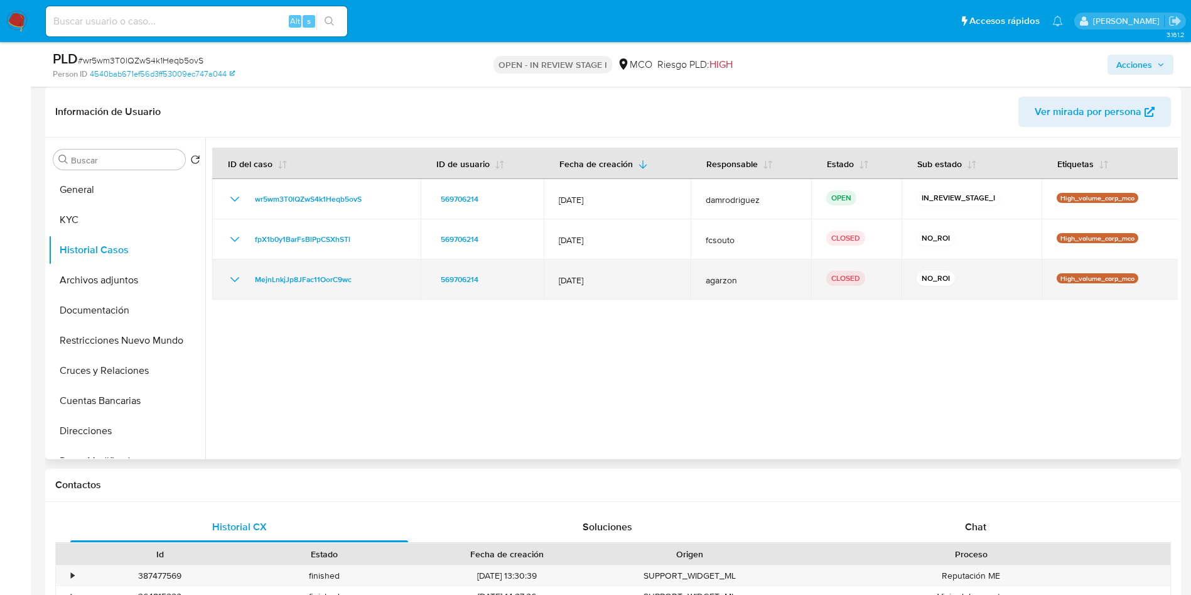
click at [236, 284] on icon "Mostrar/Ocultar" at bounding box center [234, 279] width 15 height 15
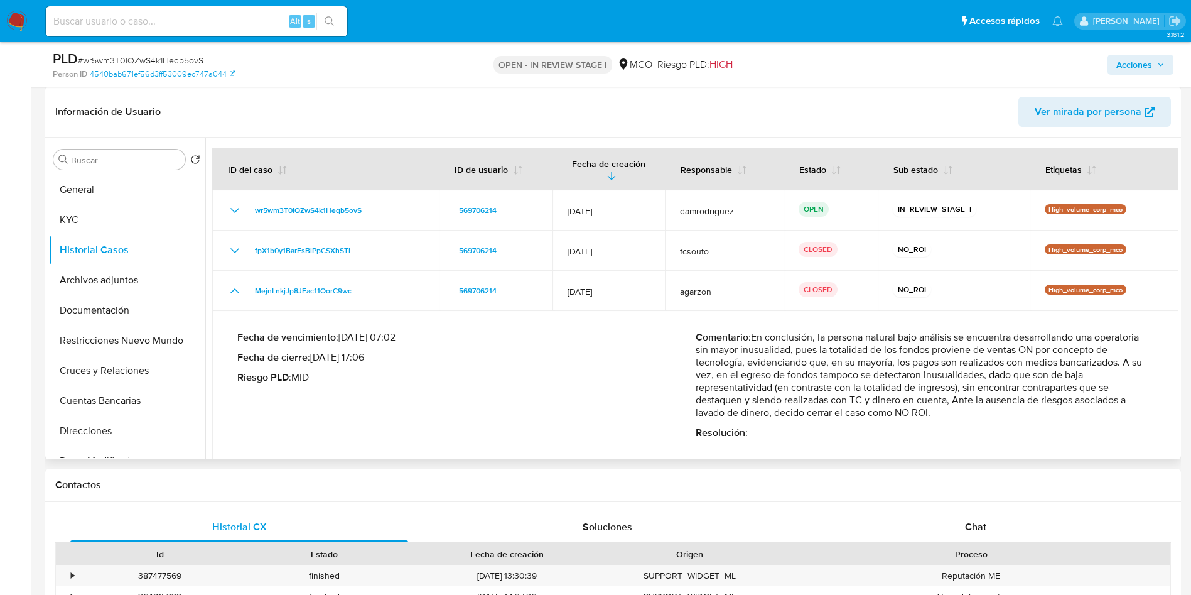
drag, startPoint x: 815, startPoint y: 352, endPoint x: 885, endPoint y: 389, distance: 79.5
click at [885, 389] on p "Comentario : En conclusión, la persona natural bajo análisis se encuentra desar…" at bounding box center [925, 375] width 458 height 88
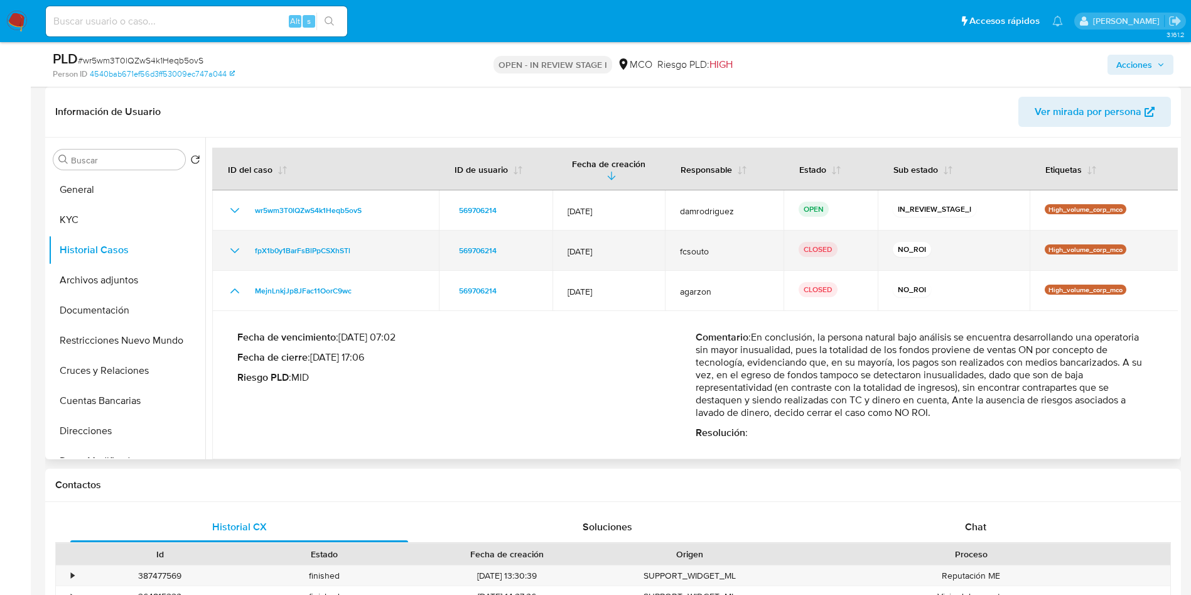
click at [239, 243] on icon "Mostrar/Ocultar" at bounding box center [234, 250] width 15 height 15
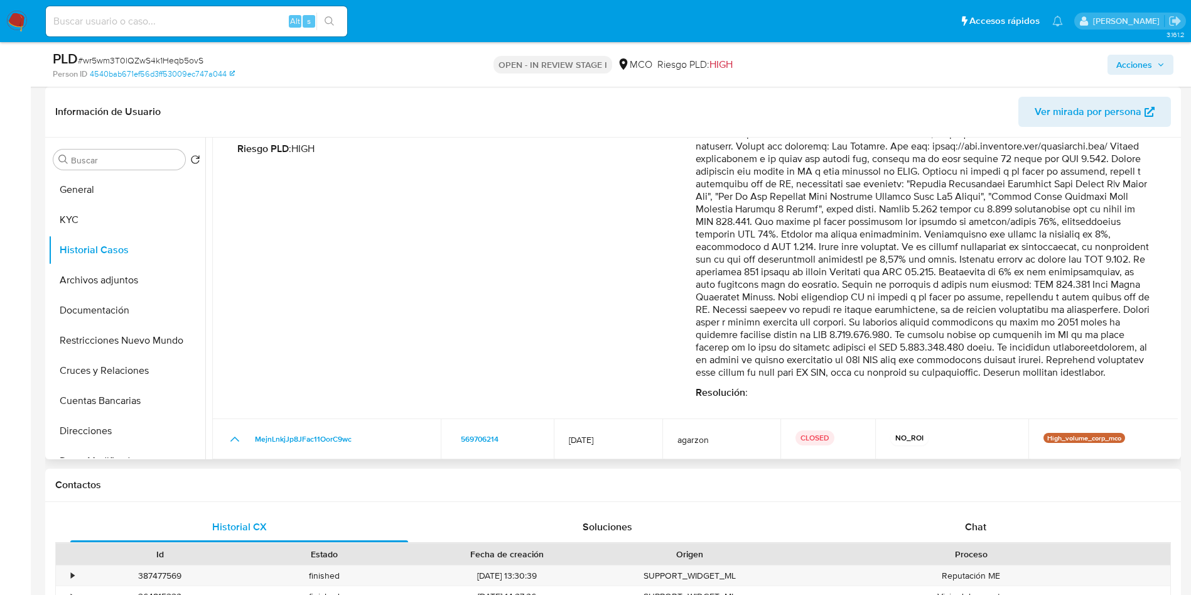
drag, startPoint x: 790, startPoint y: 288, endPoint x: 906, endPoint y: 313, distance: 118.2
click at [905, 313] on p "Comentario :" at bounding box center [925, 240] width 458 height 276
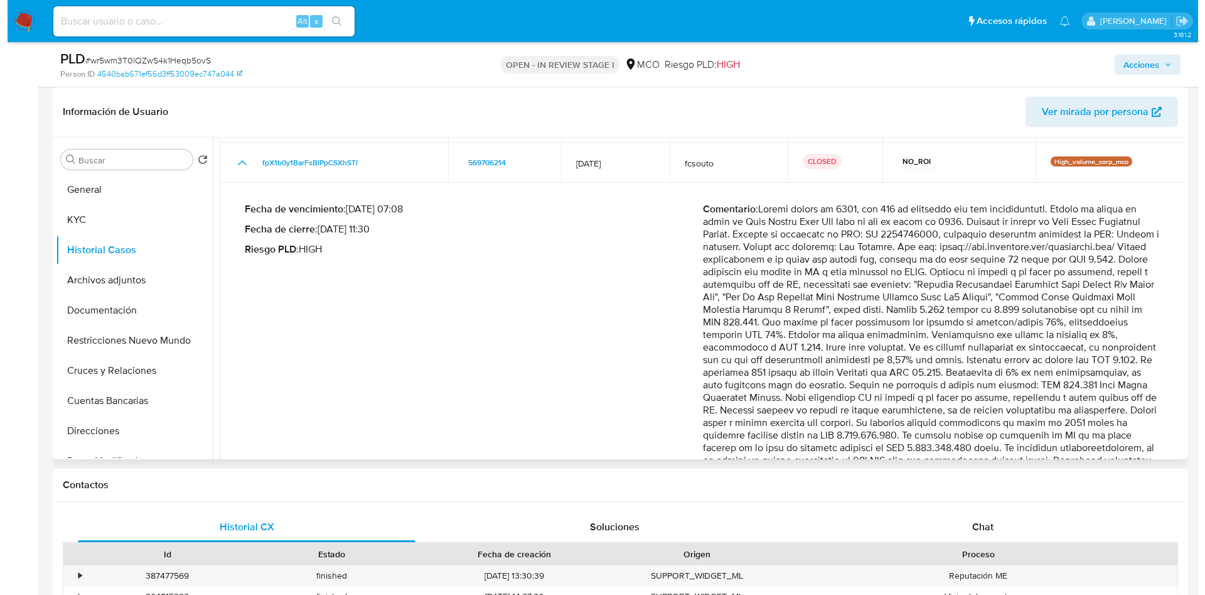
scroll to position [0, 0]
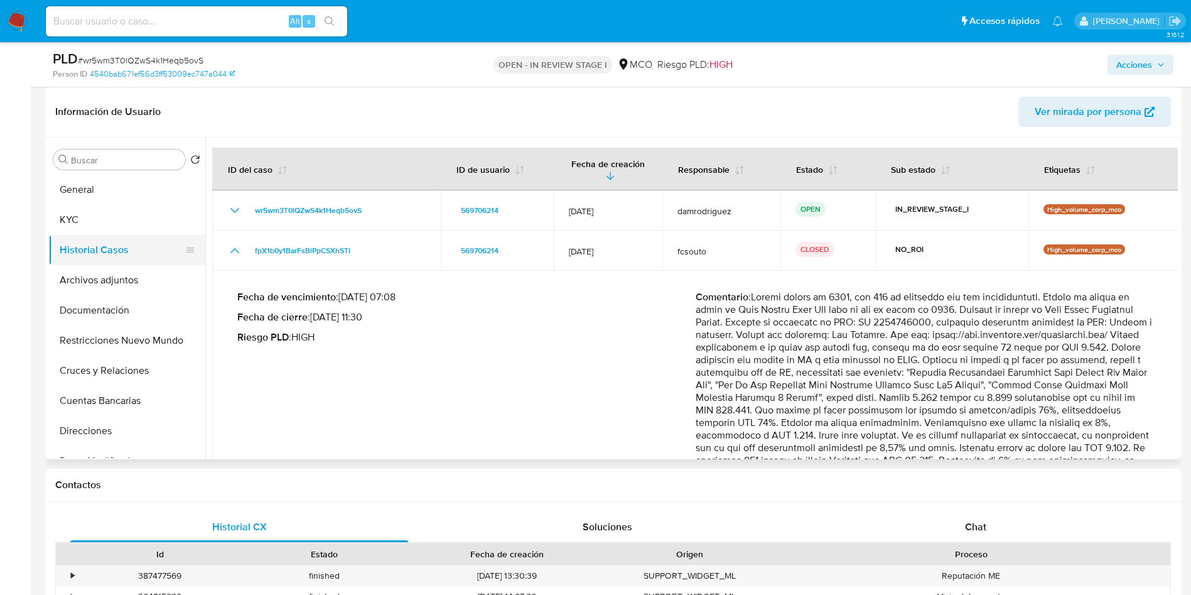
click at [105, 250] on button "Historial Casos" at bounding box center [121, 250] width 147 height 30
click at [134, 277] on button "Archivos adjuntos" at bounding box center [121, 280] width 147 height 30
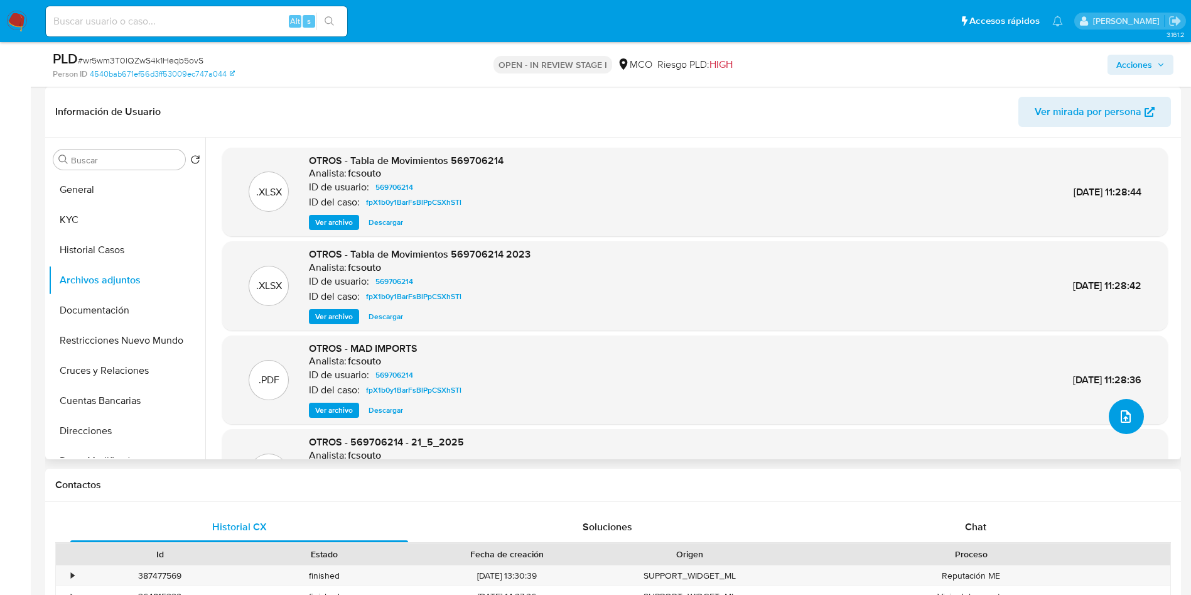
click at [1124, 423] on span "upload-file" at bounding box center [1125, 416] width 15 height 15
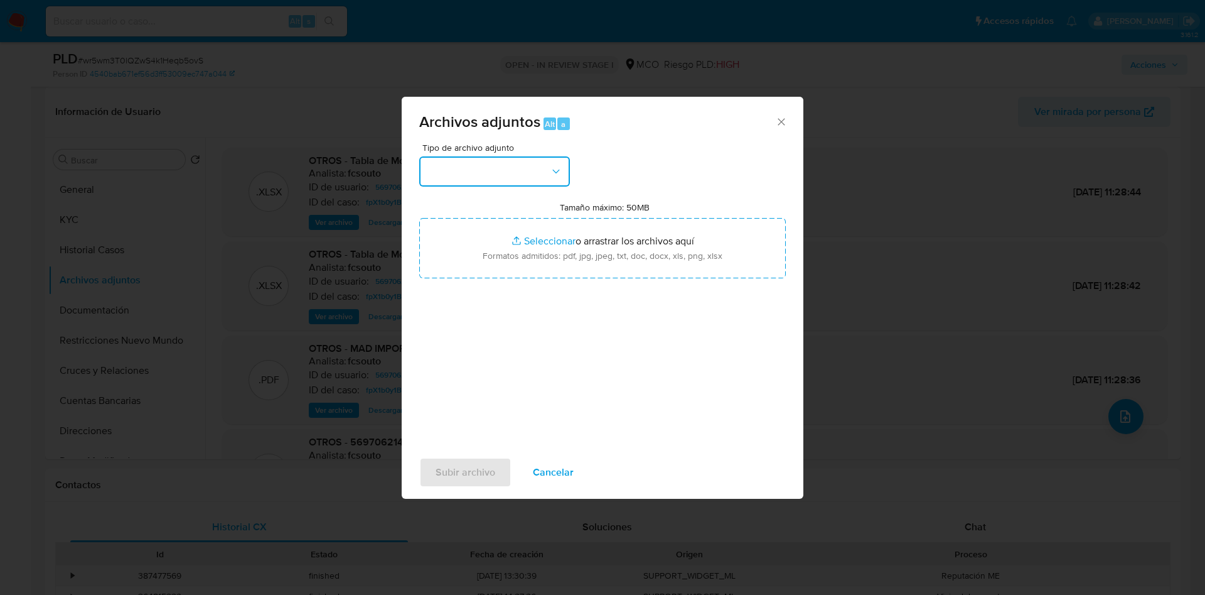
click at [486, 166] on button "button" at bounding box center [494, 171] width 151 height 30
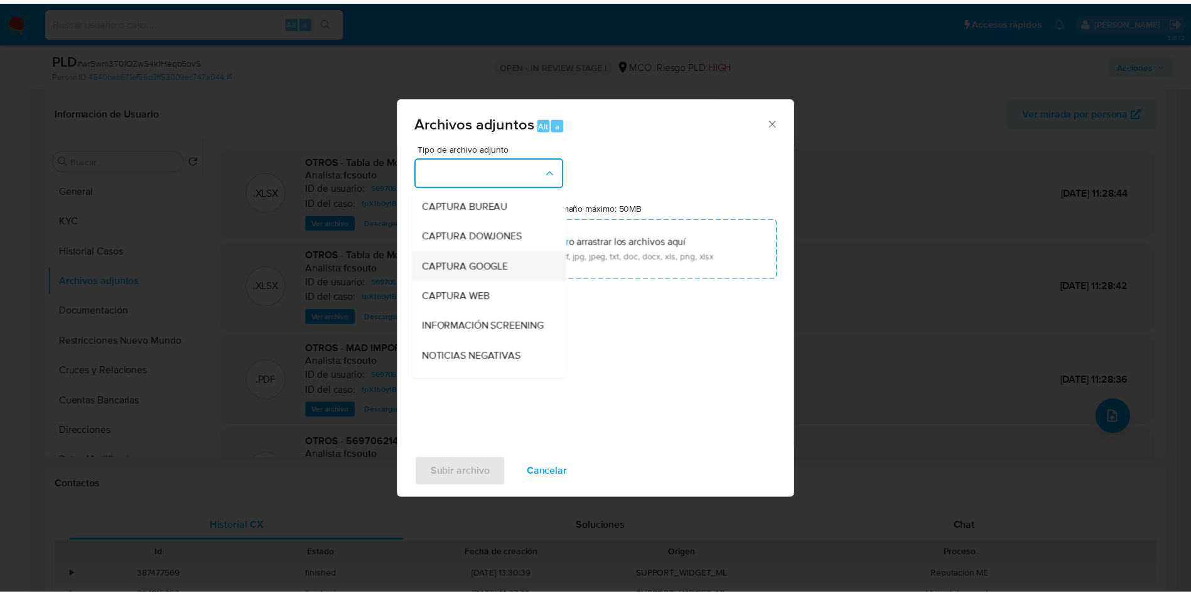
scroll to position [94, 0]
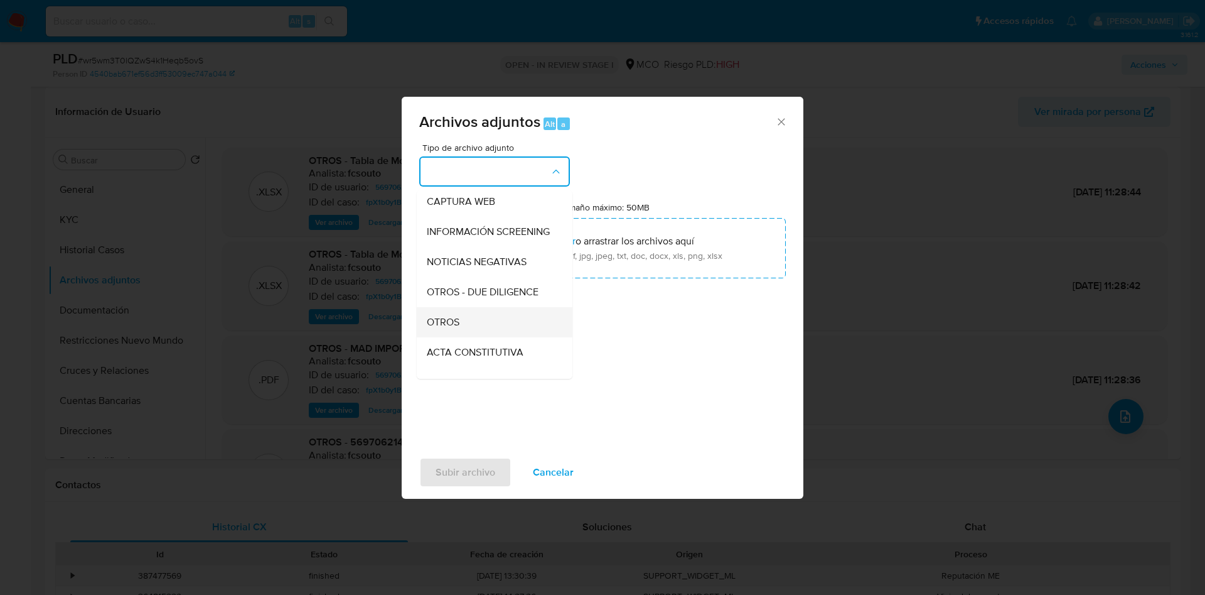
click at [476, 328] on div "OTROS" at bounding box center [491, 322] width 128 height 30
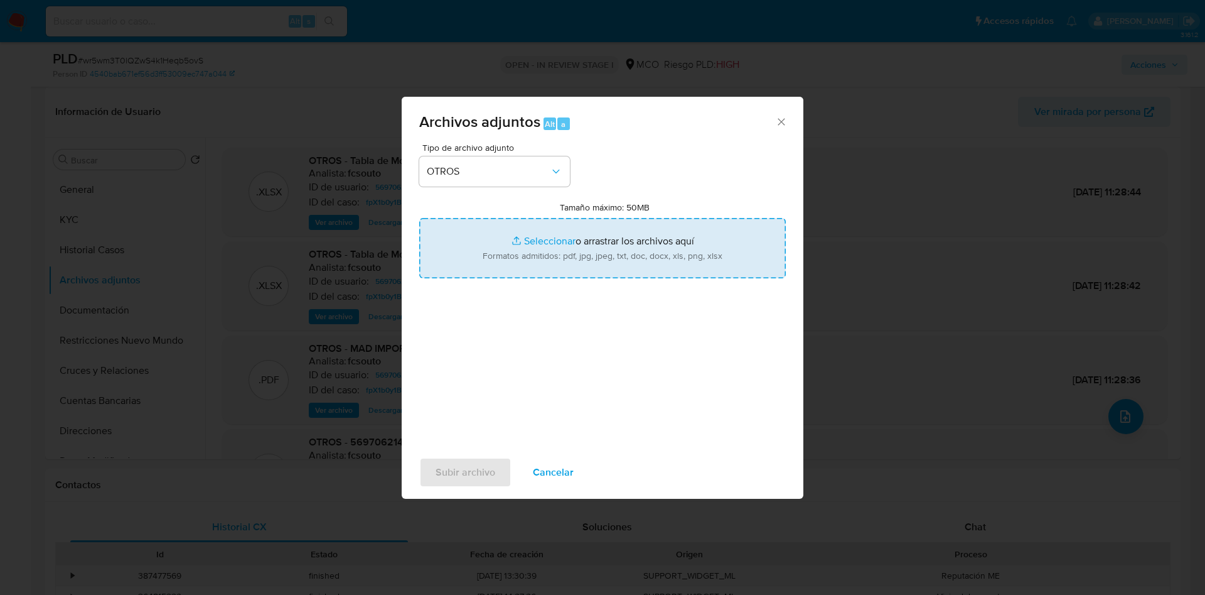
click at [541, 247] on input "Tamaño máximo: 50MB Seleccionar archivos" at bounding box center [602, 248] width 367 height 60
type input "C:\fakepath\569706214 - 24_09_2025.pdf"
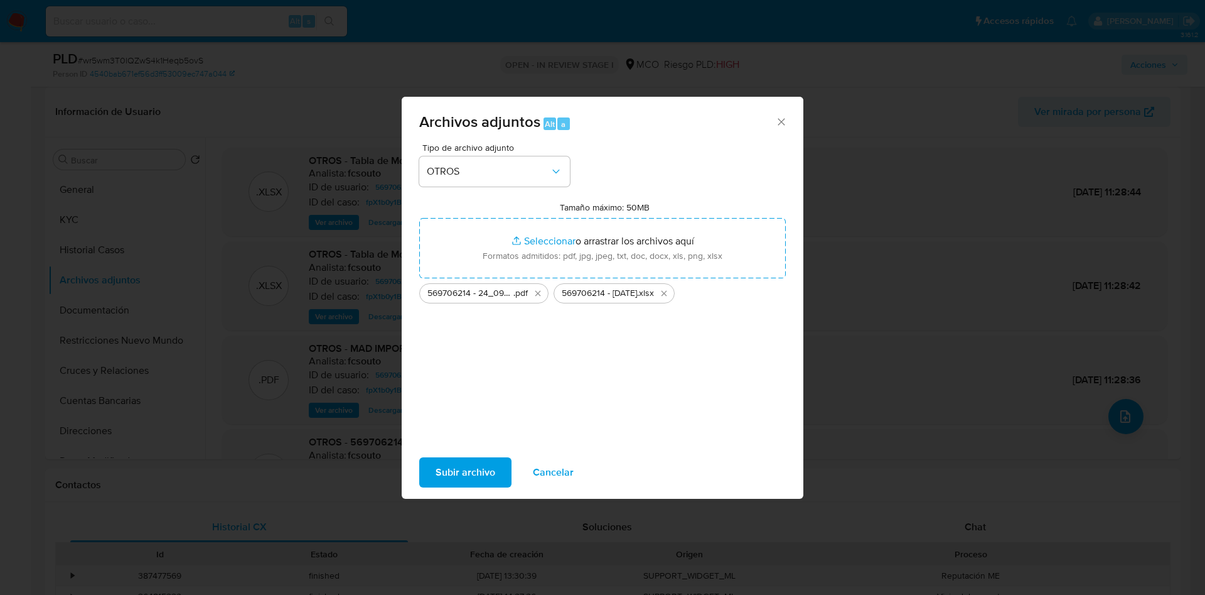
click at [463, 483] on span "Subir archivo" at bounding box center [466, 472] width 60 height 28
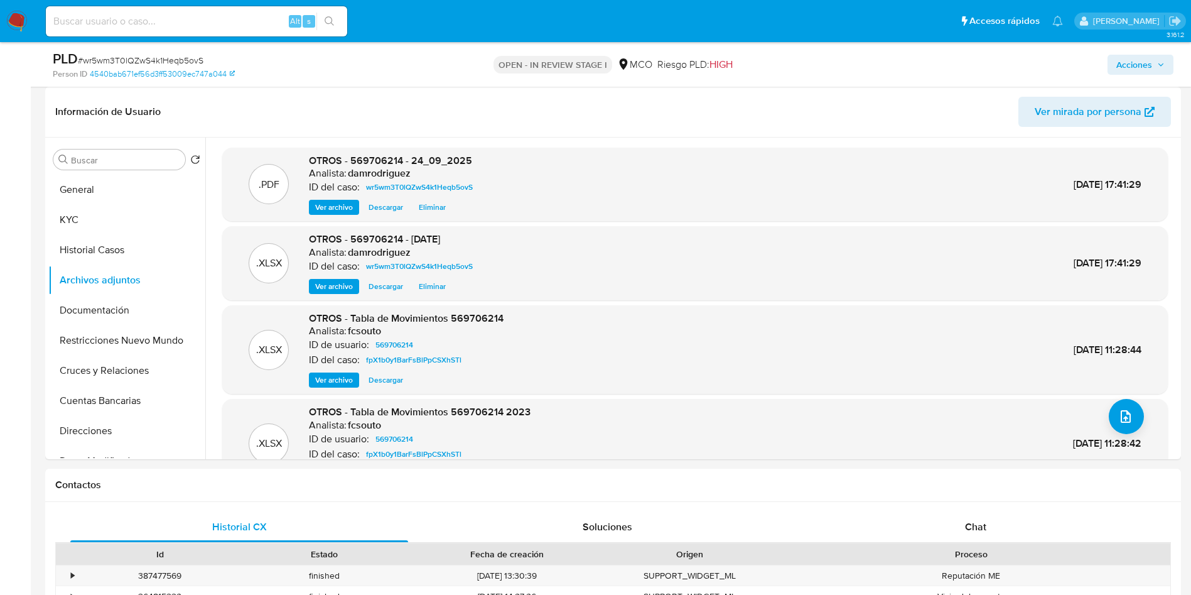
click at [1146, 66] on span "Acciones" at bounding box center [1134, 65] width 36 height 20
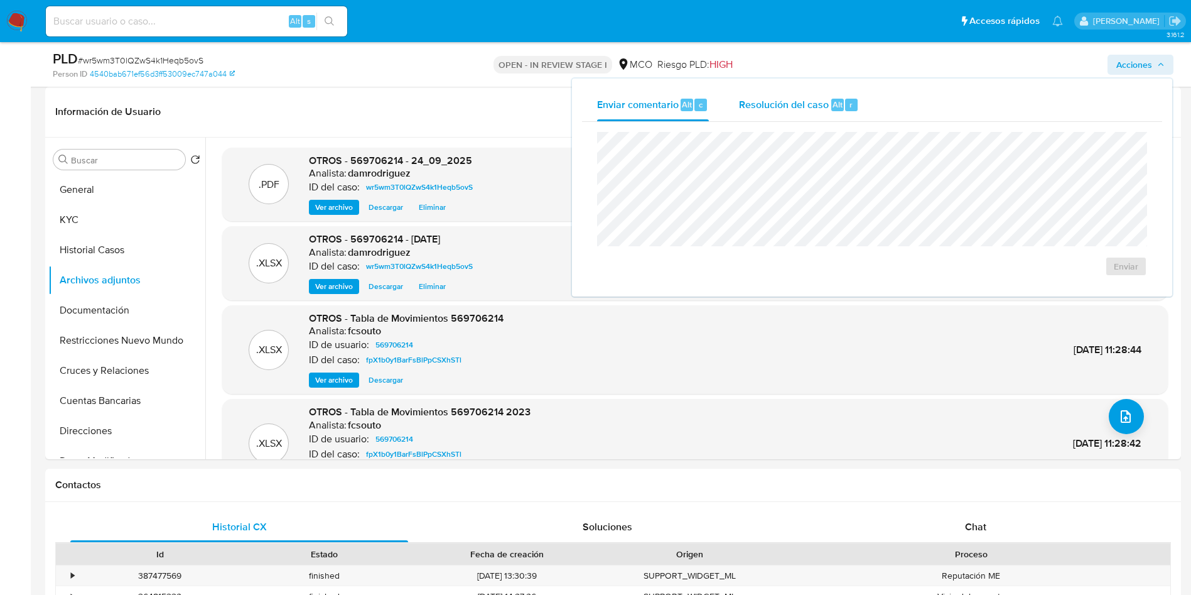
click at [829, 112] on div "Resolución del caso Alt r" at bounding box center [799, 105] width 120 height 33
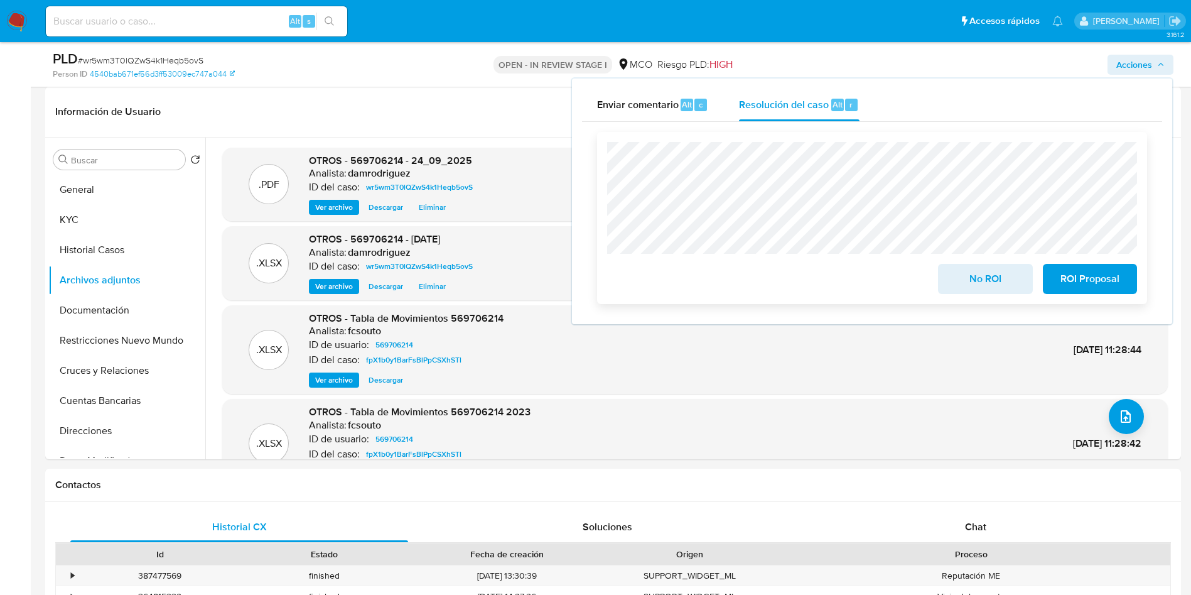
click at [976, 285] on span "No ROI" at bounding box center [985, 279] width 62 height 28
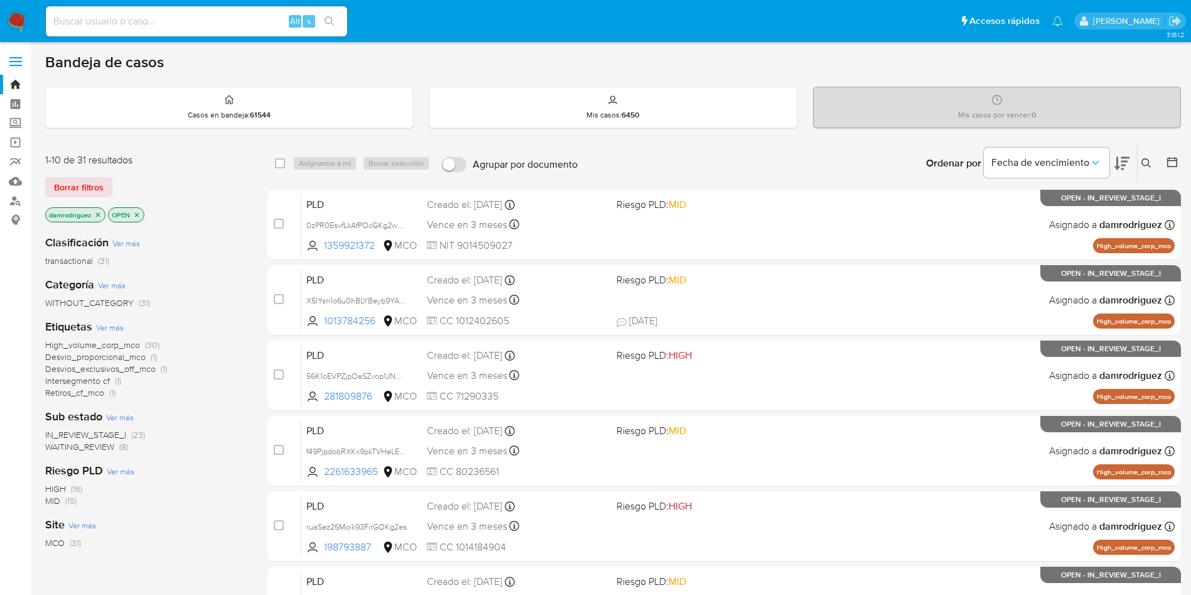
click at [1171, 164] on icon at bounding box center [1172, 162] width 13 height 13
click at [1178, 158] on icon at bounding box center [1172, 162] width 13 height 13
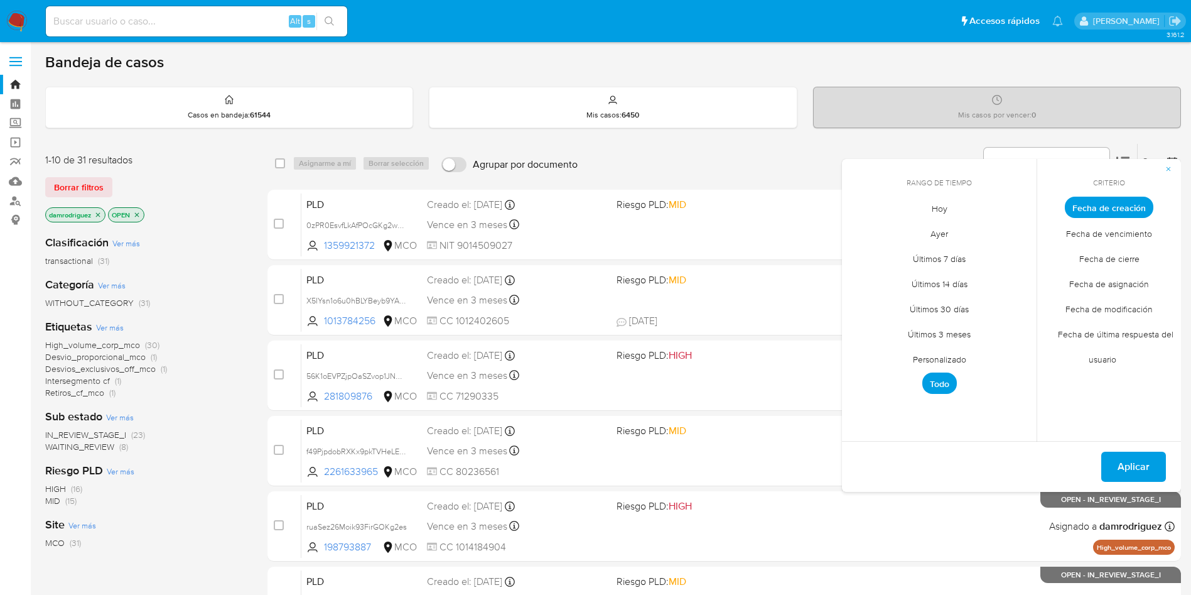
click at [943, 357] on span "Personalizado" at bounding box center [940, 359] width 80 height 26
click at [867, 274] on button "1" at bounding box center [864, 277] width 20 height 20
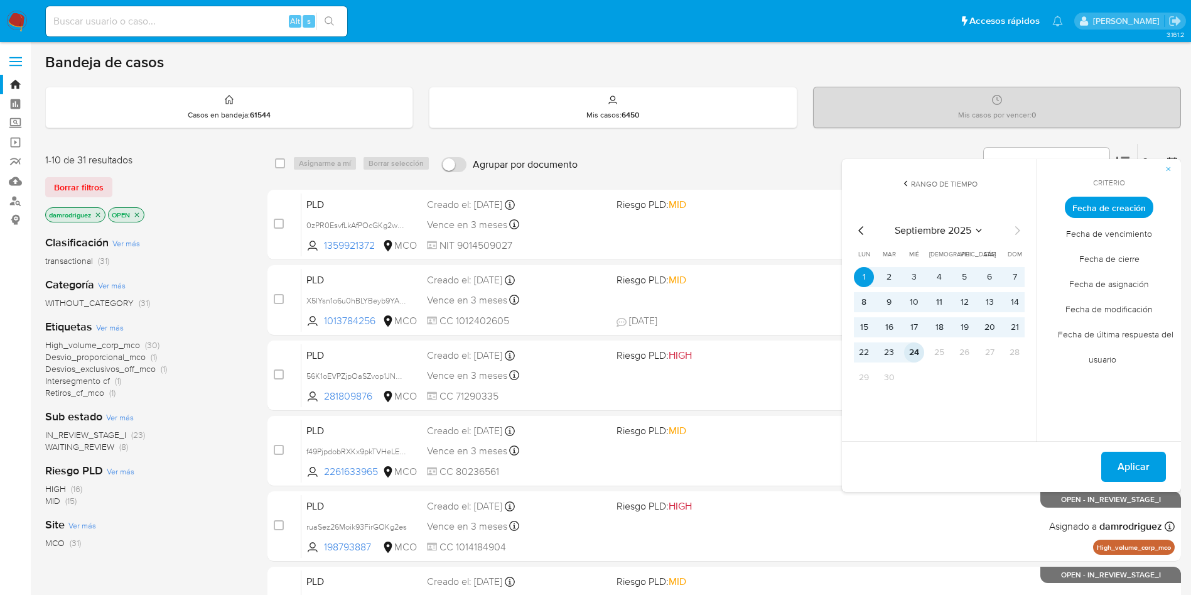
click at [913, 347] on button "24" at bounding box center [914, 352] width 20 height 20
click at [1113, 306] on span "Fecha de modificación" at bounding box center [1109, 309] width 114 height 26
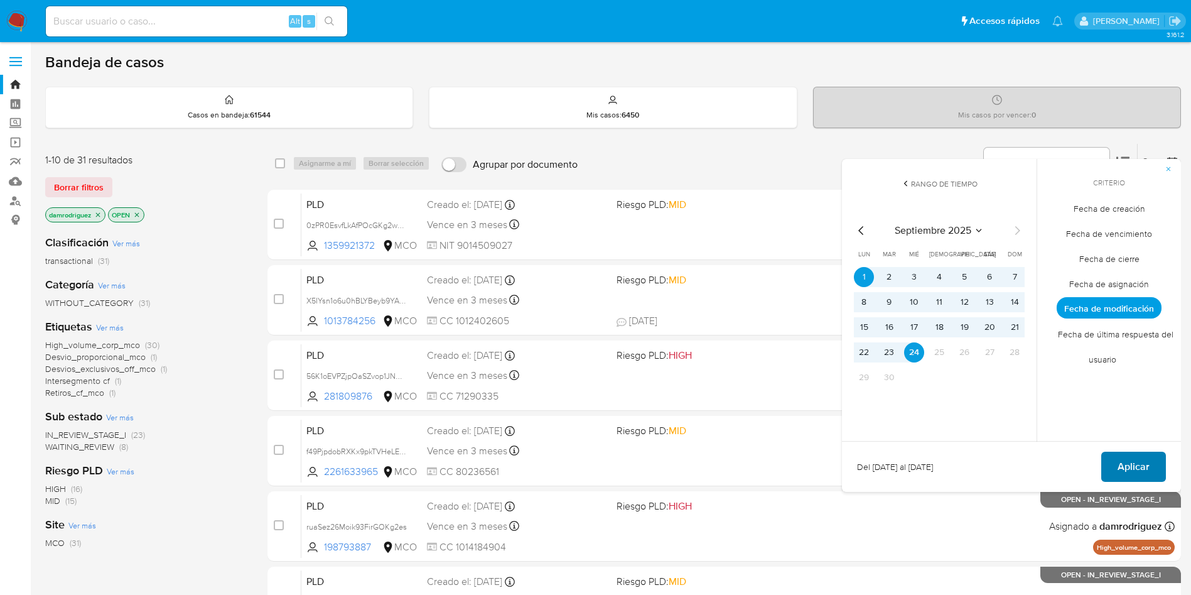
click at [1142, 463] on span "Aplicar" at bounding box center [1133, 467] width 32 height 28
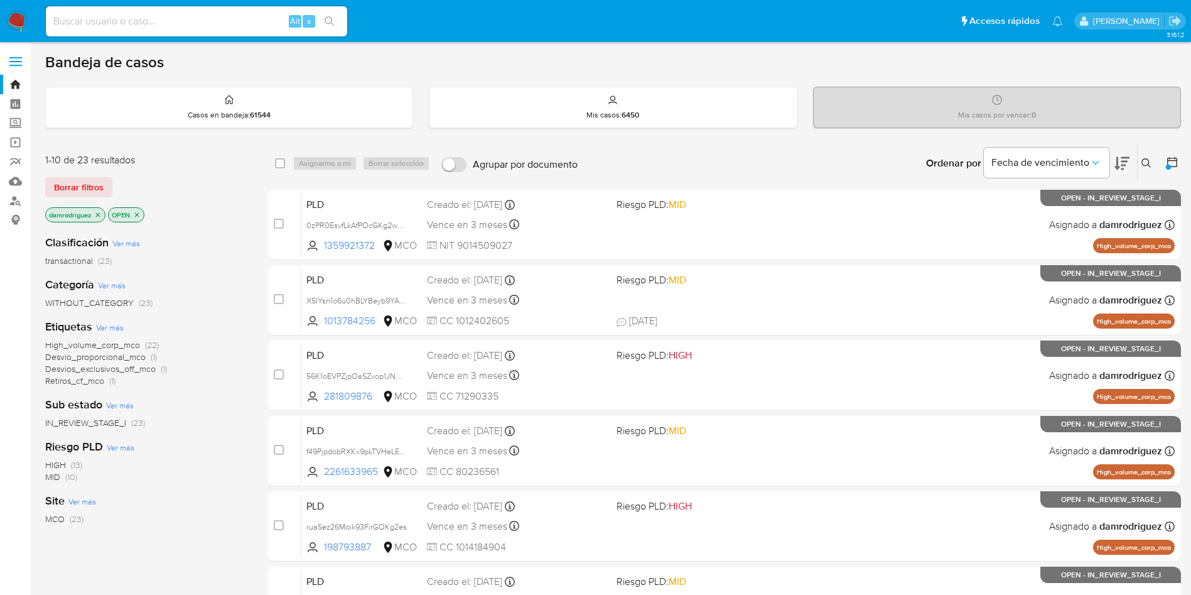
click at [141, 215] on p "OPEN" at bounding box center [126, 215] width 35 height 14
click at [137, 215] on icon "close-filter" at bounding box center [137, 214] width 4 height 4
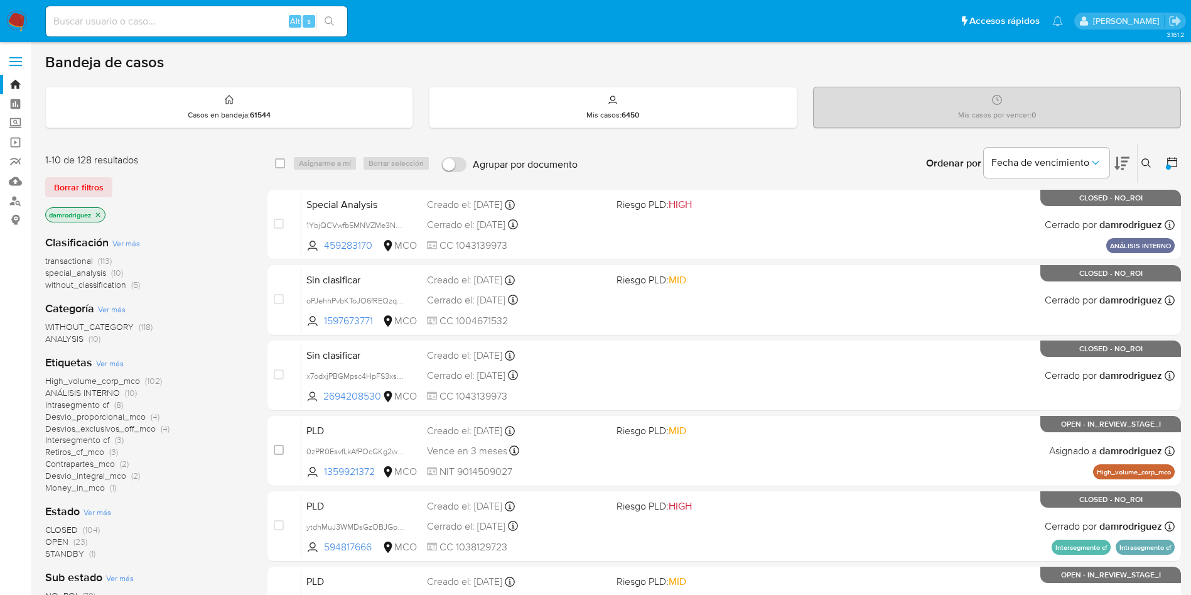
click at [100, 213] on icon "close-filter" at bounding box center [98, 214] width 4 height 4
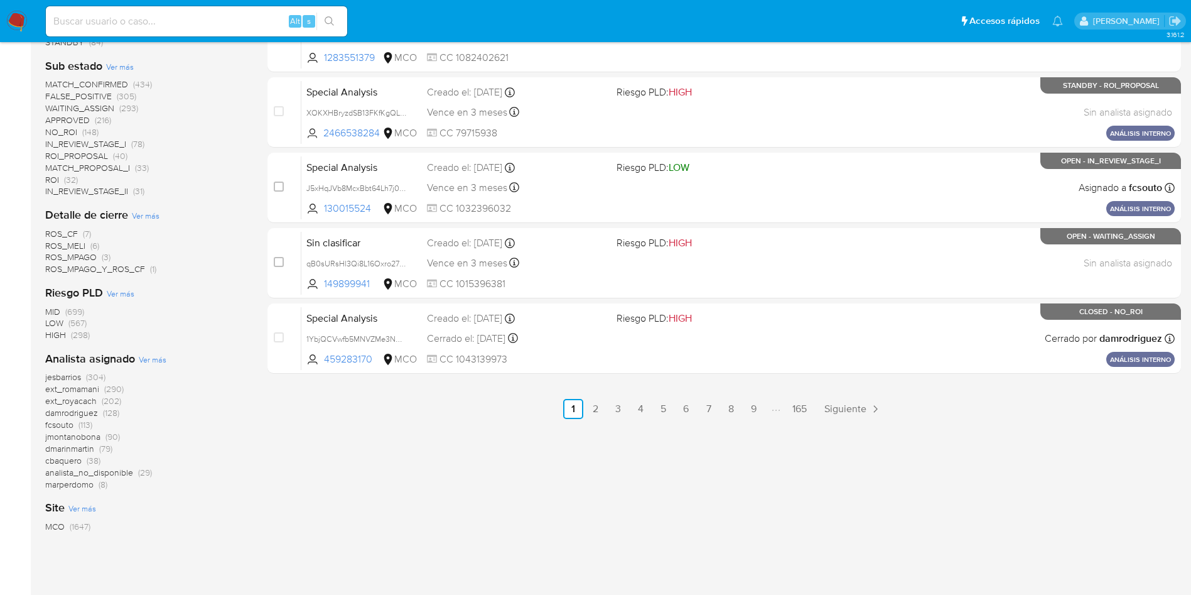
scroll to position [565, 0]
click at [60, 424] on span "fcsouto" at bounding box center [59, 423] width 28 height 13
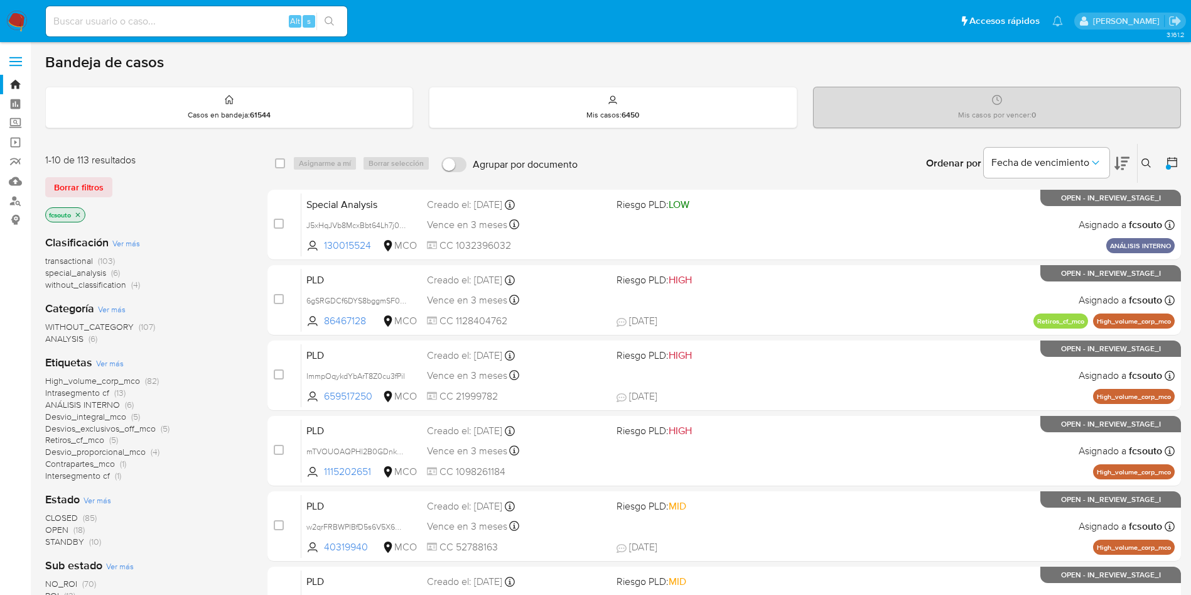
click at [14, 17] on img at bounding box center [16, 21] width 21 height 21
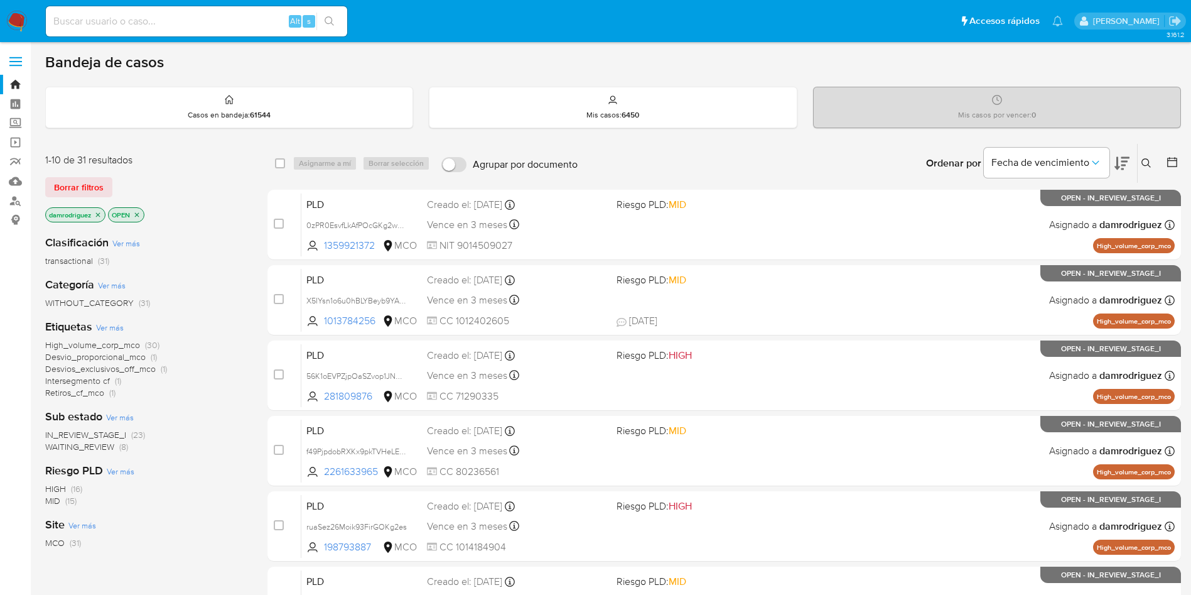
click at [15, 18] on img at bounding box center [16, 21] width 21 height 21
click at [100, 217] on icon "close-filter" at bounding box center [98, 215] width 8 height 8
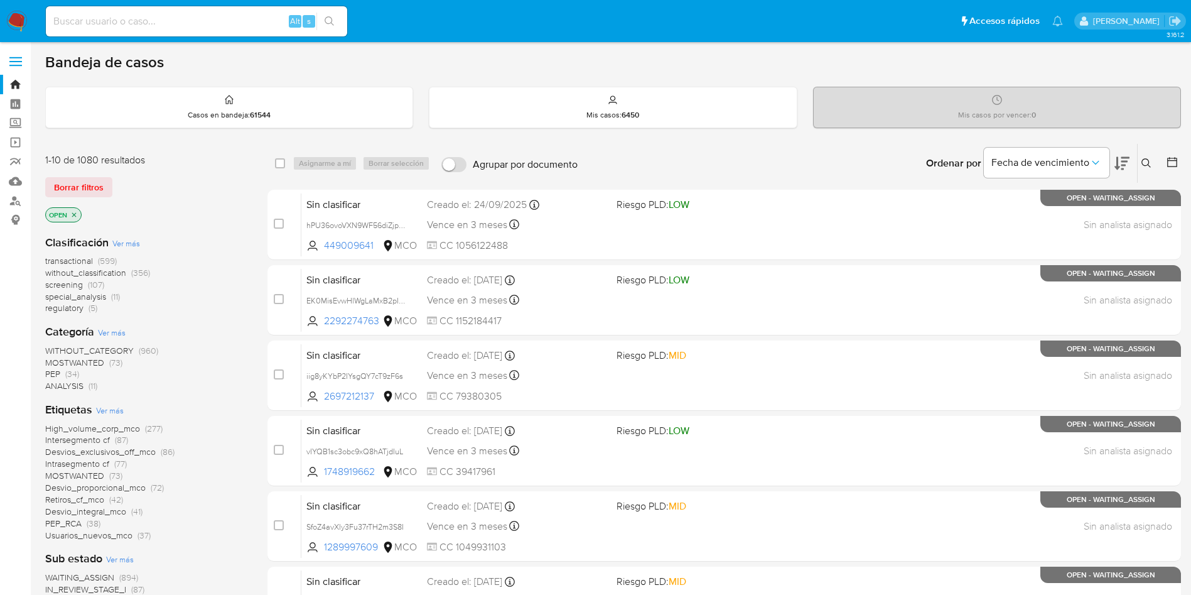
click at [73, 284] on span "screening" at bounding box center [64, 284] width 38 height 13
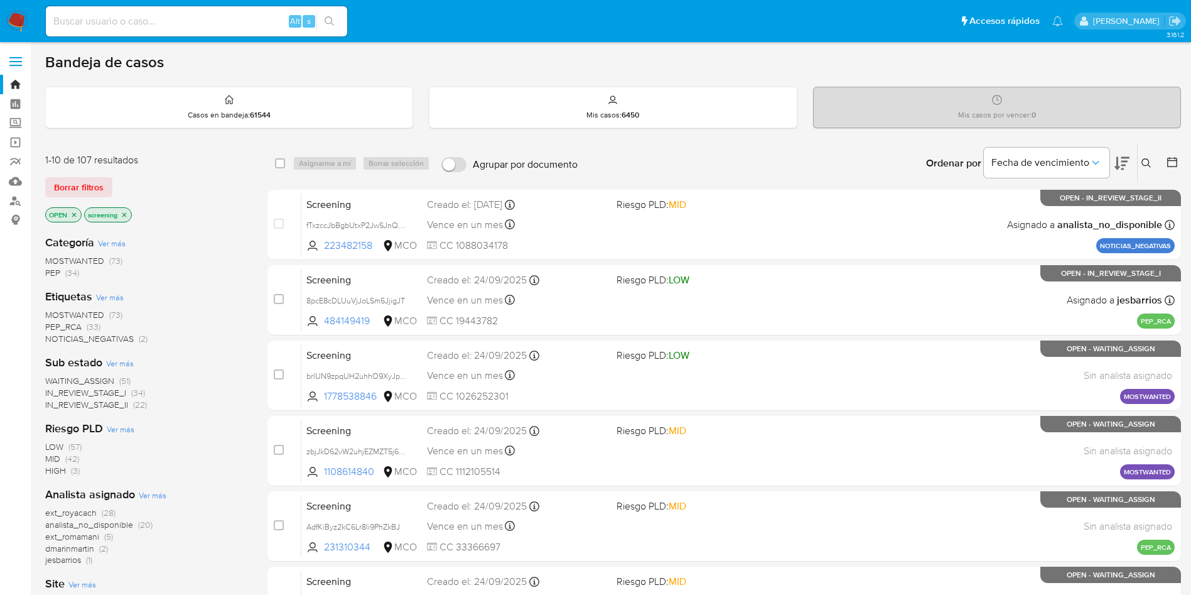
click at [97, 380] on span "WAITING_ASSIGN" at bounding box center [79, 380] width 69 height 13
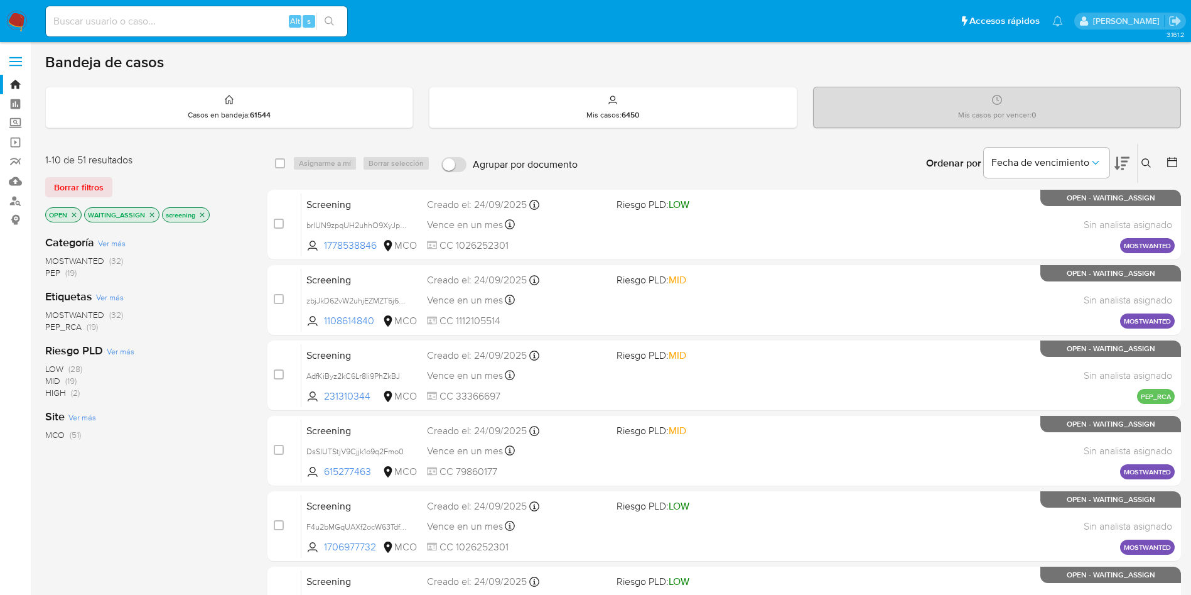
click at [151, 215] on icon "close-filter" at bounding box center [152, 214] width 4 height 4
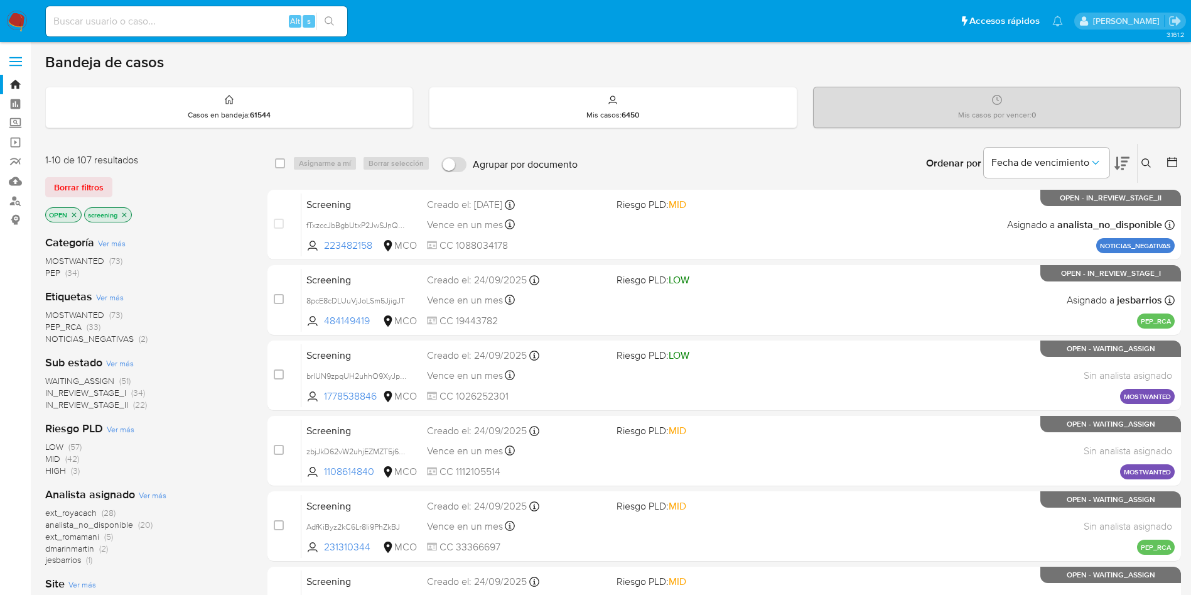
click at [116, 526] on span "analista_no_disponible" at bounding box center [89, 524] width 88 height 13
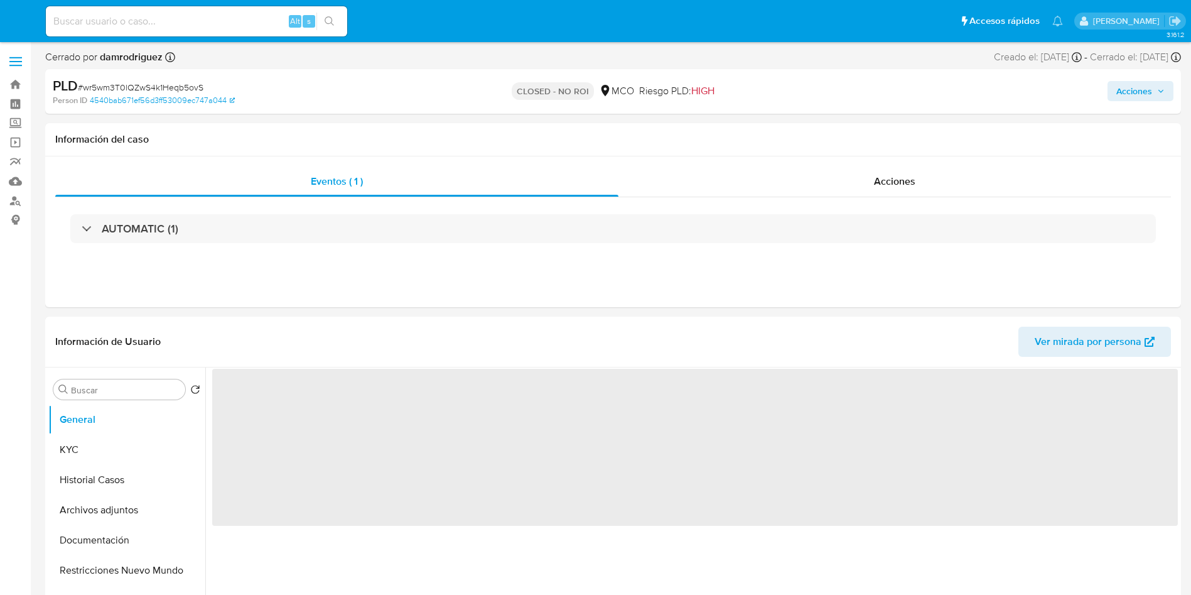
select select "10"
